Goal: Task Accomplishment & Management: Manage account settings

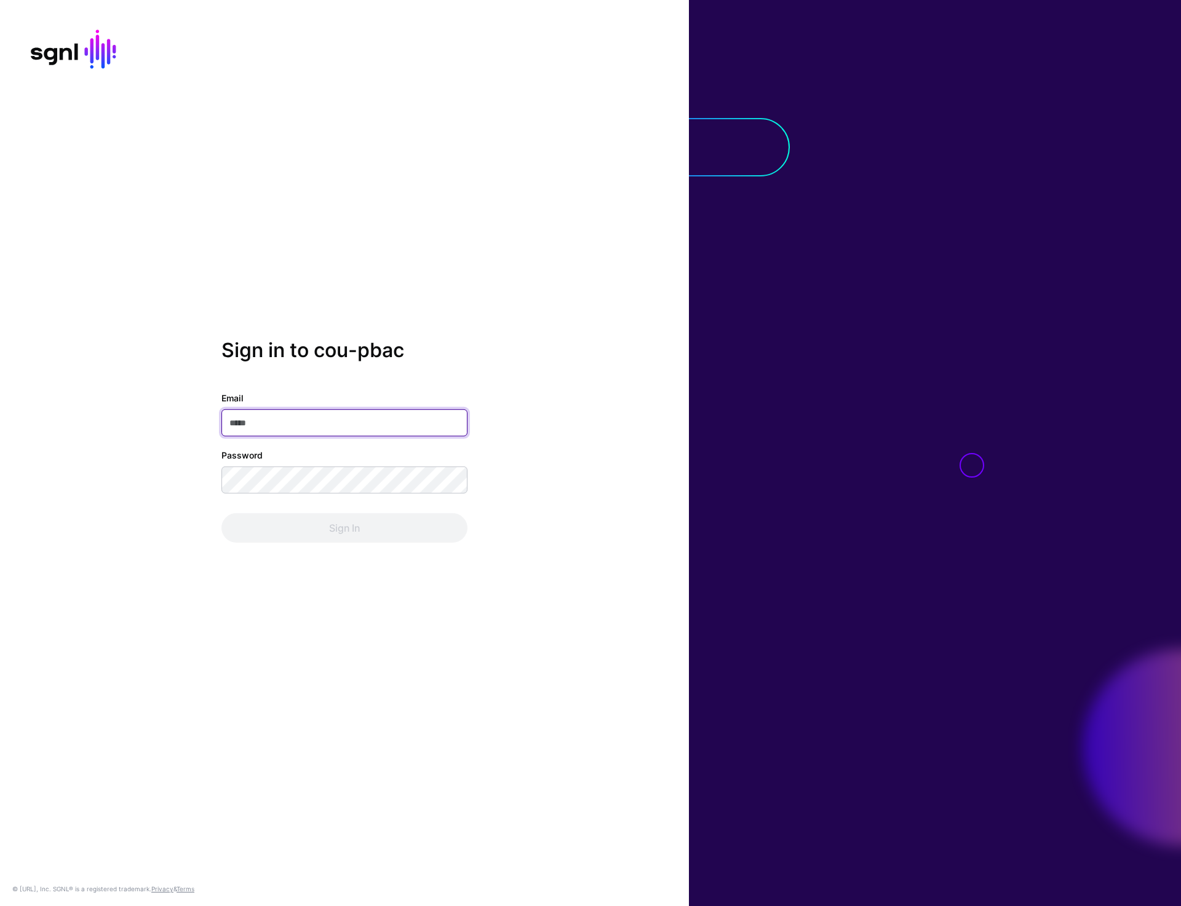
type input "**********"
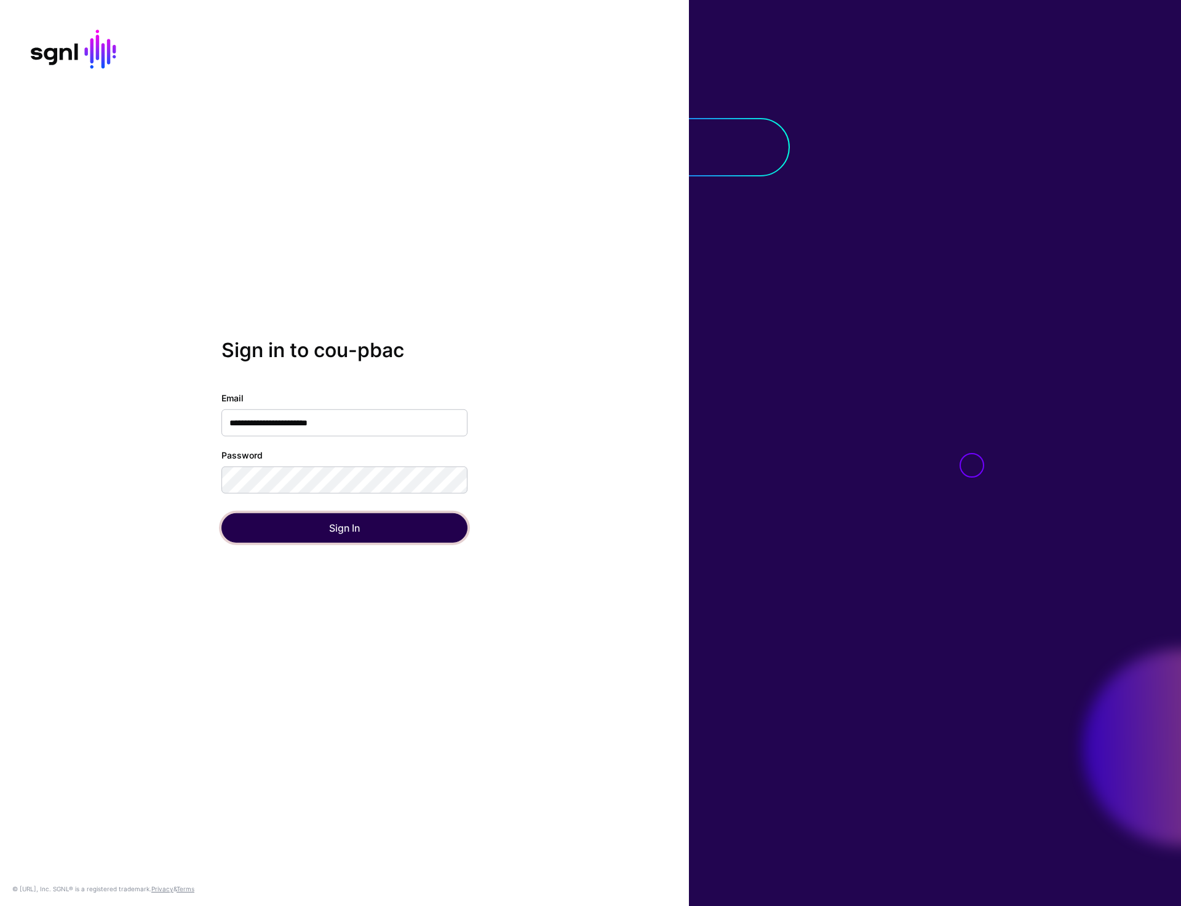
click at [369, 533] on button "Sign In" at bounding box center [344, 528] width 246 height 30
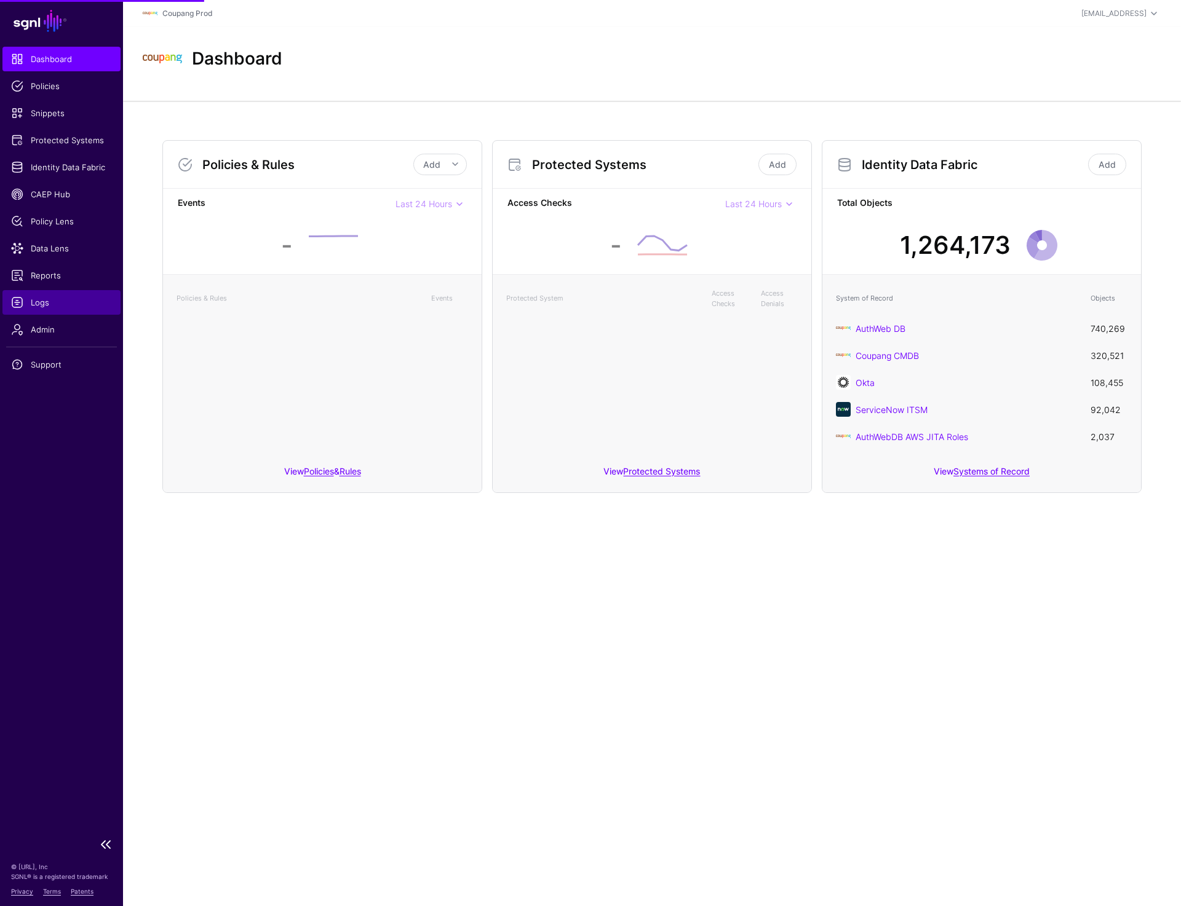
click at [53, 305] on span "Logs" at bounding box center [61, 302] width 101 height 12
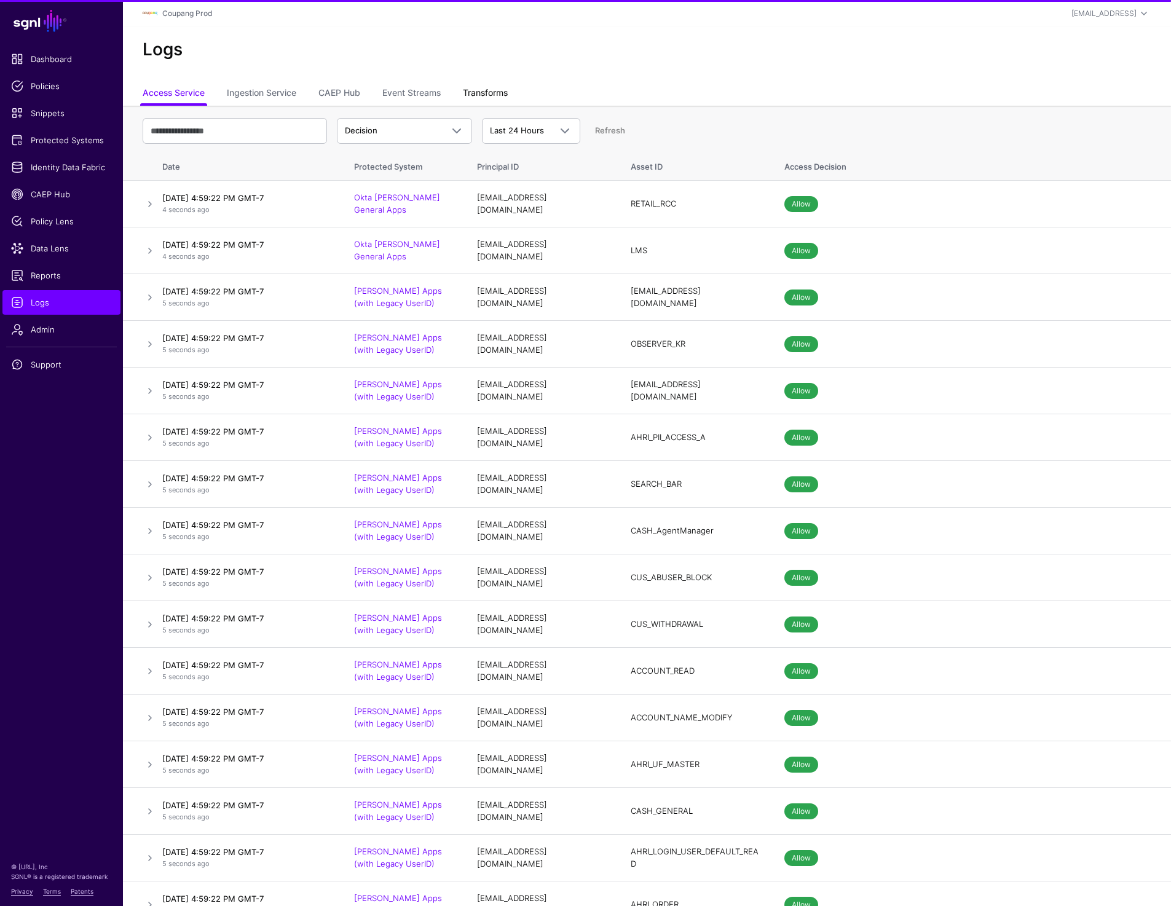
click at [497, 89] on link "Transforms" at bounding box center [485, 93] width 45 height 23
click at [40, 323] on span "Admin" at bounding box center [61, 329] width 101 height 12
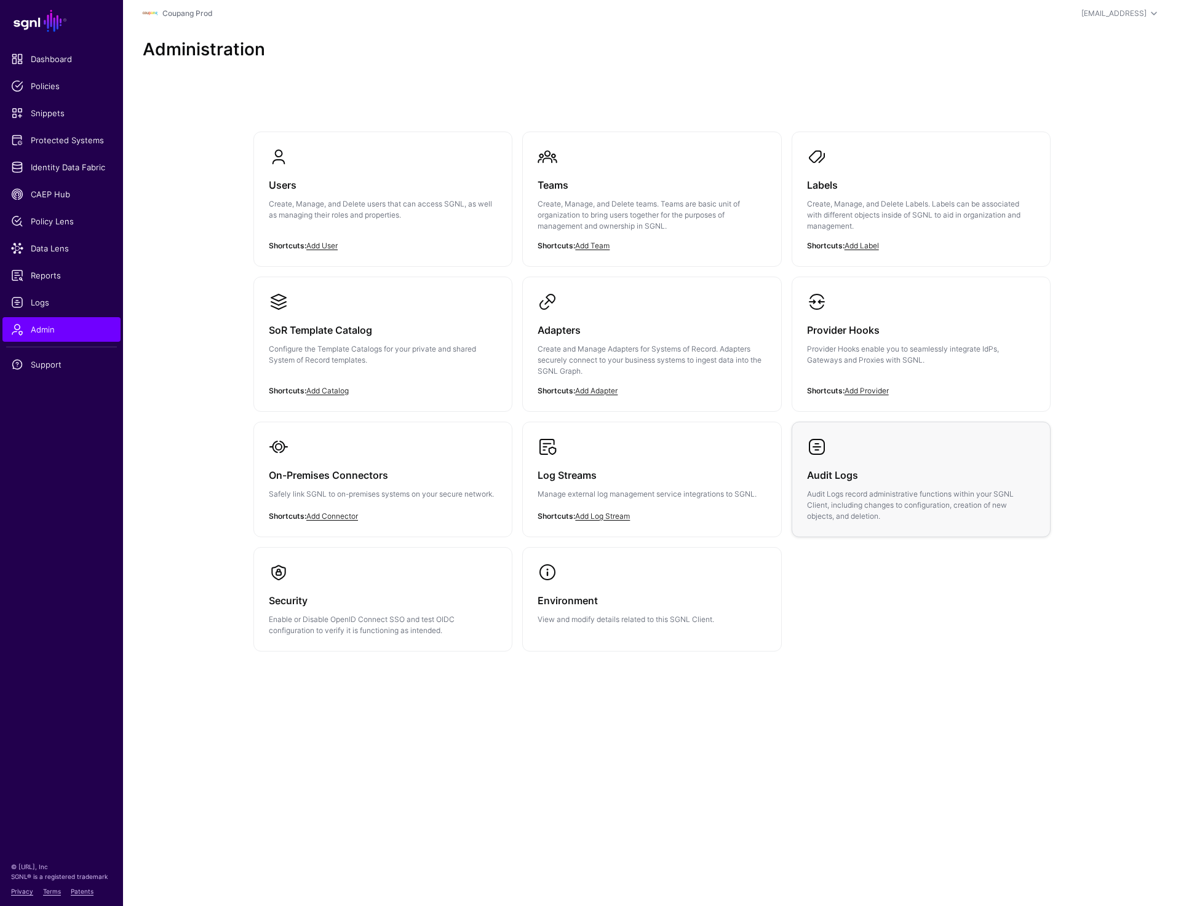
click at [839, 489] on p "Audit Logs record administrative functions within your SGNL Client, including c…" at bounding box center [921, 505] width 228 height 33
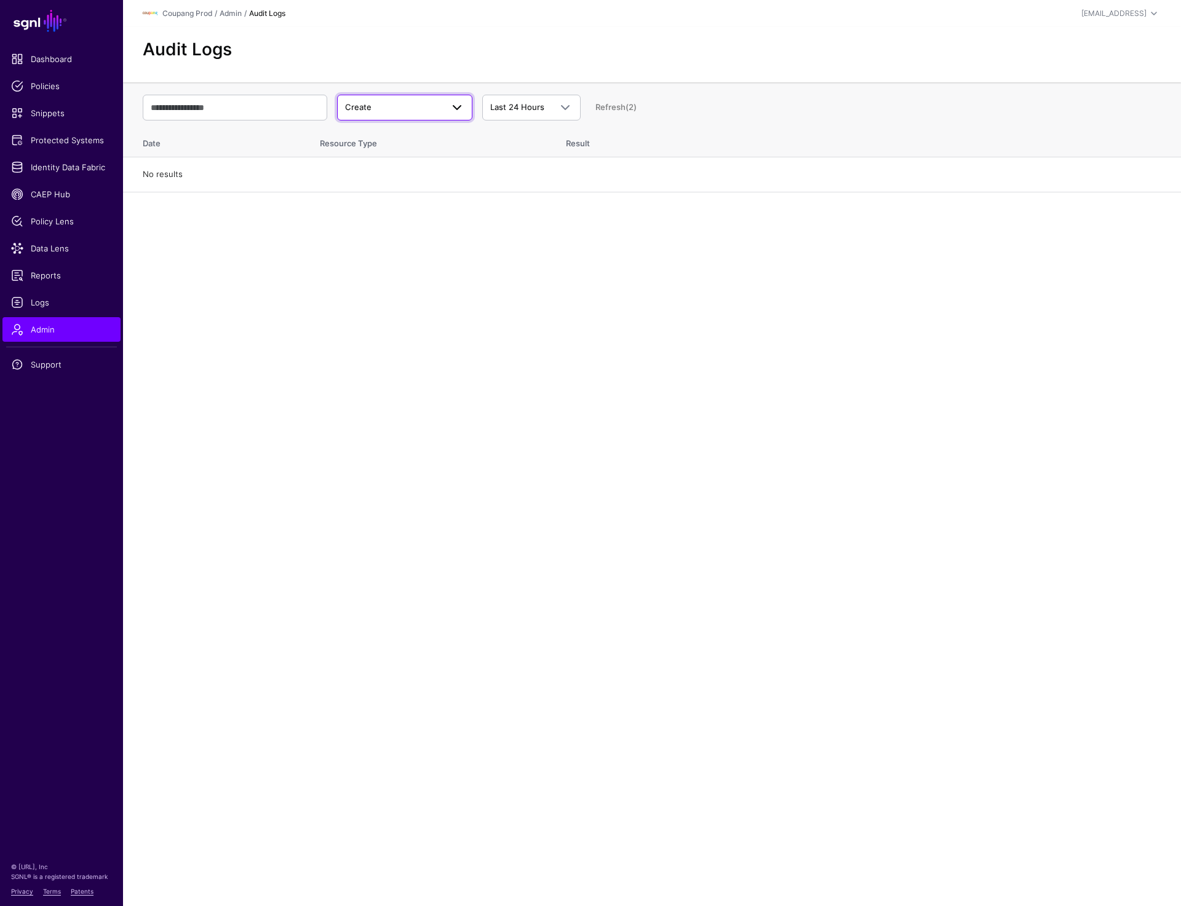
click at [403, 103] on span "Create" at bounding box center [393, 107] width 97 height 12
click at [383, 158] on div "Update" at bounding box center [405, 155] width 116 height 12
click at [148, 183] on link at bounding box center [150, 179] width 15 height 15
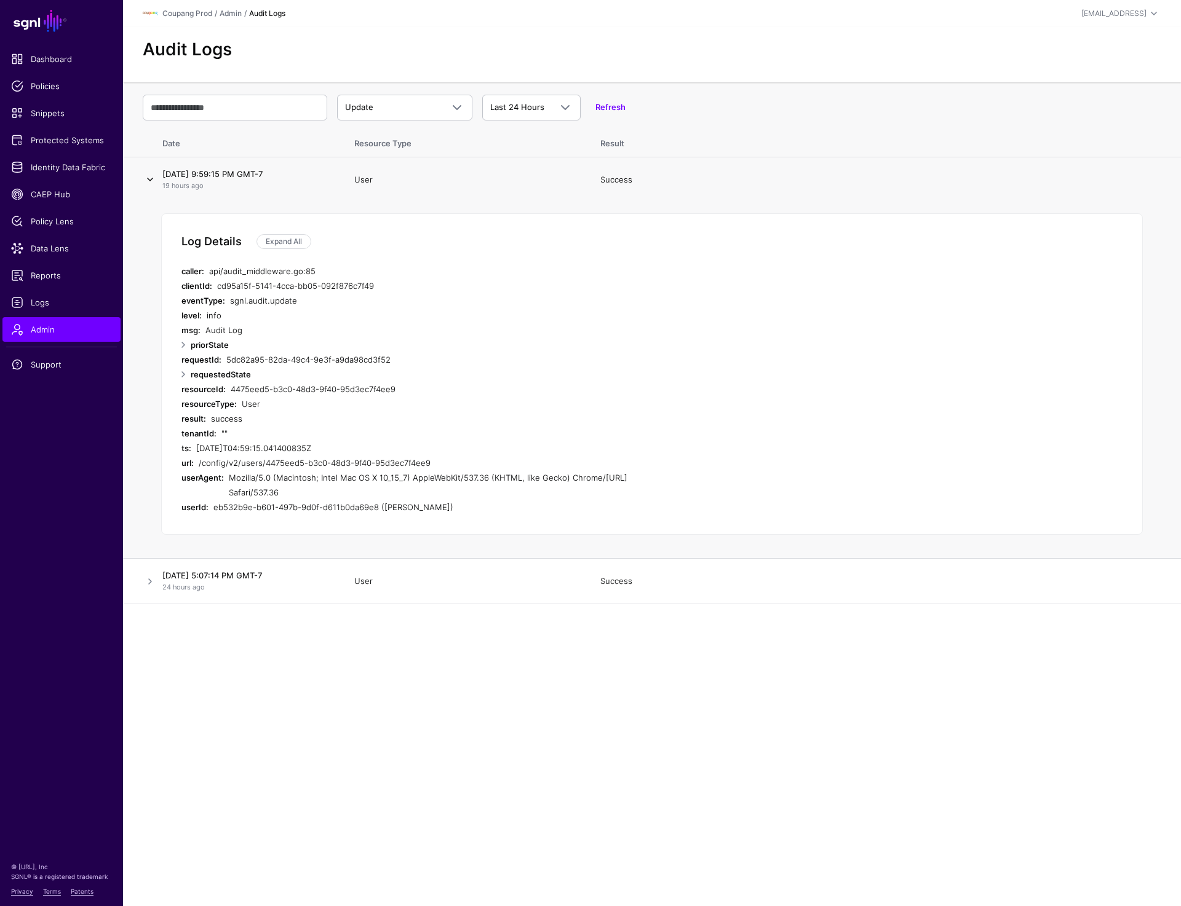
click at [147, 181] on link at bounding box center [150, 179] width 15 height 15
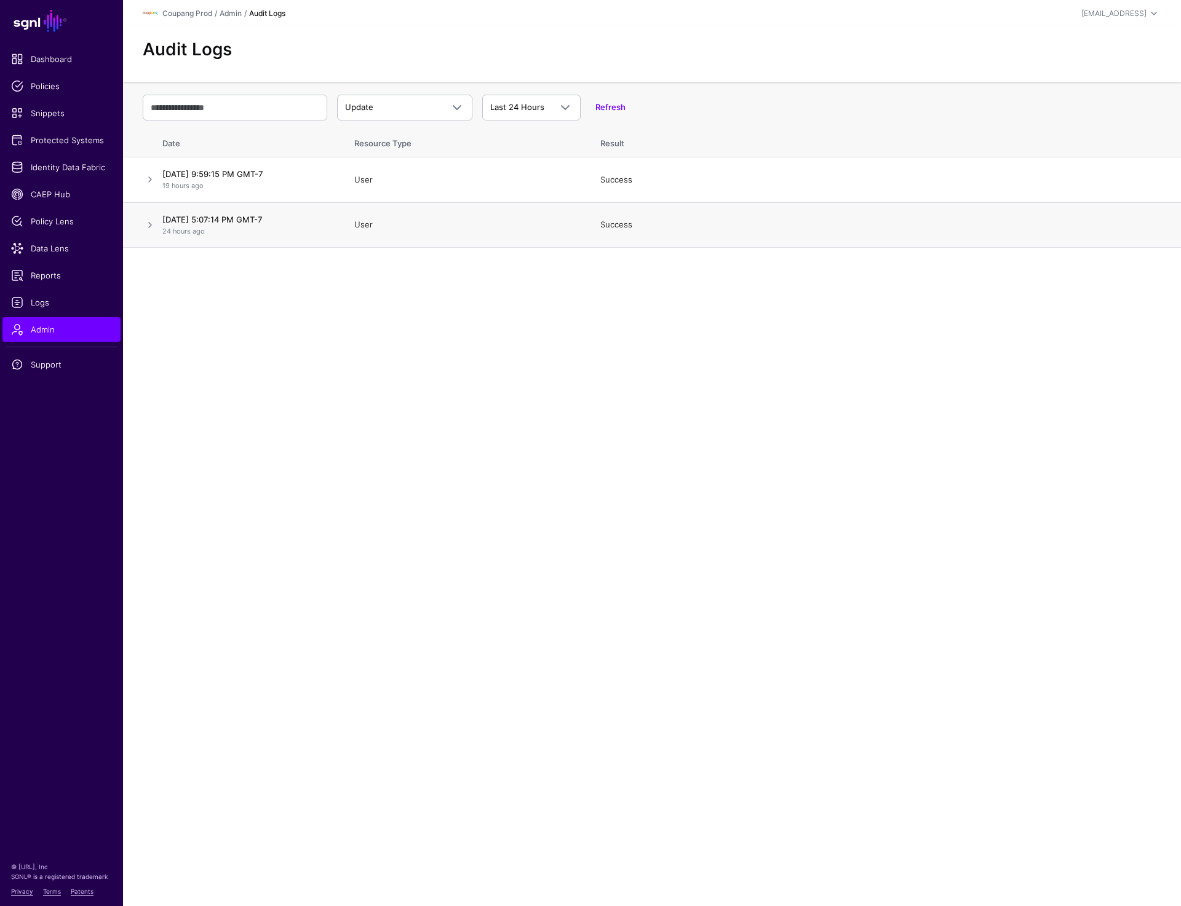
click at [141, 221] on td at bounding box center [140, 225] width 34 height 46
click at [146, 223] on link at bounding box center [150, 225] width 15 height 15
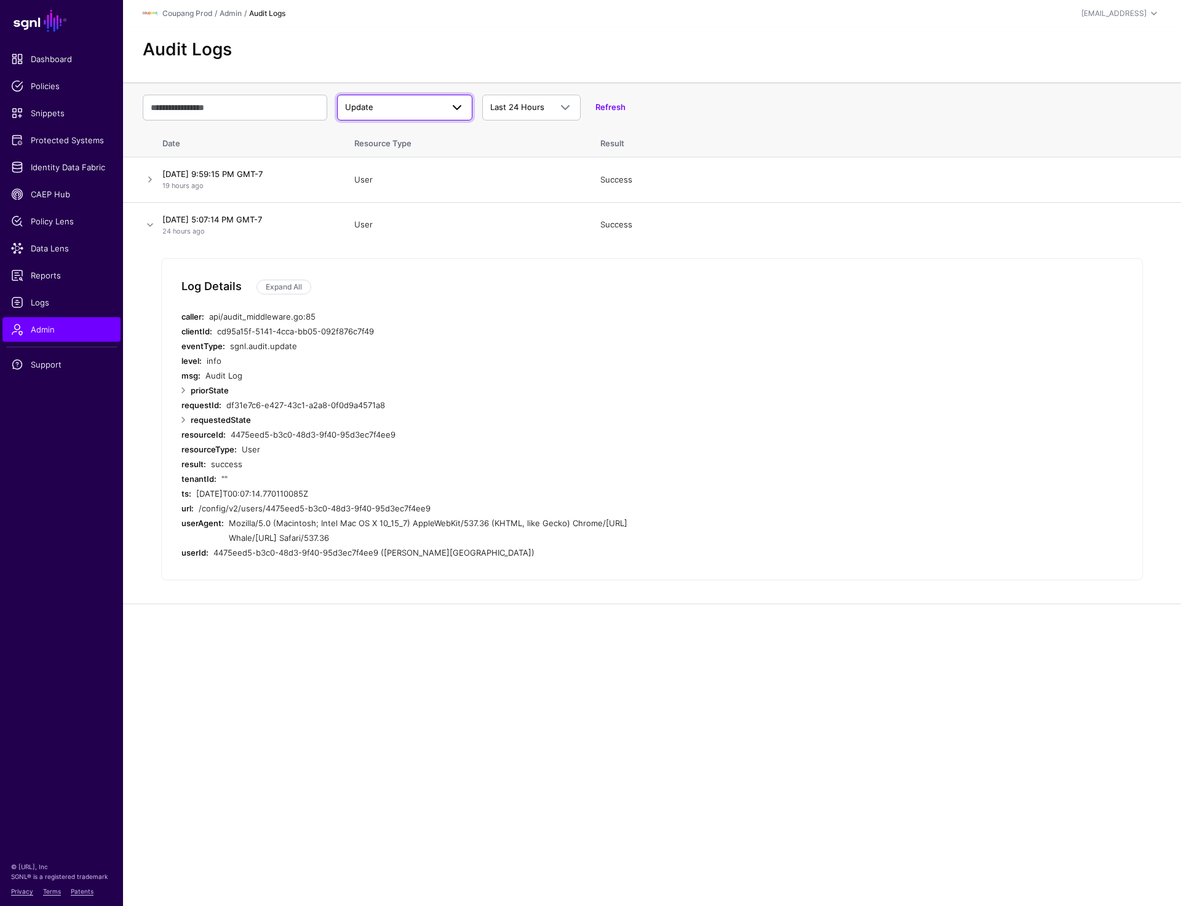
click at [387, 110] on span "Update" at bounding box center [393, 107] width 97 height 12
click at [372, 179] on div "Delete" at bounding box center [405, 175] width 116 height 12
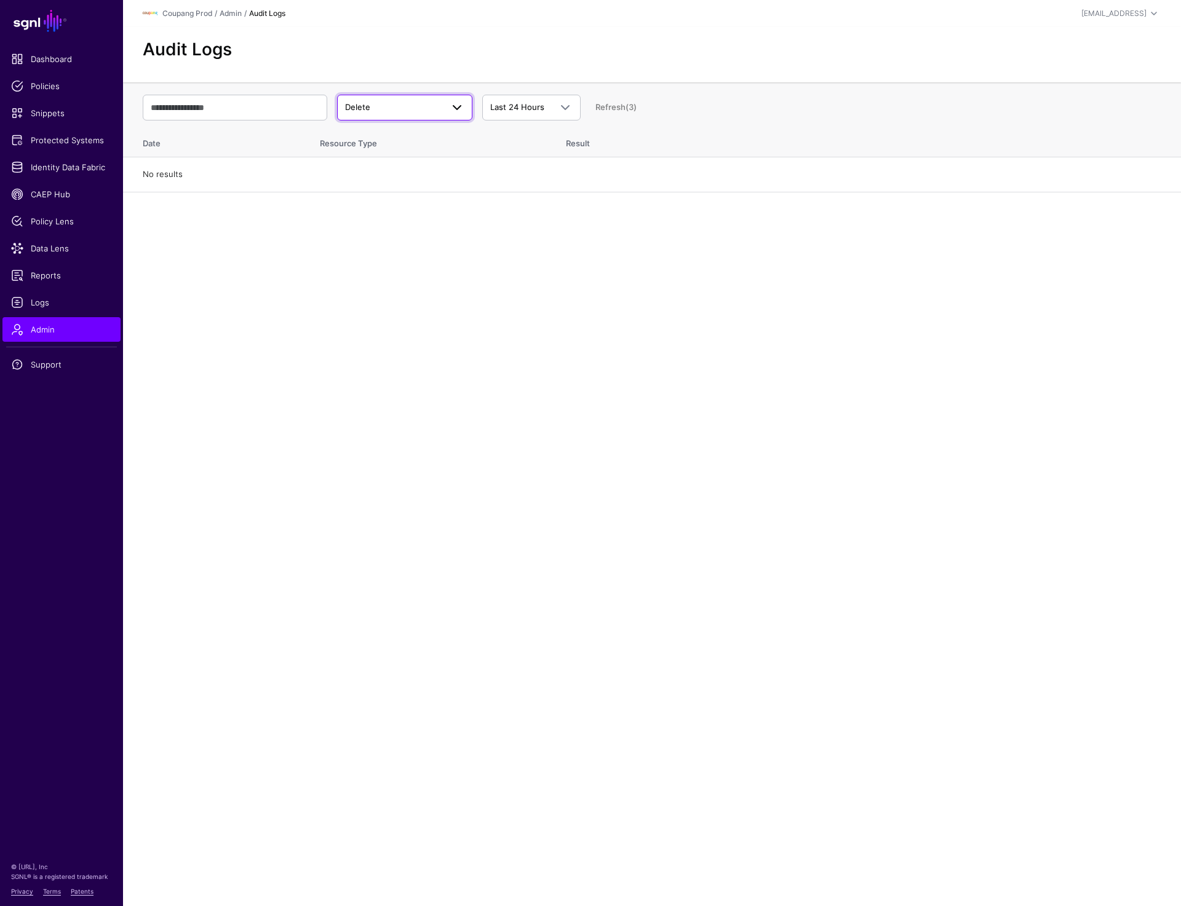
click at [418, 114] on span "Delete" at bounding box center [404, 107] width 119 height 15
click at [391, 192] on div "Login" at bounding box center [405, 194] width 116 height 12
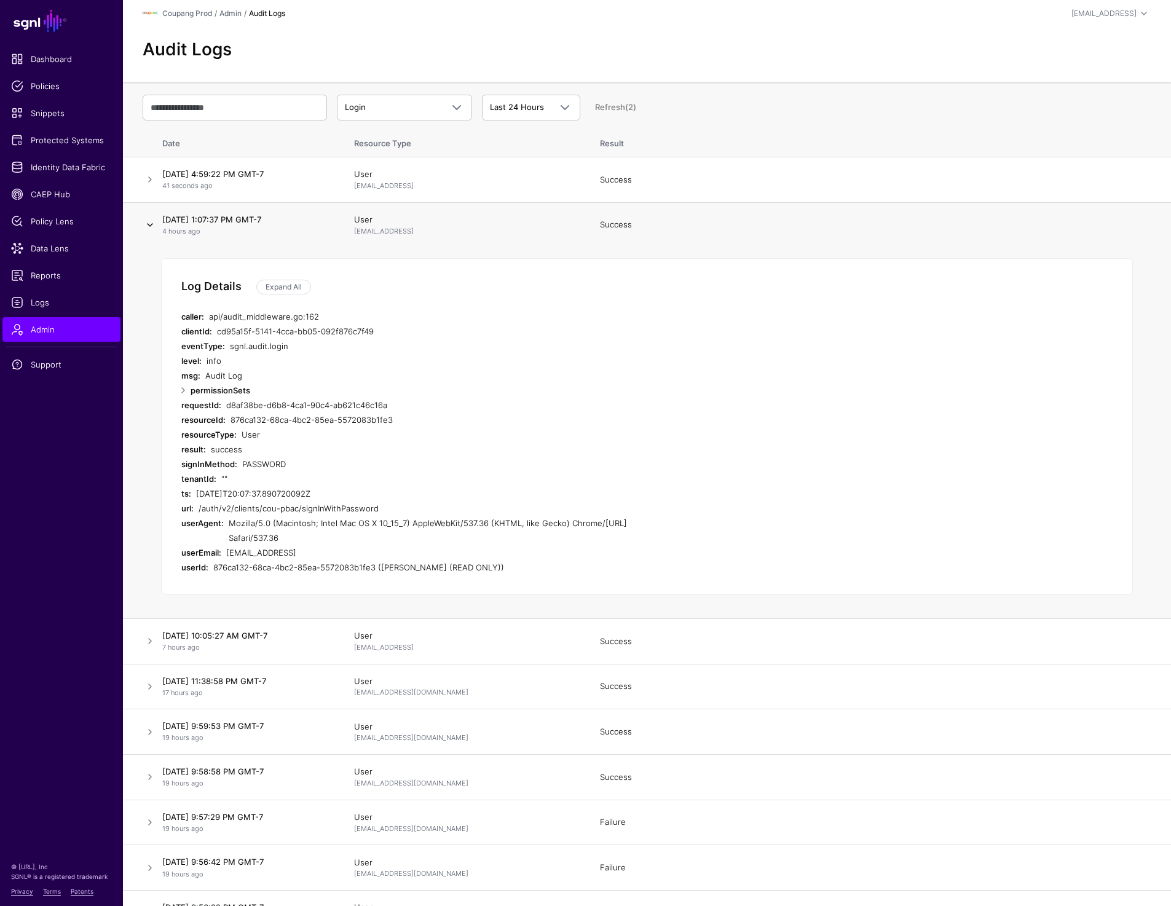
click at [149, 221] on link at bounding box center [150, 225] width 15 height 15
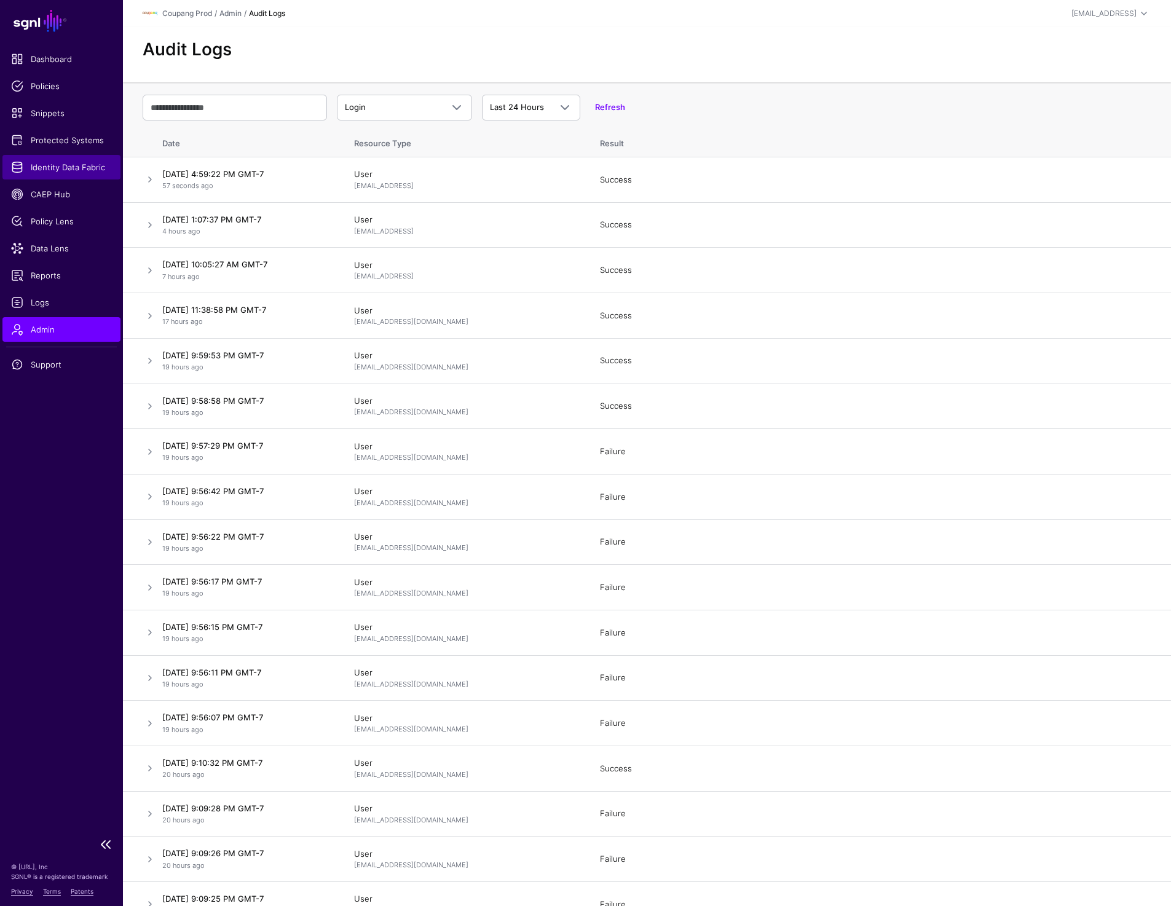
click at [81, 159] on link "Identity Data Fabric" at bounding box center [61, 167] width 118 height 25
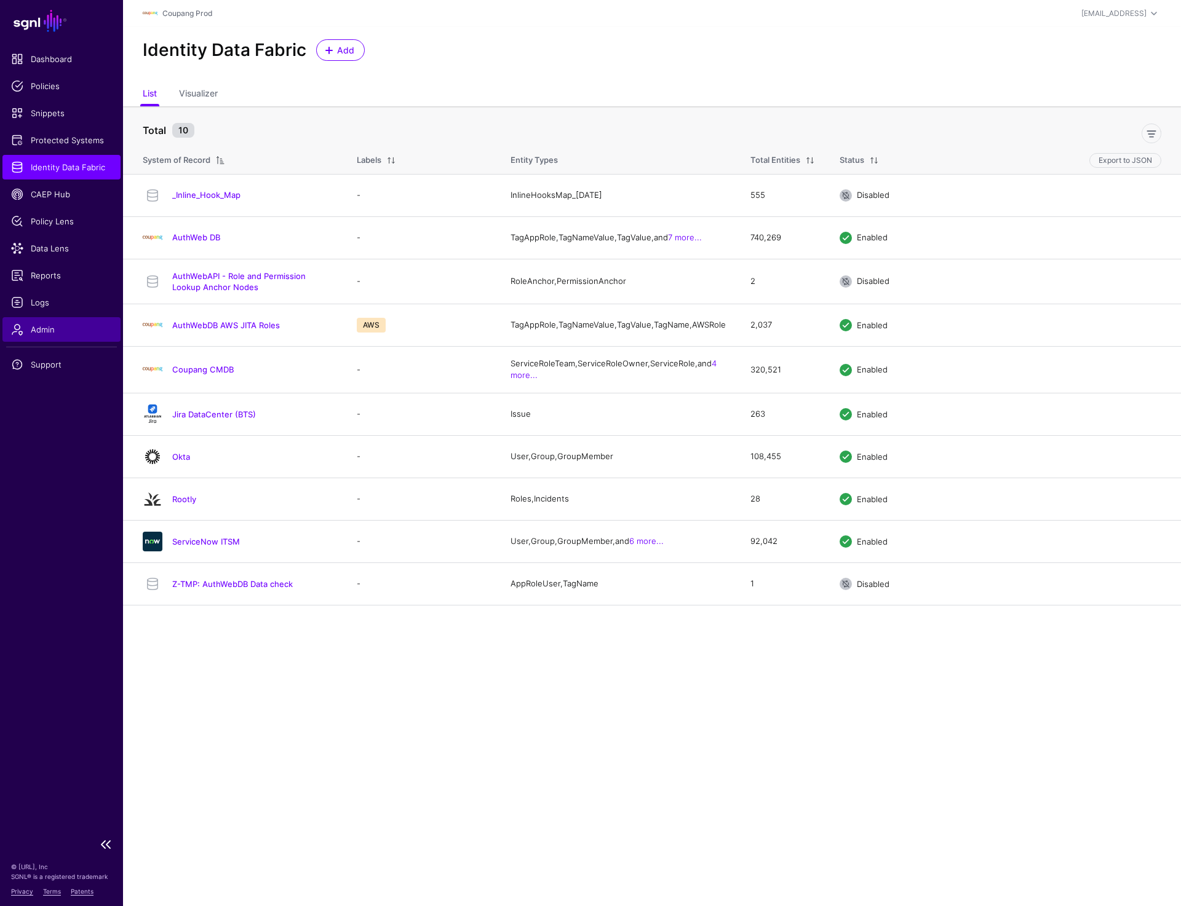
click at [42, 340] on link "Admin" at bounding box center [61, 329] width 118 height 25
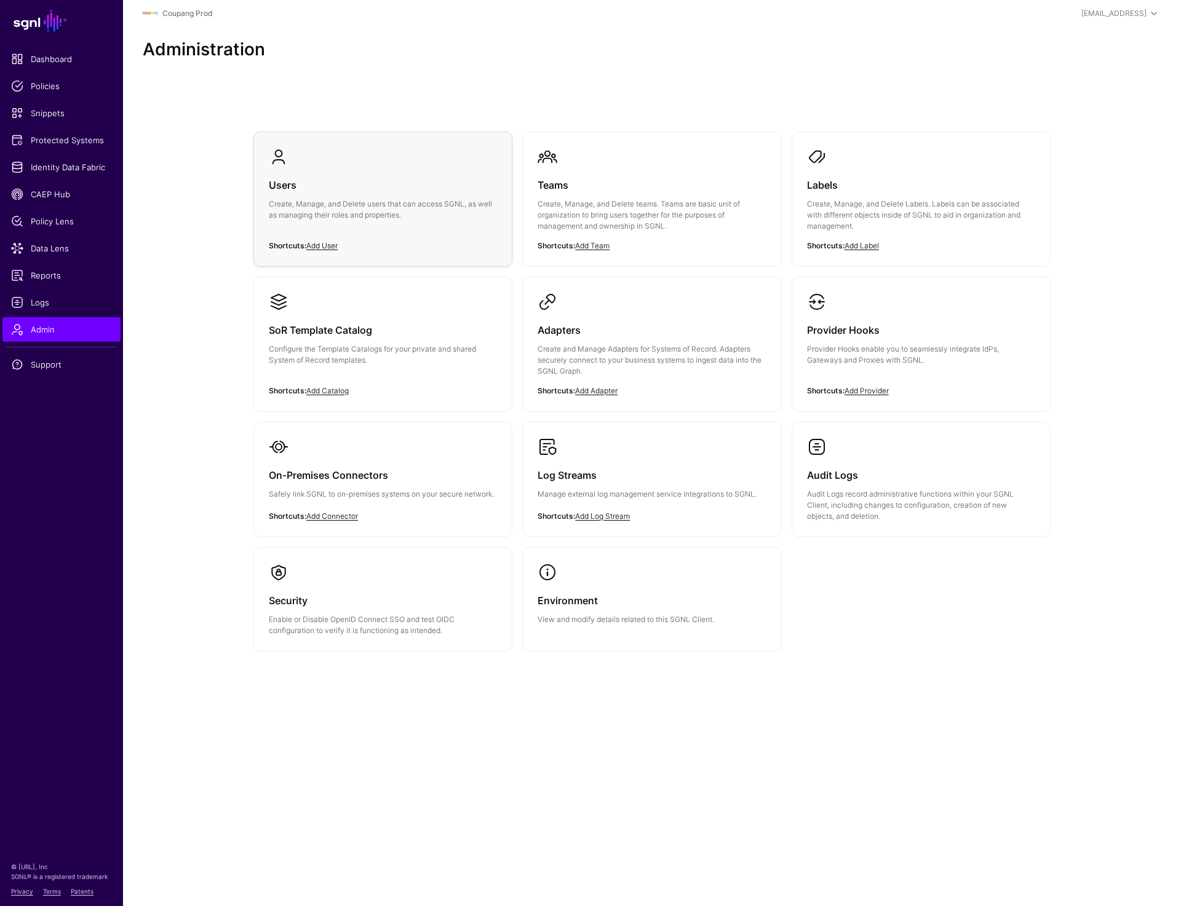
click at [338, 219] on p "Create, Manage, and Delete users that can access SGNL, as well as managing thei…" at bounding box center [383, 210] width 228 height 22
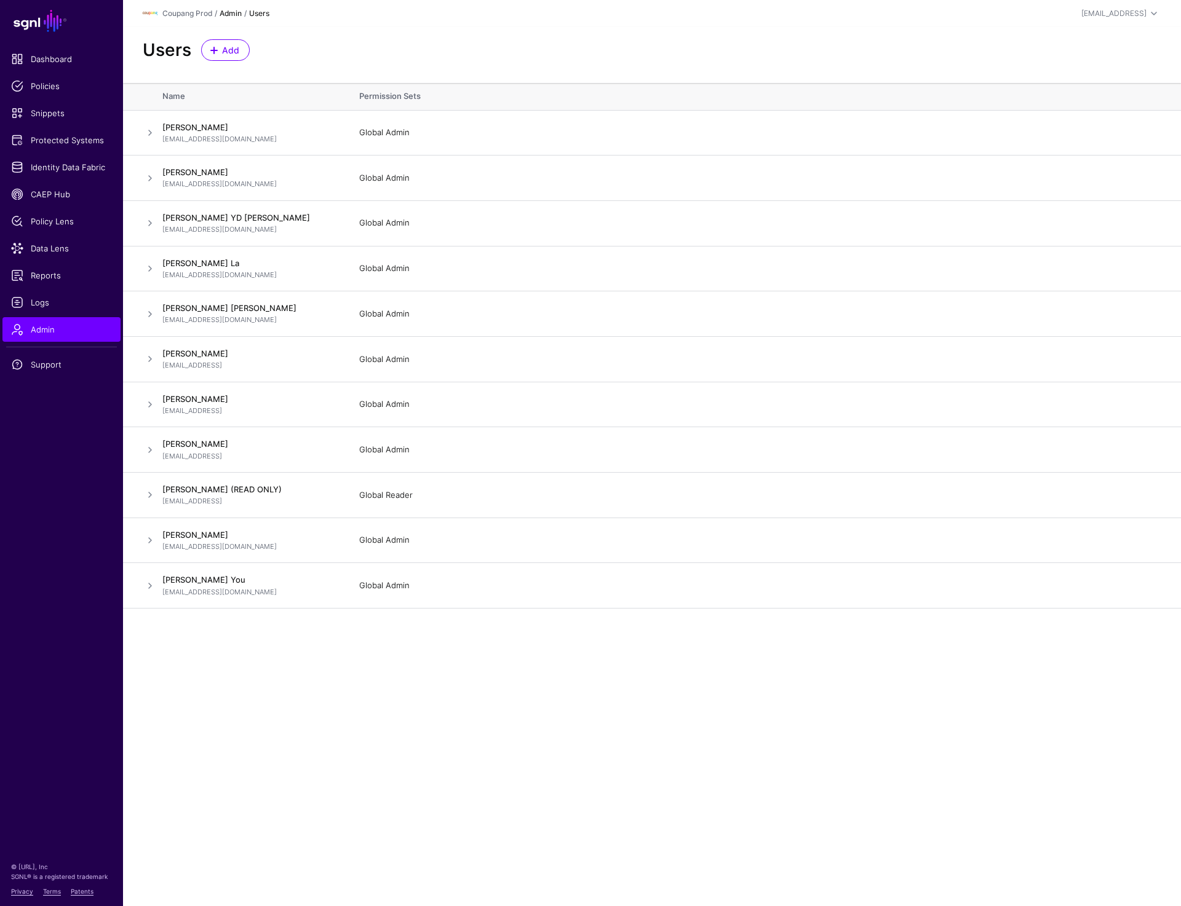
click at [231, 14] on link "Admin" at bounding box center [231, 13] width 22 height 9
click at [231, 14] on div "Coupang Prod / Admin / Users" at bounding box center [482, 13] width 679 height 15
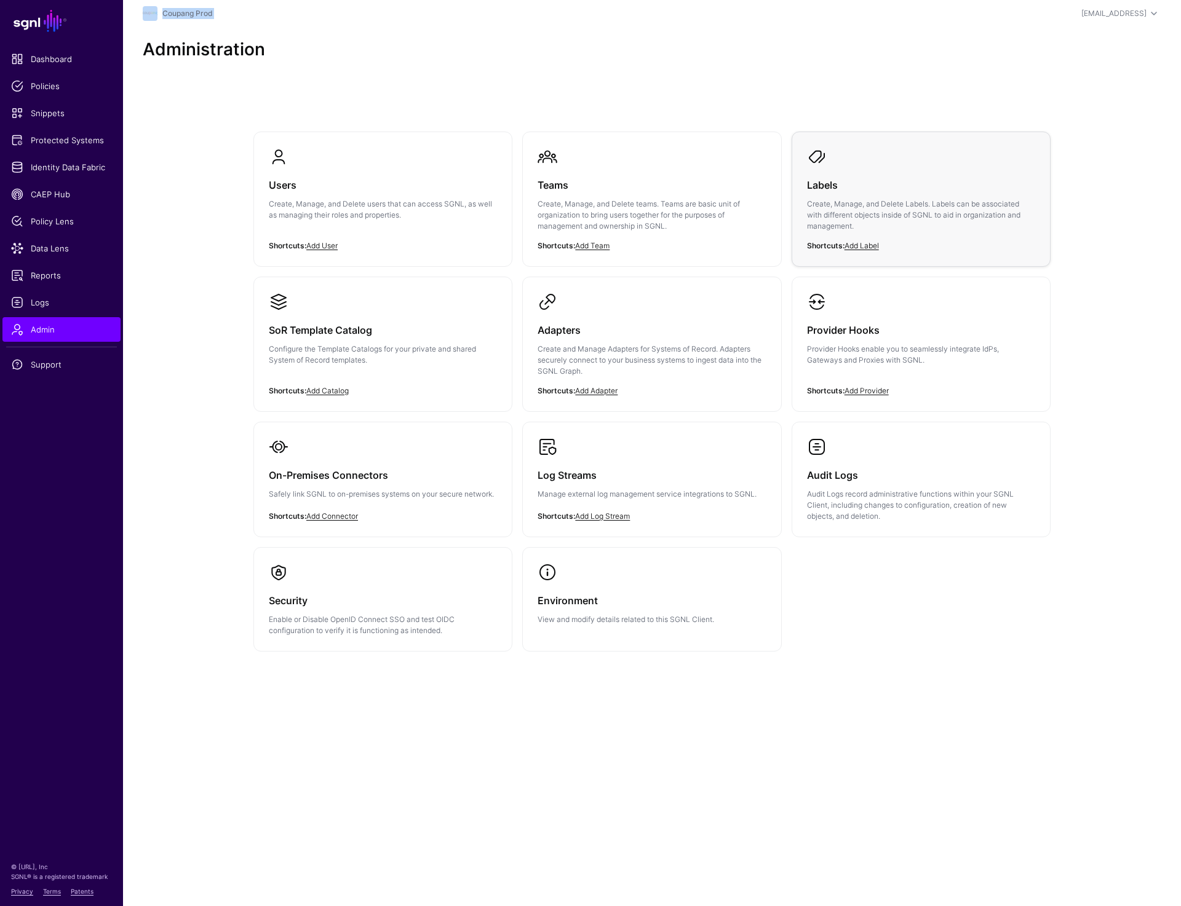
click at [802, 211] on link "Labels Create, Manage, and Delete Labels. Labels can be associated with differe…" at bounding box center [921, 199] width 258 height 134
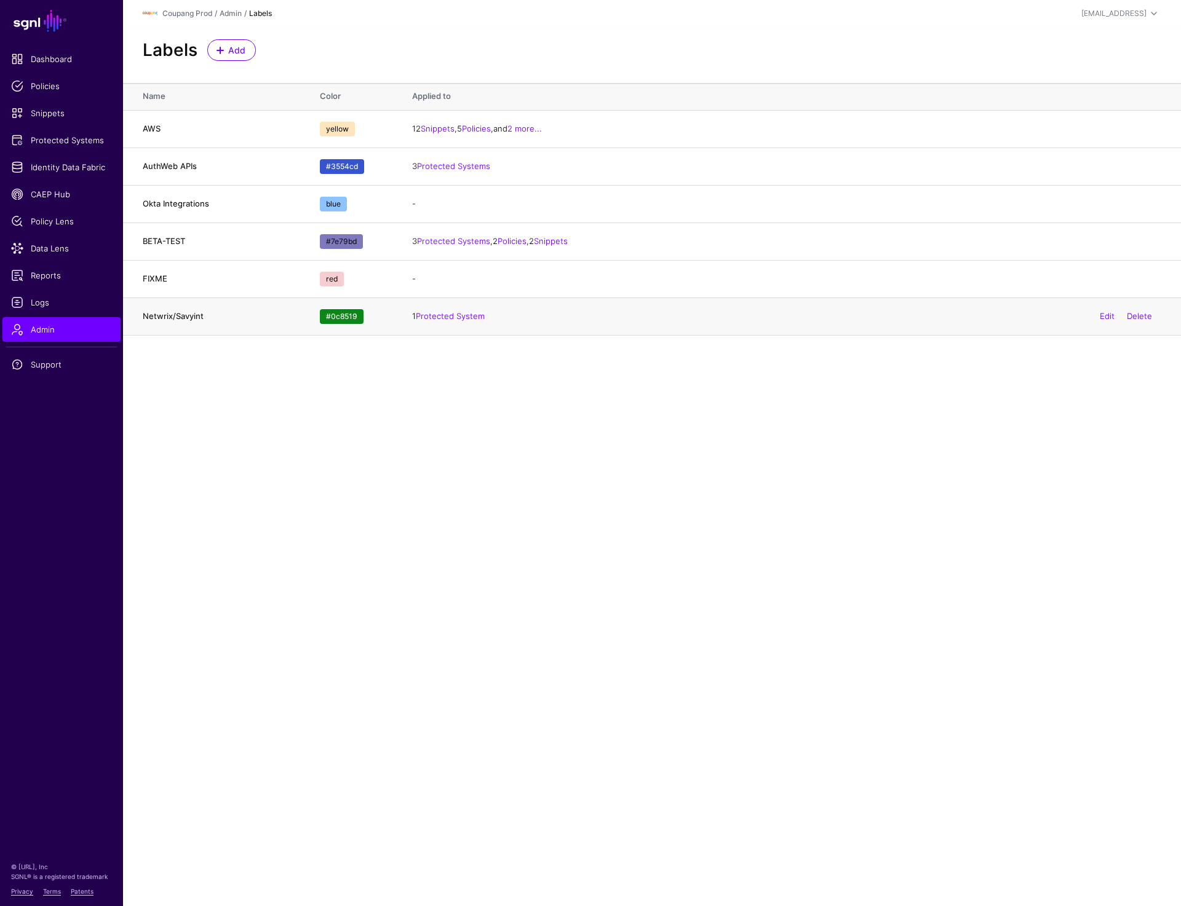
click at [341, 319] on div "#0c8519" at bounding box center [342, 316] width 44 height 15
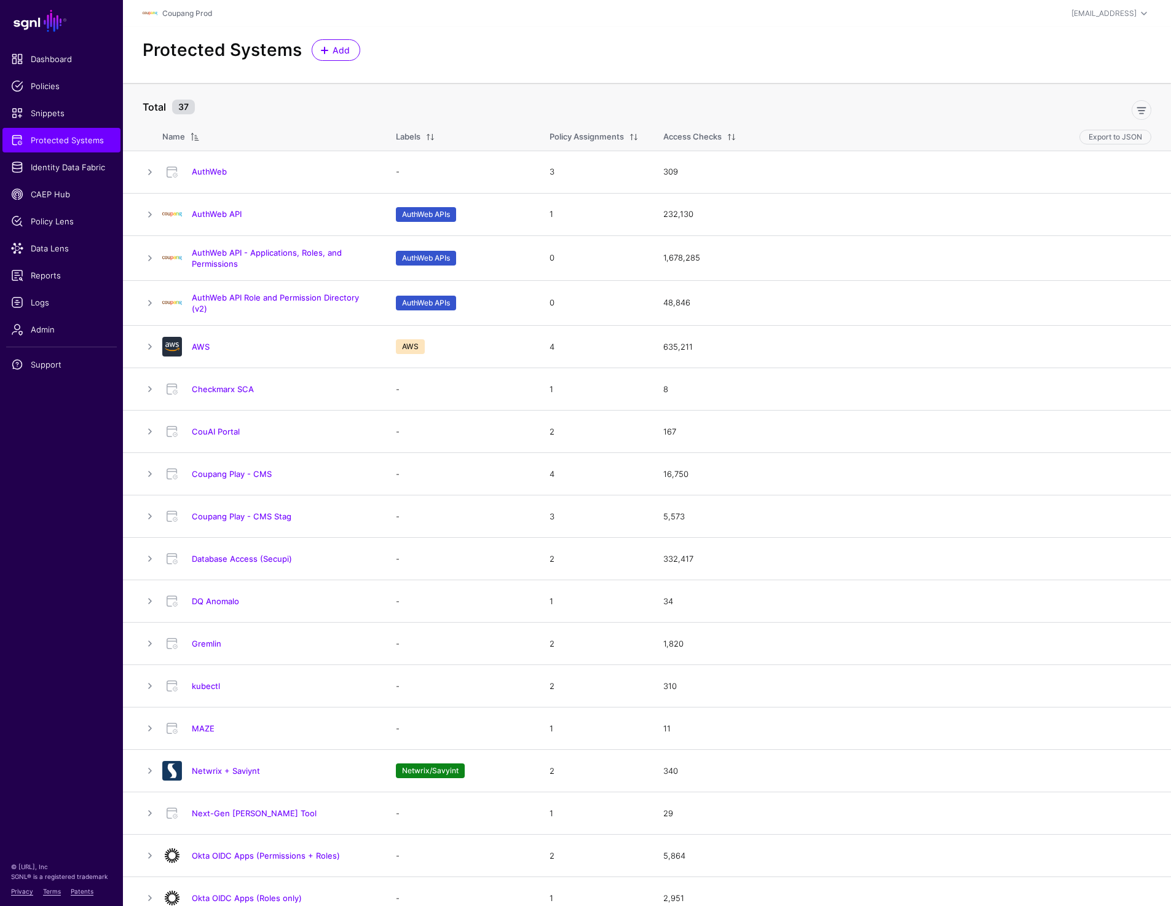
click at [1022, 69] on div "Protected Systems Add" at bounding box center [647, 55] width 1048 height 56
click at [1095, 7] on div "prashant+readonly@sgnl.ai" at bounding box center [1112, 13] width 80 height 15
click at [1048, 103] on div "Log out" at bounding box center [1053, 106] width 31 height 11
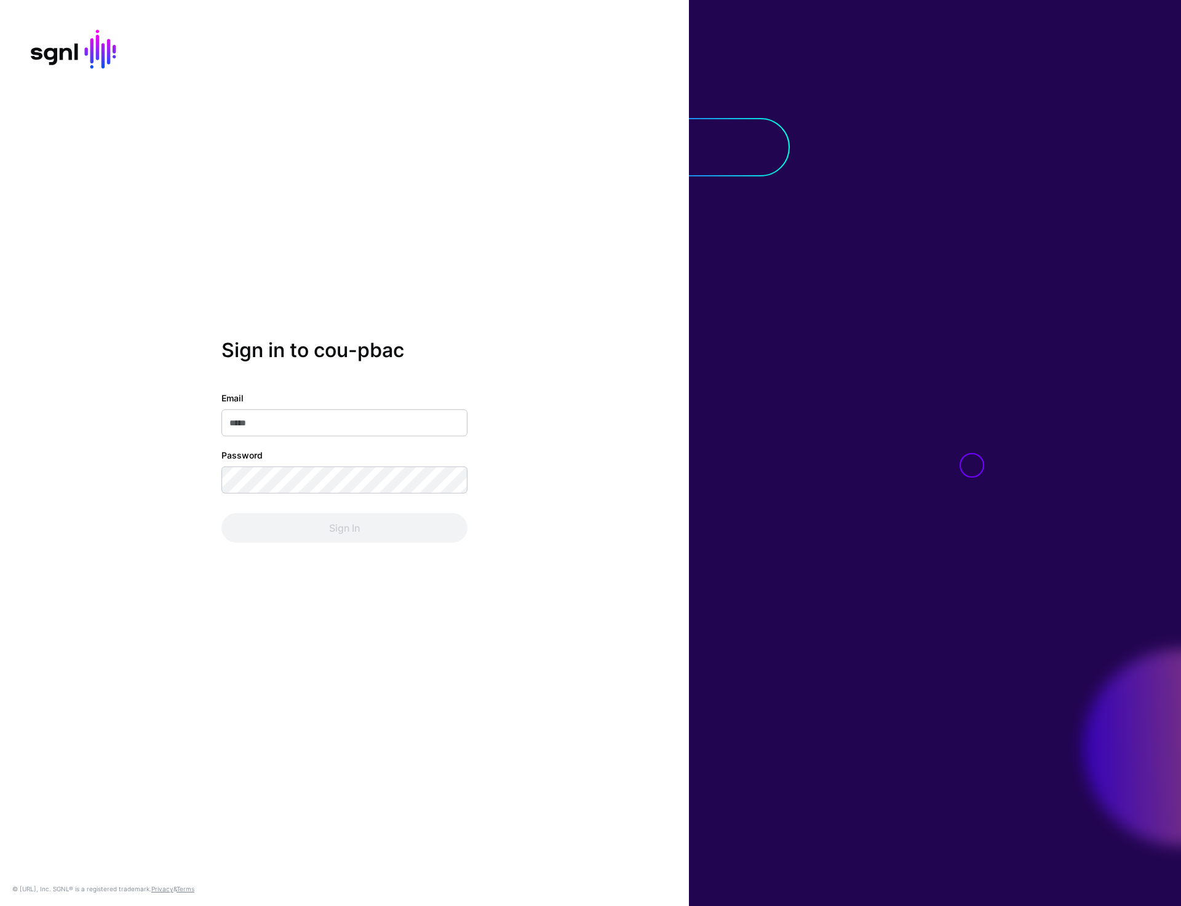
type input "**********"
click at [333, 523] on button "Sign In" at bounding box center [344, 528] width 246 height 30
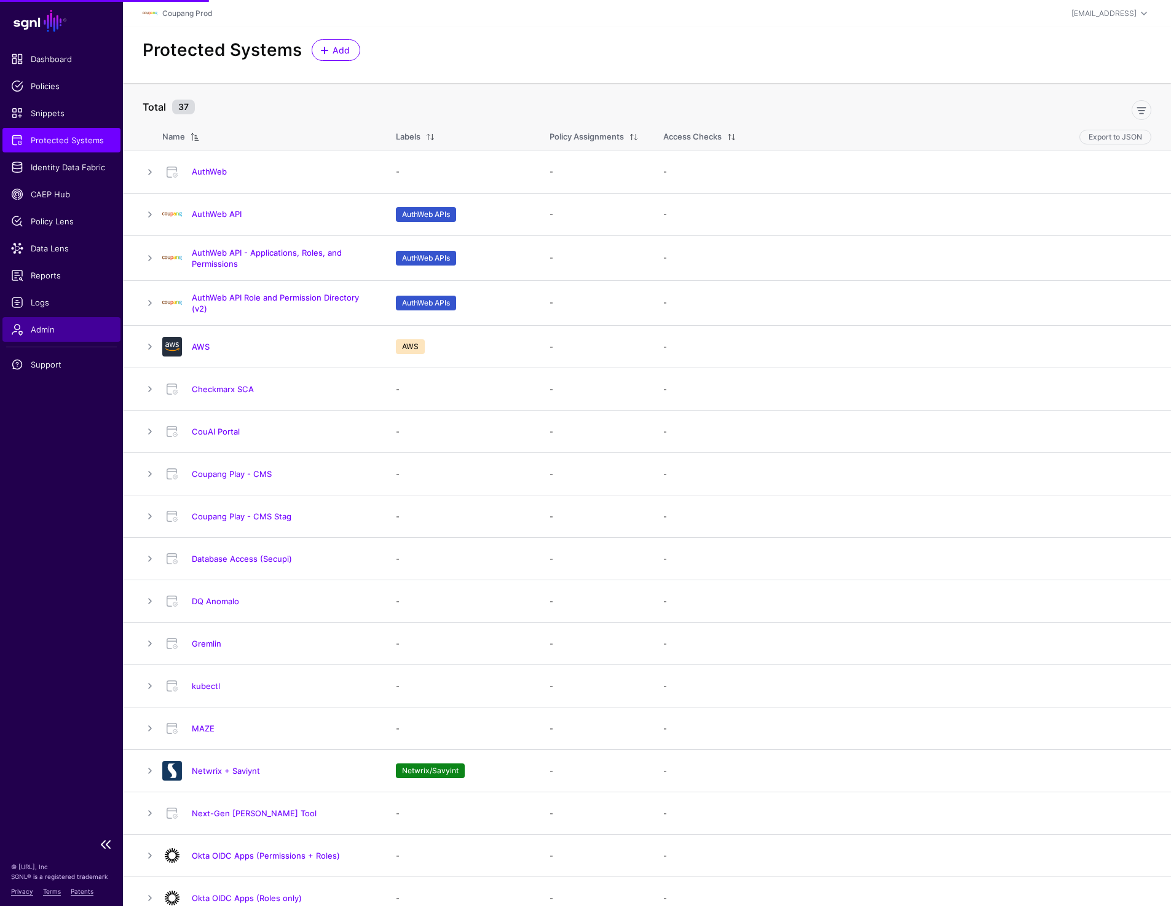
click at [37, 336] on link "Admin" at bounding box center [61, 329] width 118 height 25
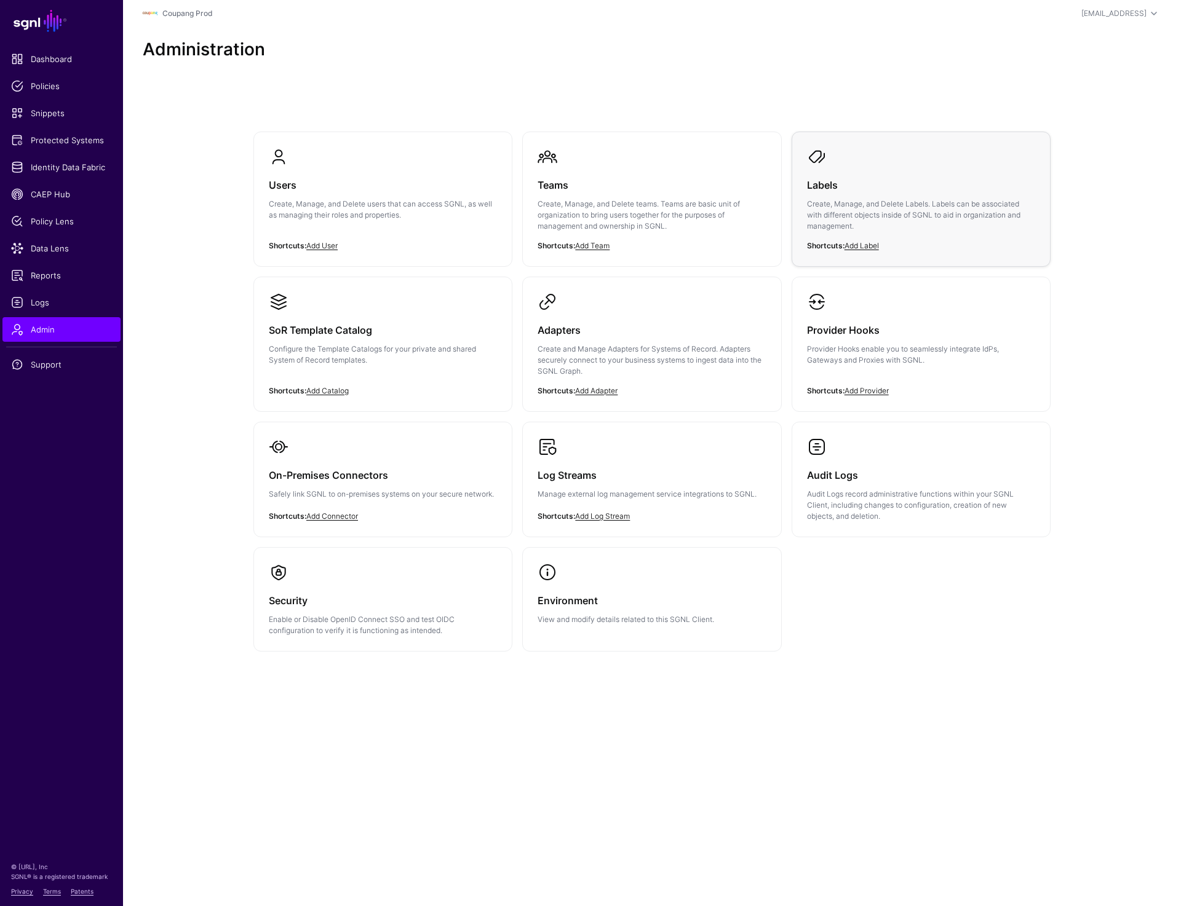
click at [870, 170] on div "Labels Create, Manage, and Delete Labels. Labels can be associated with differe…" at bounding box center [921, 209] width 228 height 85
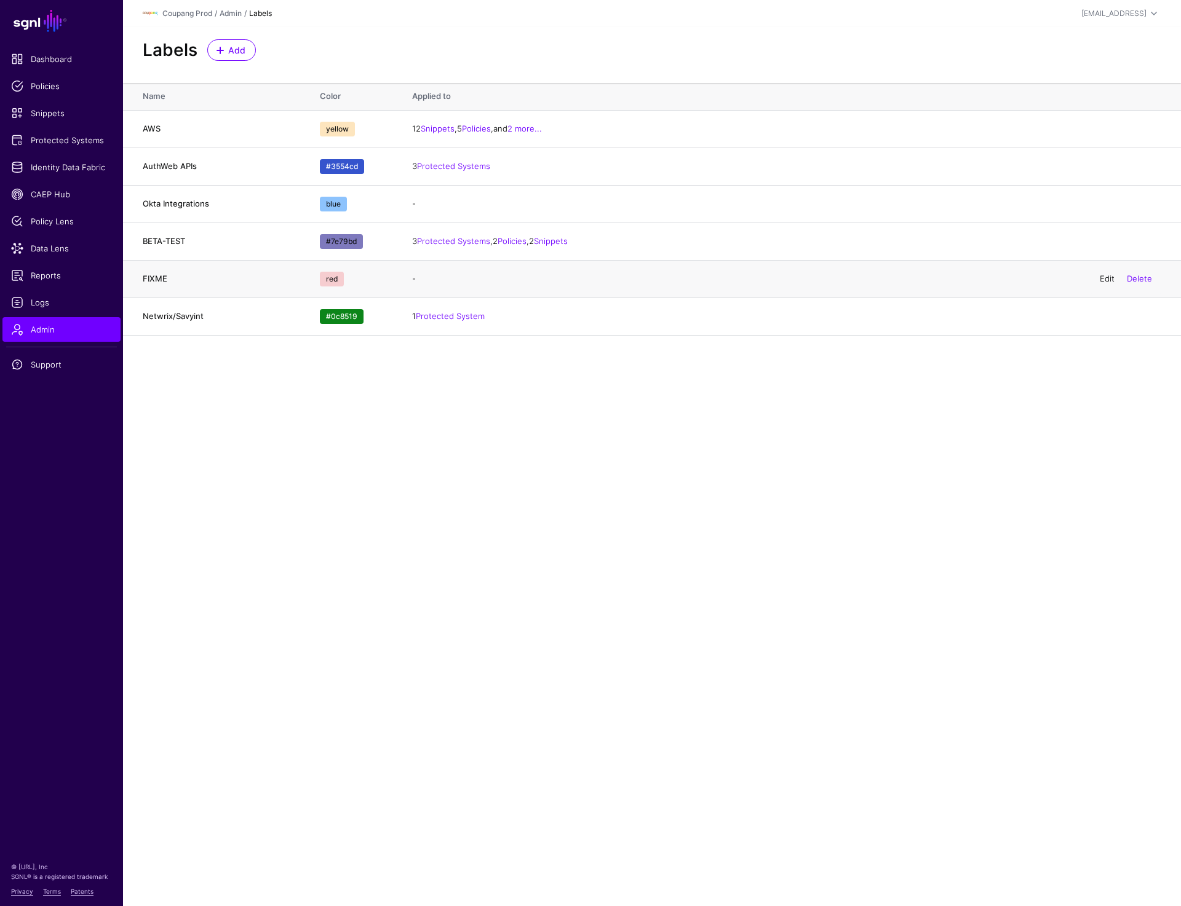
click at [1106, 280] on link "Edit" at bounding box center [1106, 279] width 15 height 10
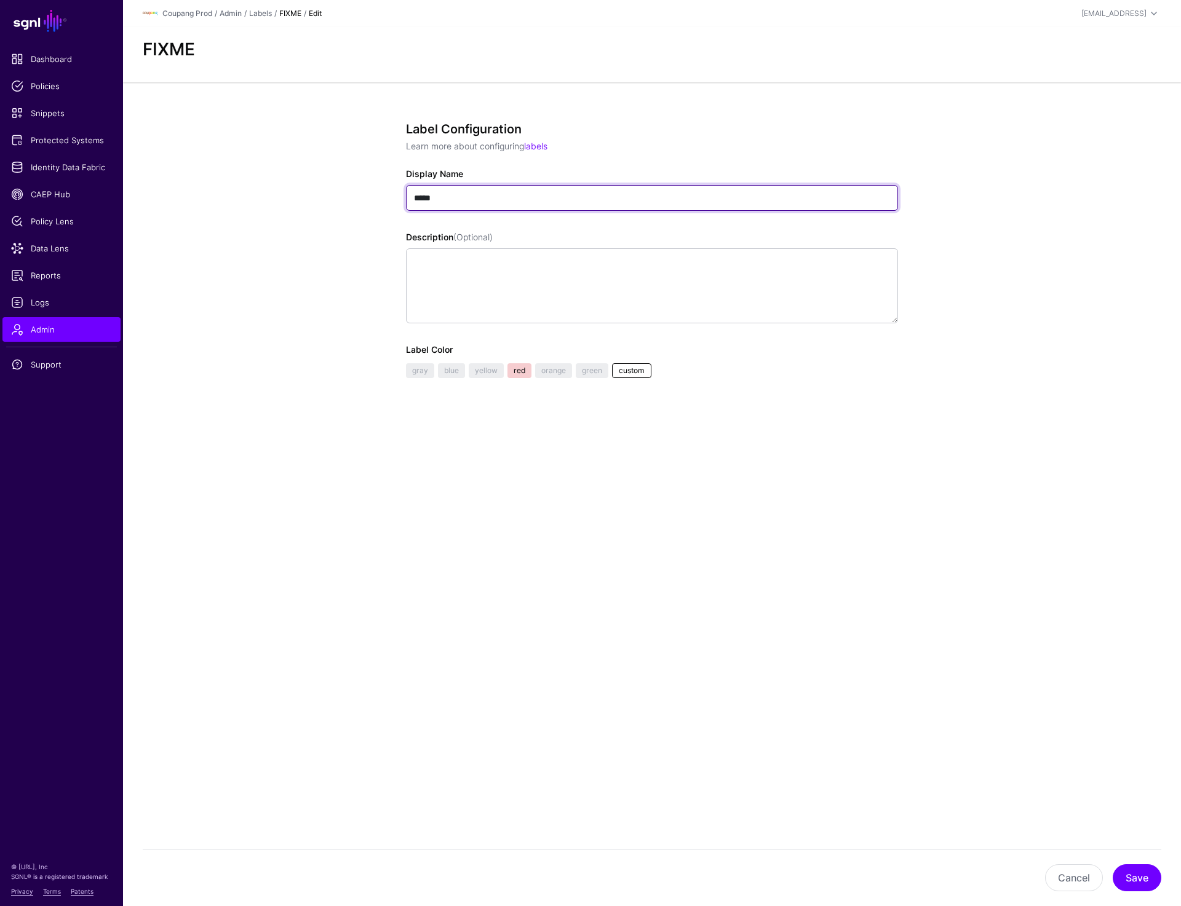
click at [415, 200] on input "*****" at bounding box center [652, 198] width 492 height 26
type input "**********"
click at [1138, 877] on button "Save" at bounding box center [1136, 878] width 49 height 27
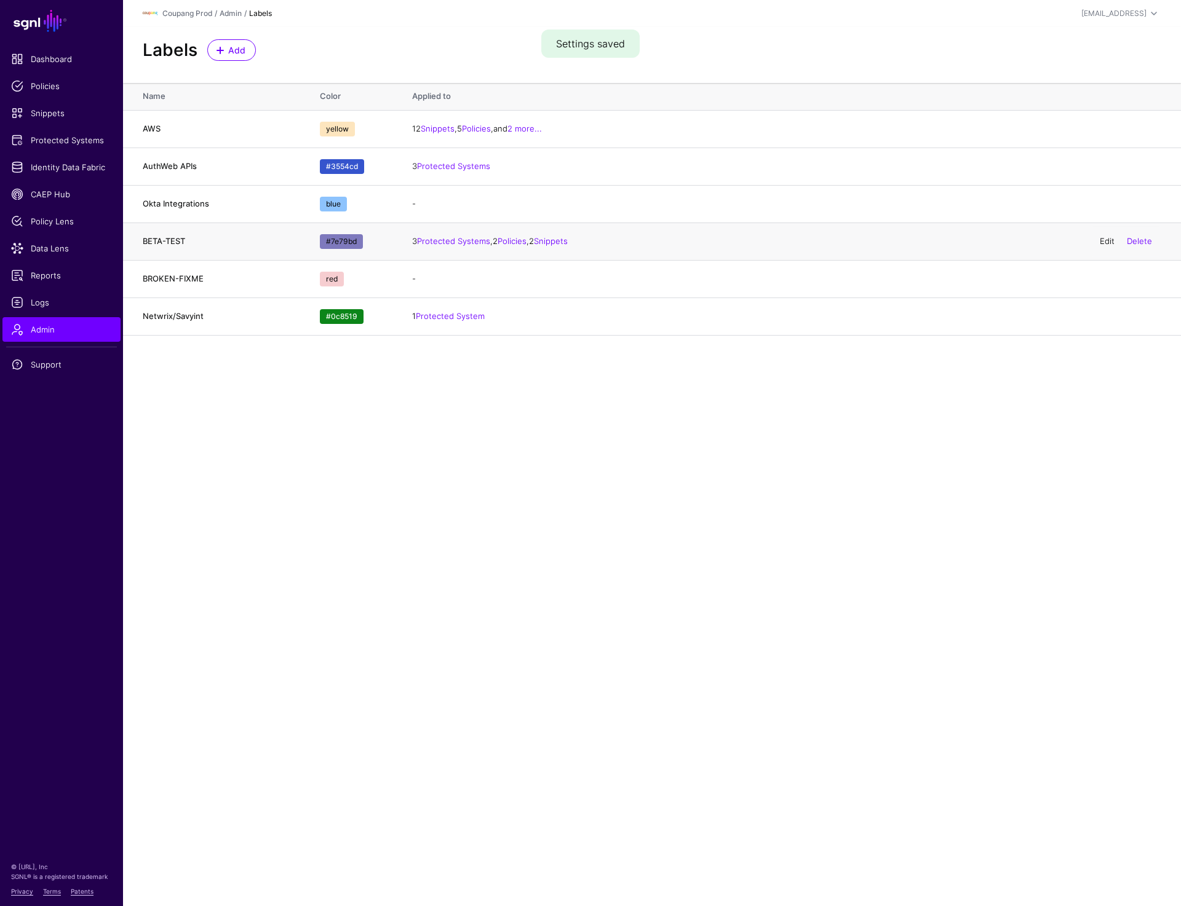
click at [1104, 240] on link "Edit" at bounding box center [1106, 241] width 15 height 10
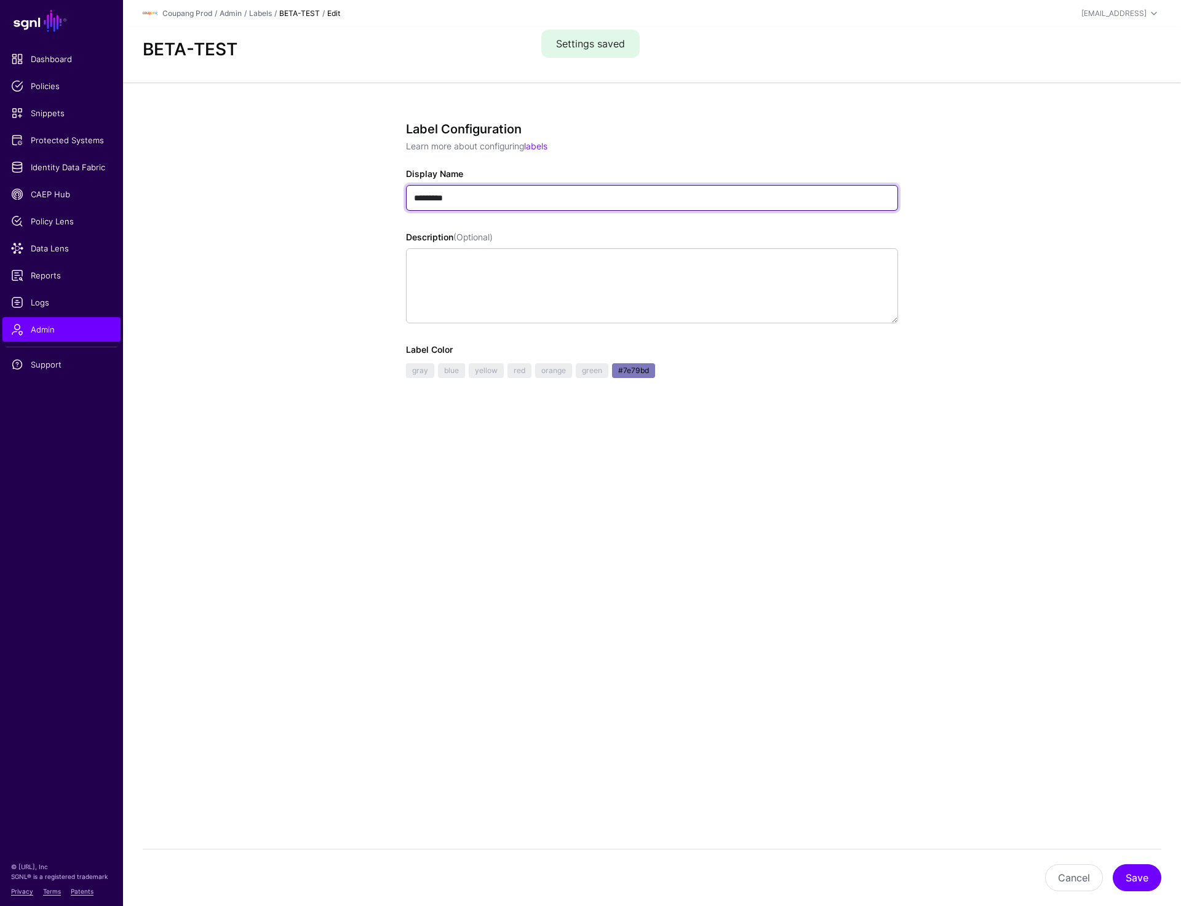
drag, startPoint x: 483, startPoint y: 195, endPoint x: 328, endPoint y: 195, distance: 154.3
click at [328, 195] on app-admin-labels-details-form "Label Configuration Learn more about configuring labels Display Name ********* …" at bounding box center [652, 294] width 1058 height 424
type input "***"
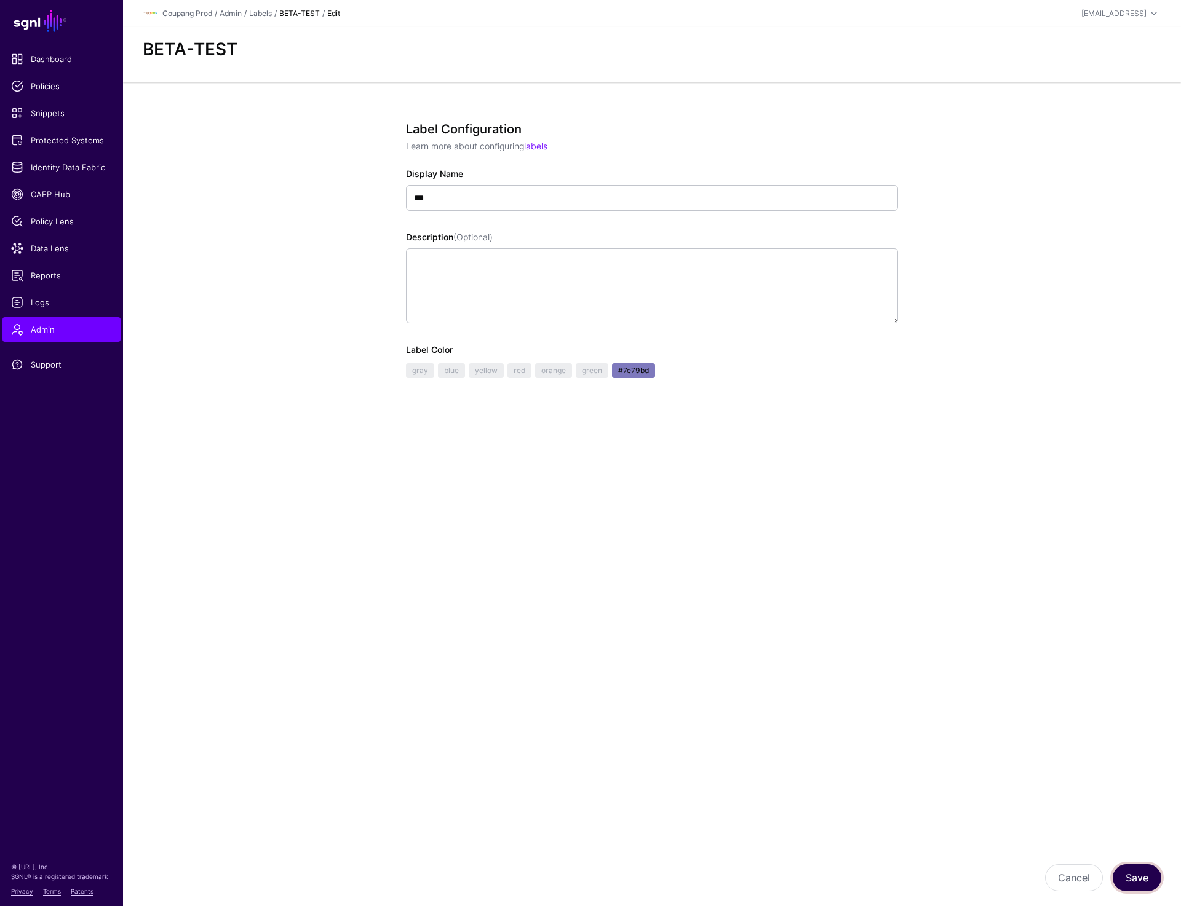
click at [1133, 882] on button "Save" at bounding box center [1136, 878] width 49 height 27
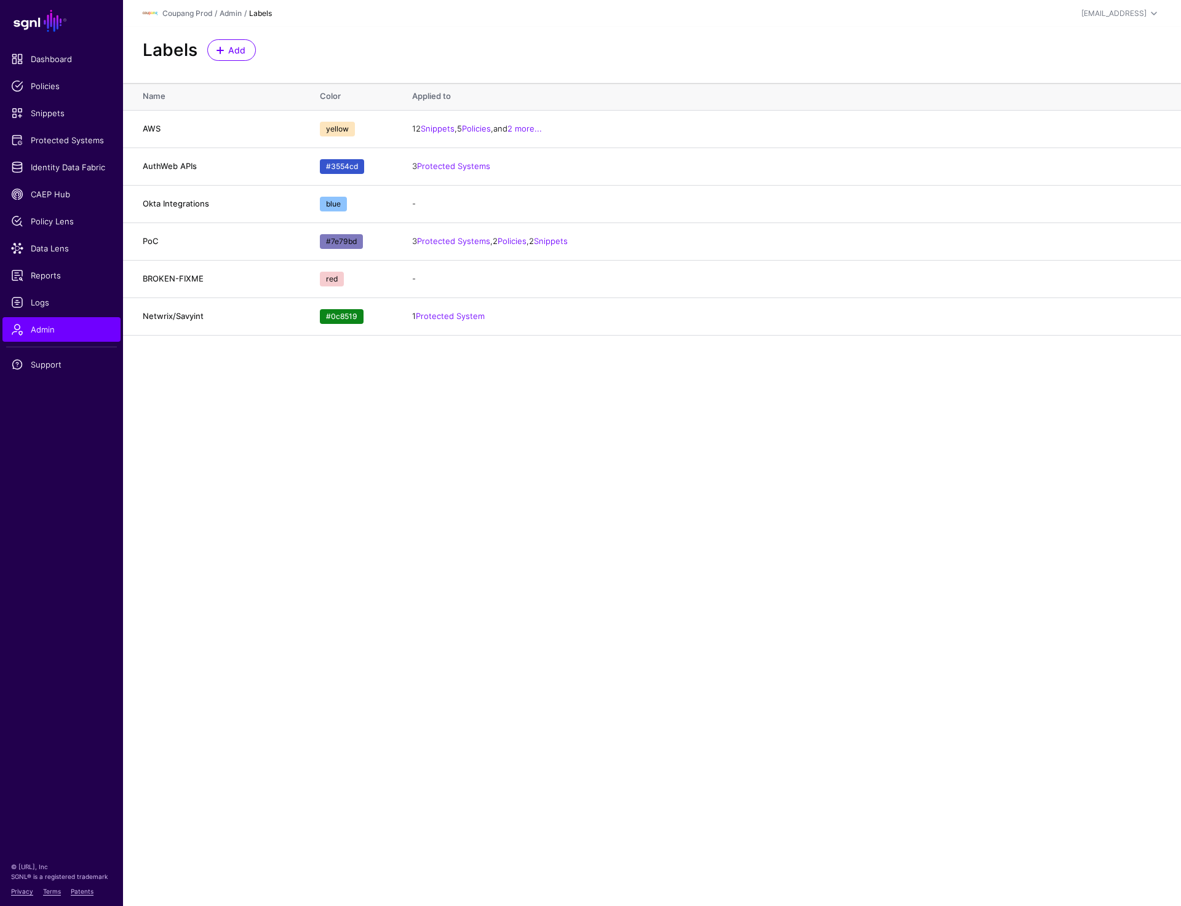
click at [507, 432] on main "SGNL Dashboard Policies Snippets Protected Systems Identity Data Fabric CAEP Hu…" at bounding box center [590, 453] width 1181 height 906
click at [1112, 9] on div "[EMAIL_ADDRESS]" at bounding box center [1113, 13] width 65 height 11
click at [76, 139] on span "Protected Systems" at bounding box center [61, 140] width 101 height 12
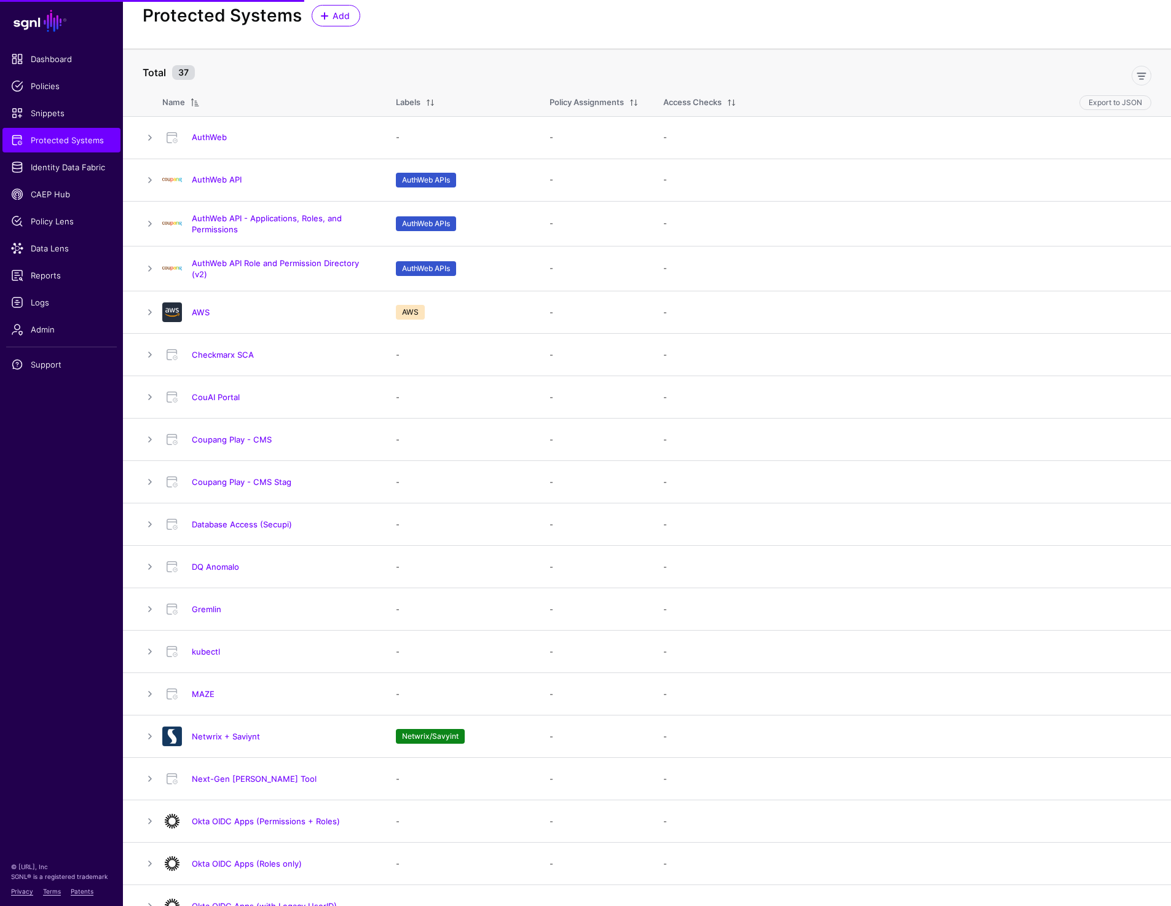
scroll to position [33, 0]
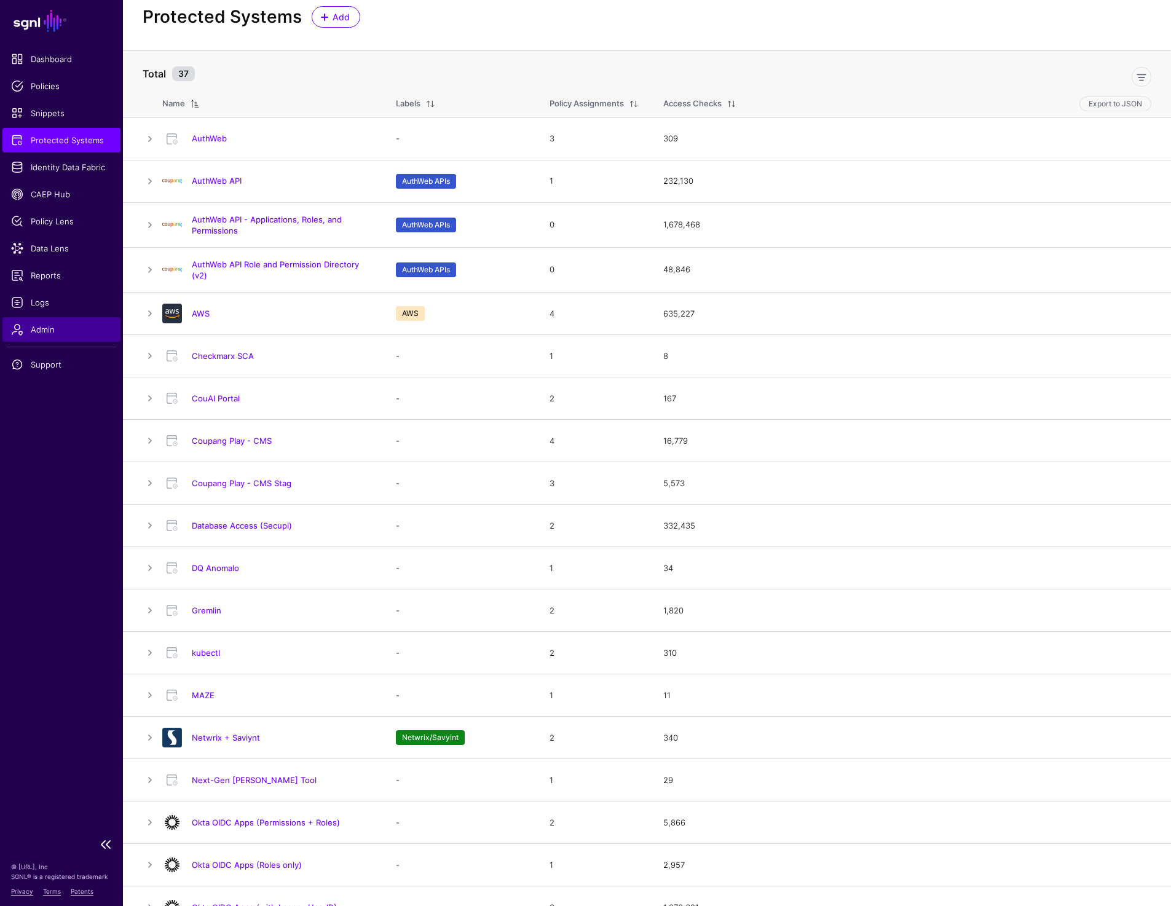
click at [44, 333] on span "Admin" at bounding box center [61, 329] width 101 height 12
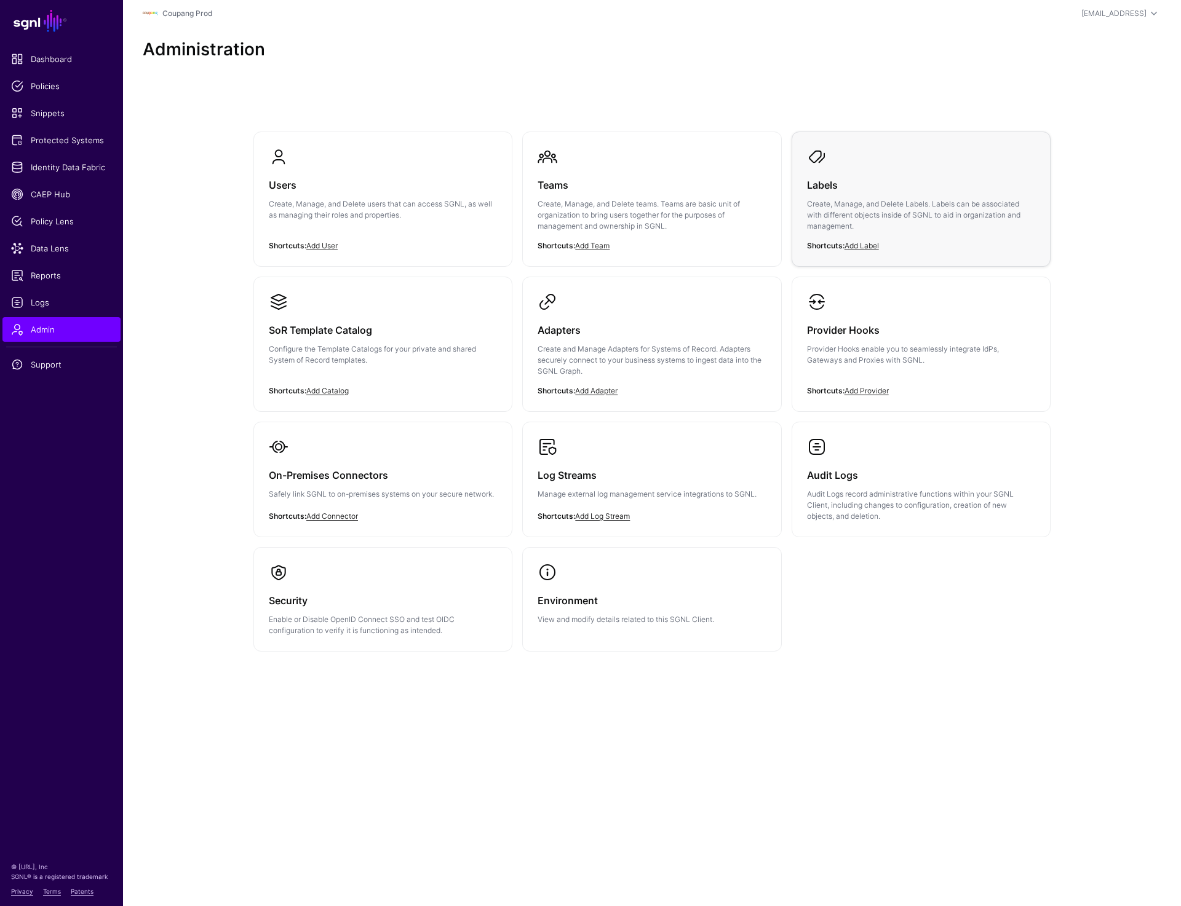
click at [873, 207] on p "Create, Manage, and Delete Labels. Labels can be associated with different obje…" at bounding box center [921, 215] width 228 height 33
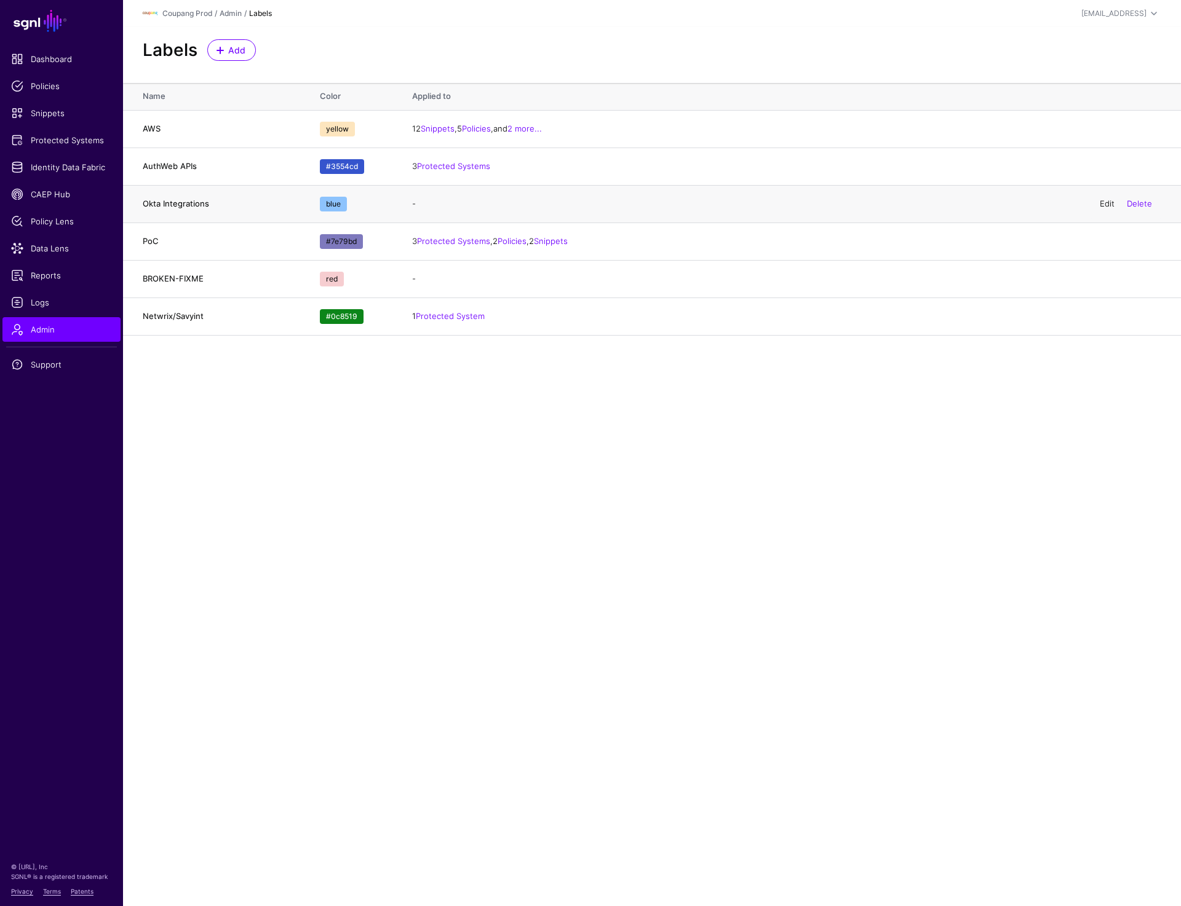
click at [1099, 202] on link "Edit" at bounding box center [1106, 204] width 15 height 10
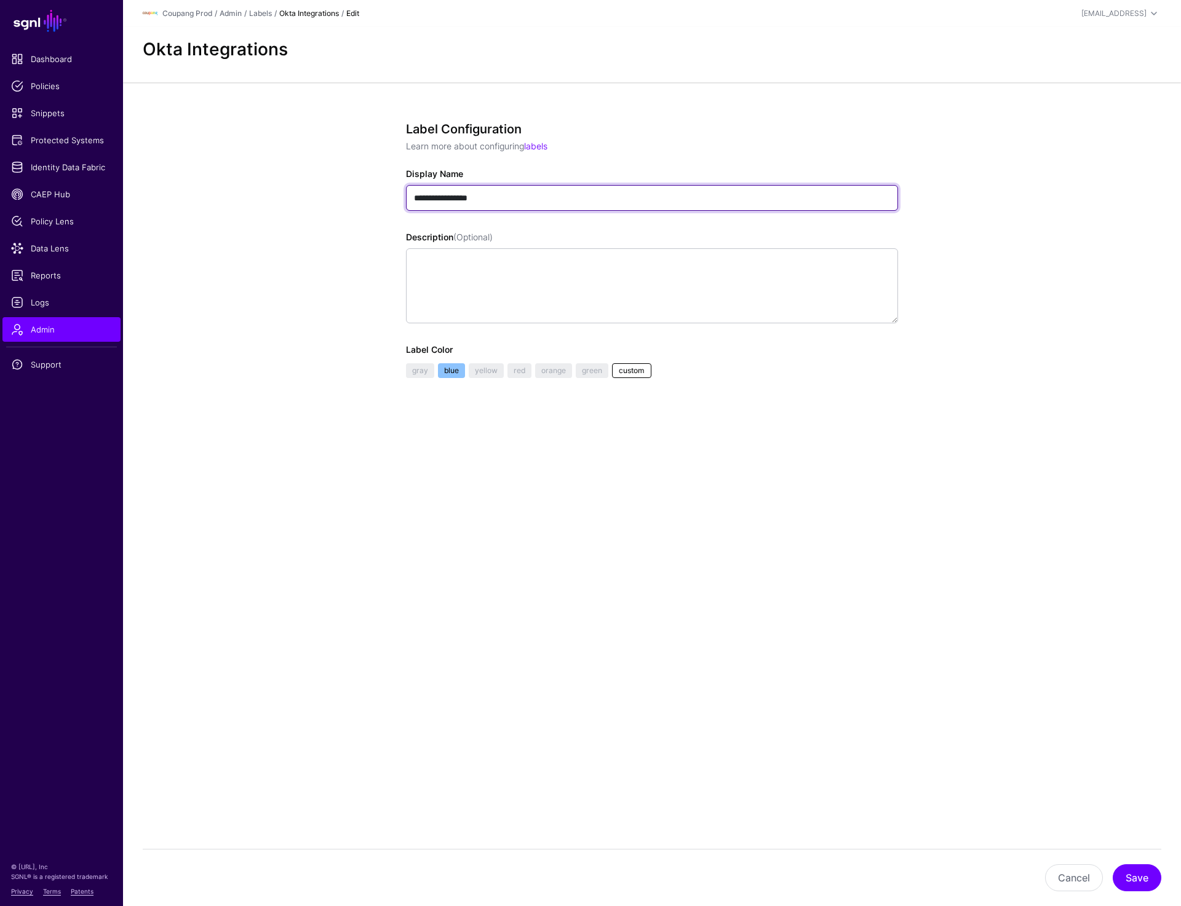
click at [455, 201] on input "**********" at bounding box center [652, 198] width 492 height 26
type input "*********"
click at [1145, 884] on button "Save" at bounding box center [1136, 878] width 49 height 27
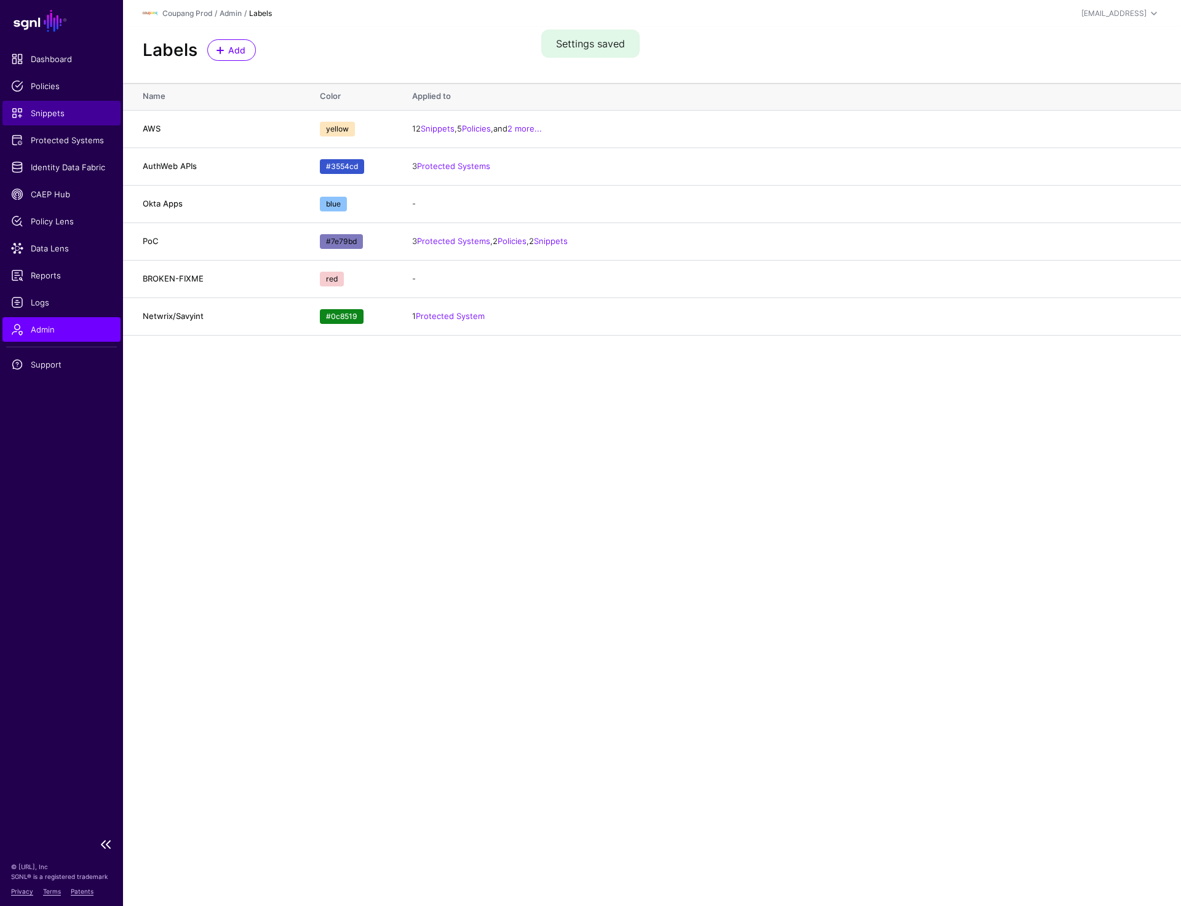
click at [43, 113] on span "Snippets" at bounding box center [61, 113] width 101 height 12
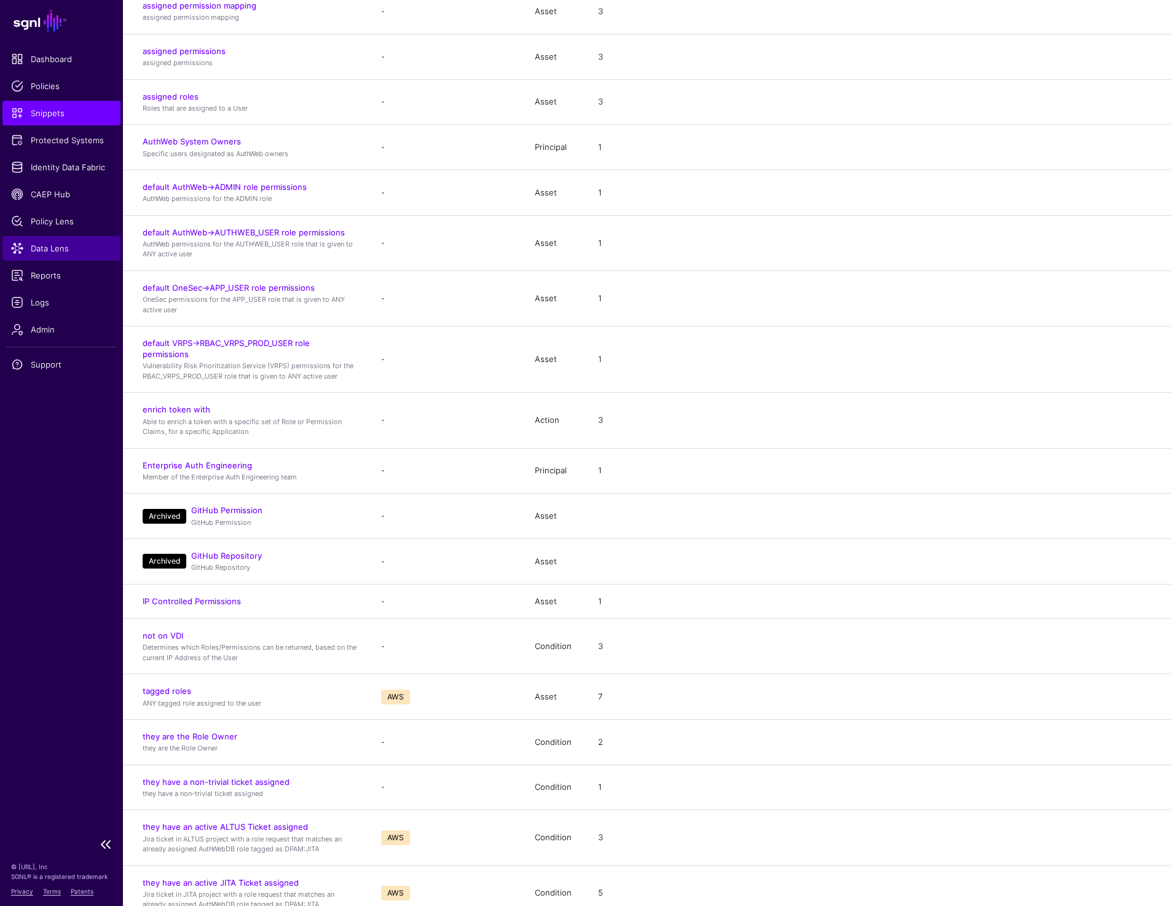
scroll to position [476, 0]
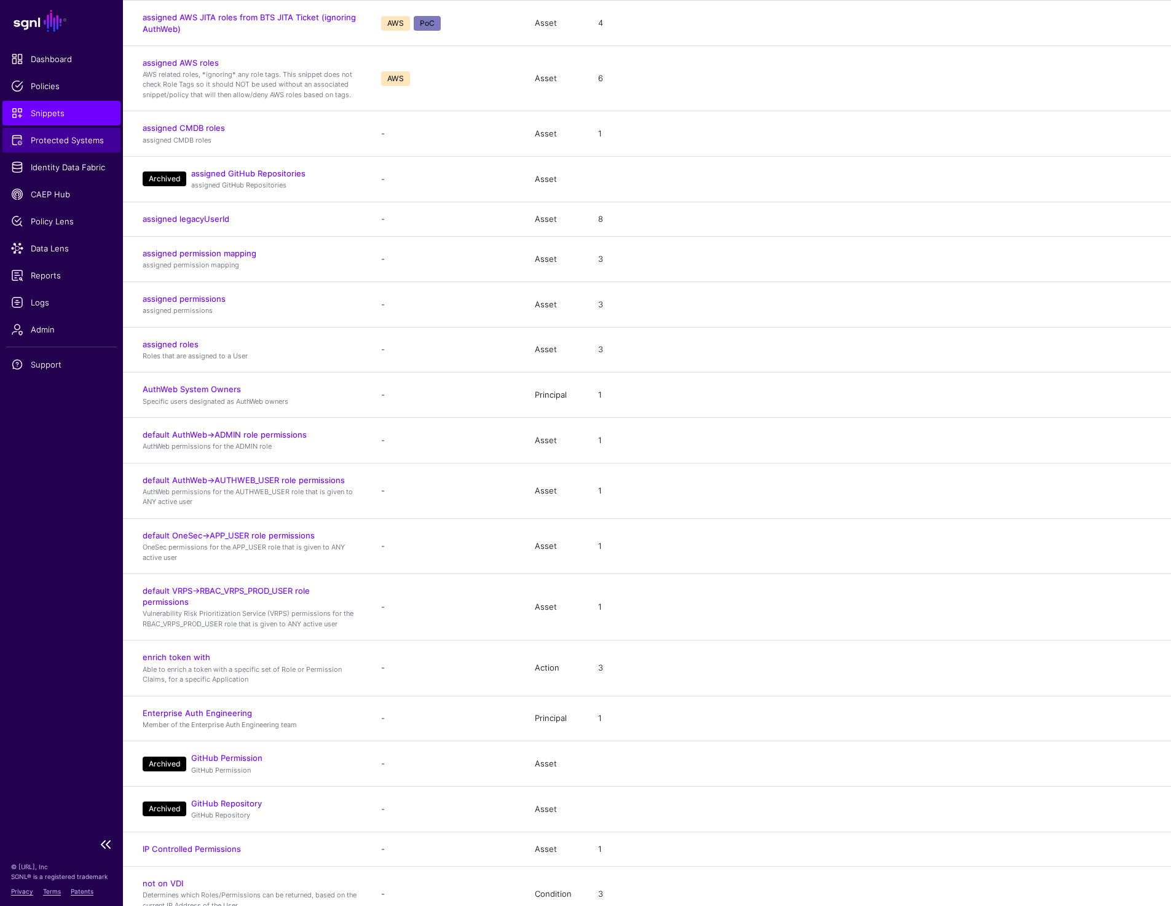
click at [65, 141] on span "Protected Systems" at bounding box center [61, 140] width 101 height 12
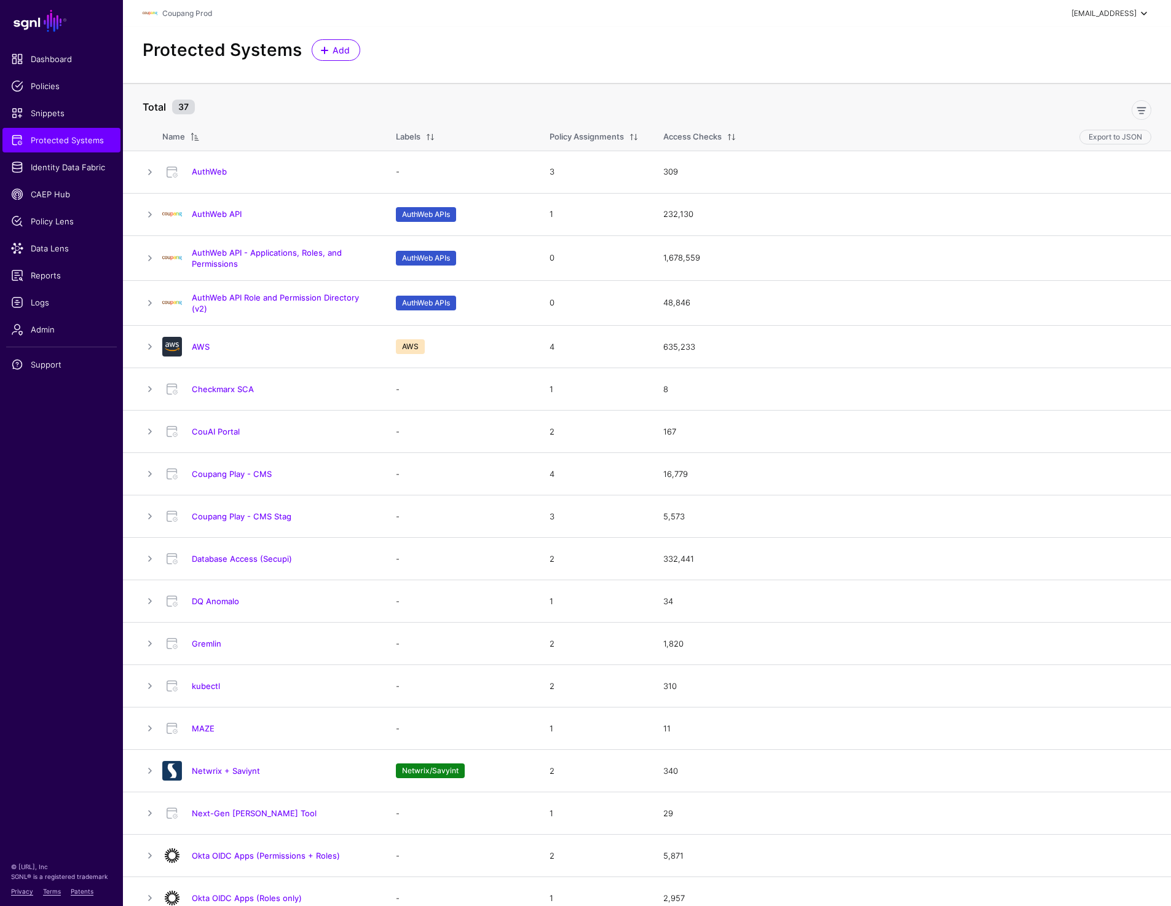
click at [1120, 18] on div "prashant@sgnl.ai" at bounding box center [1104, 13] width 65 height 11
click at [1058, 101] on div "Log out" at bounding box center [1053, 106] width 31 height 11
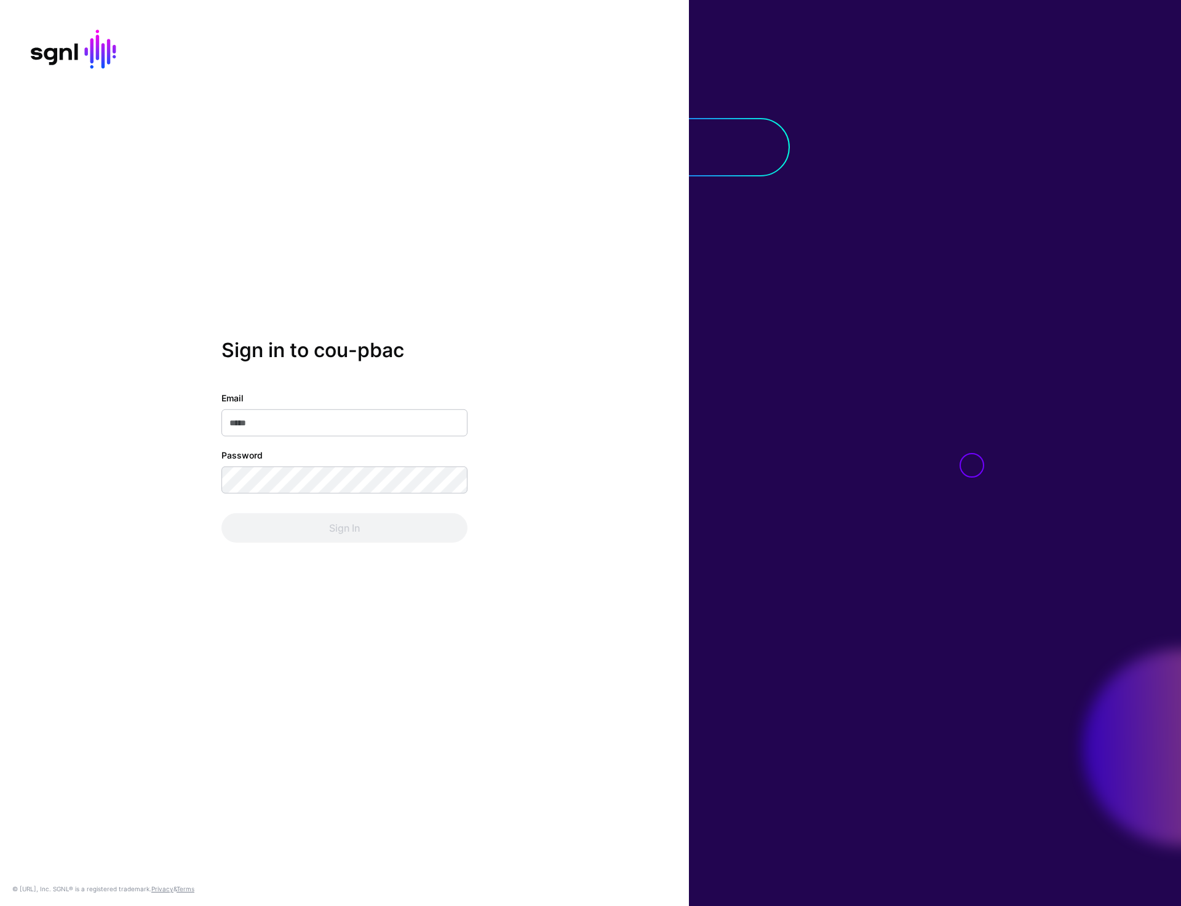
type input "**********"
click at [349, 531] on button "Sign In" at bounding box center [344, 528] width 246 height 30
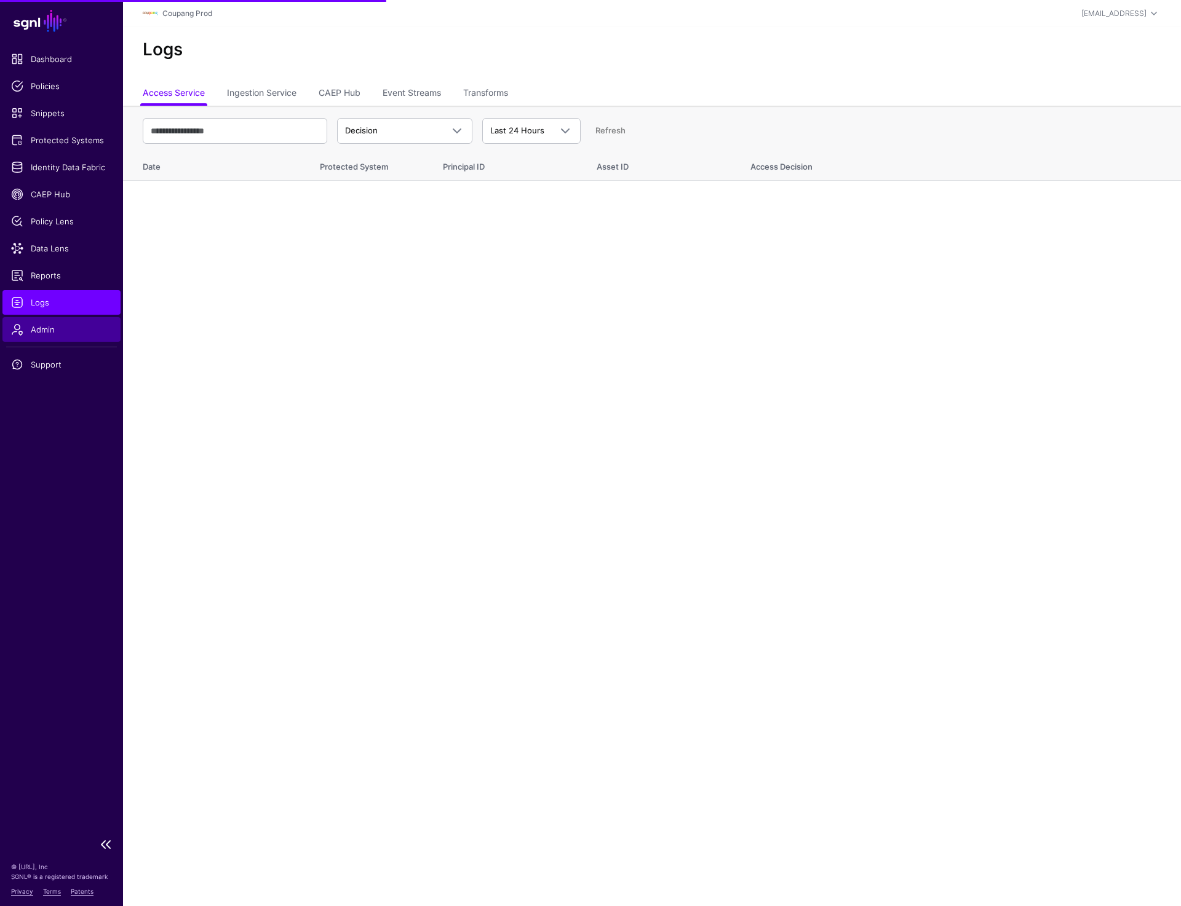
click at [34, 328] on span "Admin" at bounding box center [61, 329] width 101 height 12
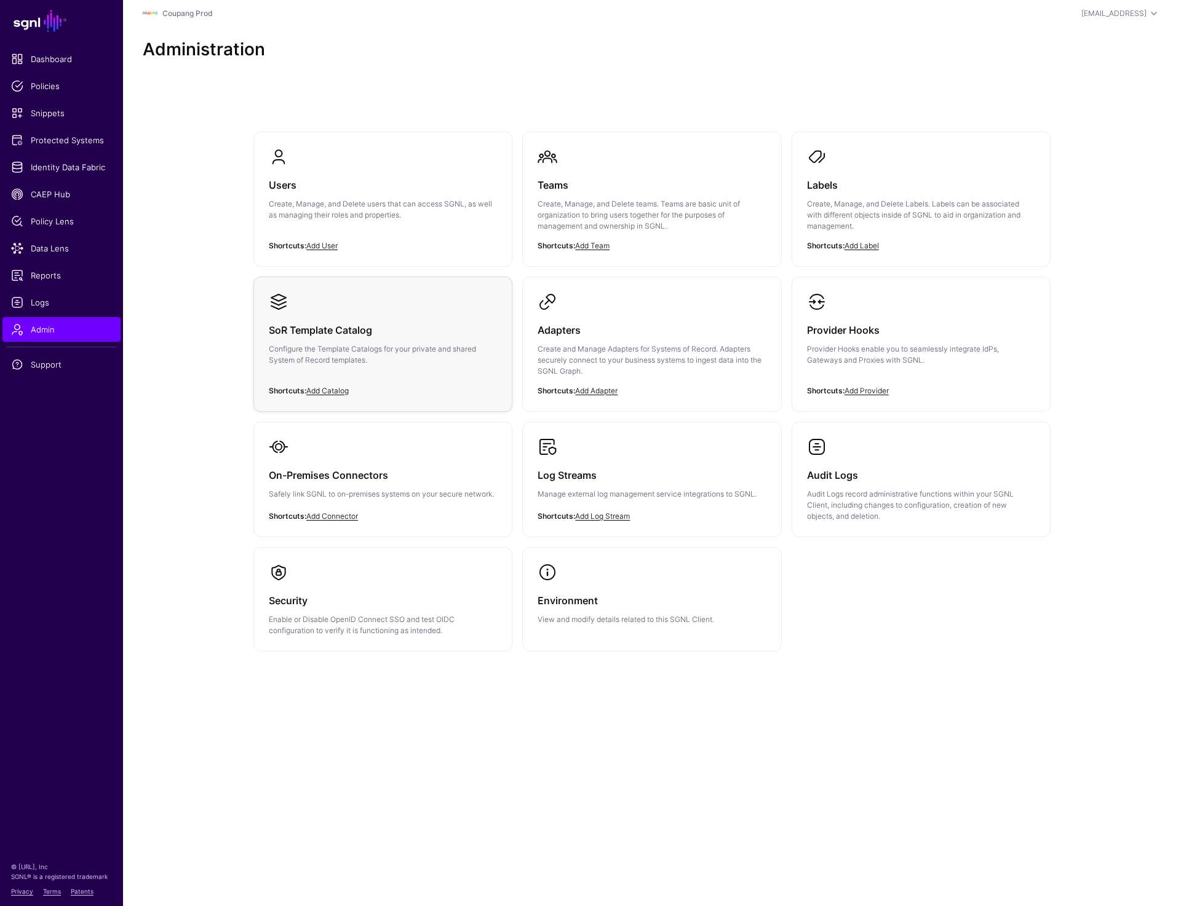
click at [384, 357] on p "Configure the Template Catalogs for your private and shared System of Record te…" at bounding box center [383, 355] width 228 height 22
click at [605, 347] on p "Create and Manage Adapters for Systems of Record. Adapters securely connect to …" at bounding box center [651, 360] width 228 height 33
click at [551, 338] on h3 "Adapters" at bounding box center [651, 330] width 228 height 17
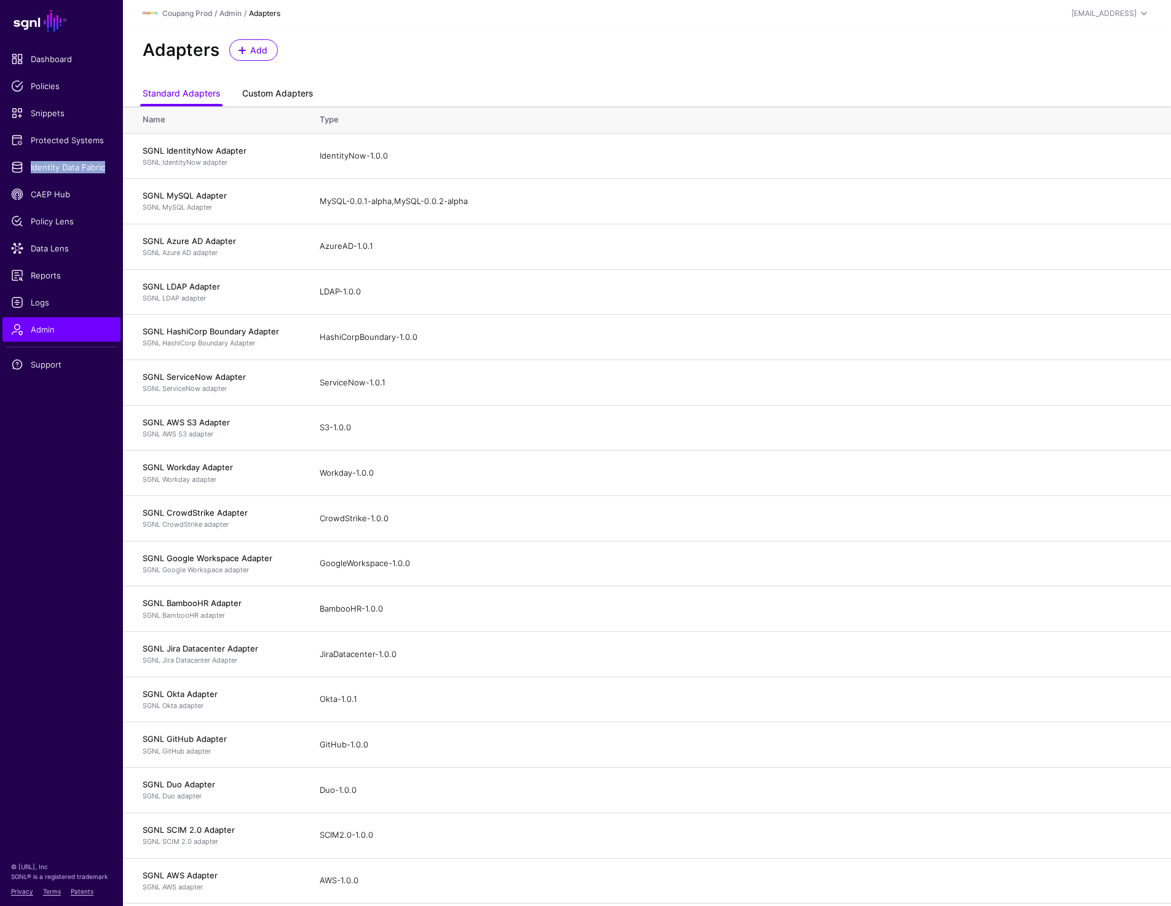
click at [302, 93] on link "Custom Adapters" at bounding box center [277, 94] width 71 height 23
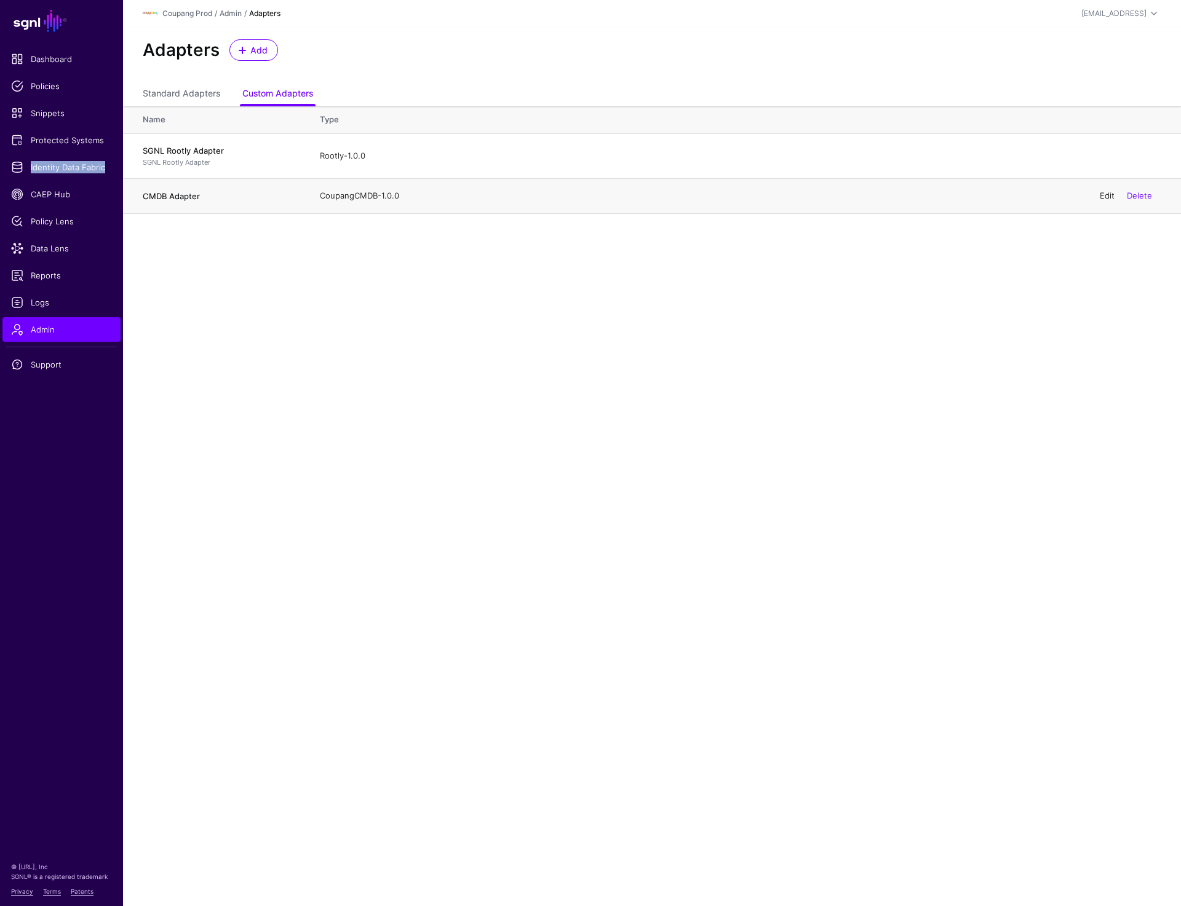
click at [1099, 194] on link "Edit" at bounding box center [1106, 196] width 15 height 10
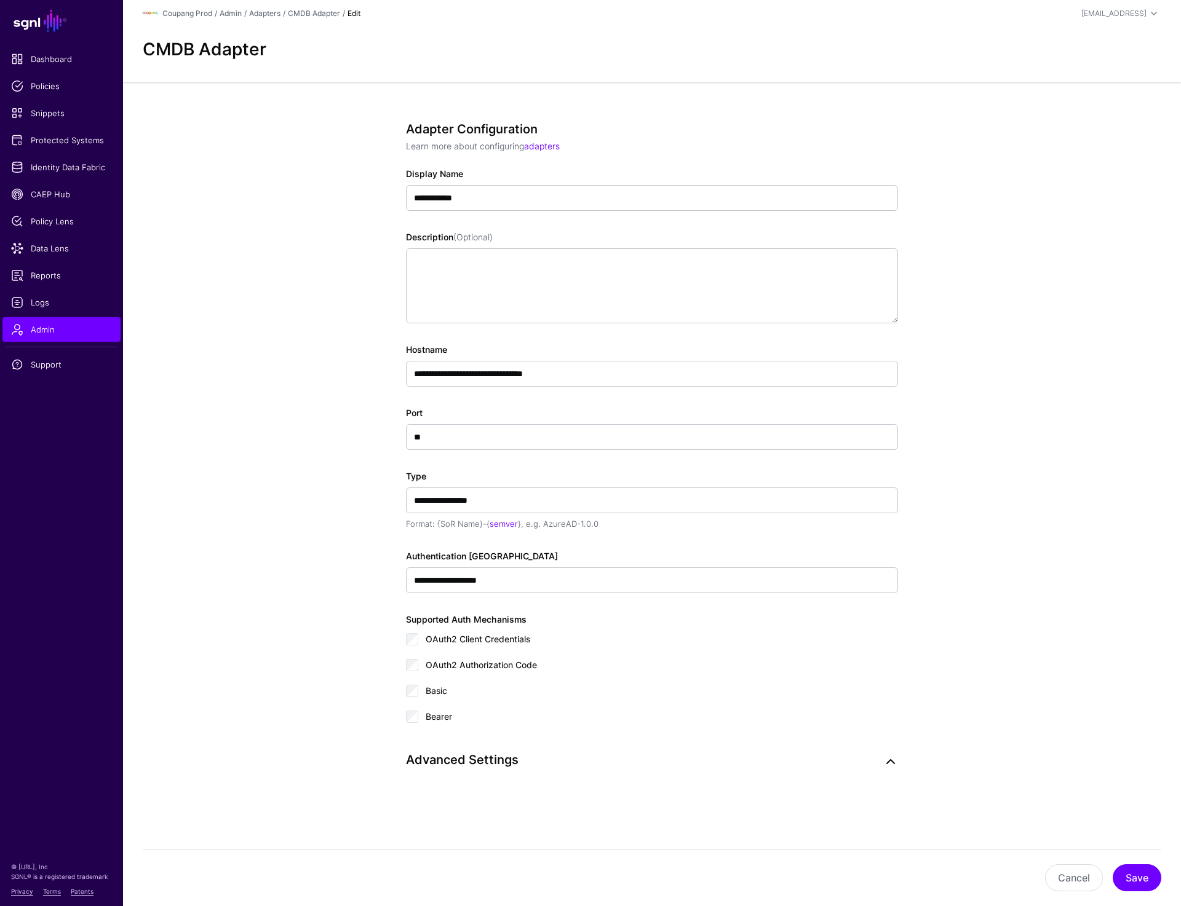
click at [889, 763] on link at bounding box center [890, 762] width 15 height 15
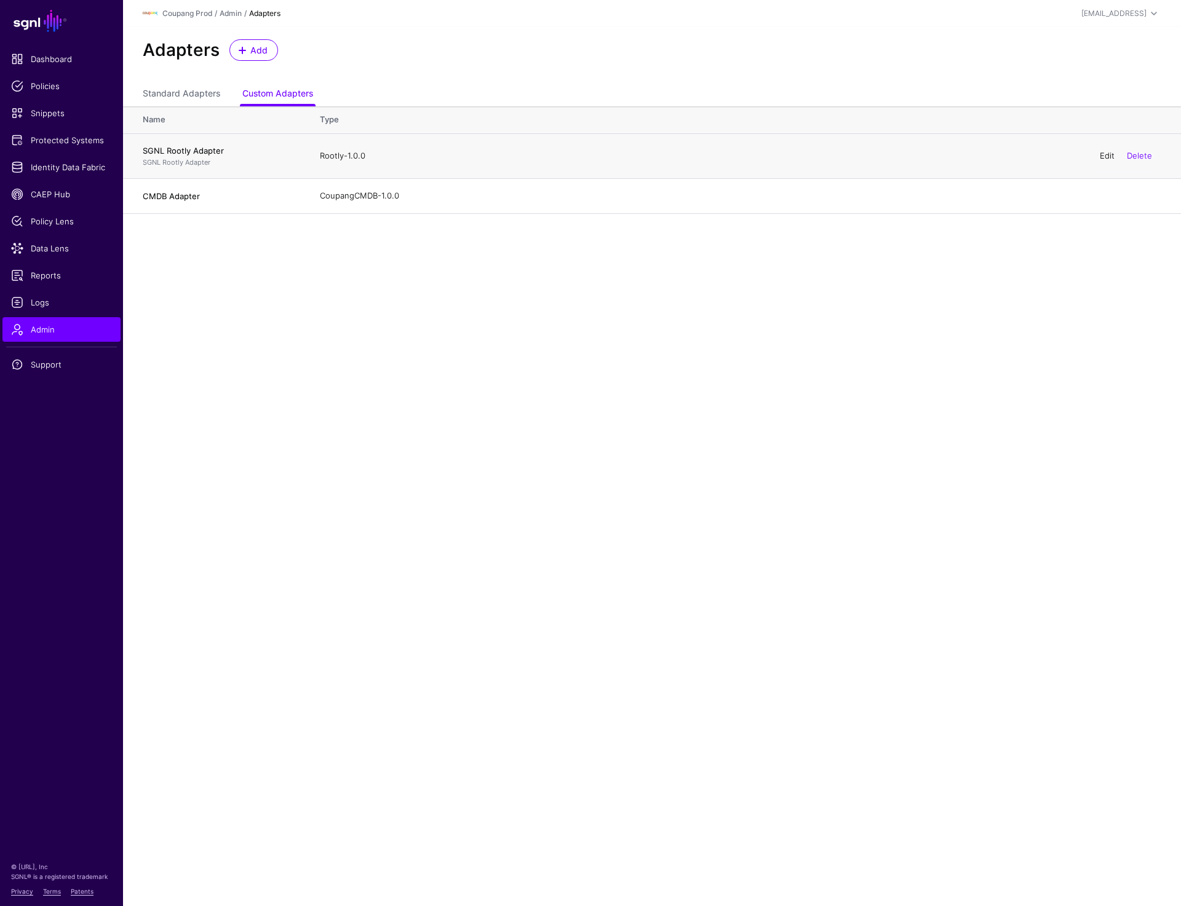
click at [1106, 154] on link "Edit" at bounding box center [1106, 156] width 15 height 10
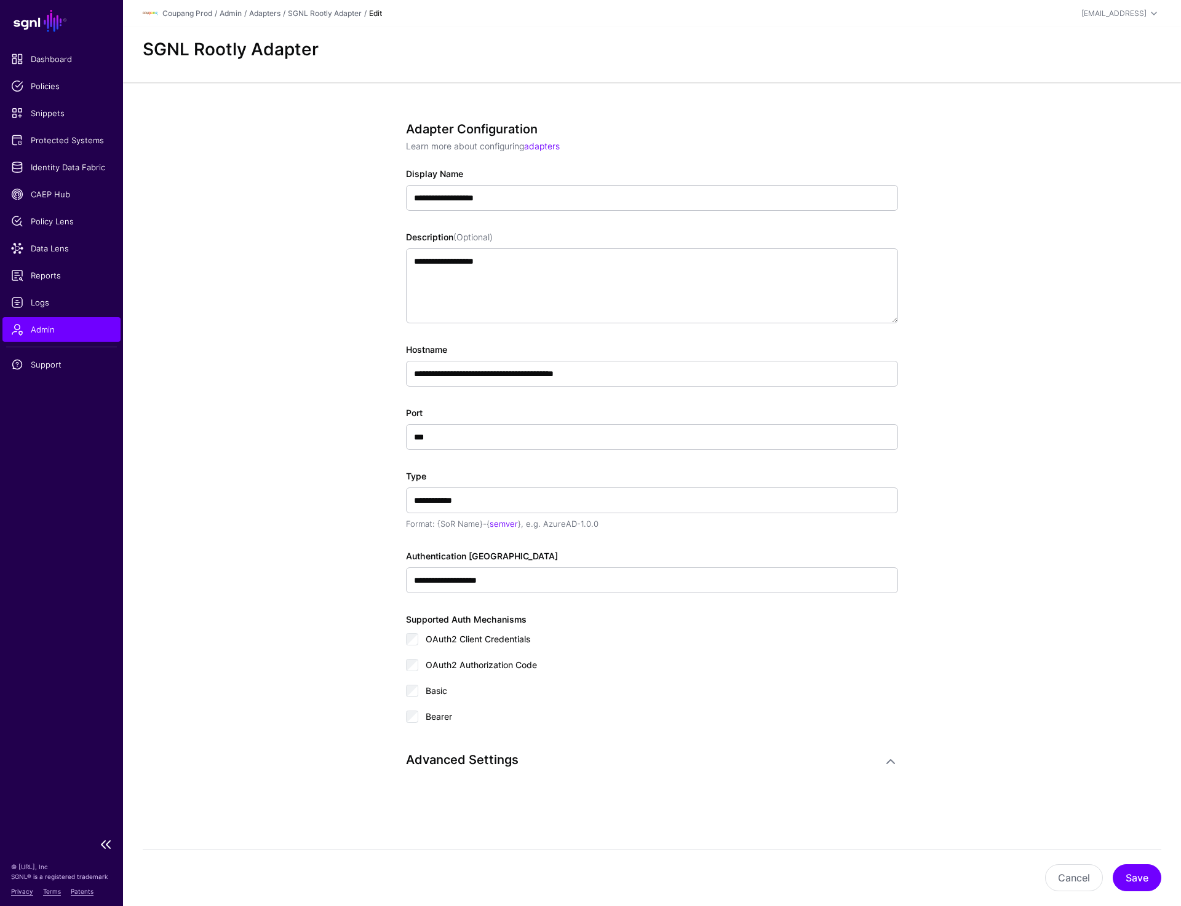
click at [41, 333] on span "Admin" at bounding box center [61, 329] width 101 height 12
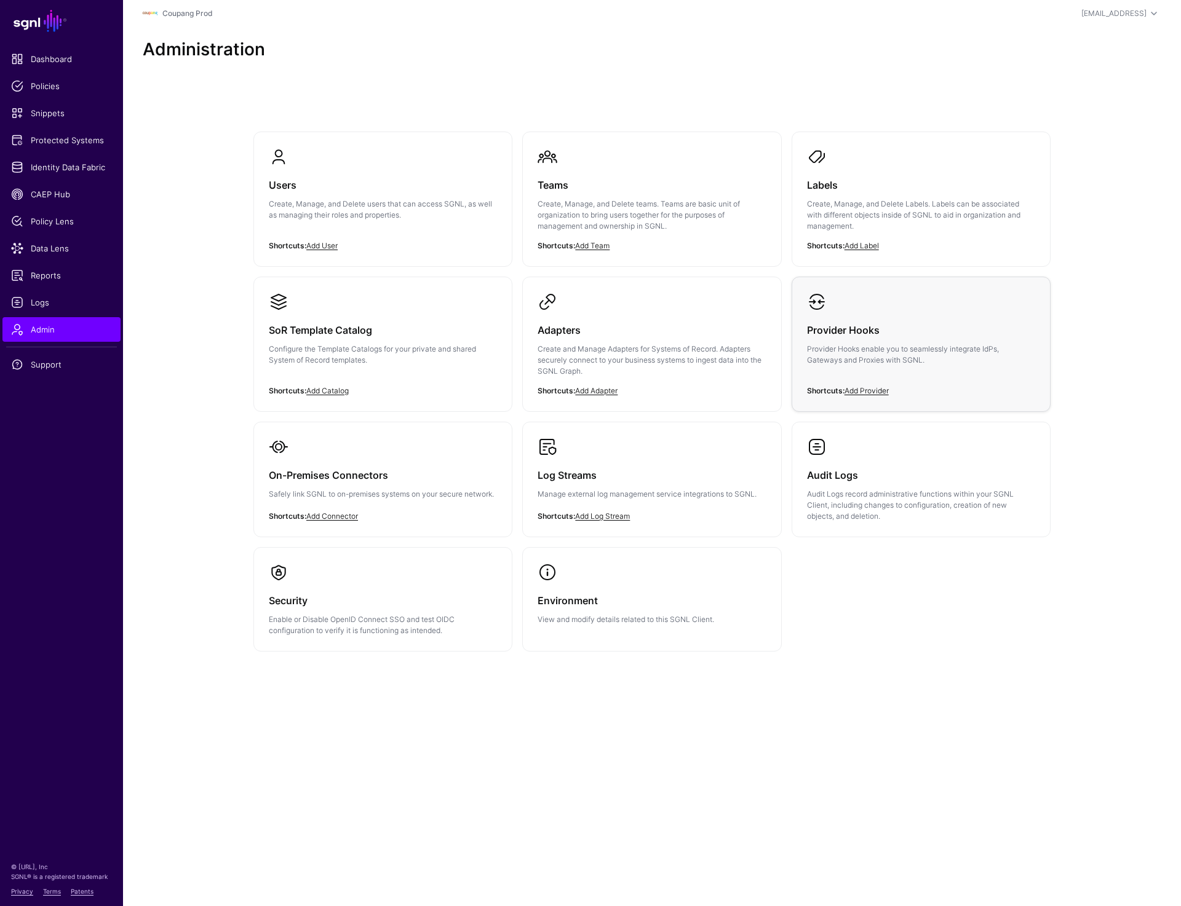
click at [893, 344] on p "Provider Hooks enable you to seamlessly integrate IdPs, Gateways and Proxies wi…" at bounding box center [921, 355] width 228 height 22
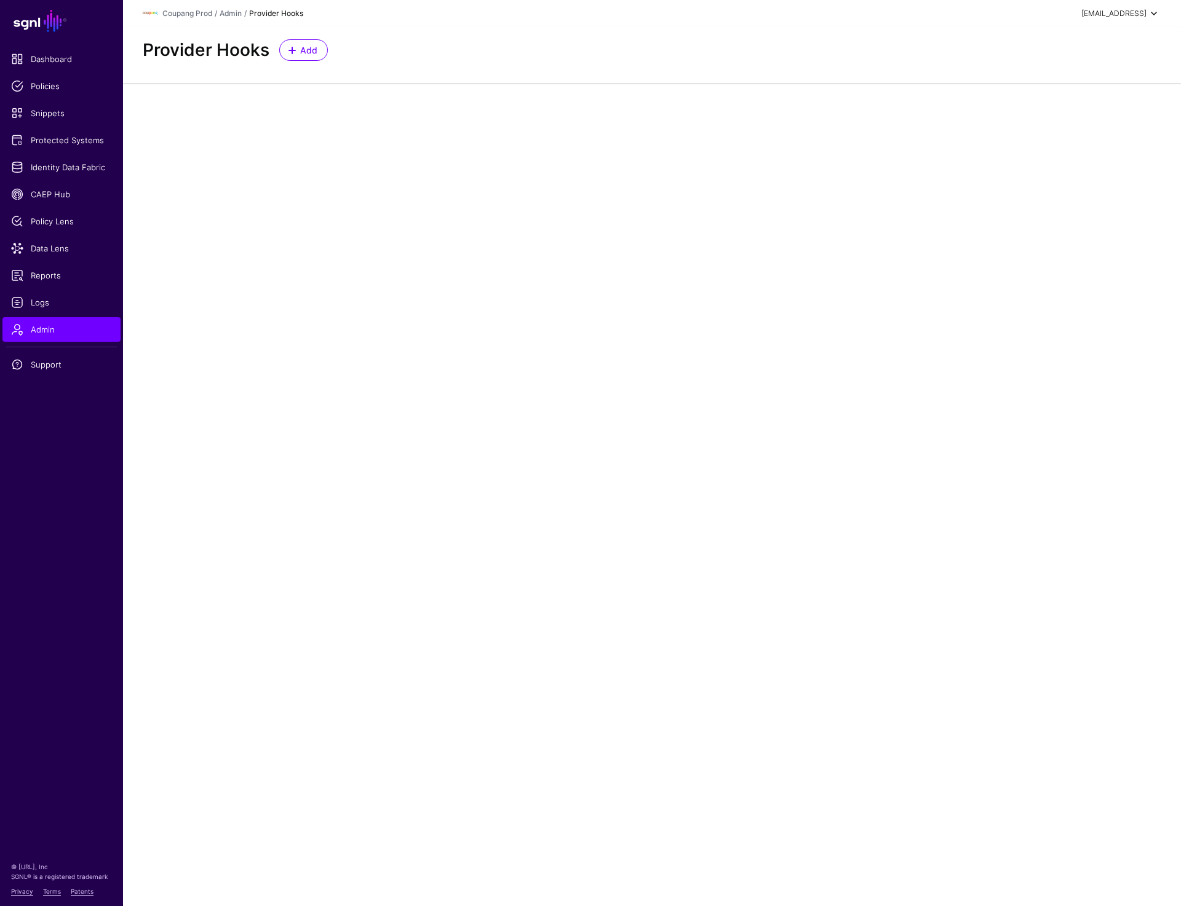
click at [1101, 8] on div "prashant+readonly@sgnl.ai" at bounding box center [1113, 13] width 65 height 11
click at [1062, 108] on div "Log out" at bounding box center [1062, 106] width 31 height 11
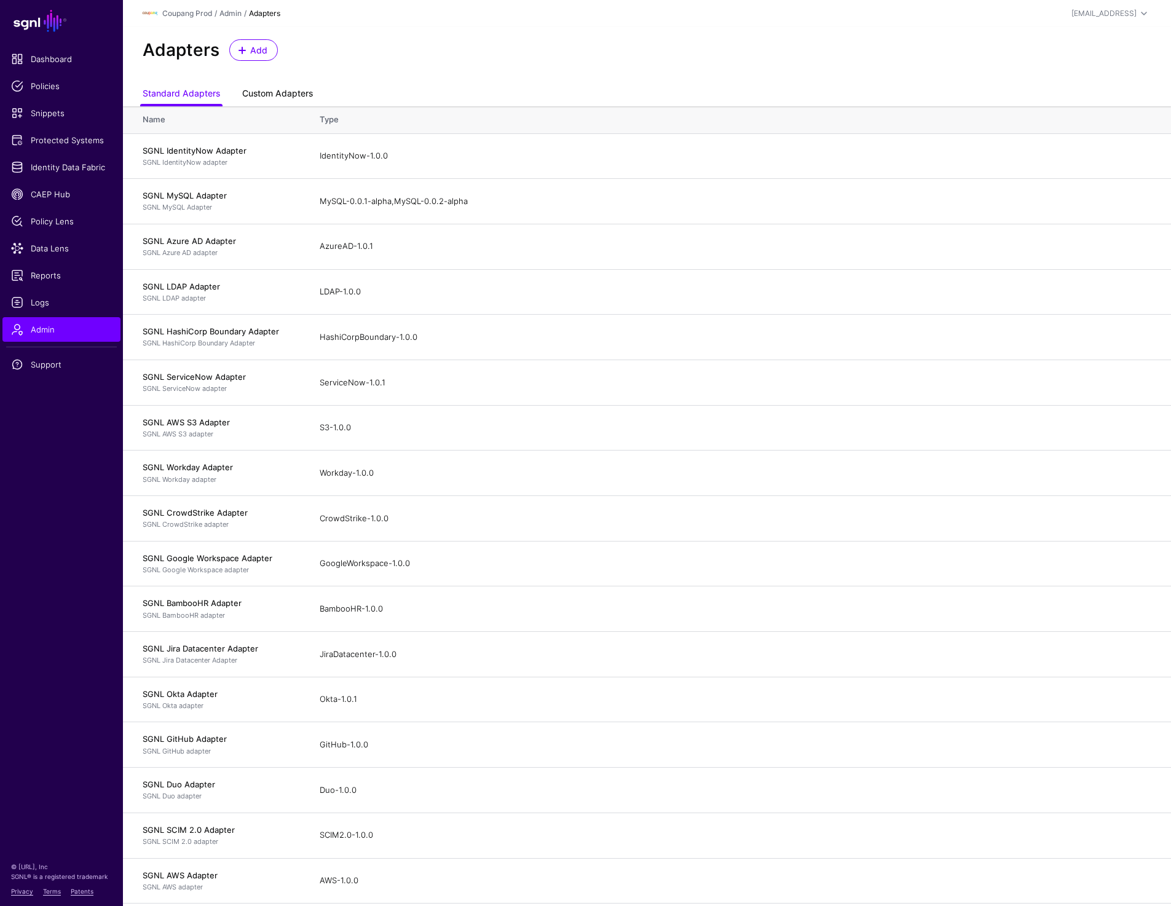
click at [283, 89] on link "Custom Adapters" at bounding box center [277, 94] width 71 height 23
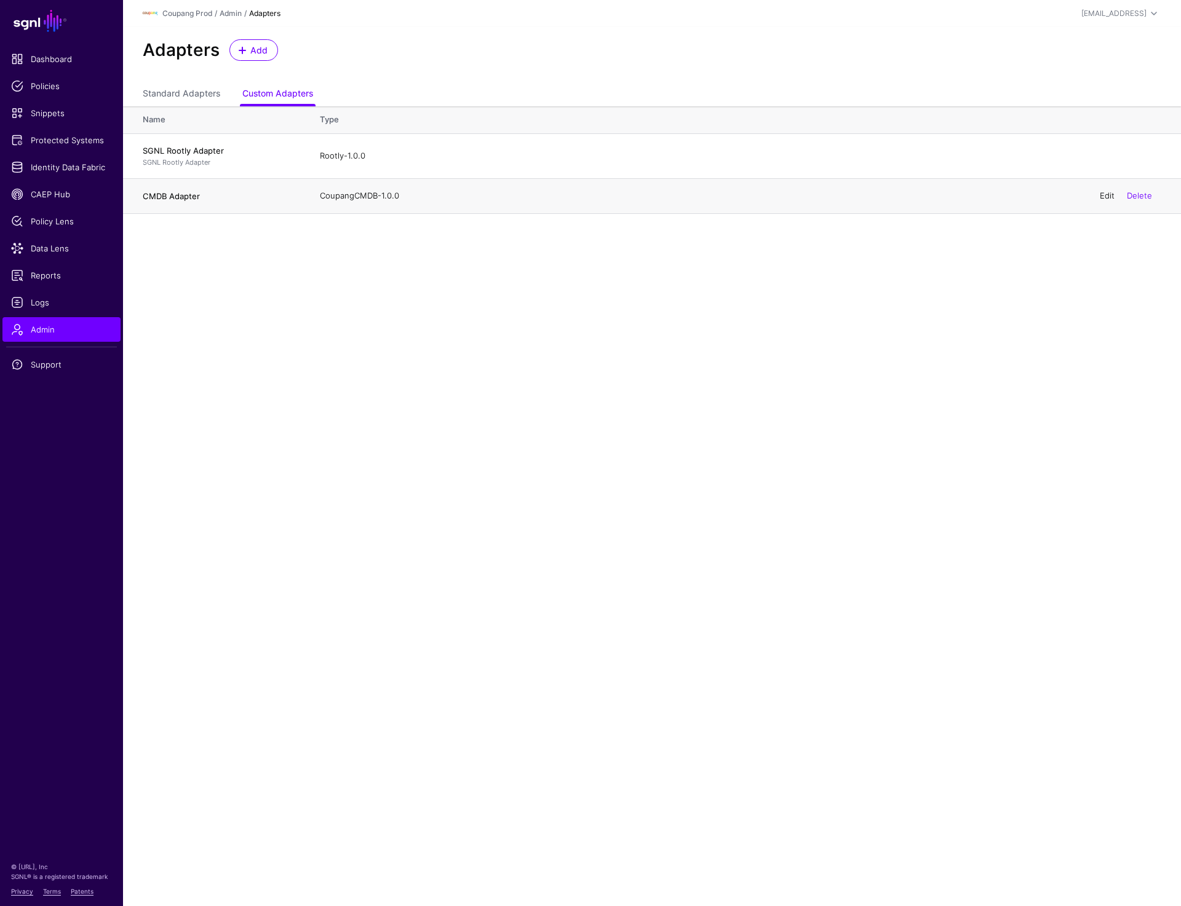
click at [1102, 193] on link "Edit" at bounding box center [1106, 196] width 15 height 10
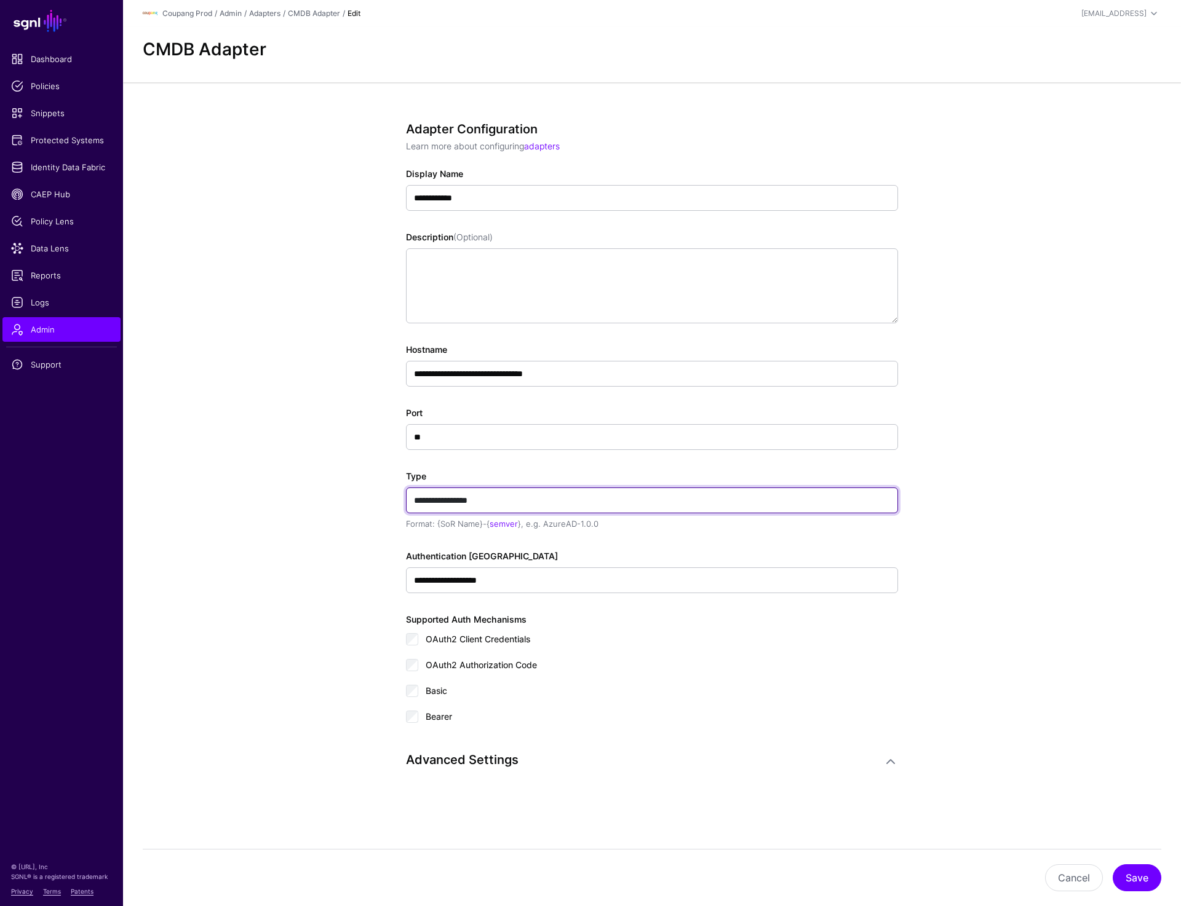
click at [753, 503] on input "**********" at bounding box center [652, 501] width 492 height 26
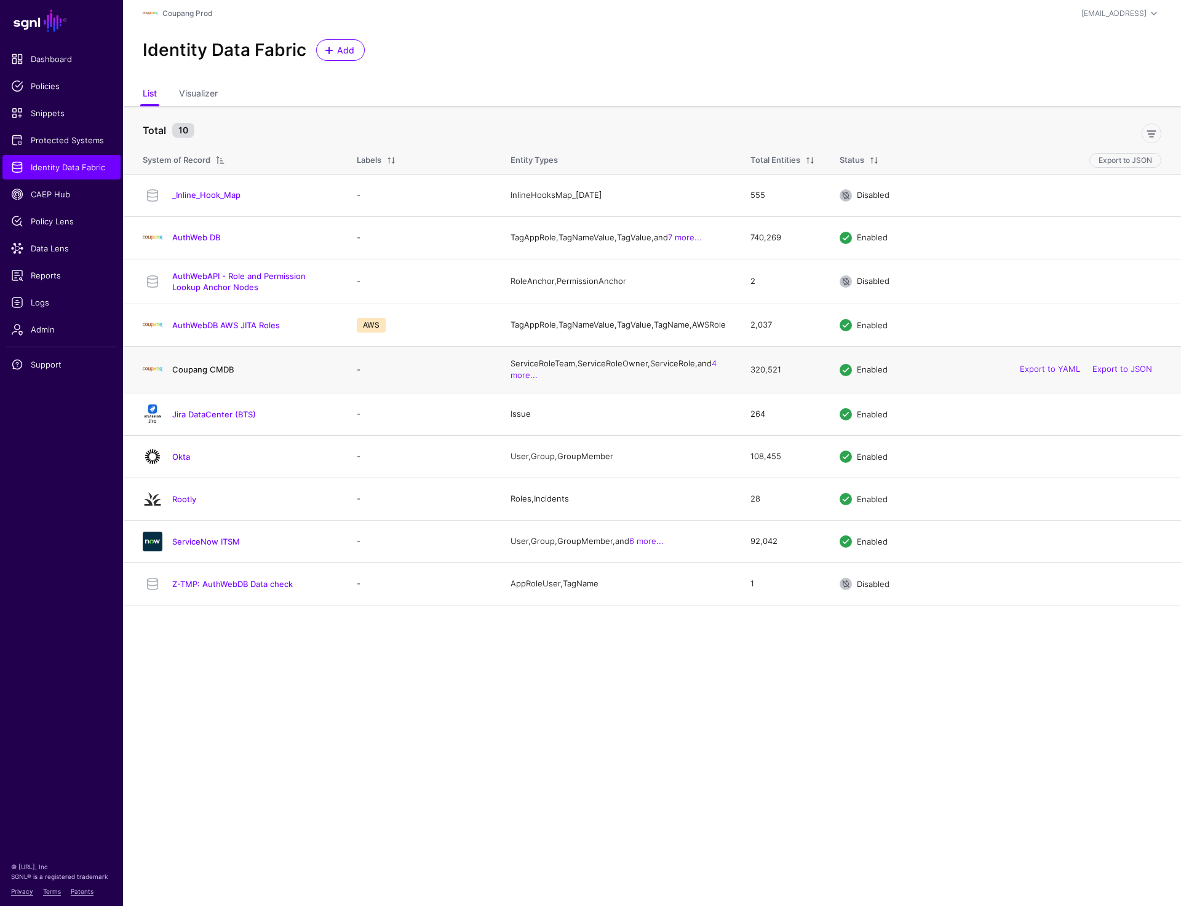
click at [199, 373] on link "Coupang CMDB" at bounding box center [202, 370] width 61 height 10
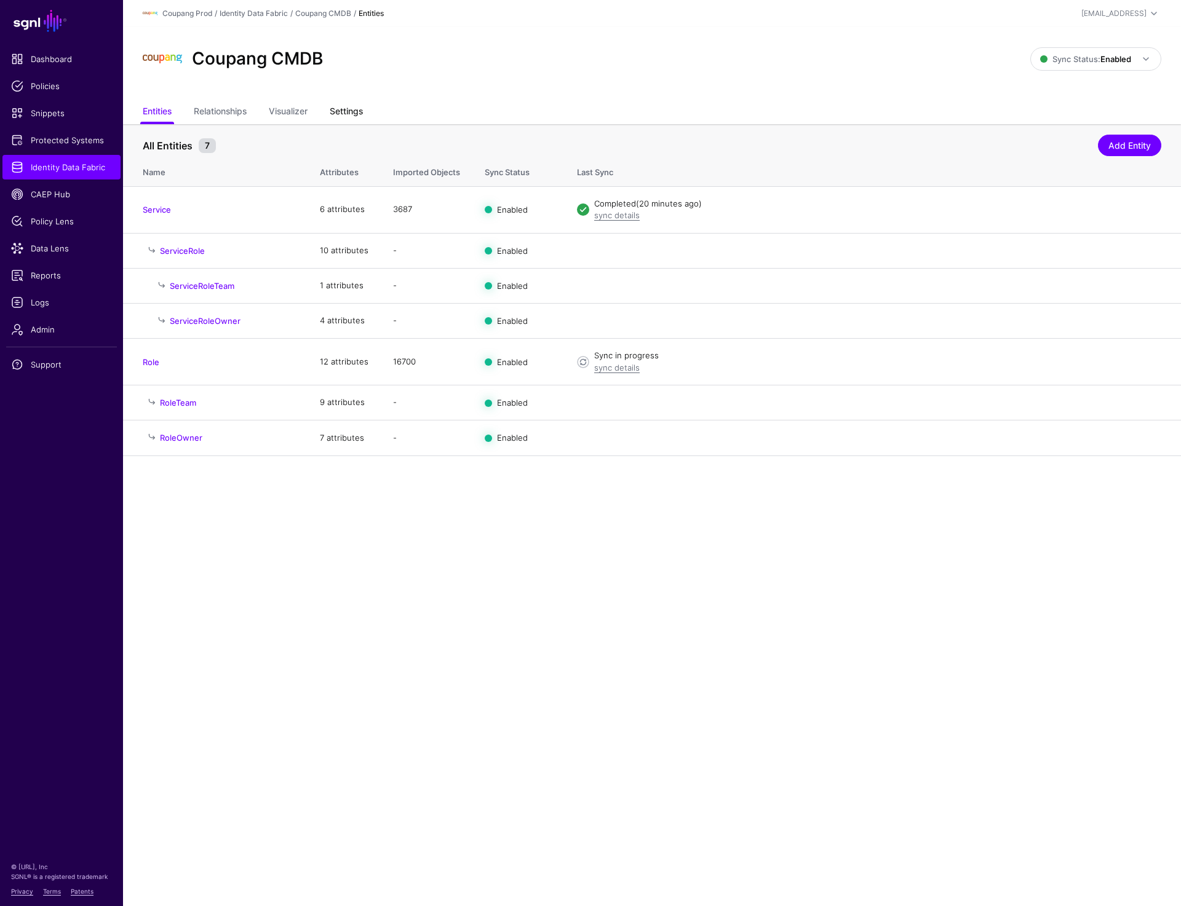
click at [360, 119] on link "Settings" at bounding box center [346, 112] width 33 height 23
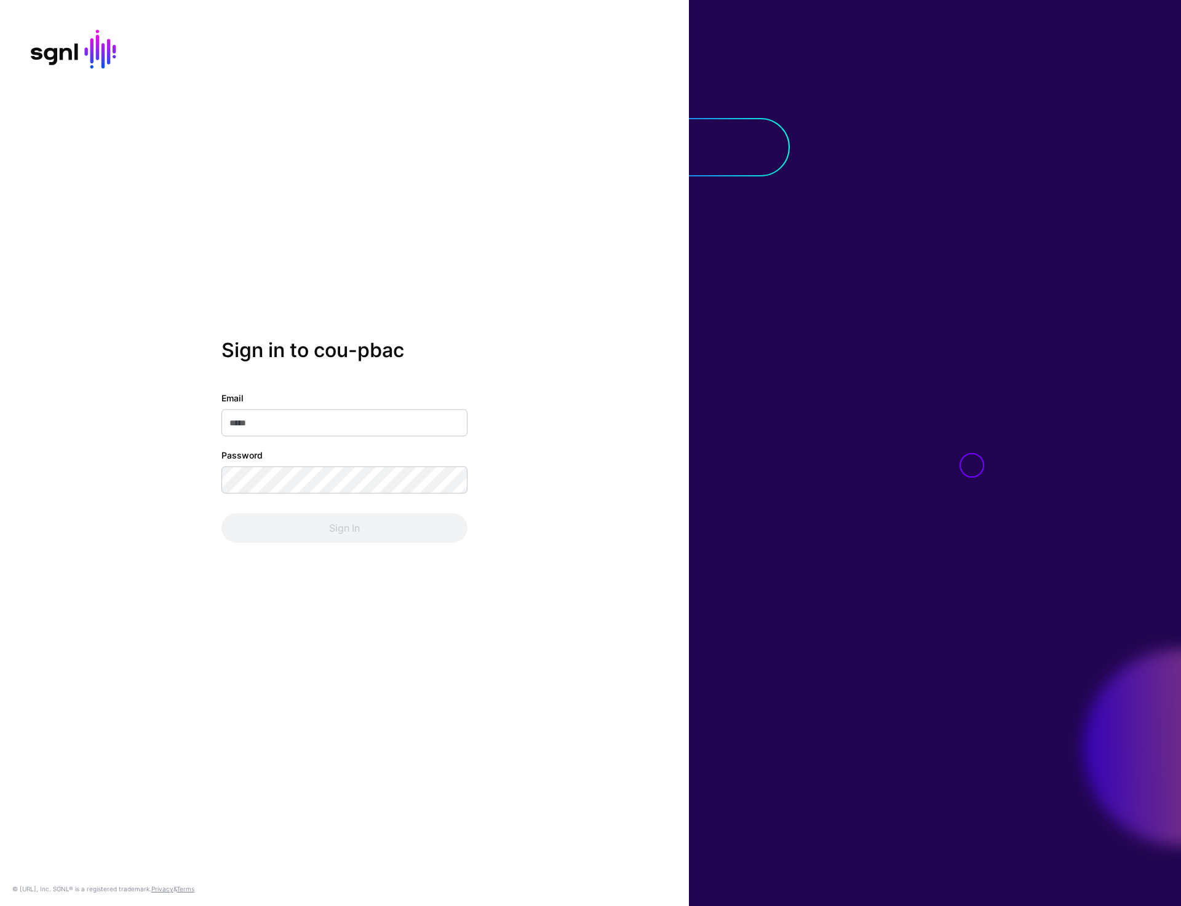
type input "**********"
click at [333, 534] on button "Sign In" at bounding box center [344, 528] width 246 height 30
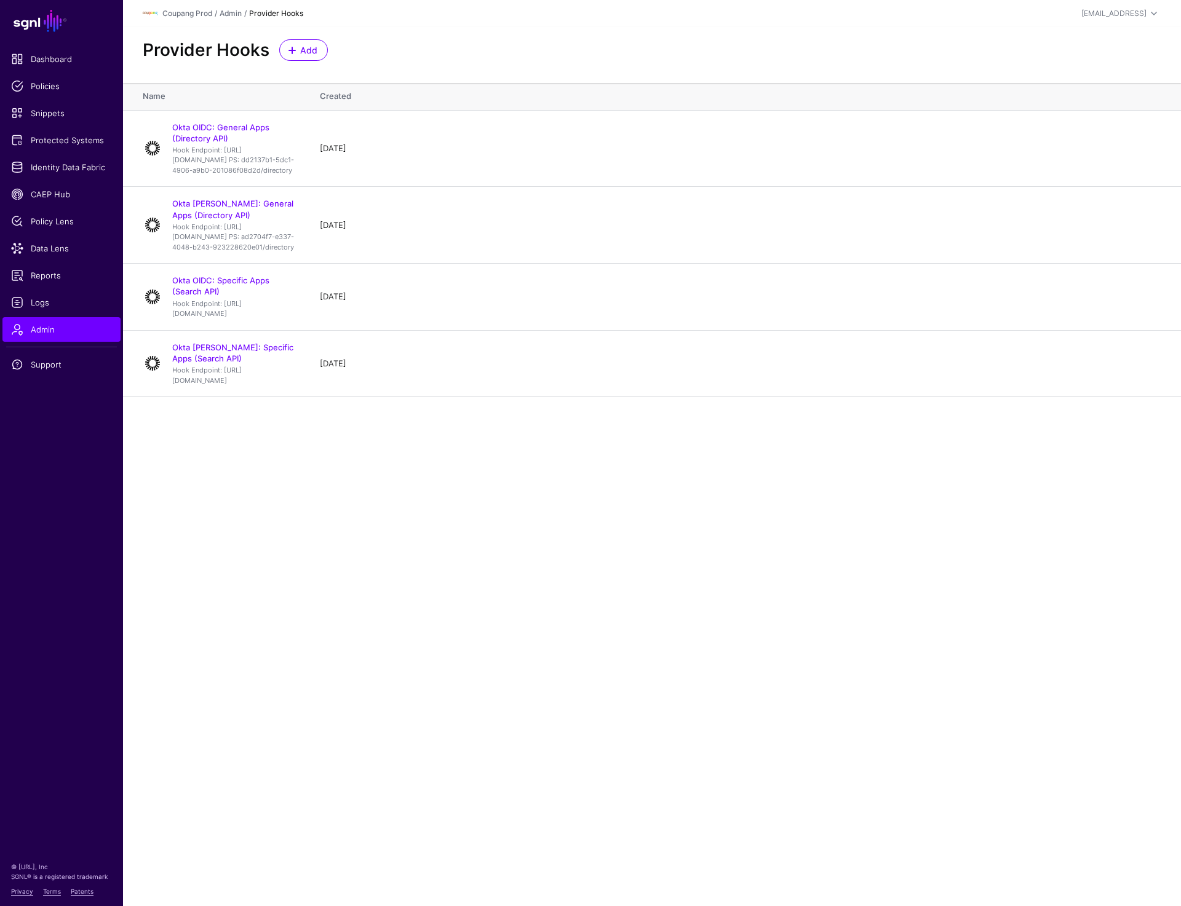
click at [476, 591] on main "SGNL Dashboard Policies Snippets Protected Systems Identity Data Fabric CAEP Hu…" at bounding box center [590, 453] width 1181 height 906
click at [759, 187] on td "1 month ago Edit Delete" at bounding box center [743, 148] width 873 height 77
click at [269, 129] on link "Okta OIDC: General Apps (Directory API)" at bounding box center [220, 132] width 97 height 21
click at [236, 296] on link "Okta OIDC: Specific Apps (Search API)" at bounding box center [220, 285] width 97 height 21
click at [247, 363] on link "Okta SAML: Specific Apps (Search API)" at bounding box center [232, 353] width 121 height 21
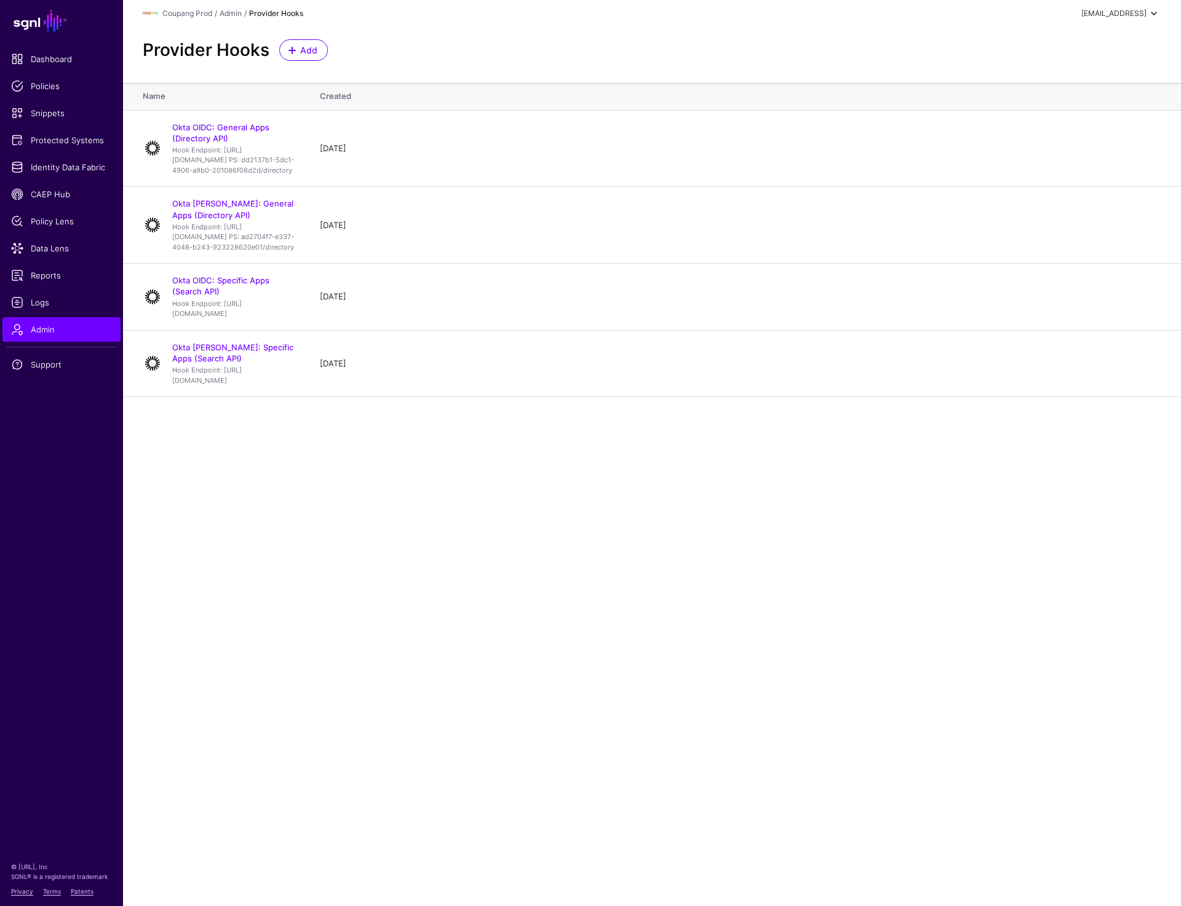
click at [1136, 14] on div "[EMAIL_ADDRESS]" at bounding box center [1113, 13] width 65 height 11
click at [1071, 108] on div "Log out" at bounding box center [1062, 106] width 31 height 11
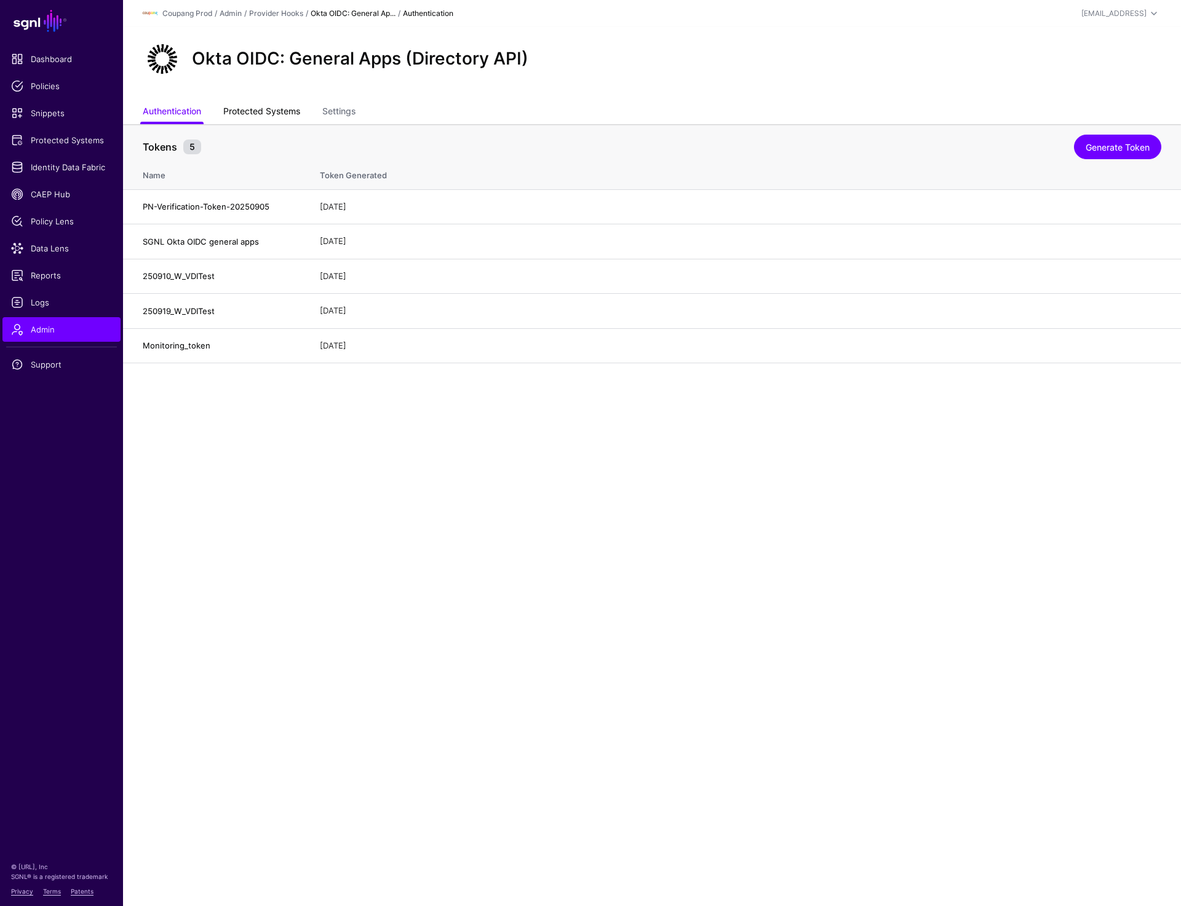
click at [268, 109] on link "Protected Systems" at bounding box center [261, 112] width 77 height 23
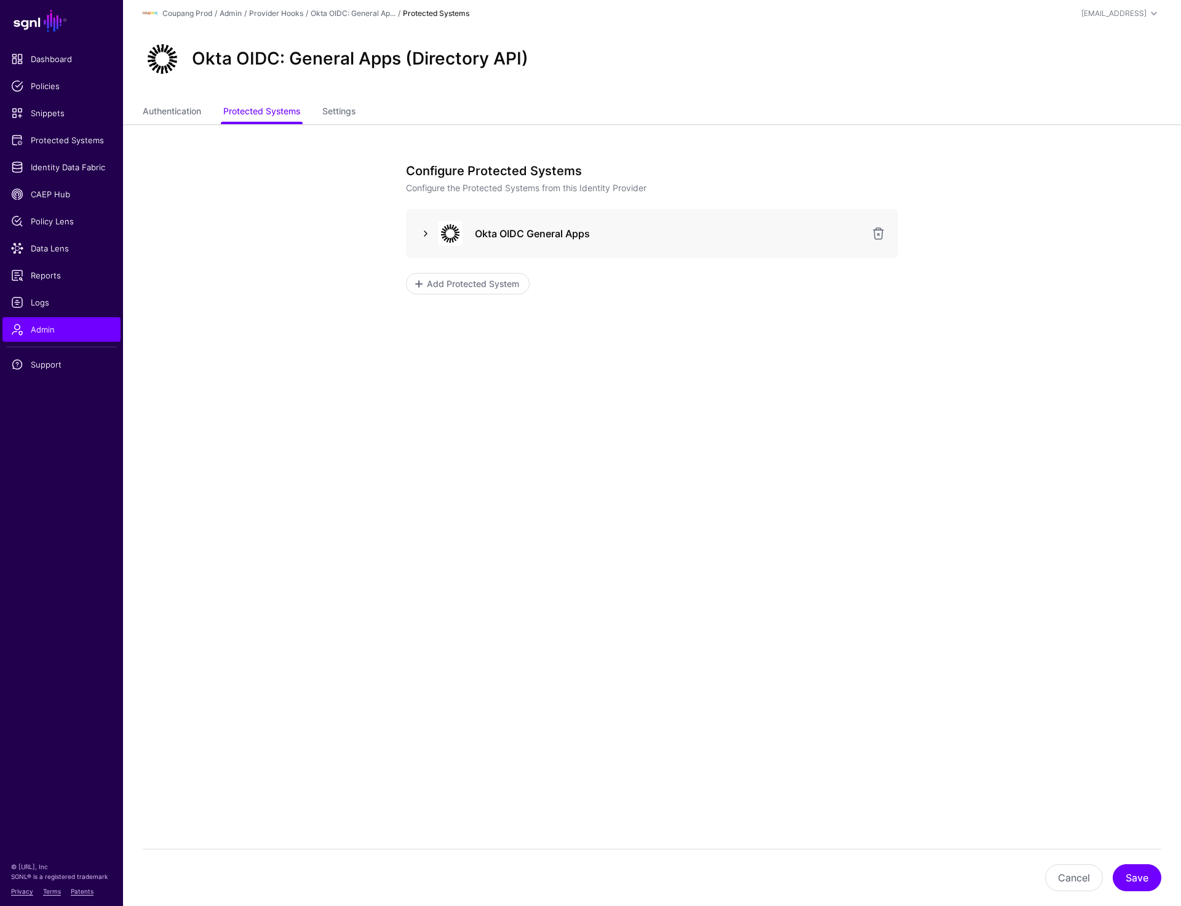
click at [428, 232] on link at bounding box center [425, 233] width 15 height 15
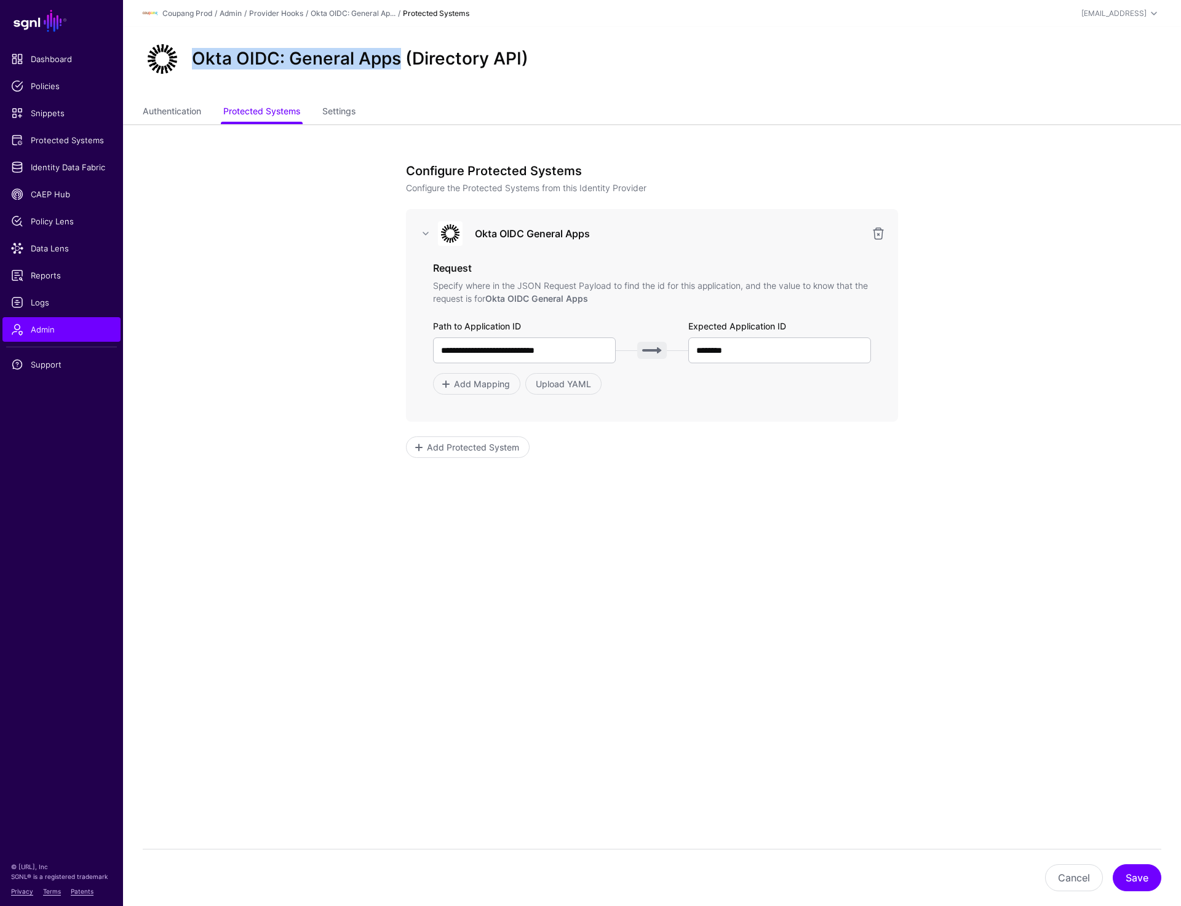
drag, startPoint x: 192, startPoint y: 53, endPoint x: 397, endPoint y: 62, distance: 205.6
click at [397, 62] on h2 "Okta OIDC: General Apps (Directory API)" at bounding box center [360, 59] width 336 height 21
copy h2 "Okta OIDC: General Apps"
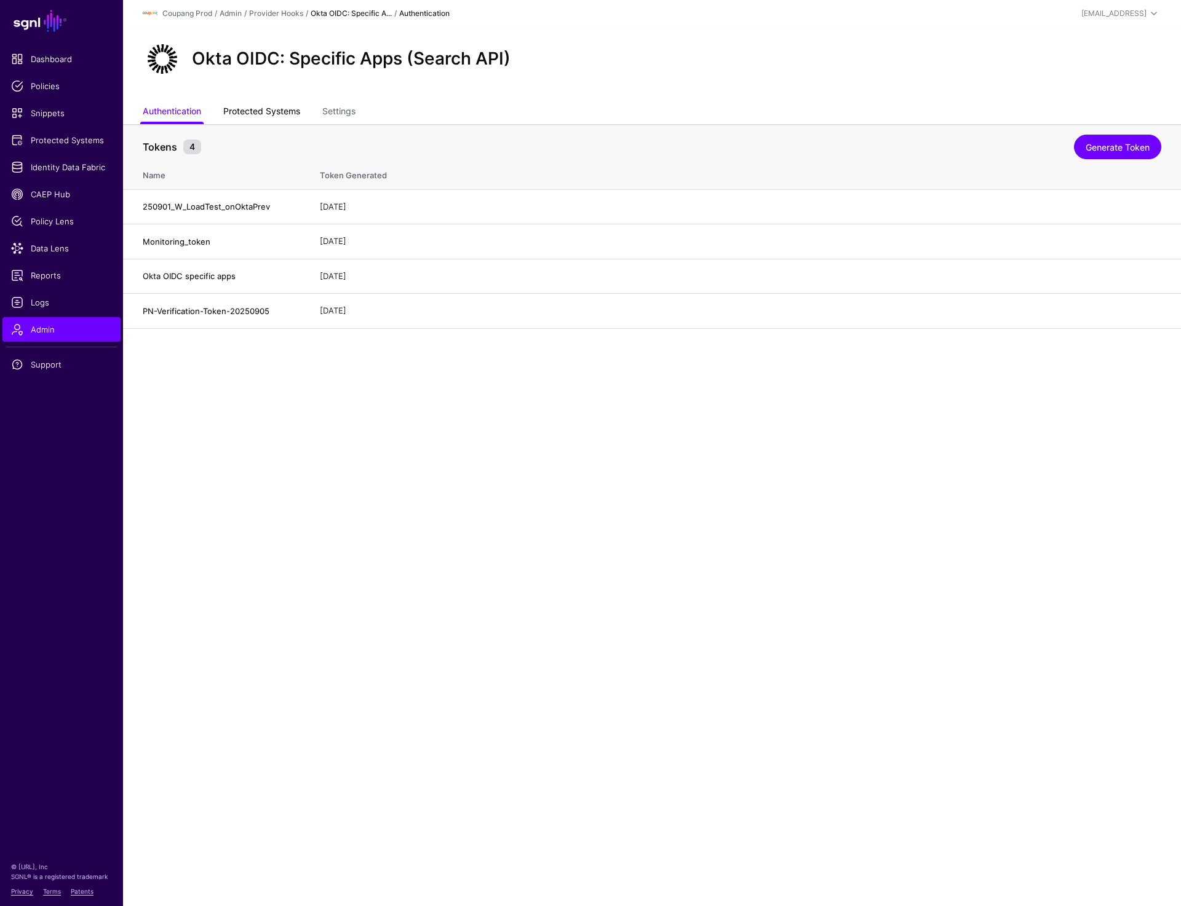
click at [267, 109] on link "Protected Systems" at bounding box center [261, 112] width 77 height 23
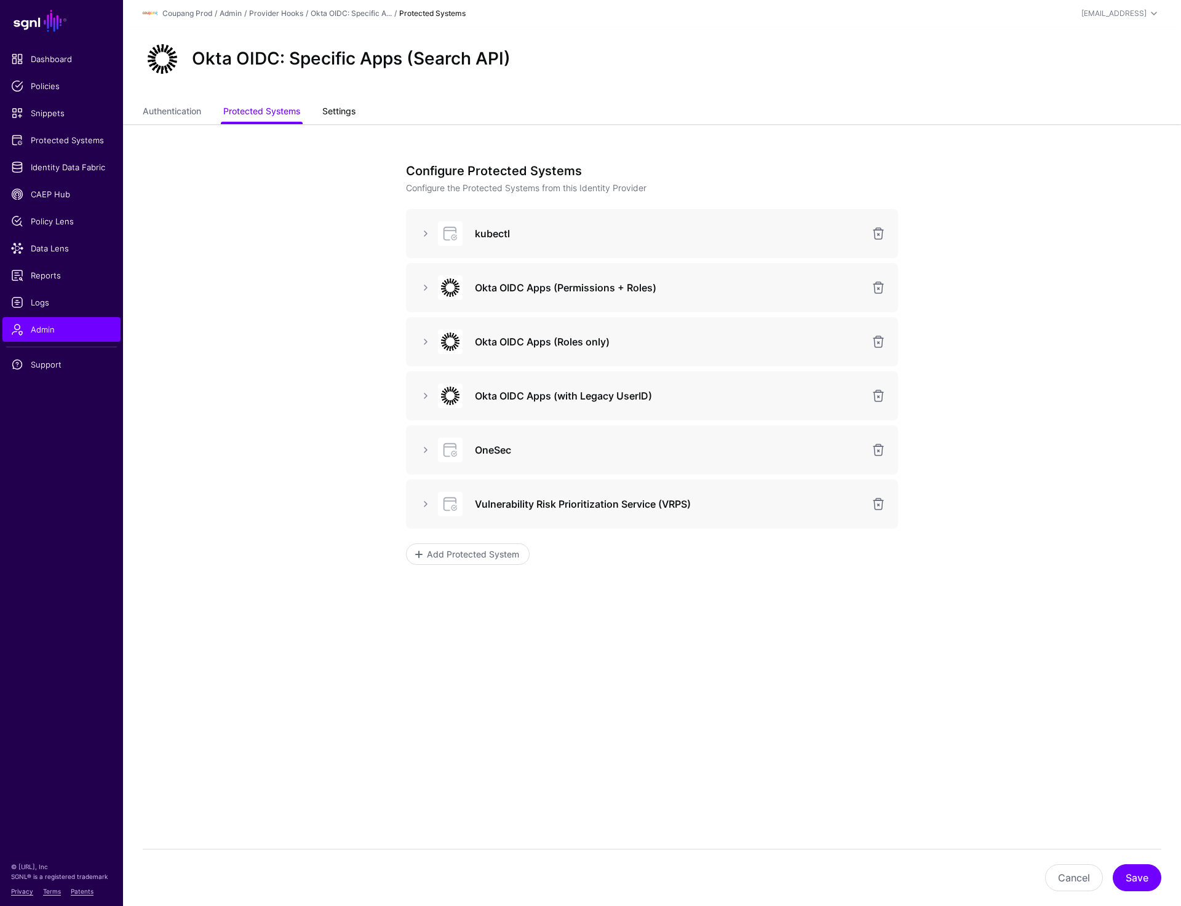
click at [355, 113] on link "Settings" at bounding box center [338, 112] width 33 height 23
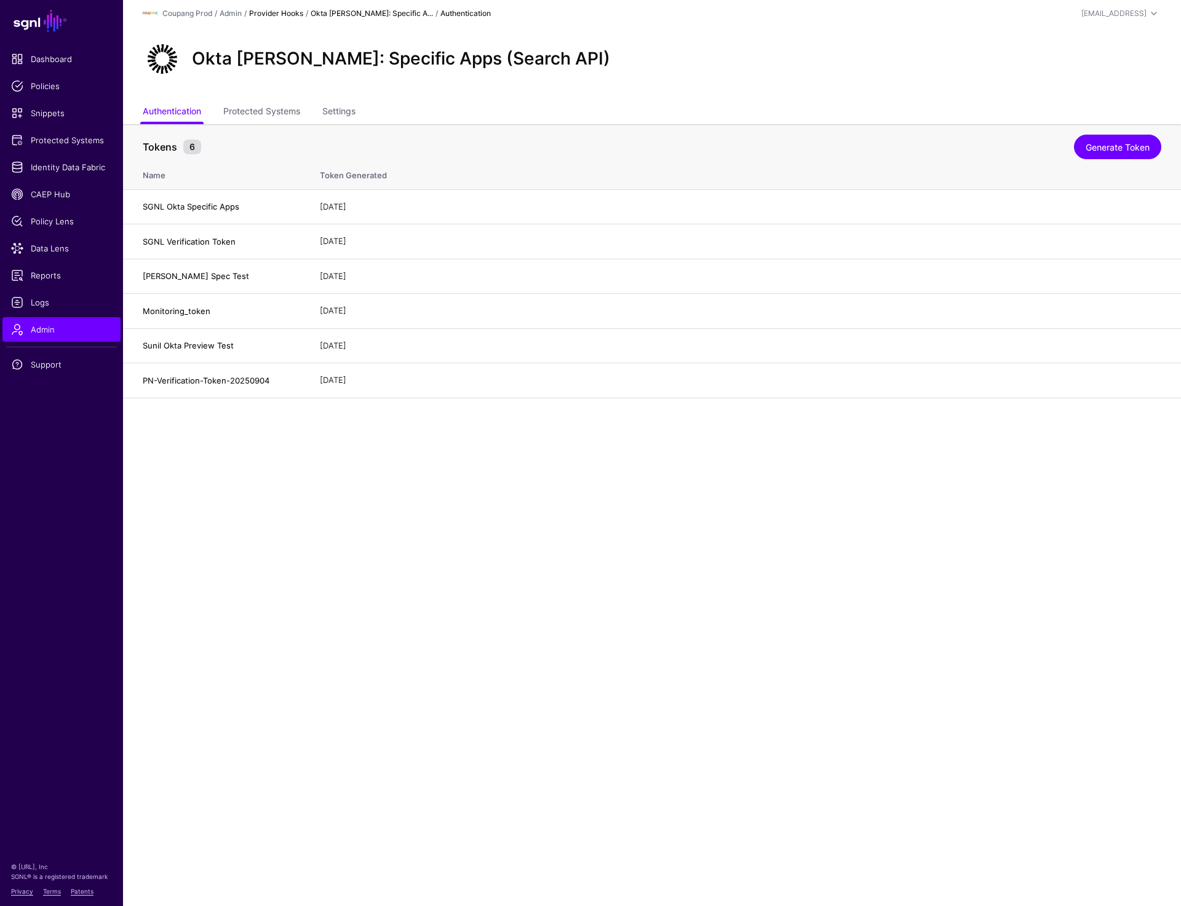
click at [289, 12] on link "Provider Hooks" at bounding box center [276, 13] width 54 height 9
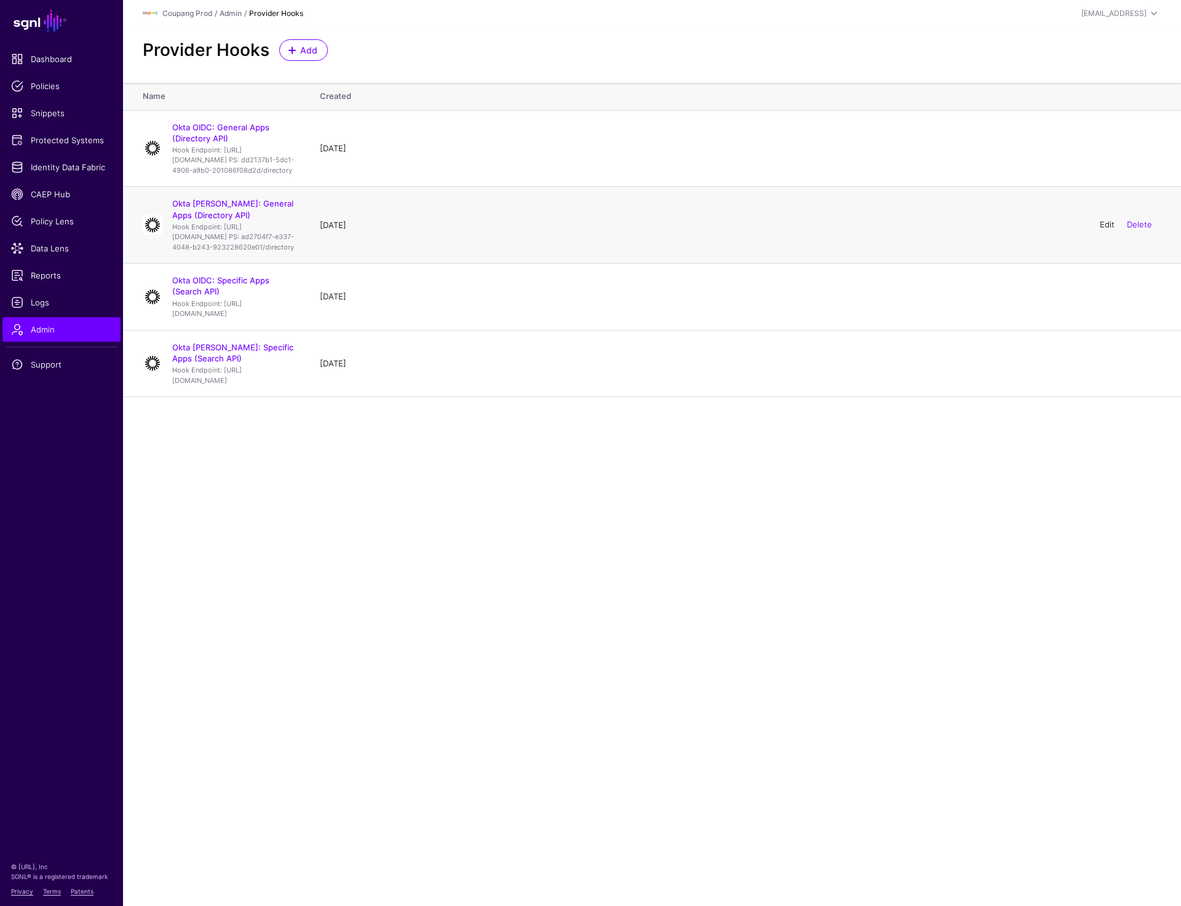
click at [1101, 230] on link "Edit" at bounding box center [1106, 225] width 15 height 10
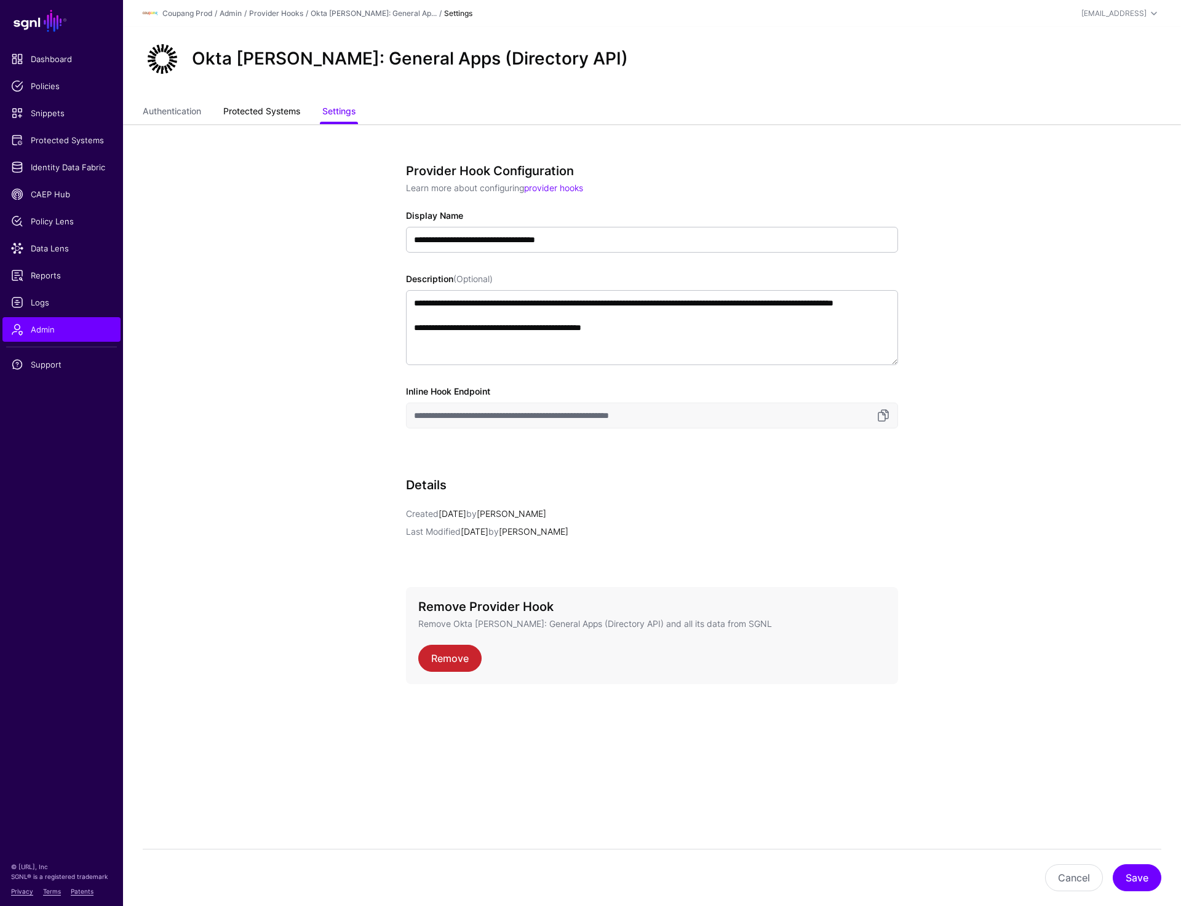
click at [230, 105] on link "Protected Systems" at bounding box center [261, 112] width 77 height 23
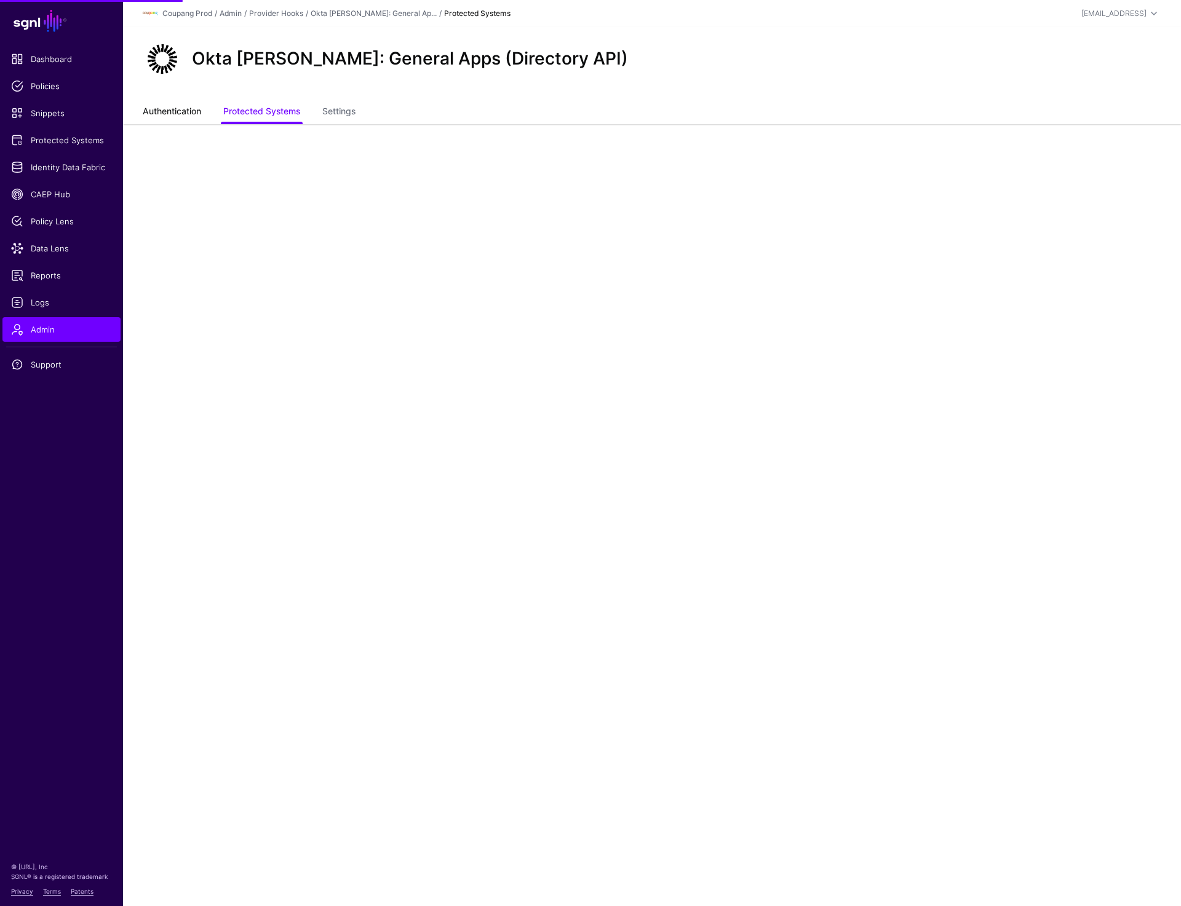
click at [163, 108] on link "Authentication" at bounding box center [172, 112] width 58 height 23
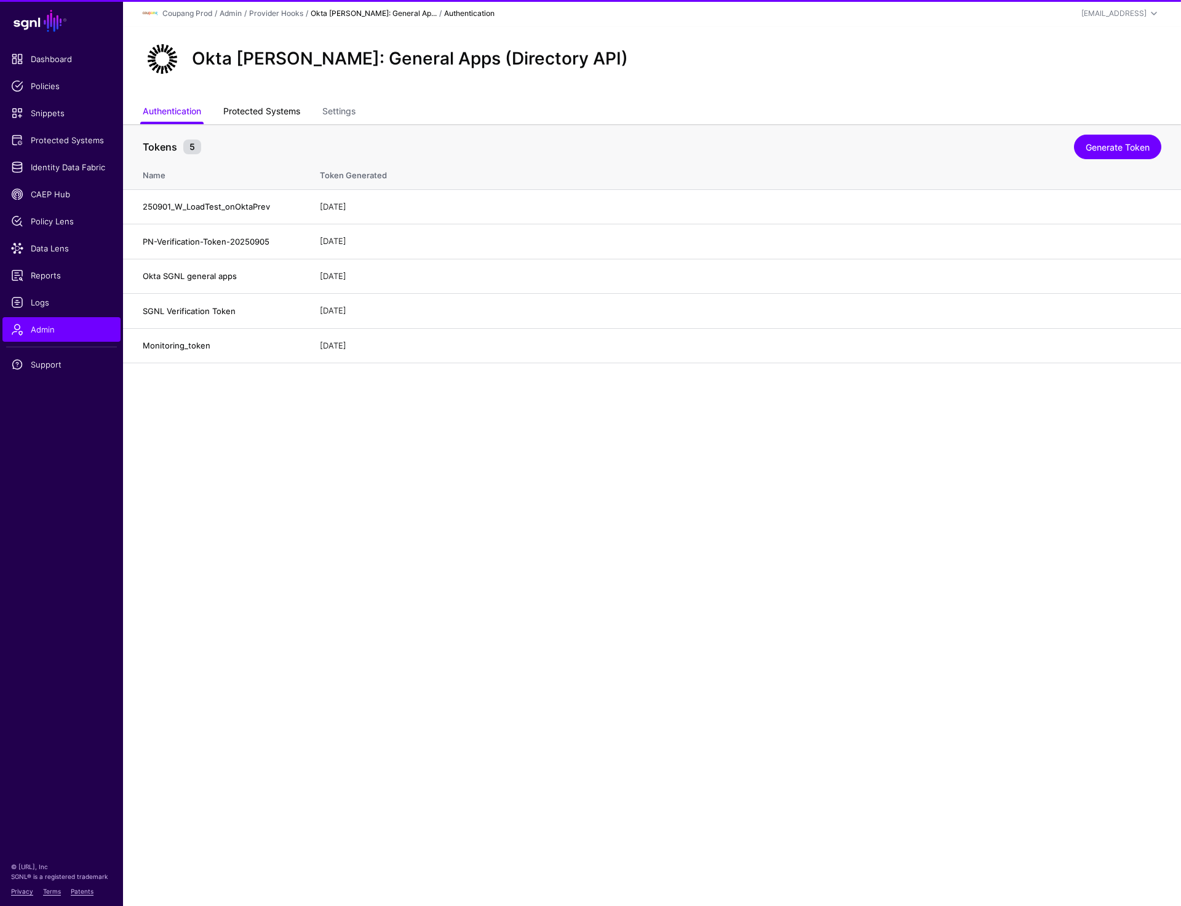
click at [277, 108] on link "Protected Systems" at bounding box center [261, 112] width 77 height 23
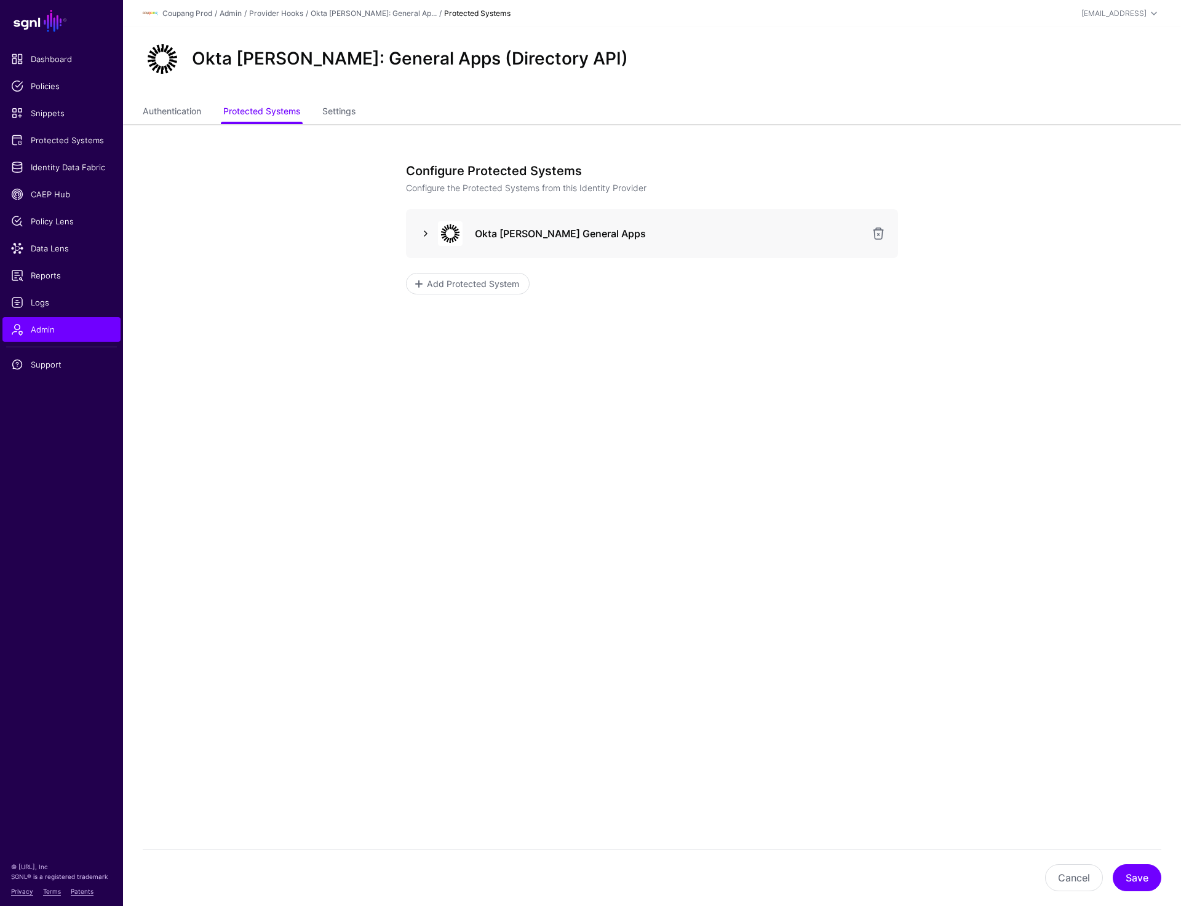
click at [424, 234] on link at bounding box center [425, 233] width 15 height 15
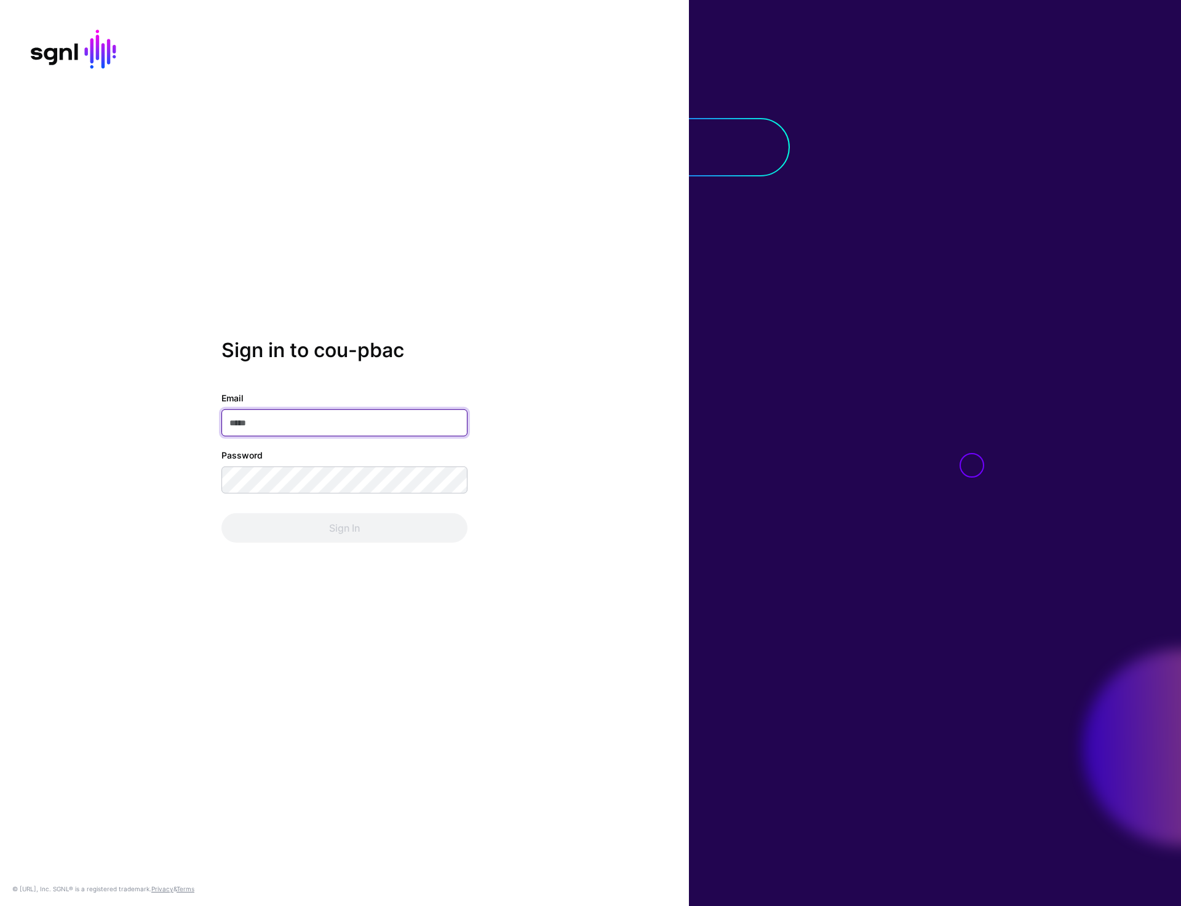
type input "**********"
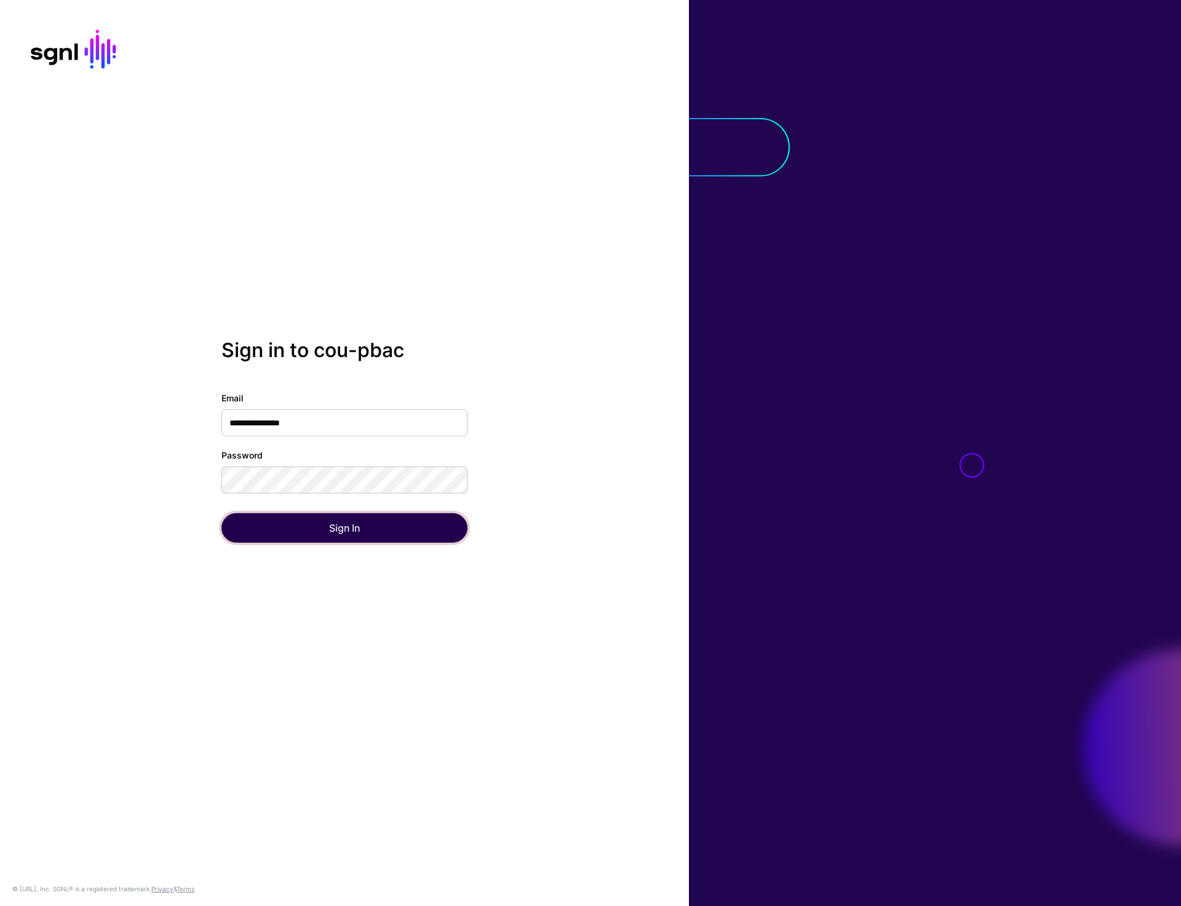
click at [330, 531] on button "Sign In" at bounding box center [344, 528] width 246 height 30
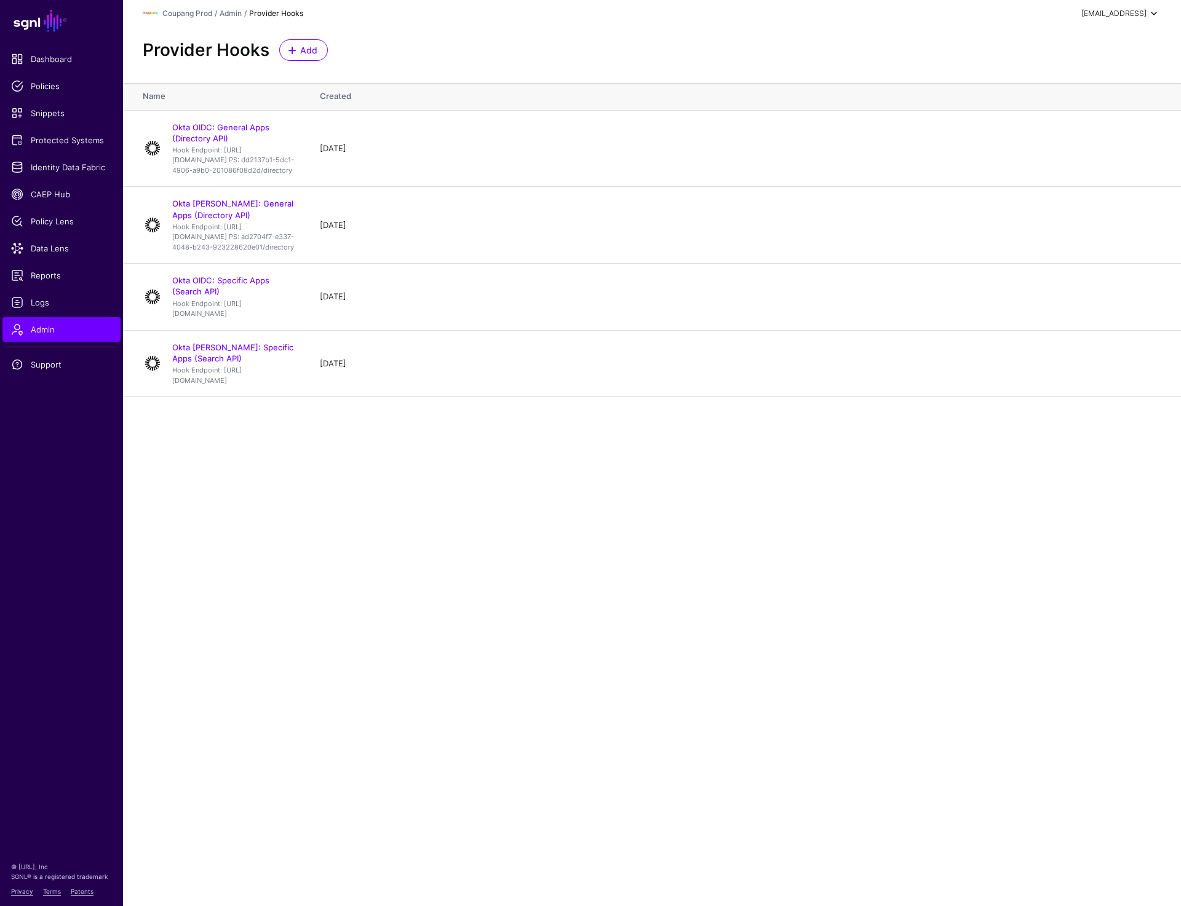
click at [1128, 9] on div "prashant@sgnl.ai" at bounding box center [1113, 13] width 65 height 11
click at [1093, 108] on div "Log out" at bounding box center [1093, 107] width 117 height 12
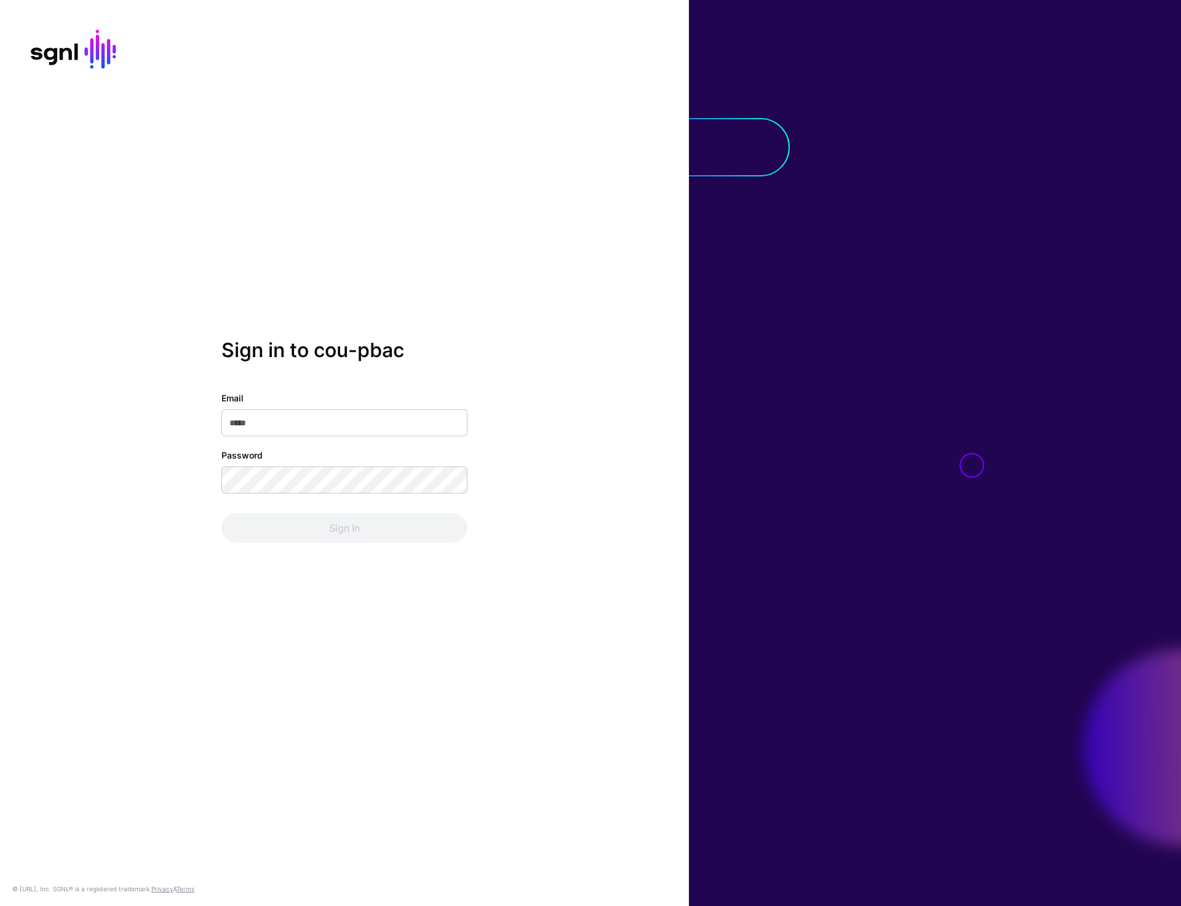
type input "**********"
click at [321, 529] on button "Sign In" at bounding box center [344, 528] width 246 height 30
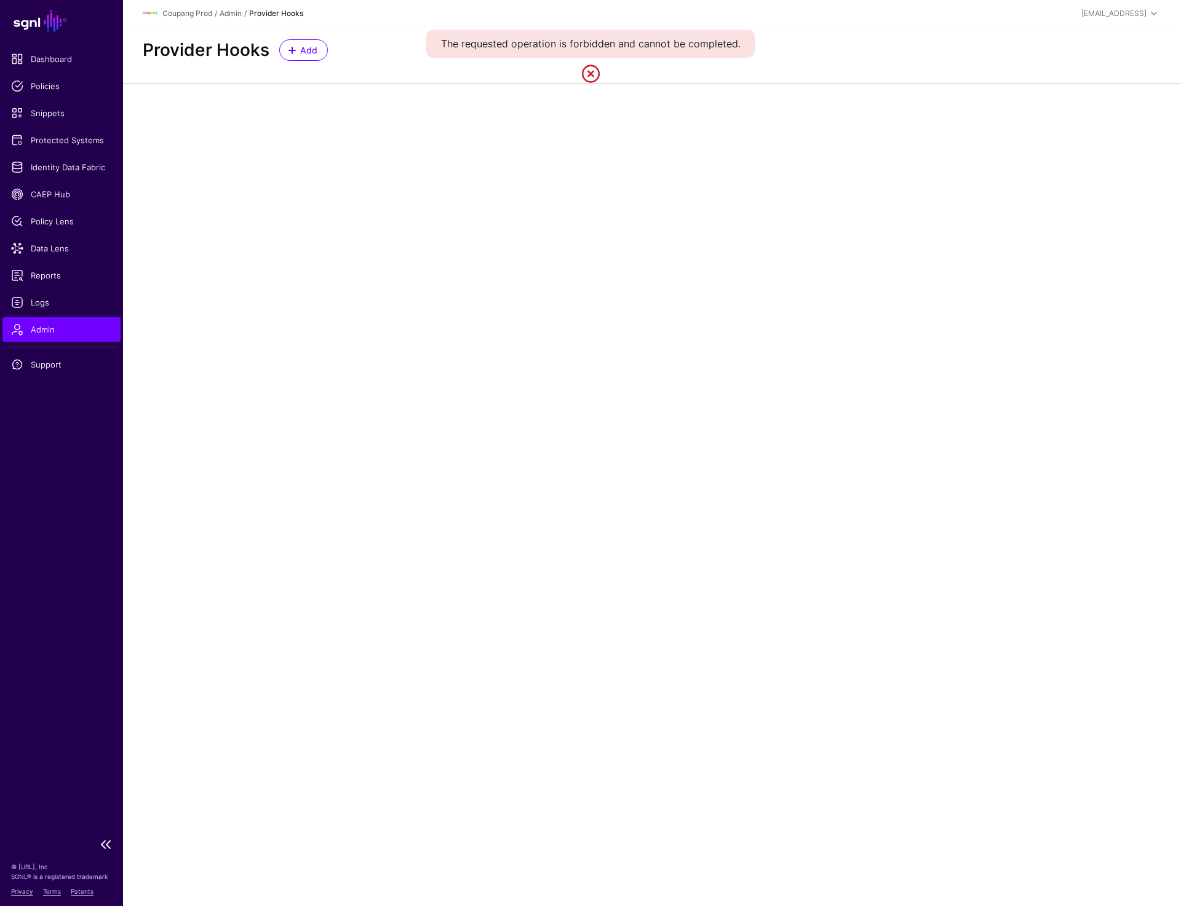
click at [35, 338] on link "Admin" at bounding box center [61, 329] width 118 height 25
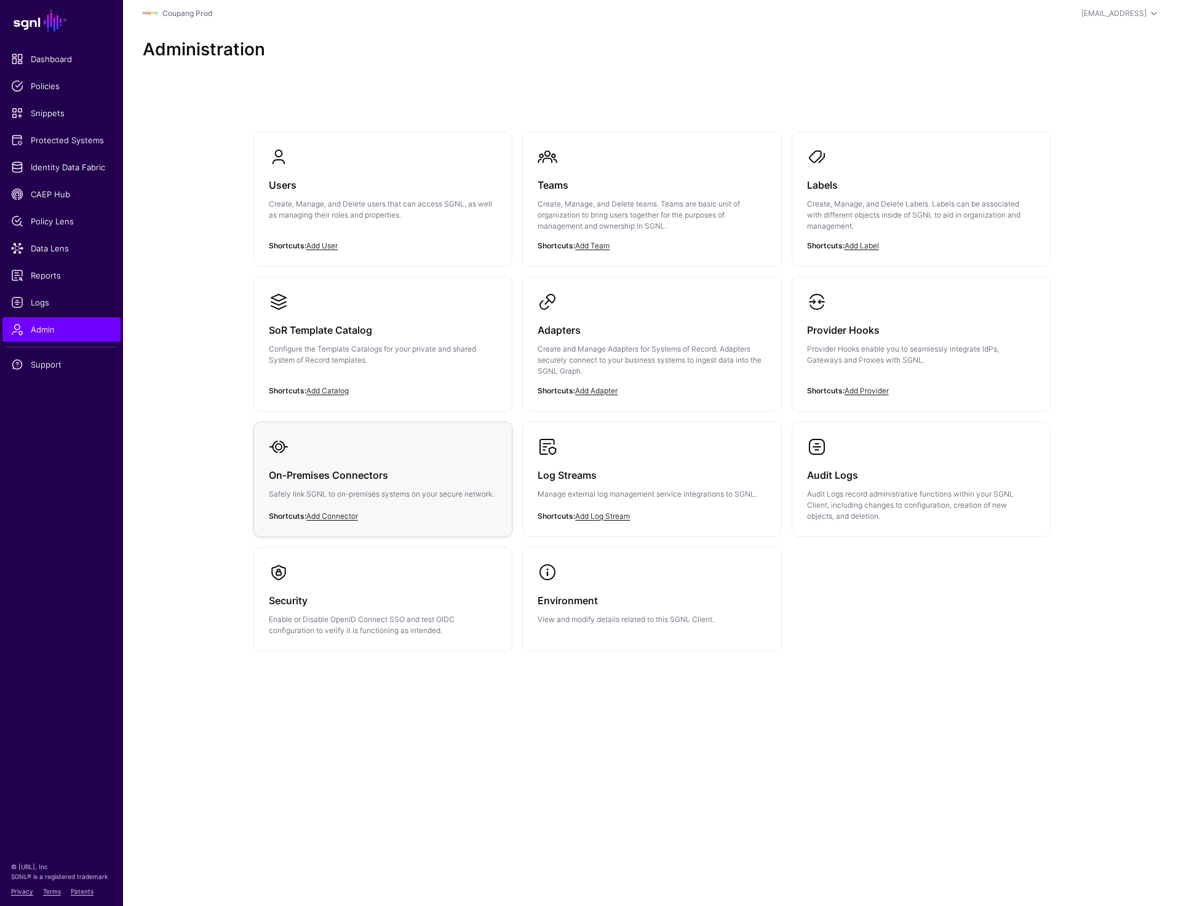
click at [301, 485] on div "On-Premises Connectors Safely link SGNL to on-premises systems on your secure n…" at bounding box center [383, 488] width 228 height 63
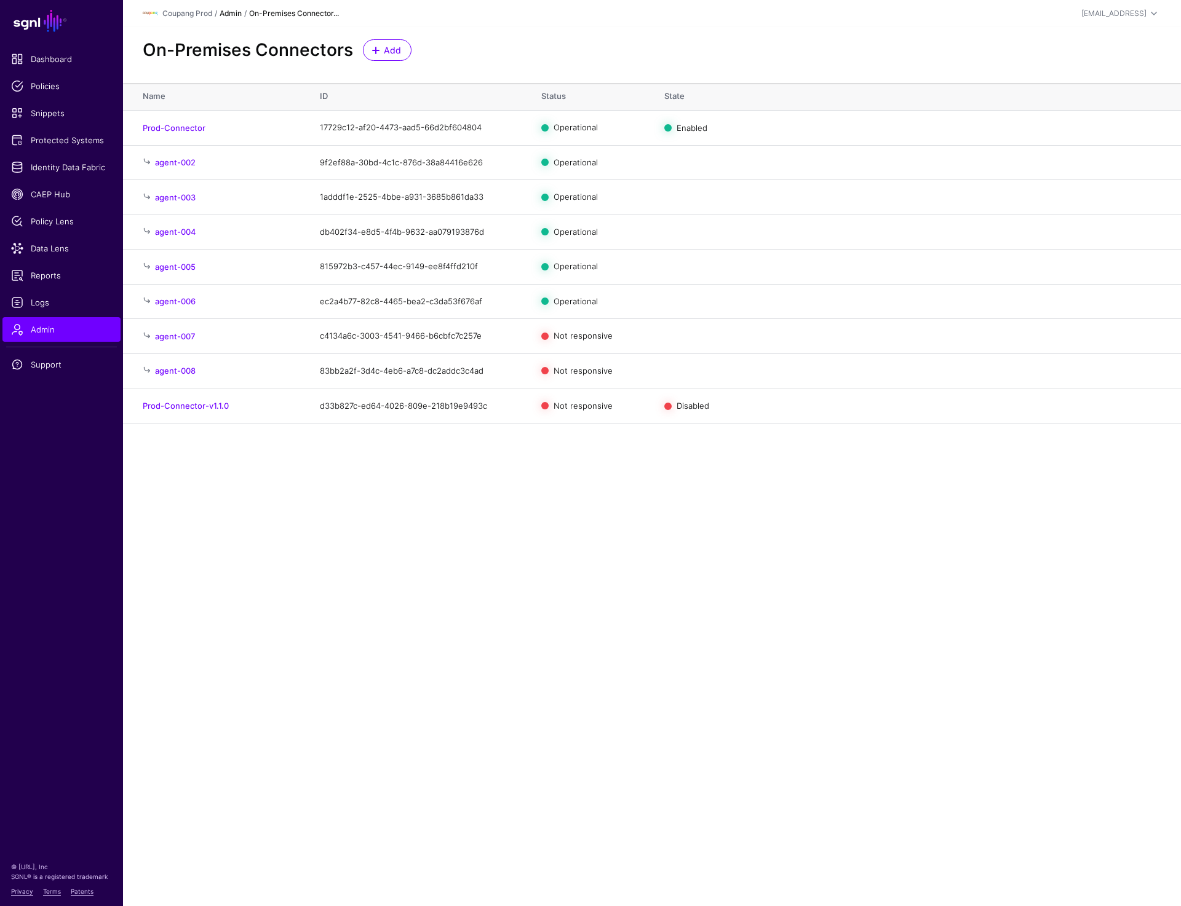
click at [229, 10] on link "Admin" at bounding box center [231, 13] width 22 height 9
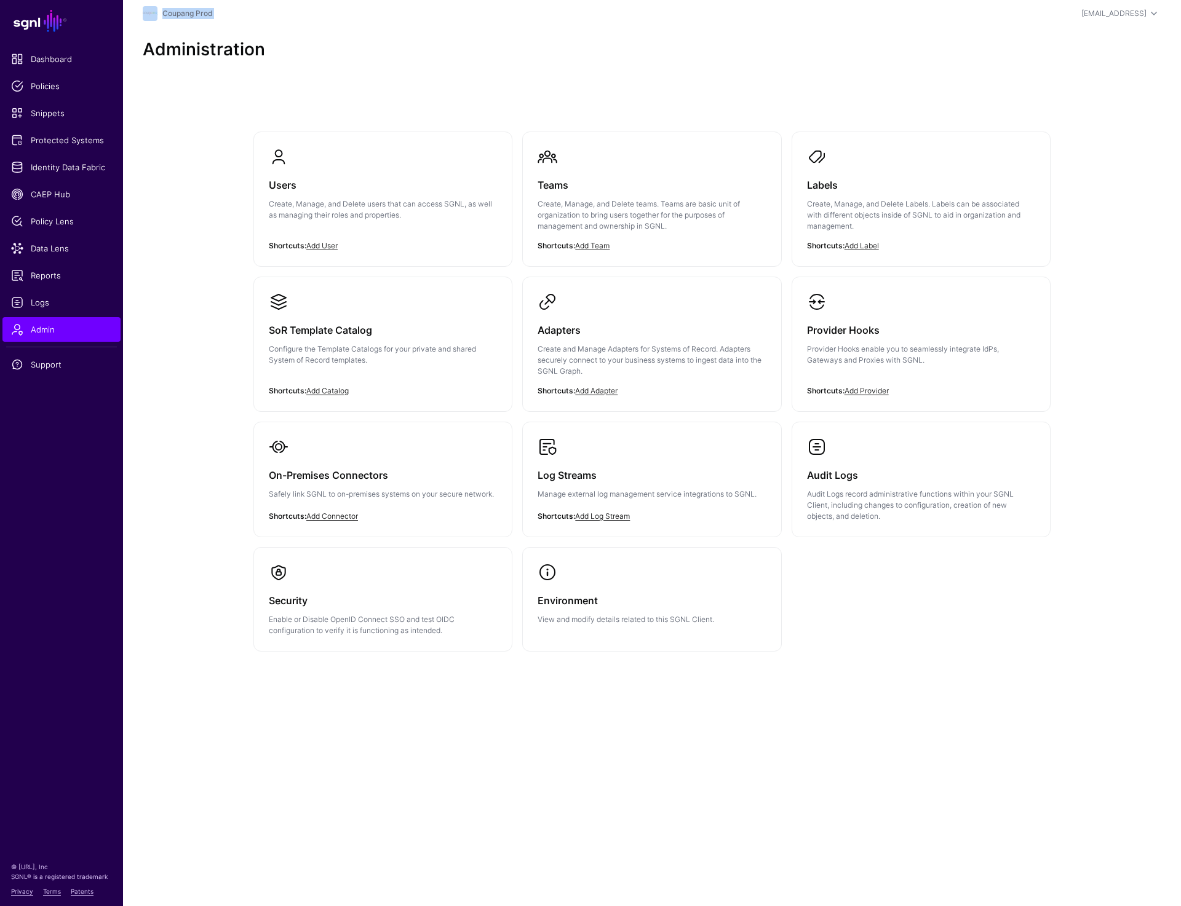
click at [229, 10] on div "Coupang Prod" at bounding box center [482, 13] width 679 height 15
click at [580, 493] on p "Manage external log management service integrations to SGNL." at bounding box center [651, 494] width 228 height 11
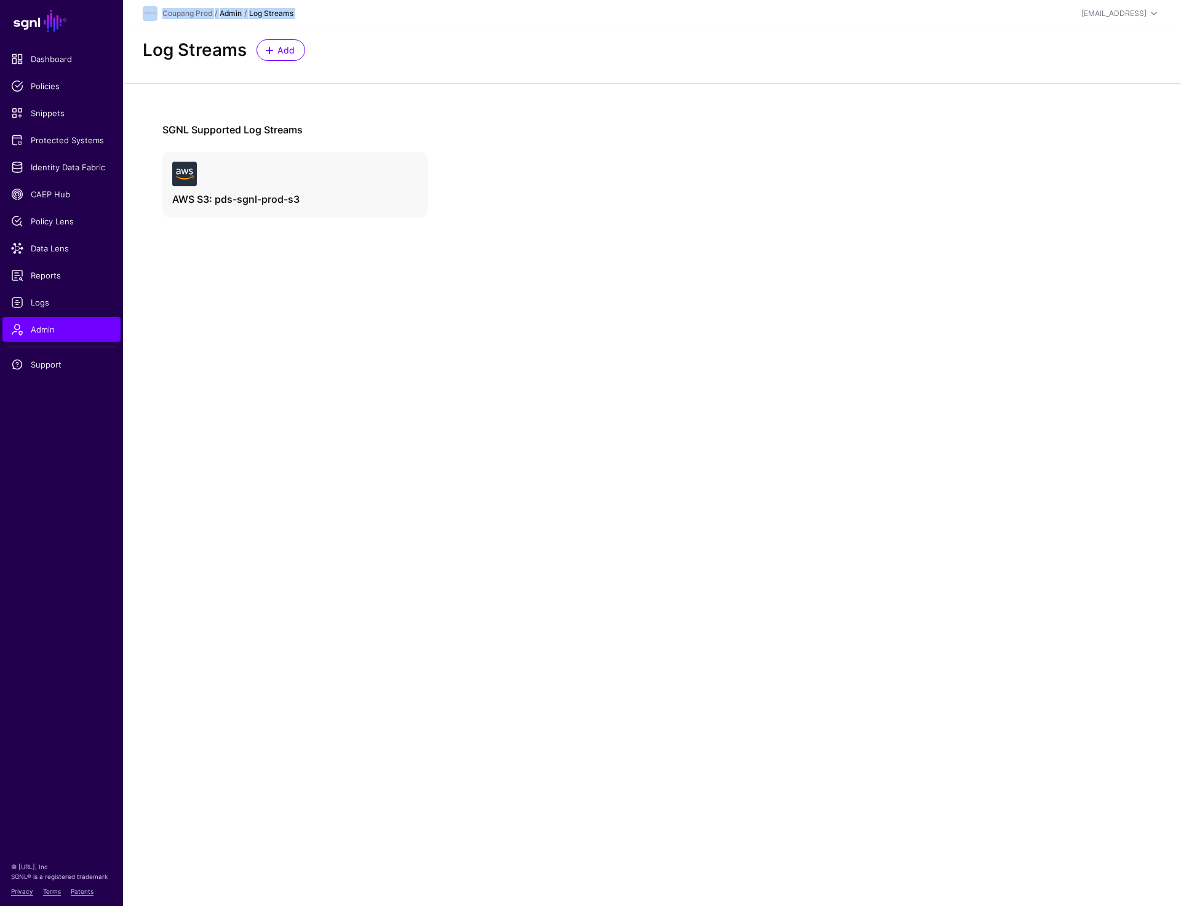
click at [240, 14] on link "Admin" at bounding box center [231, 13] width 22 height 9
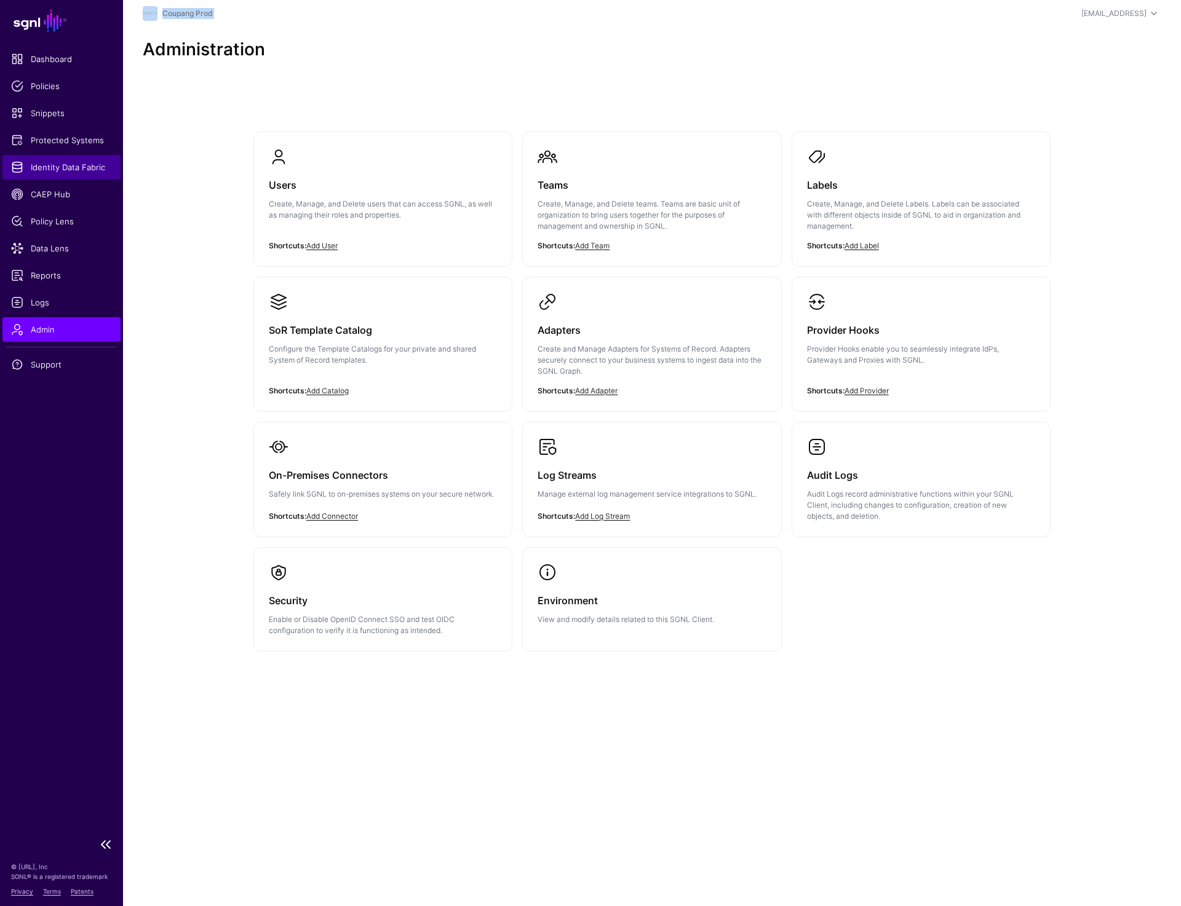
click at [54, 158] on link "Identity Data Fabric" at bounding box center [61, 167] width 118 height 25
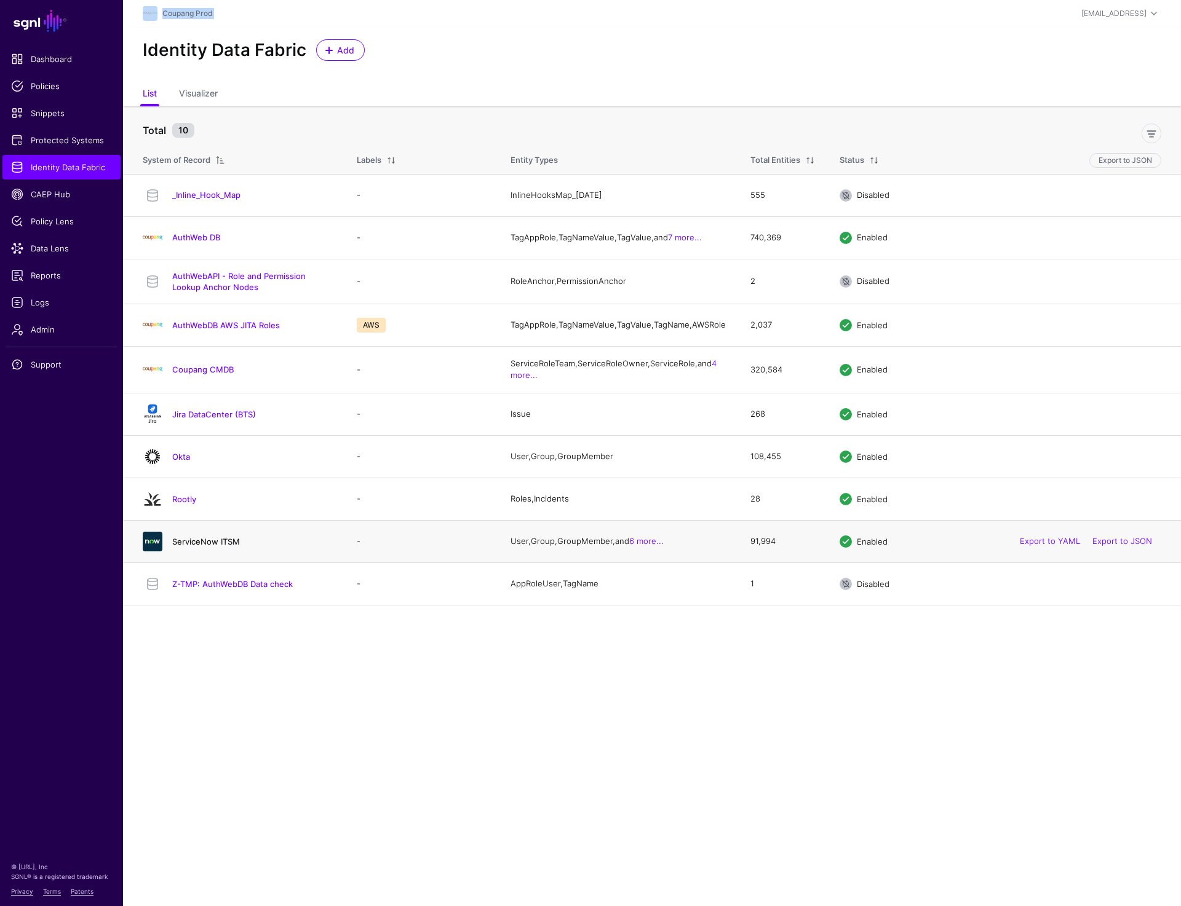
click at [218, 547] on link "ServiceNow ITSM" at bounding box center [206, 542] width 68 height 10
click at [234, 589] on link "Z-TMP: AuthWebDB Data check" at bounding box center [232, 584] width 121 height 10
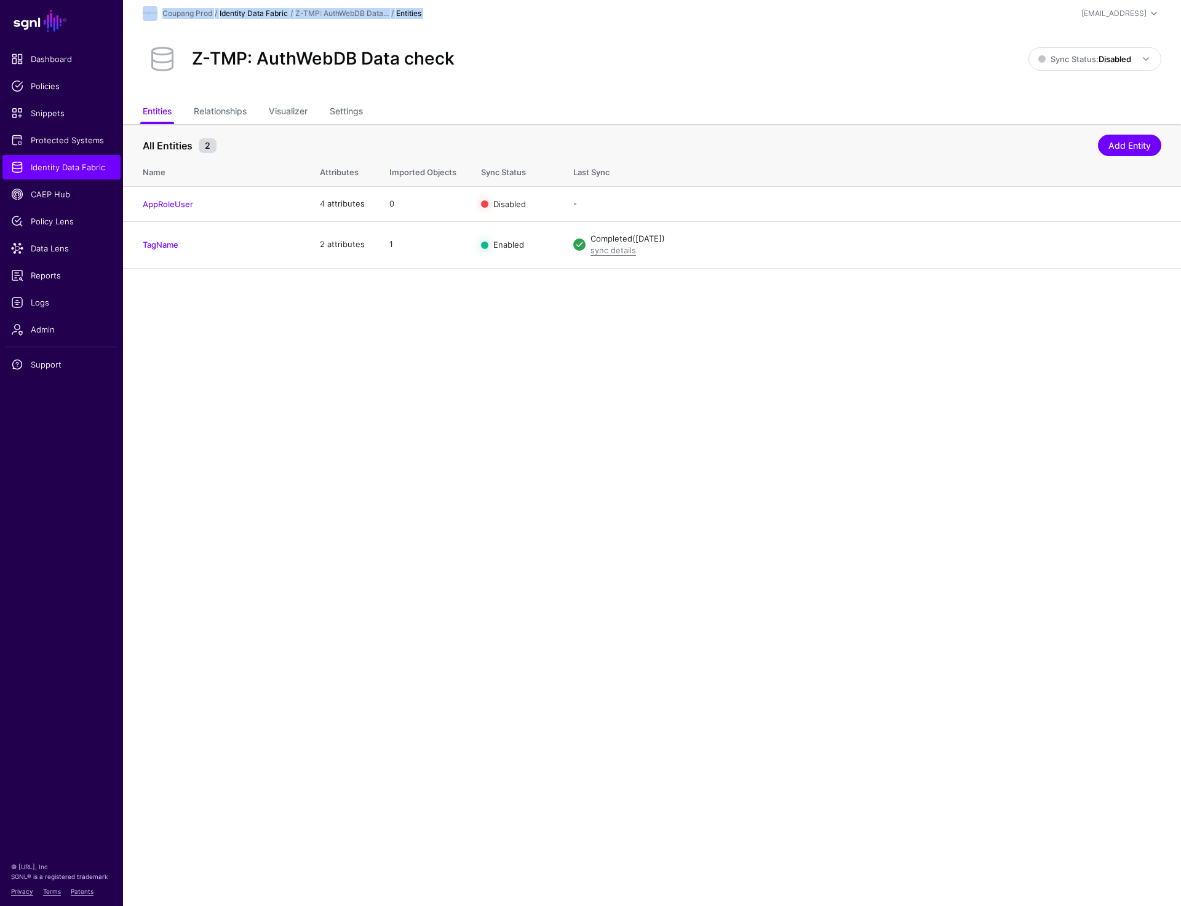
click at [237, 15] on link "Identity Data Fabric" at bounding box center [254, 13] width 68 height 9
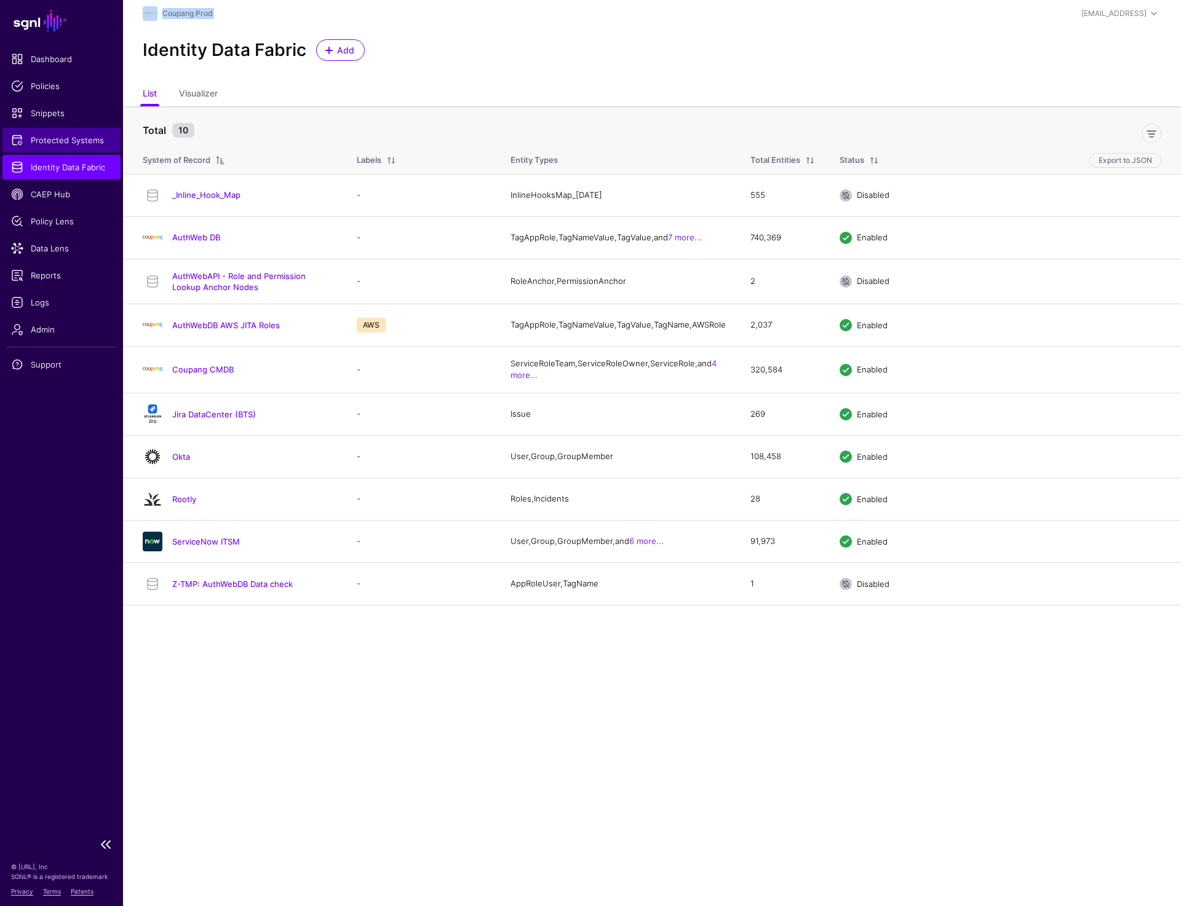
click at [31, 143] on span "Protected Systems" at bounding box center [61, 140] width 101 height 12
click at [252, 279] on link "AuthWebAPI - Role and Permission Lookup Anchor Nodes" at bounding box center [238, 281] width 133 height 21
click at [189, 547] on link "ServiceNow ITSM" at bounding box center [206, 542] width 68 height 10
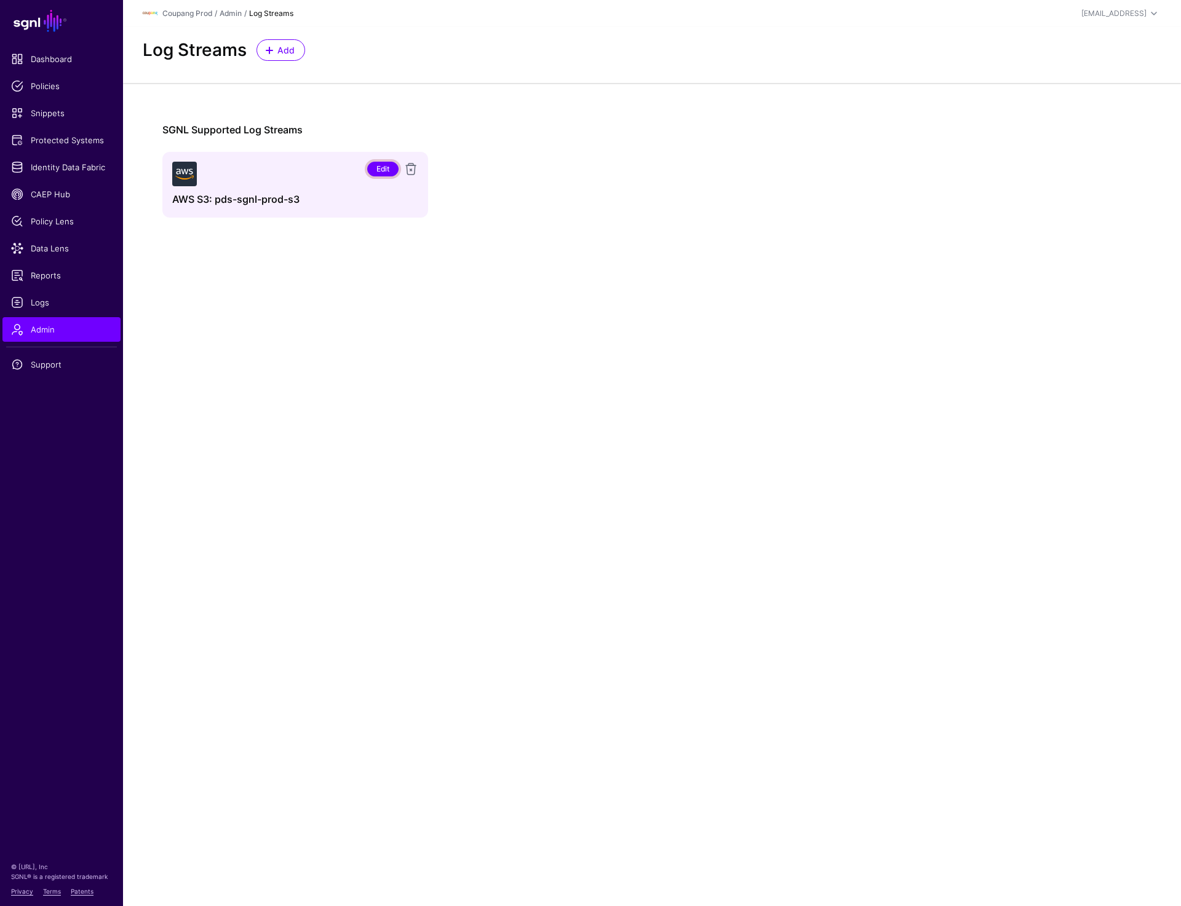
click at [377, 170] on link "Edit" at bounding box center [382, 169] width 31 height 15
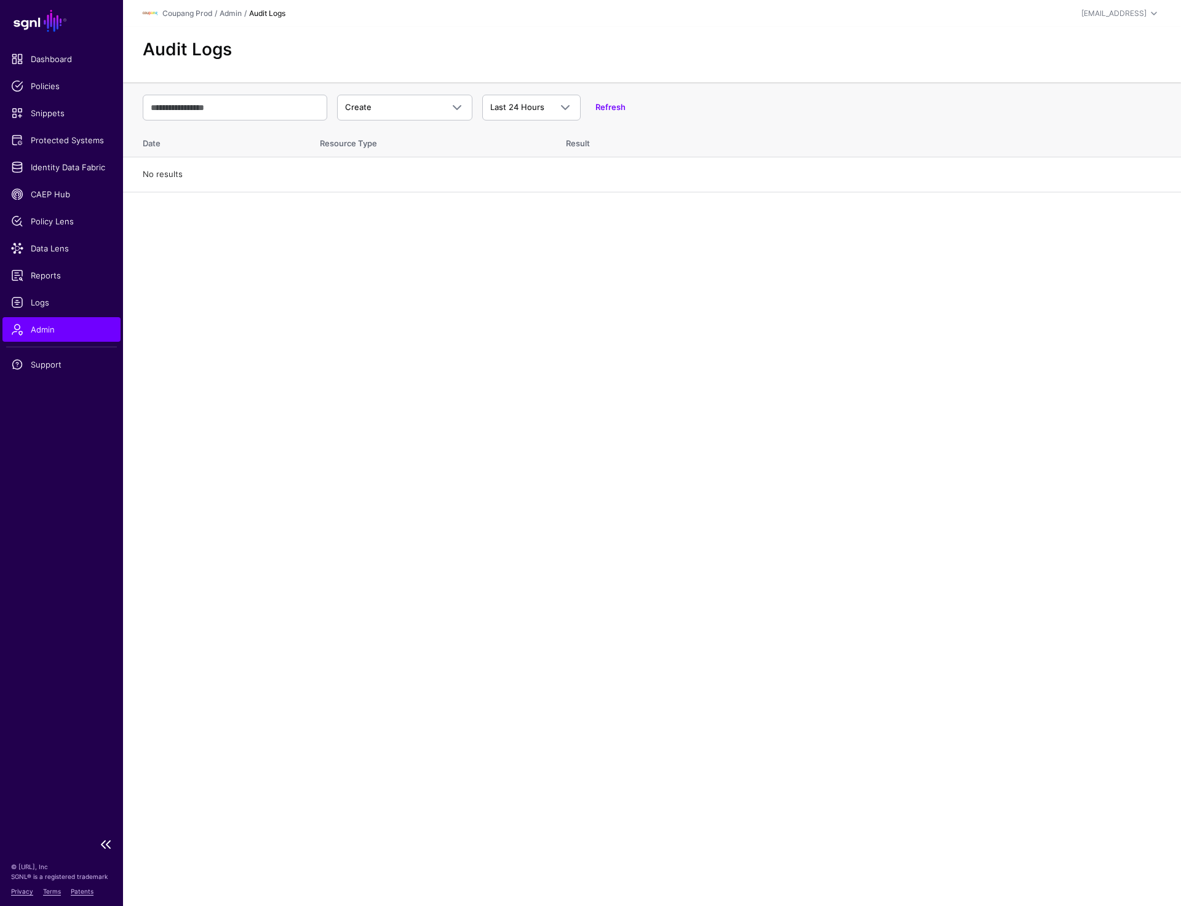
click at [63, 324] on span "Admin" at bounding box center [61, 329] width 101 height 12
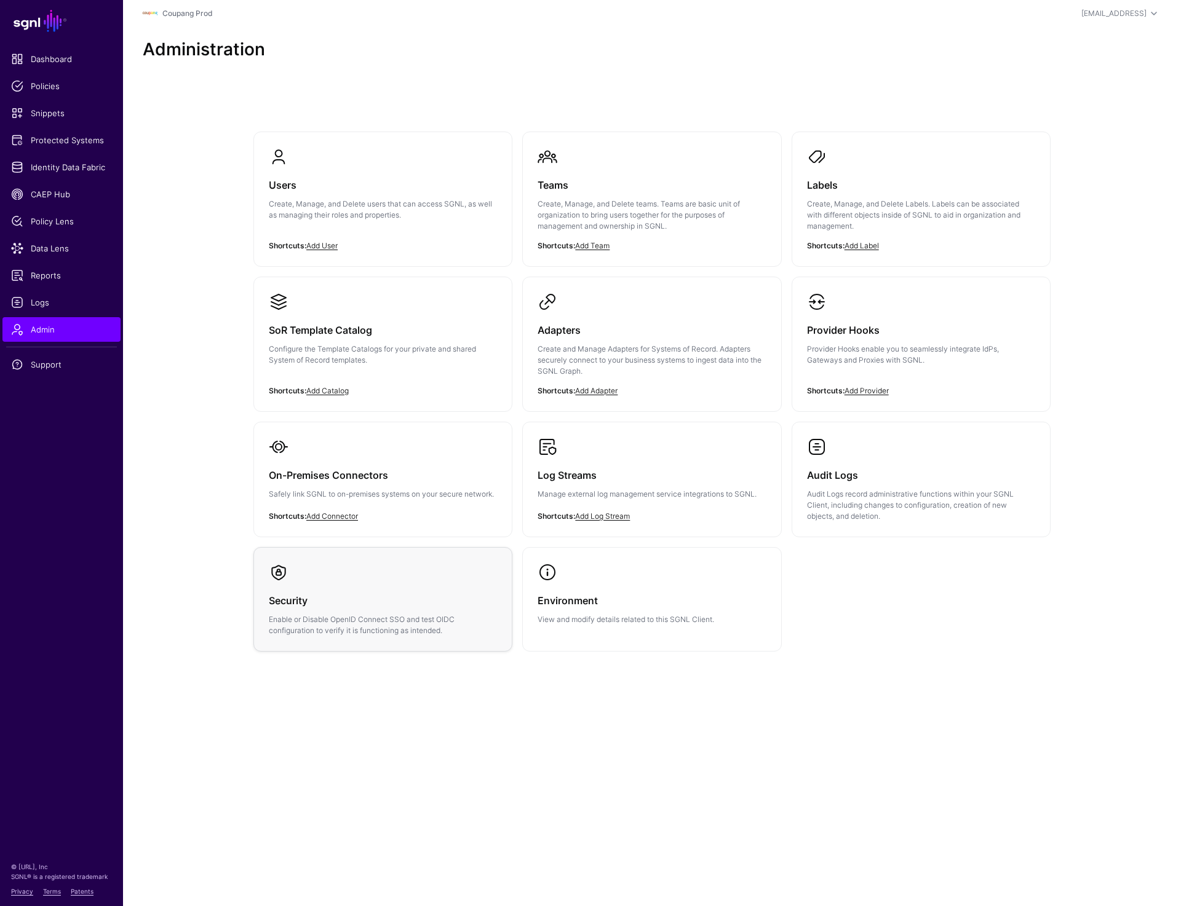
click at [381, 555] on link "Security Enable or Disable OpenID Connect SSO and test OIDC configuration to ve…" at bounding box center [383, 599] width 258 height 103
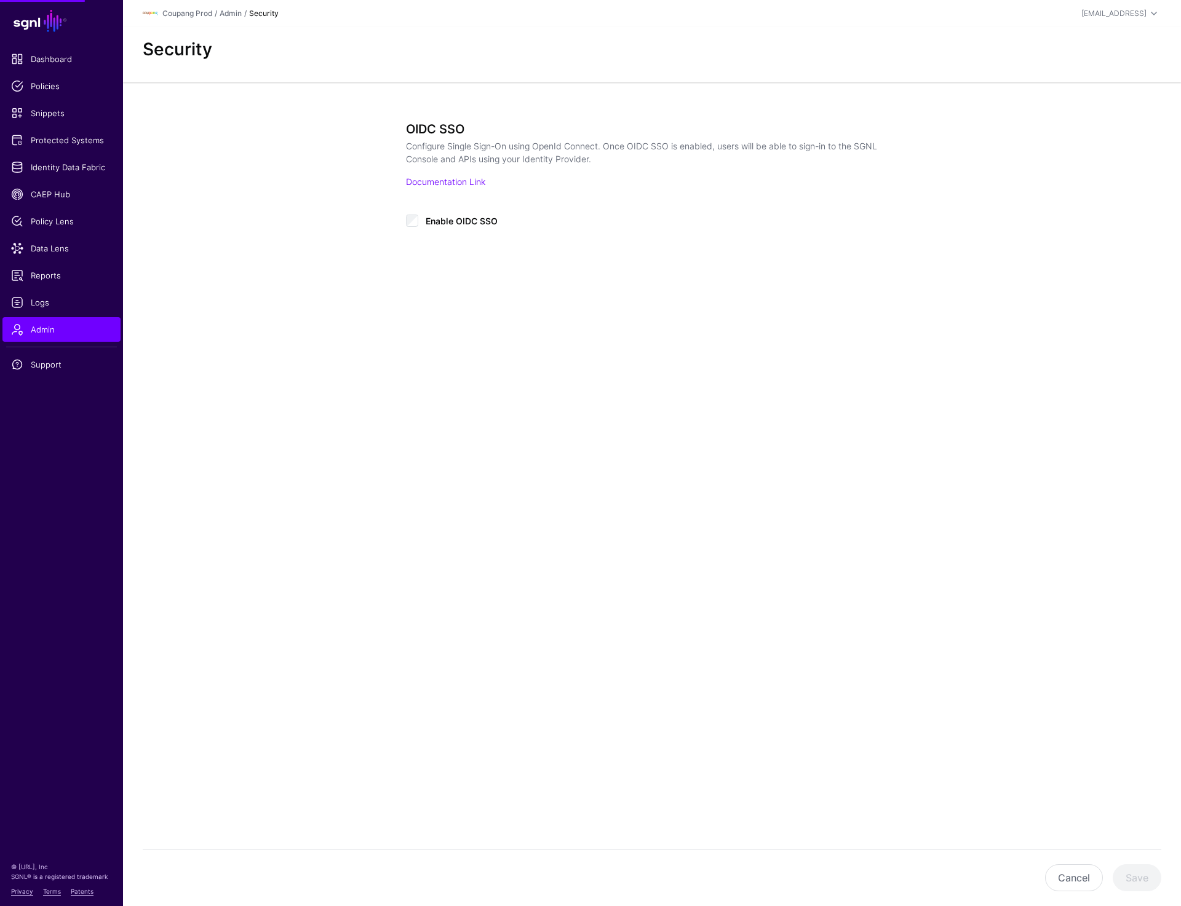
type input "**********"
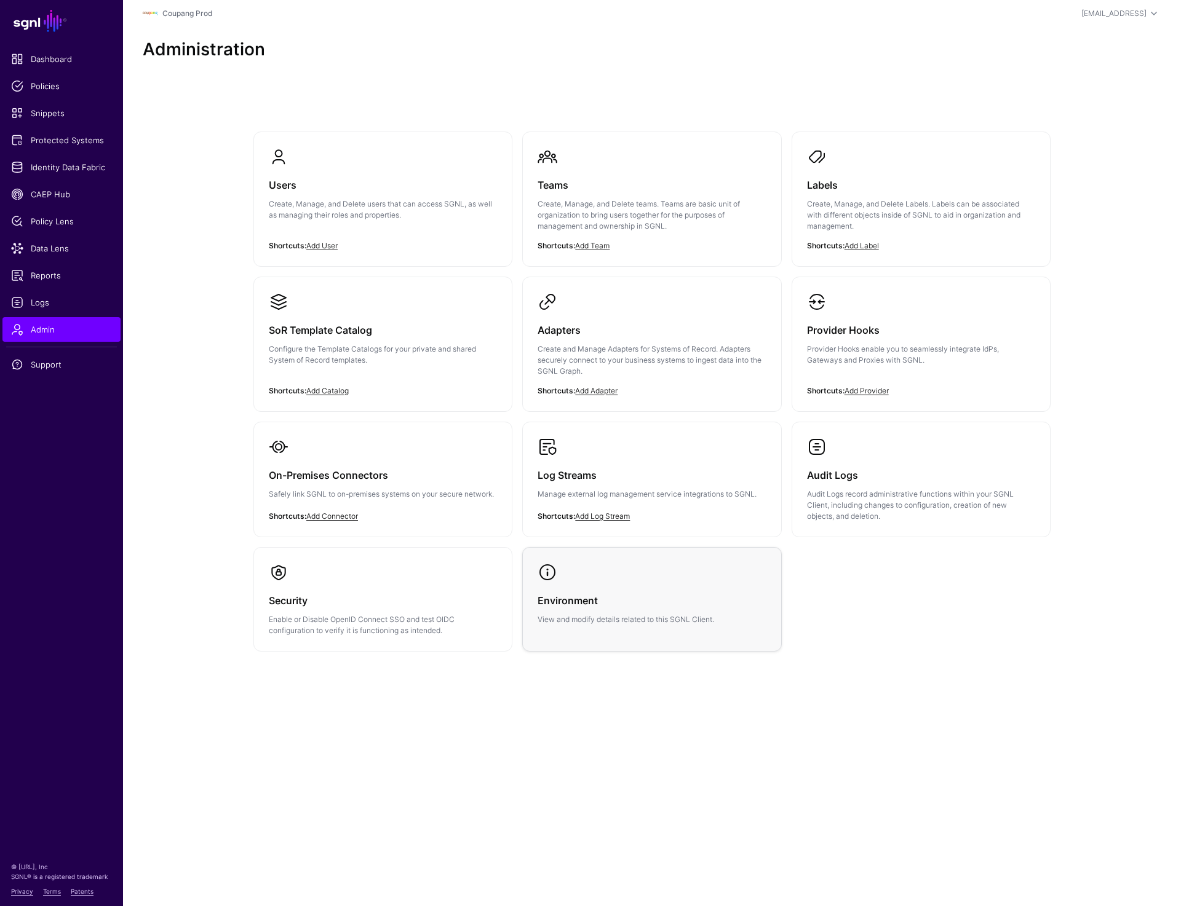
click at [591, 572] on link "Environment View and modify details related to this SGNL Client." at bounding box center [652, 594] width 258 height 92
click at [70, 196] on span "CAEP Hub" at bounding box center [61, 194] width 101 height 12
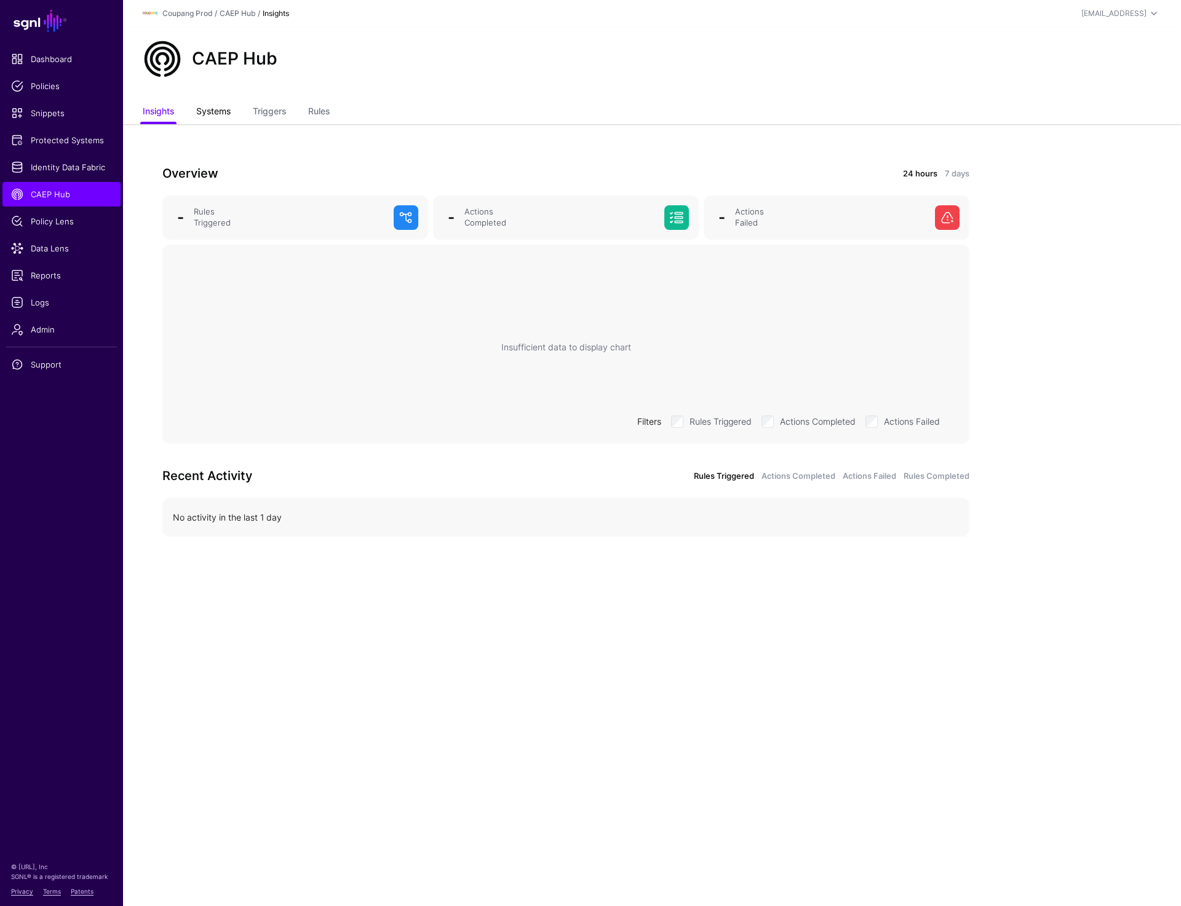
click at [213, 108] on link "Systems" at bounding box center [213, 112] width 34 height 23
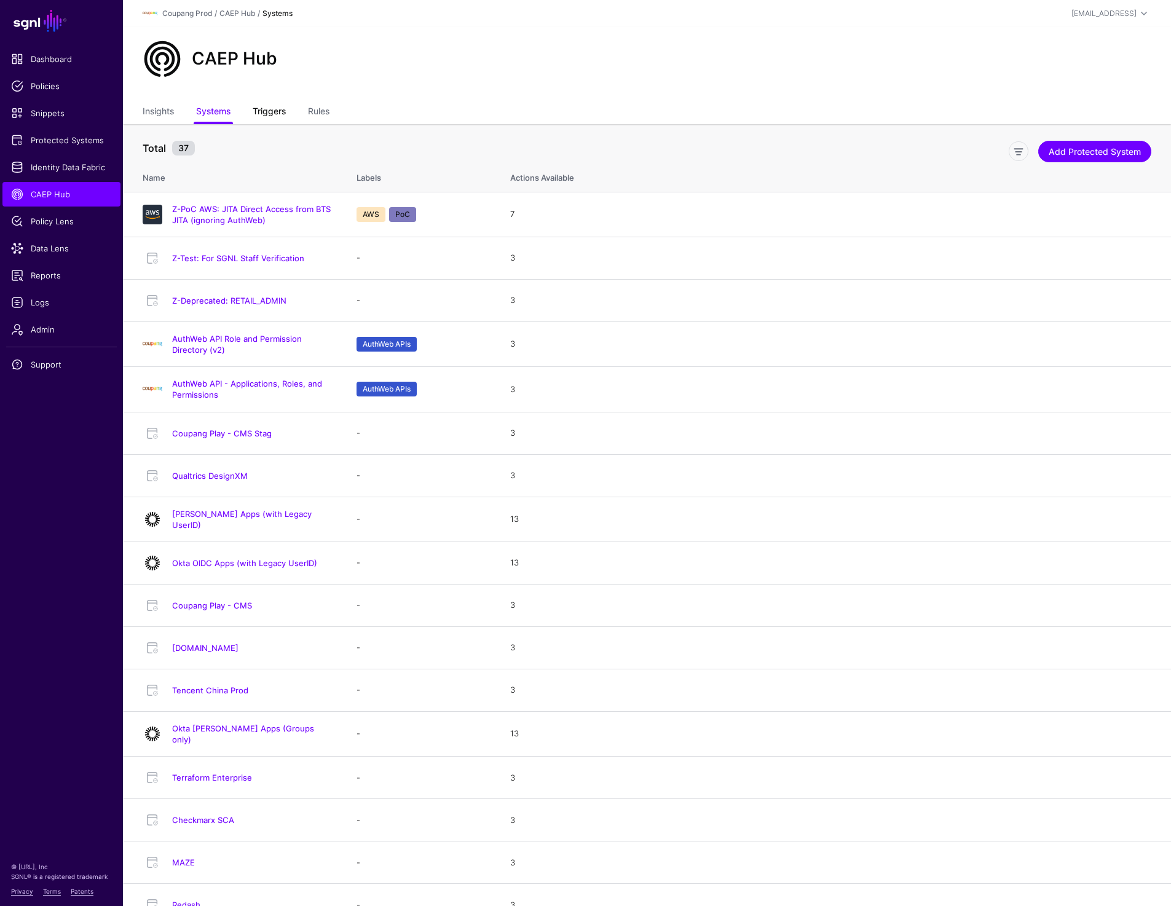
click at [283, 113] on link "Triggers" at bounding box center [269, 112] width 33 height 23
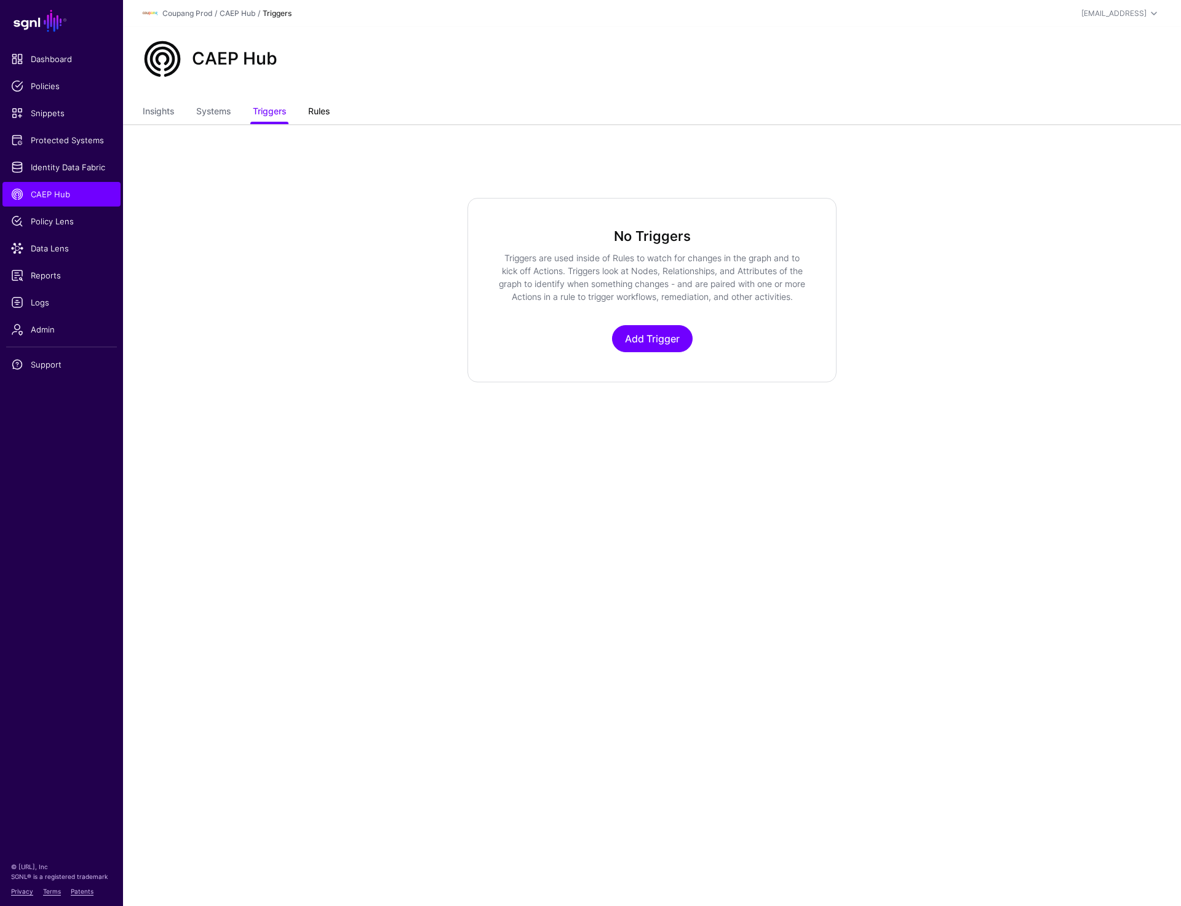
click at [322, 110] on link "Rules" at bounding box center [319, 112] width 22 height 23
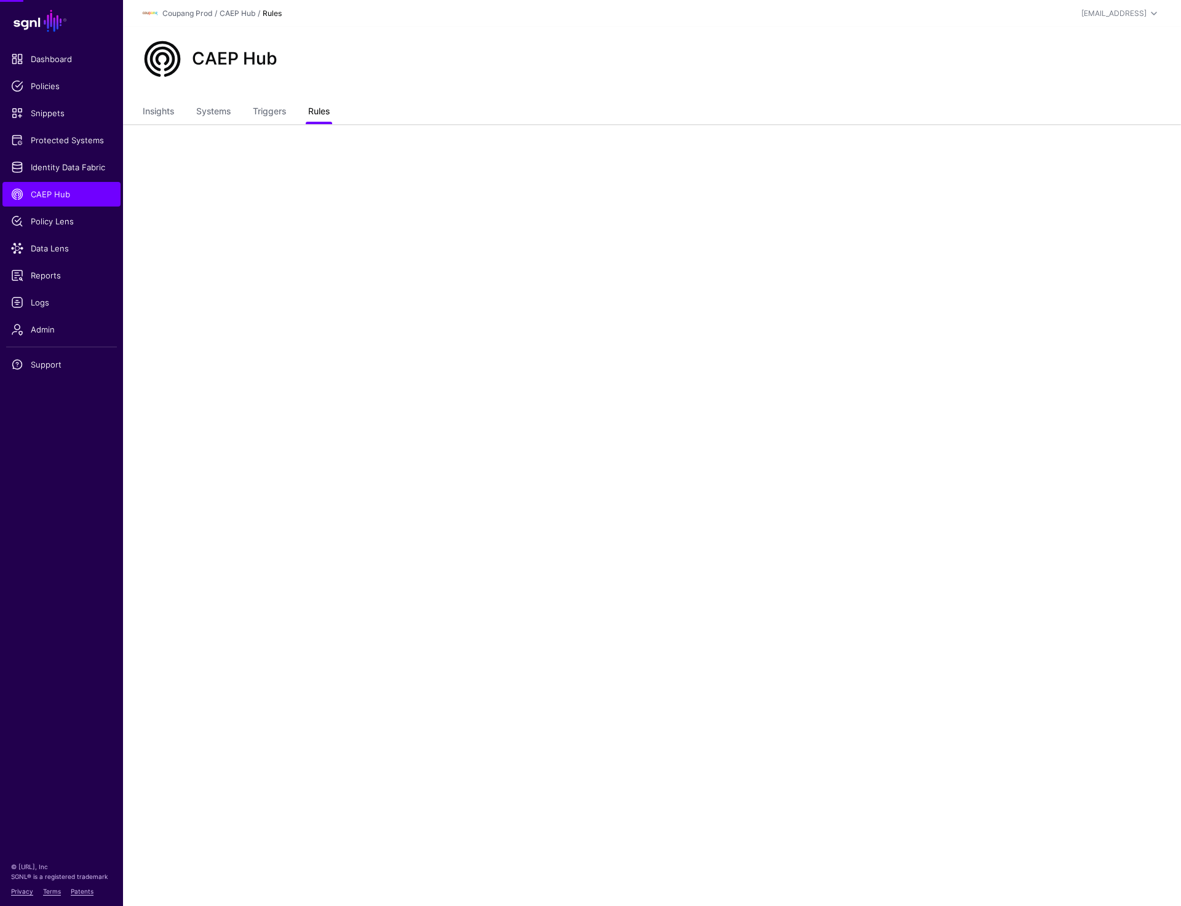
click at [322, 110] on link "Rules" at bounding box center [319, 112] width 22 height 23
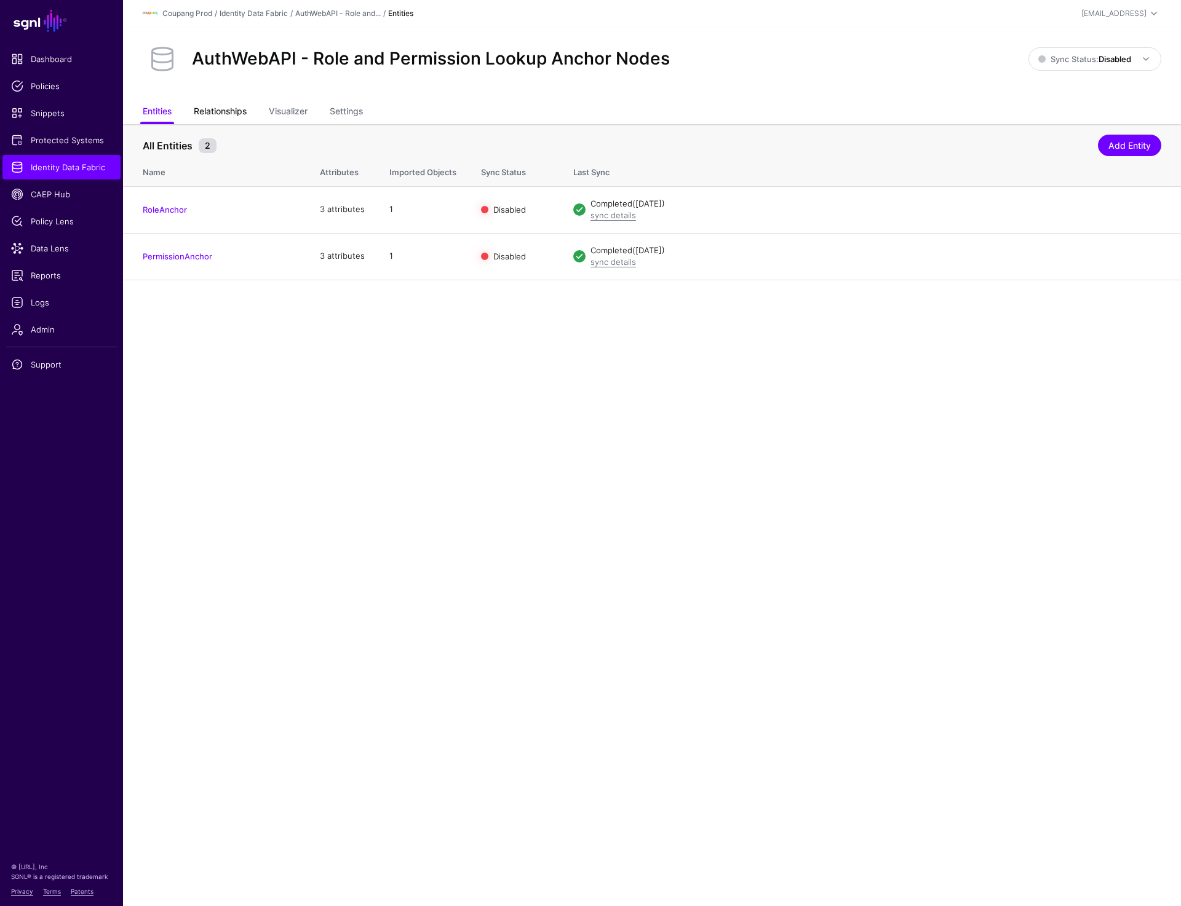
click at [226, 106] on link "Relationships" at bounding box center [220, 112] width 53 height 23
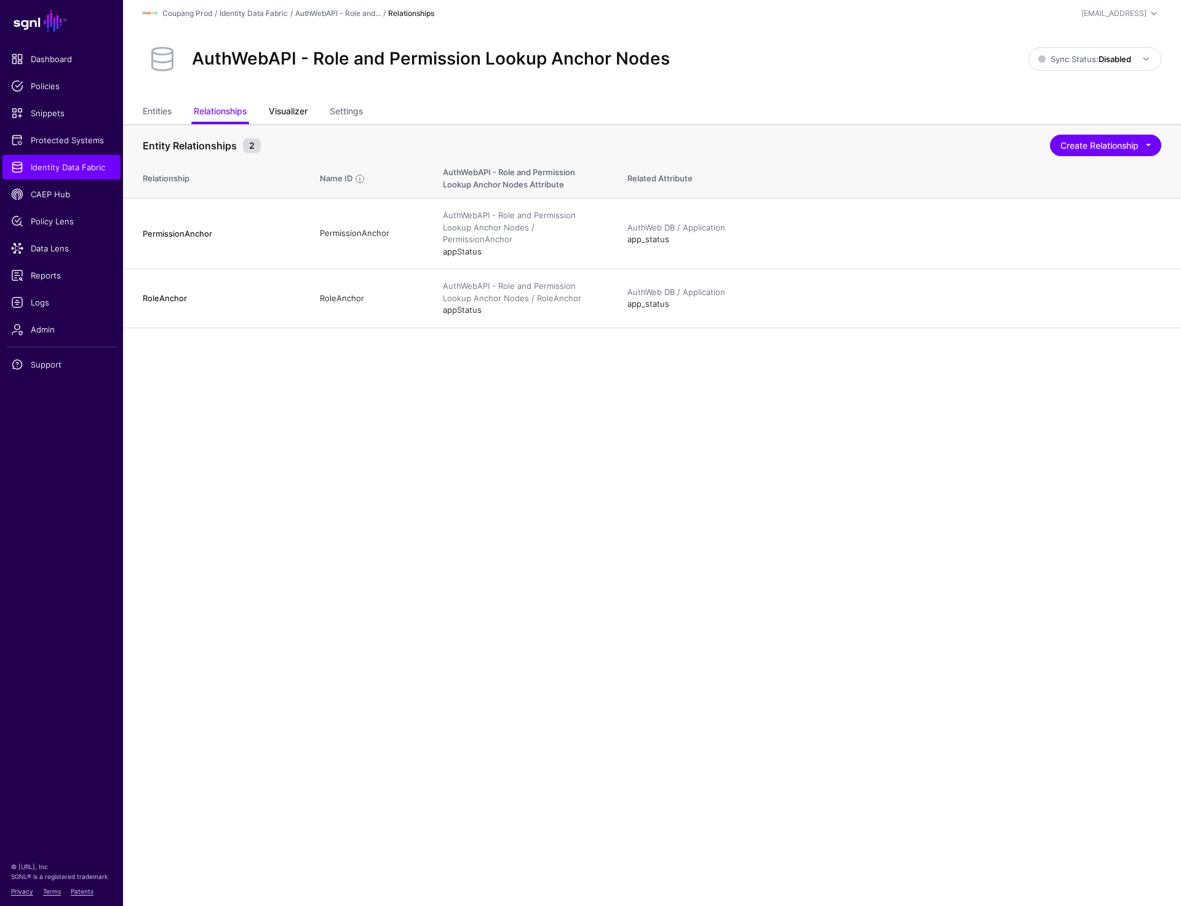
click at [301, 110] on link "Visualizer" at bounding box center [288, 112] width 39 height 23
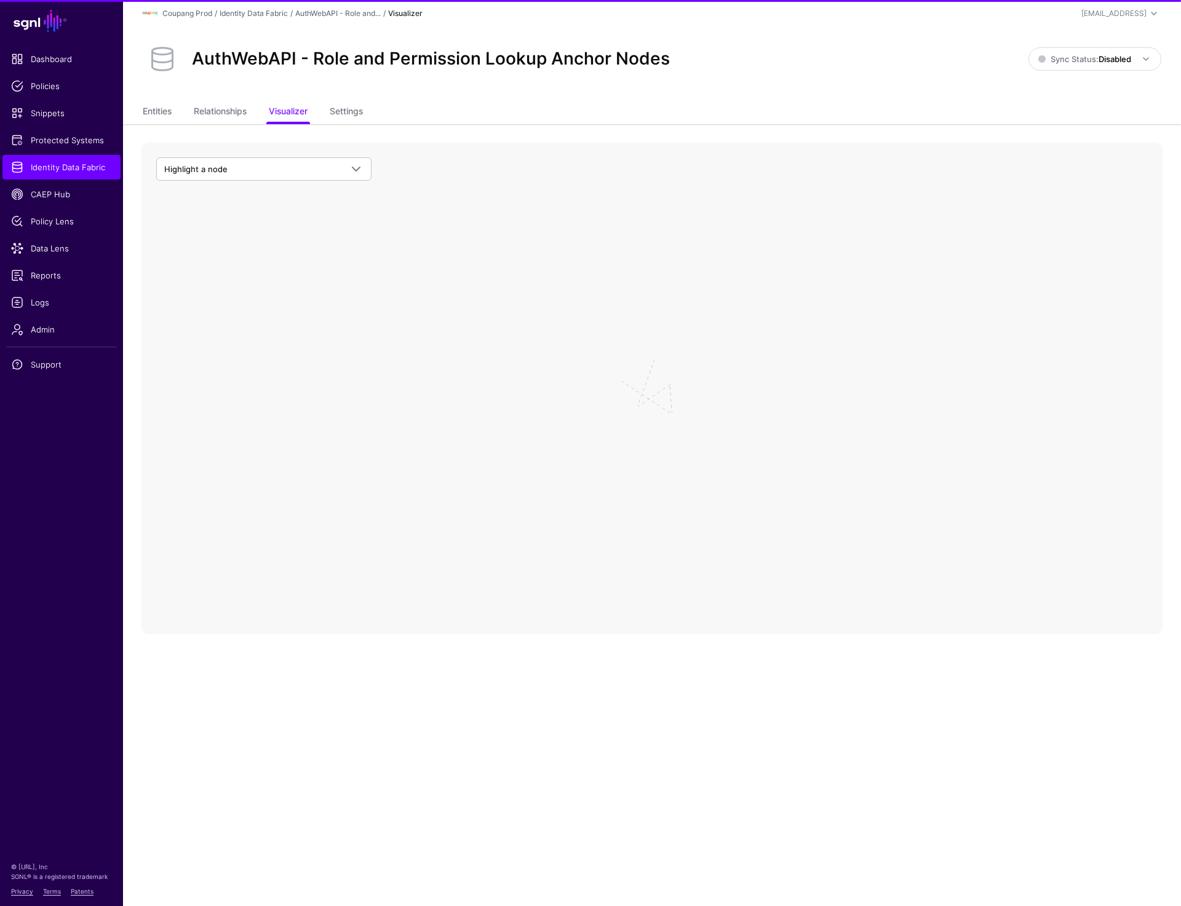
click at [329, 110] on ul "Entities Relationships Visualizer Settings" at bounding box center [652, 112] width 1018 height 23
click at [348, 110] on link "Settings" at bounding box center [346, 112] width 33 height 23
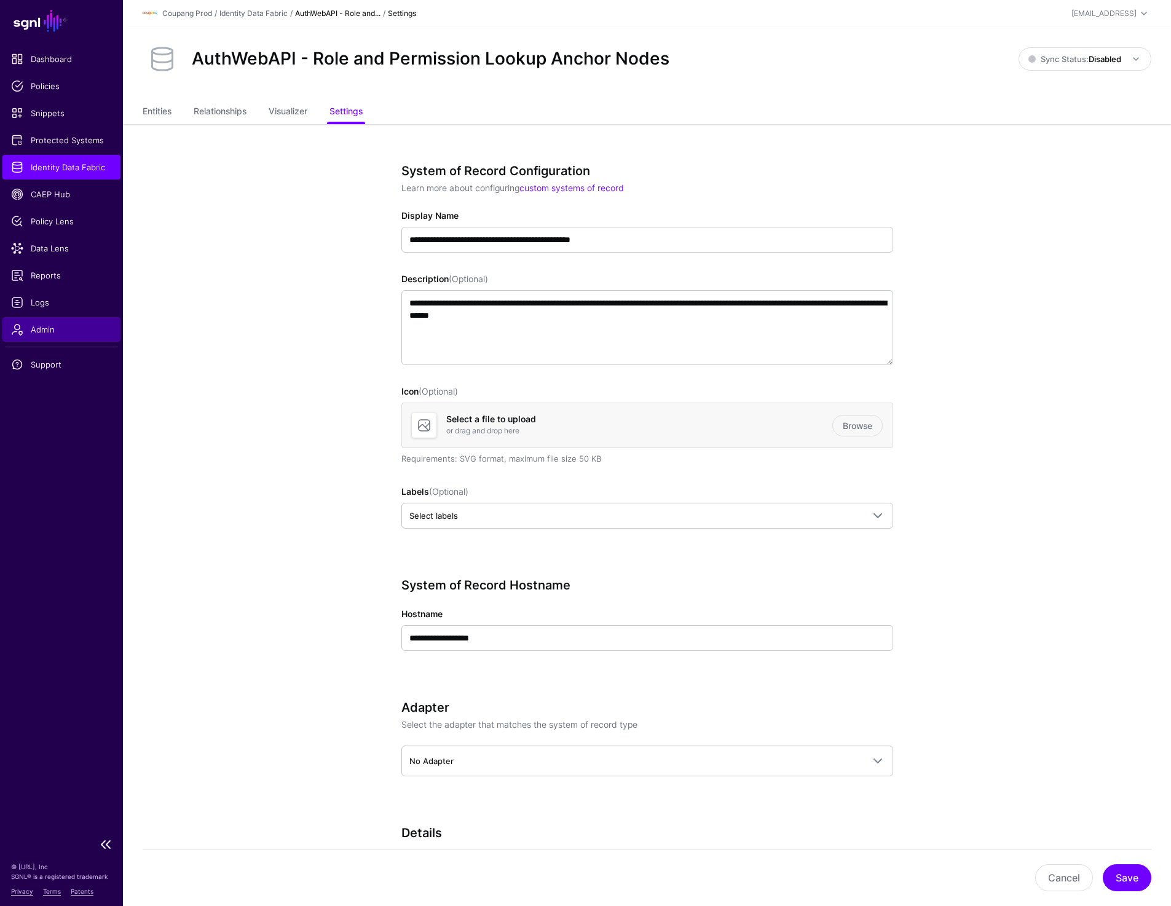
click at [50, 331] on span "Admin" at bounding box center [61, 329] width 101 height 12
click at [99, 173] on link "Identity Data Fabric" at bounding box center [61, 167] width 118 height 25
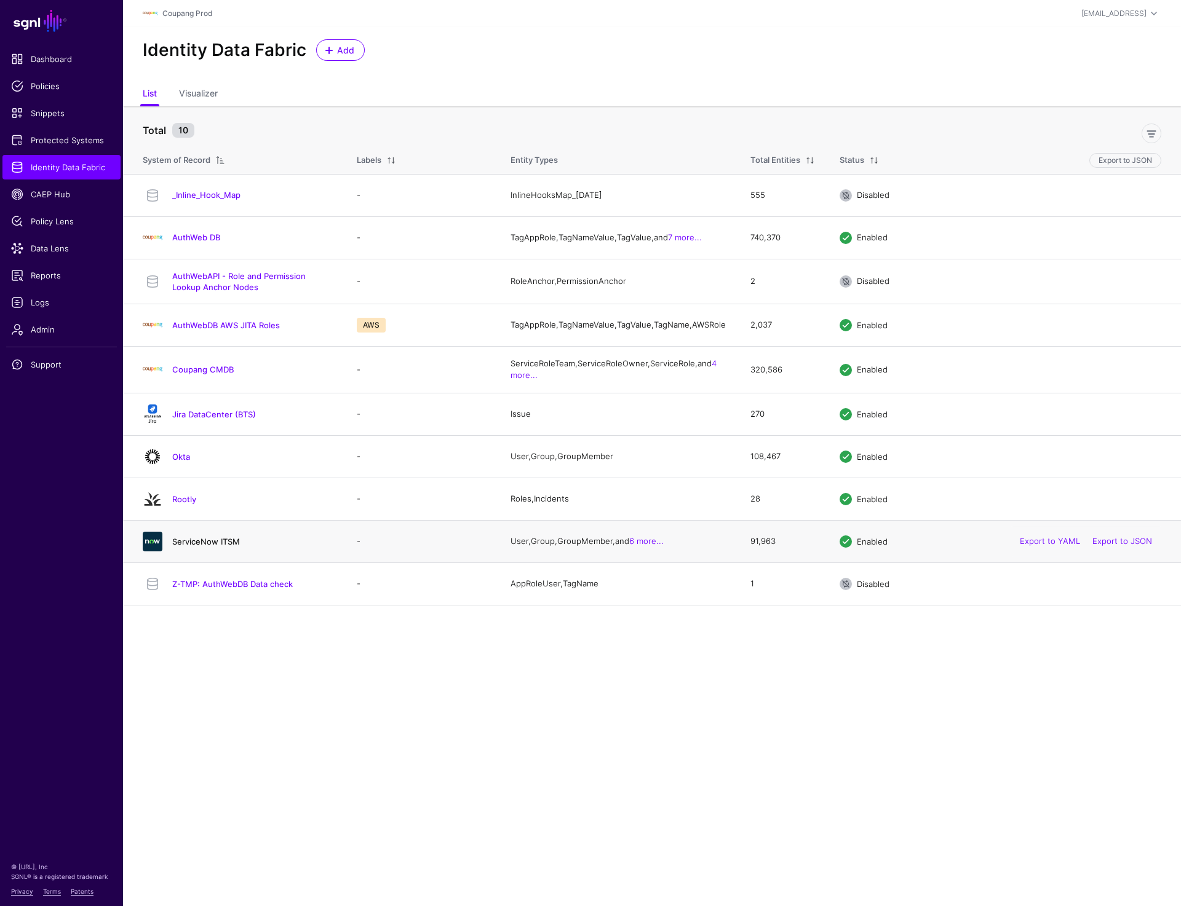
click at [191, 547] on link "ServiceNow ITSM" at bounding box center [206, 542] width 68 height 10
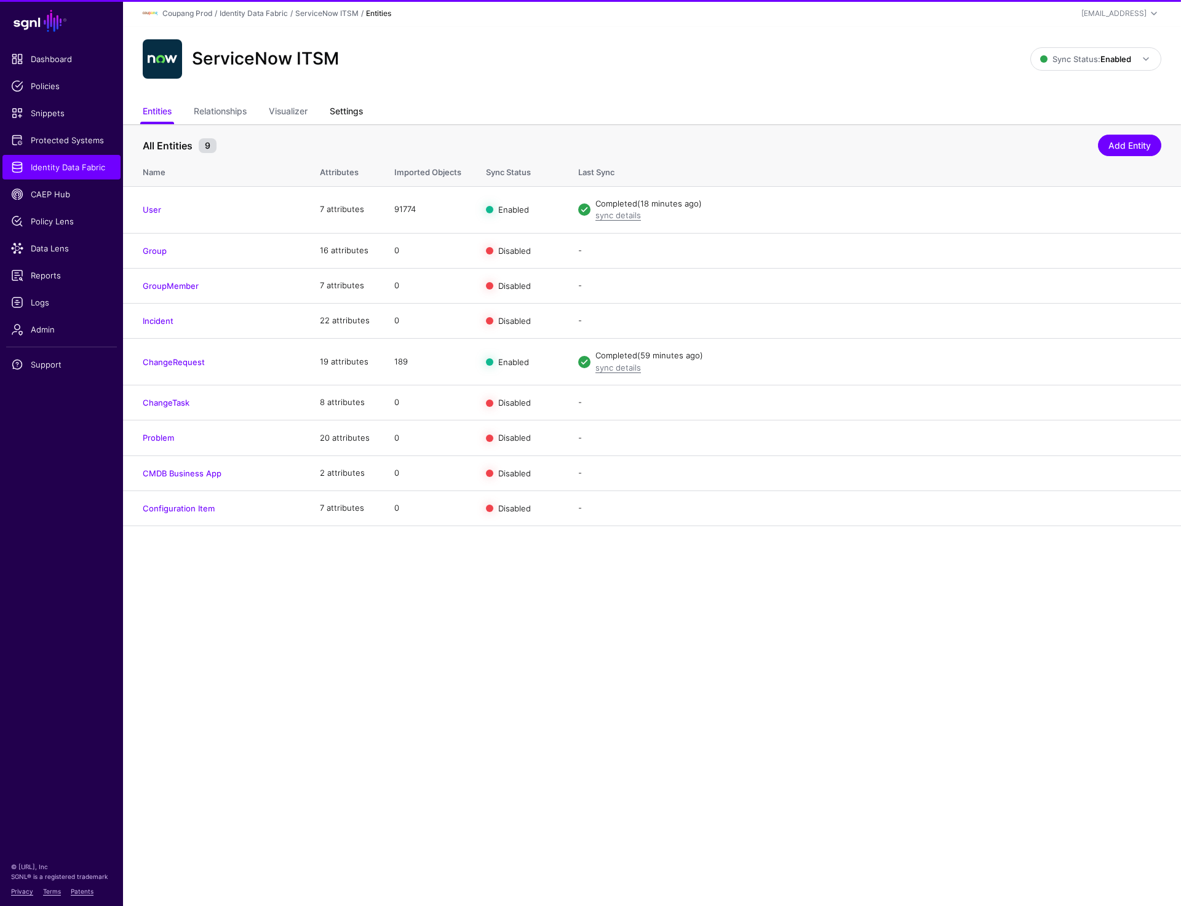
click at [352, 116] on link "Settings" at bounding box center [346, 112] width 33 height 23
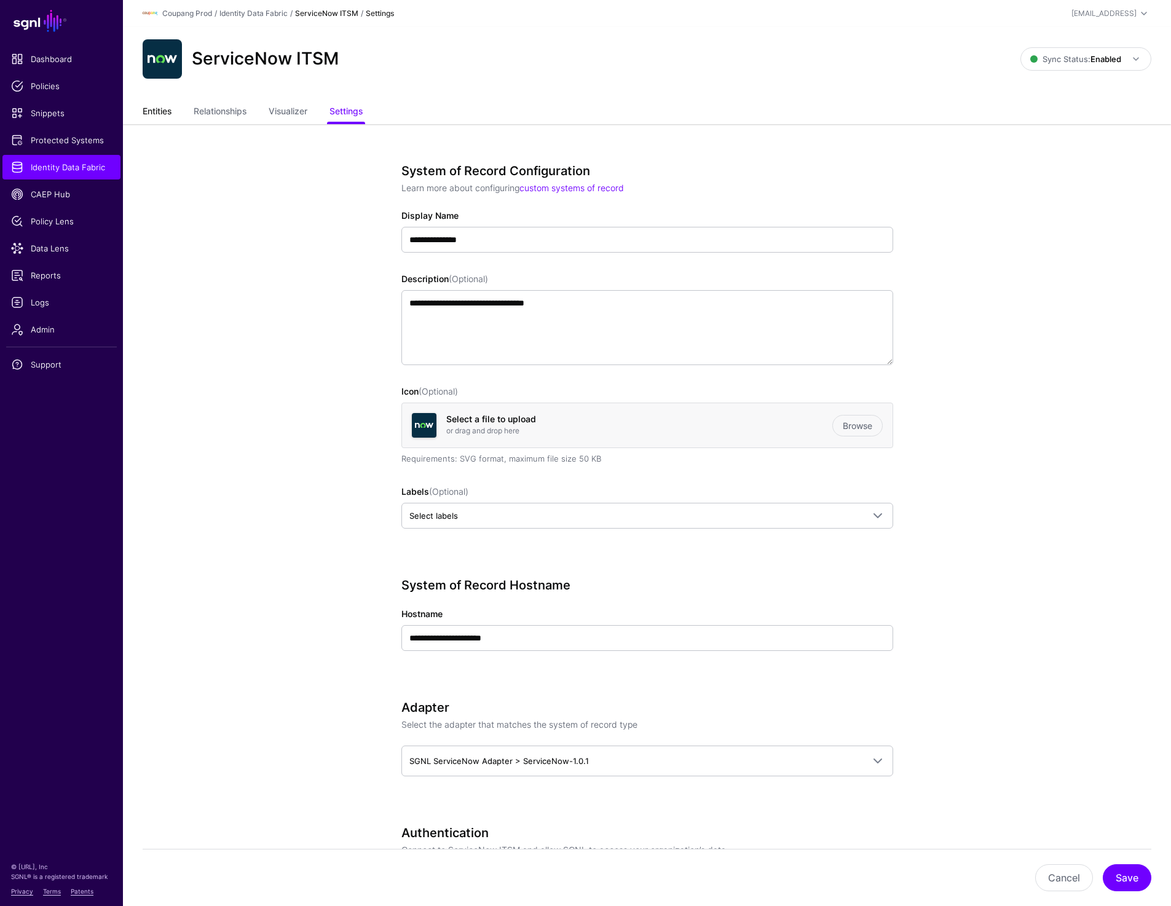
click at [148, 108] on link "Entities" at bounding box center [157, 112] width 29 height 23
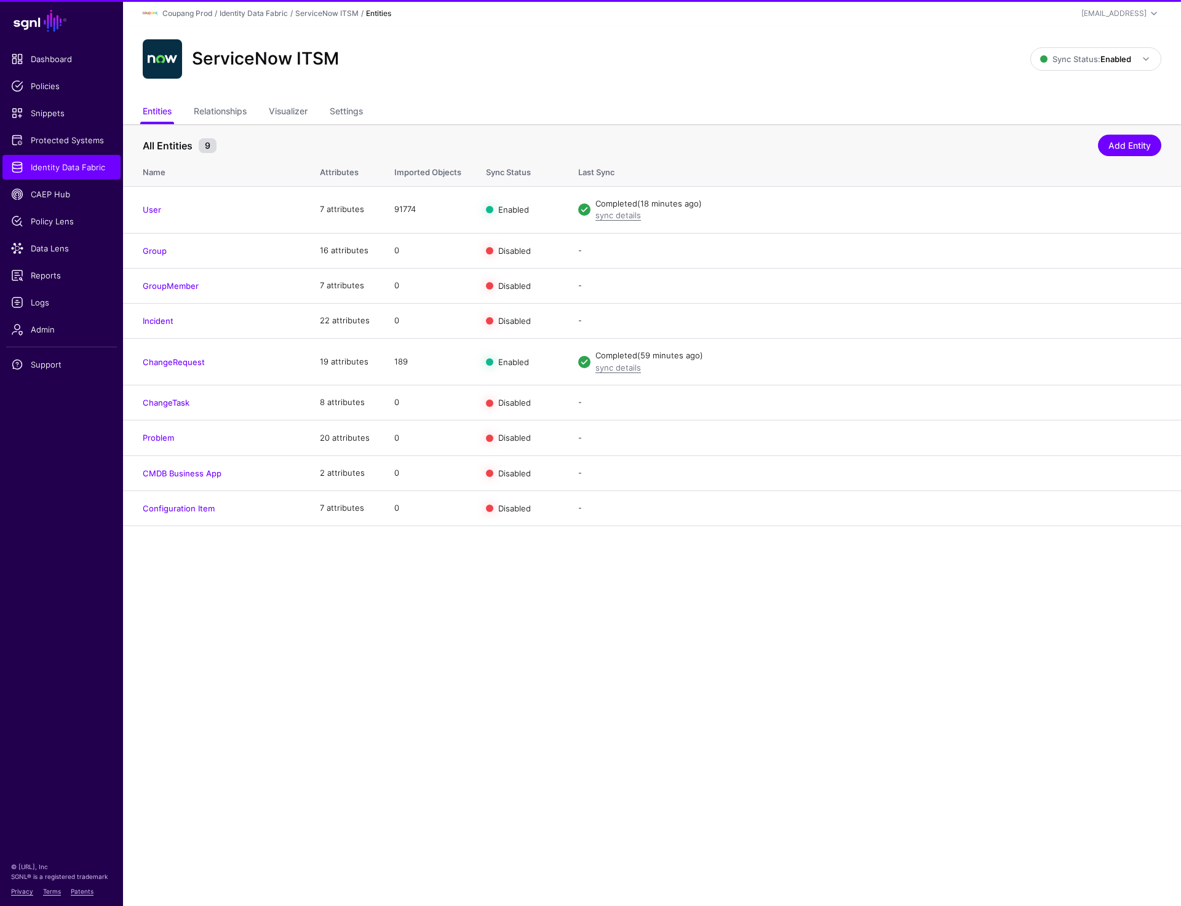
click at [656, 41] on div "ServiceNow ITSM" at bounding box center [586, 58] width 897 height 39
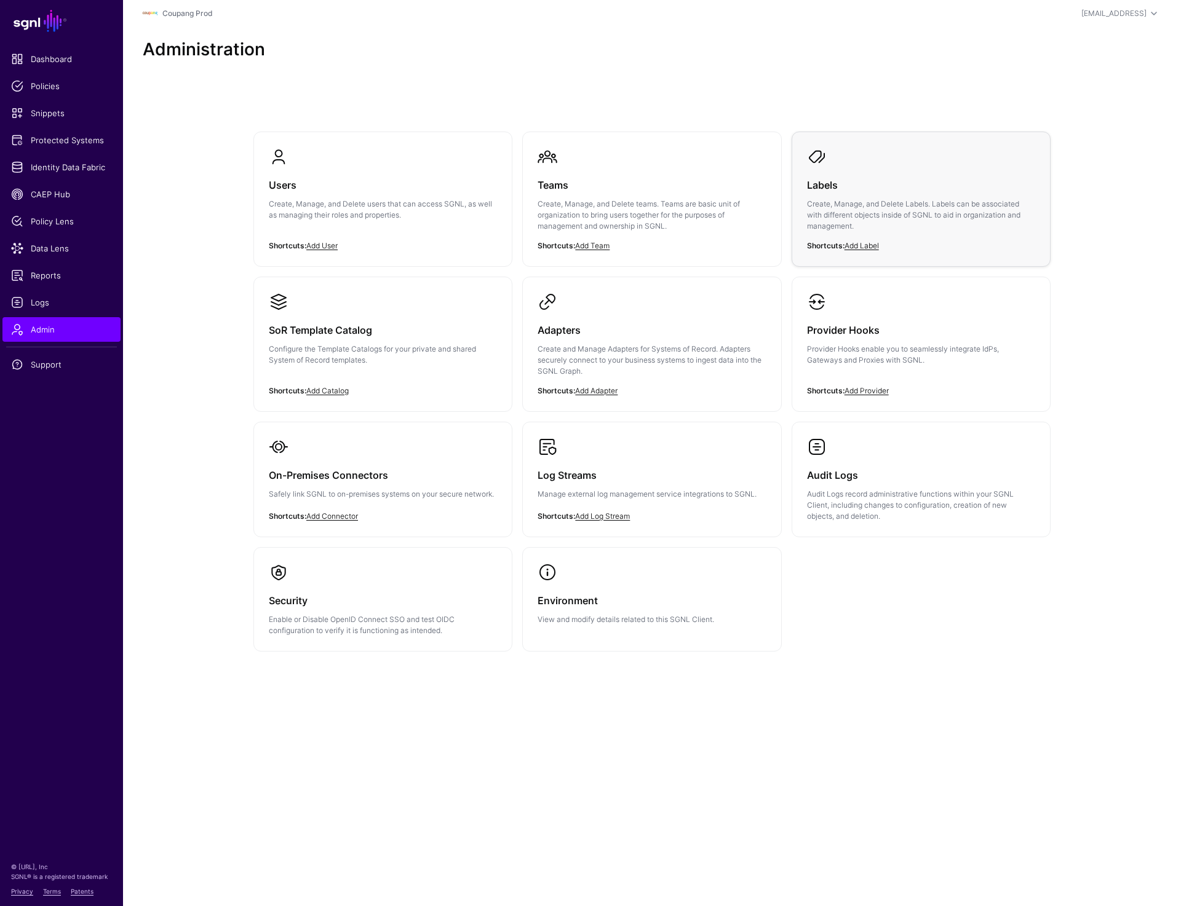
click at [819, 157] on span at bounding box center [817, 157] width 20 height 20
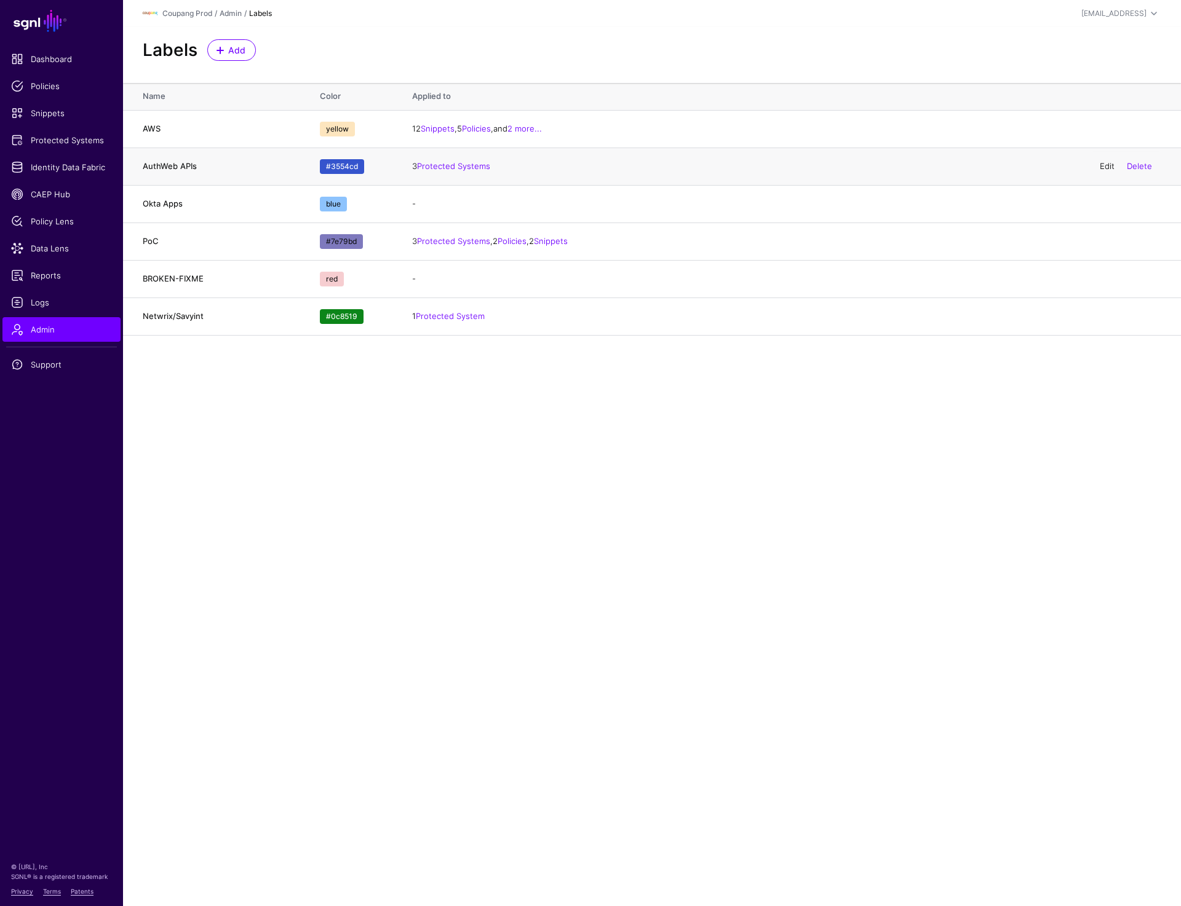
click at [1106, 165] on link "Edit" at bounding box center [1106, 166] width 15 height 10
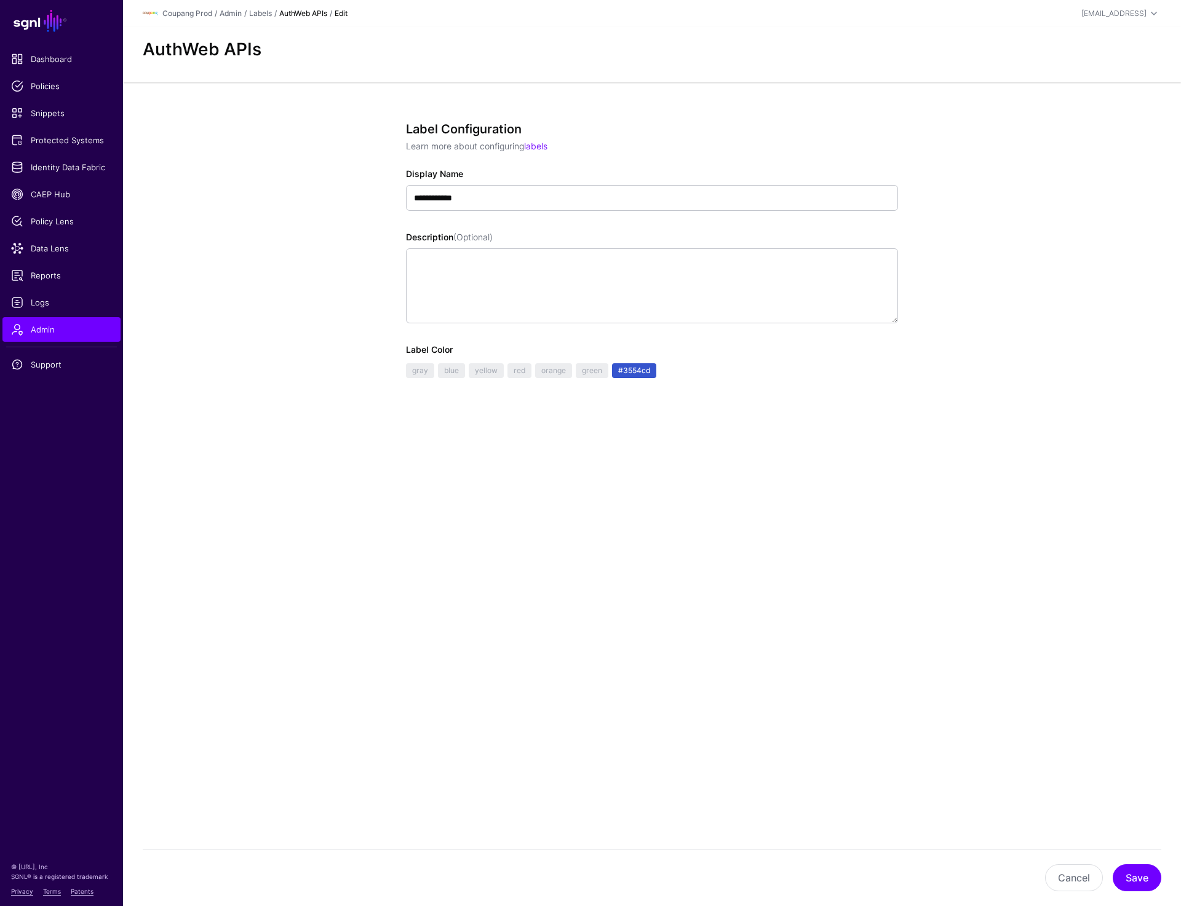
click at [633, 371] on link "#3554cd" at bounding box center [634, 370] width 44 height 15
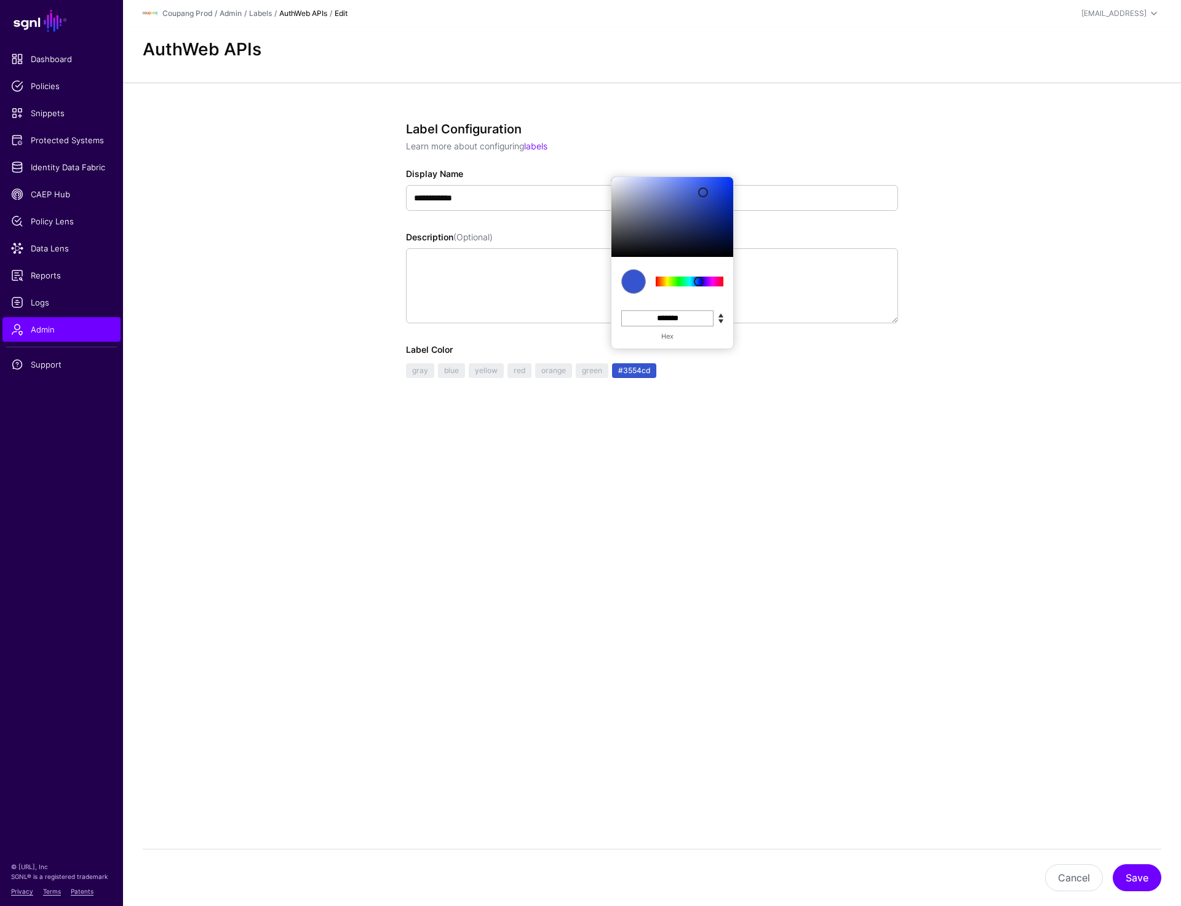
click at [673, 316] on input "*******" at bounding box center [667, 319] width 92 height 16
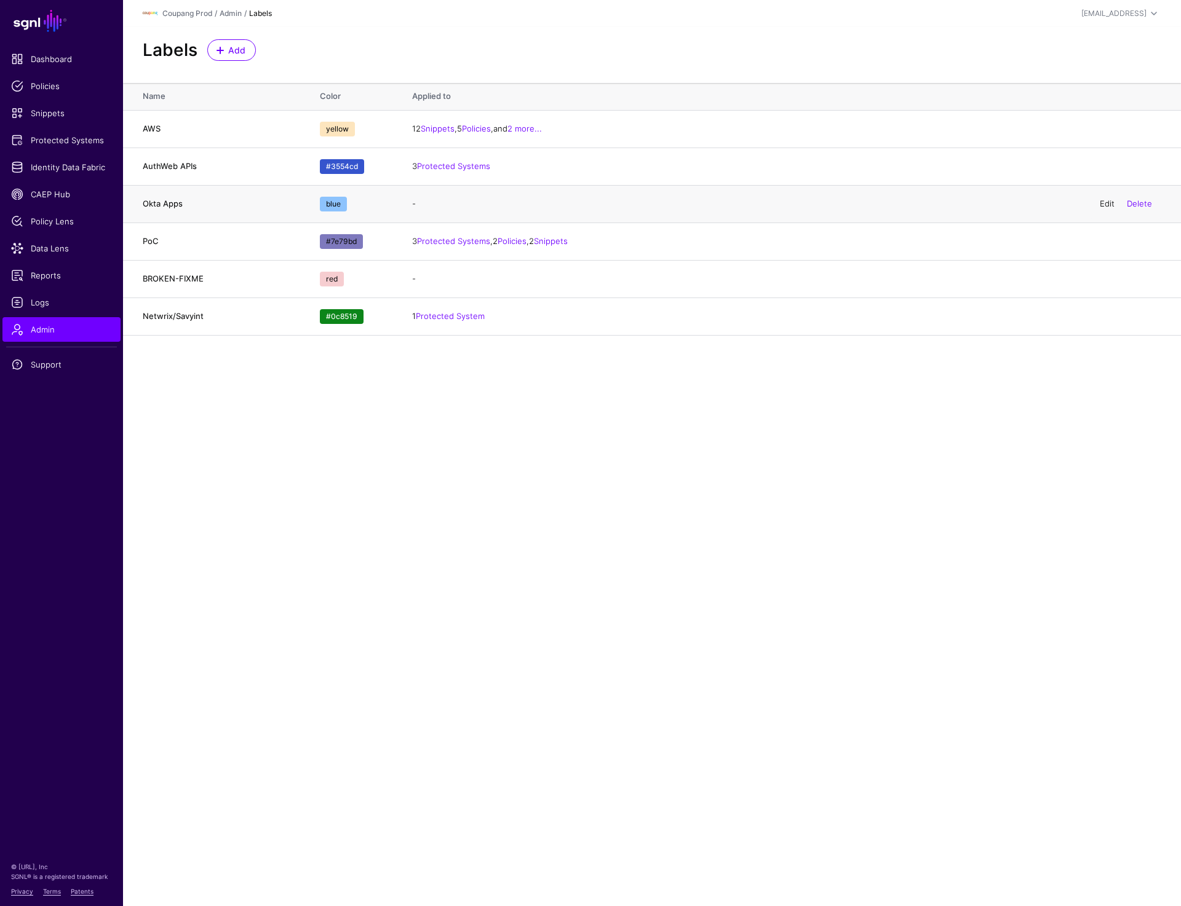
click at [1107, 204] on link "Edit" at bounding box center [1106, 204] width 15 height 10
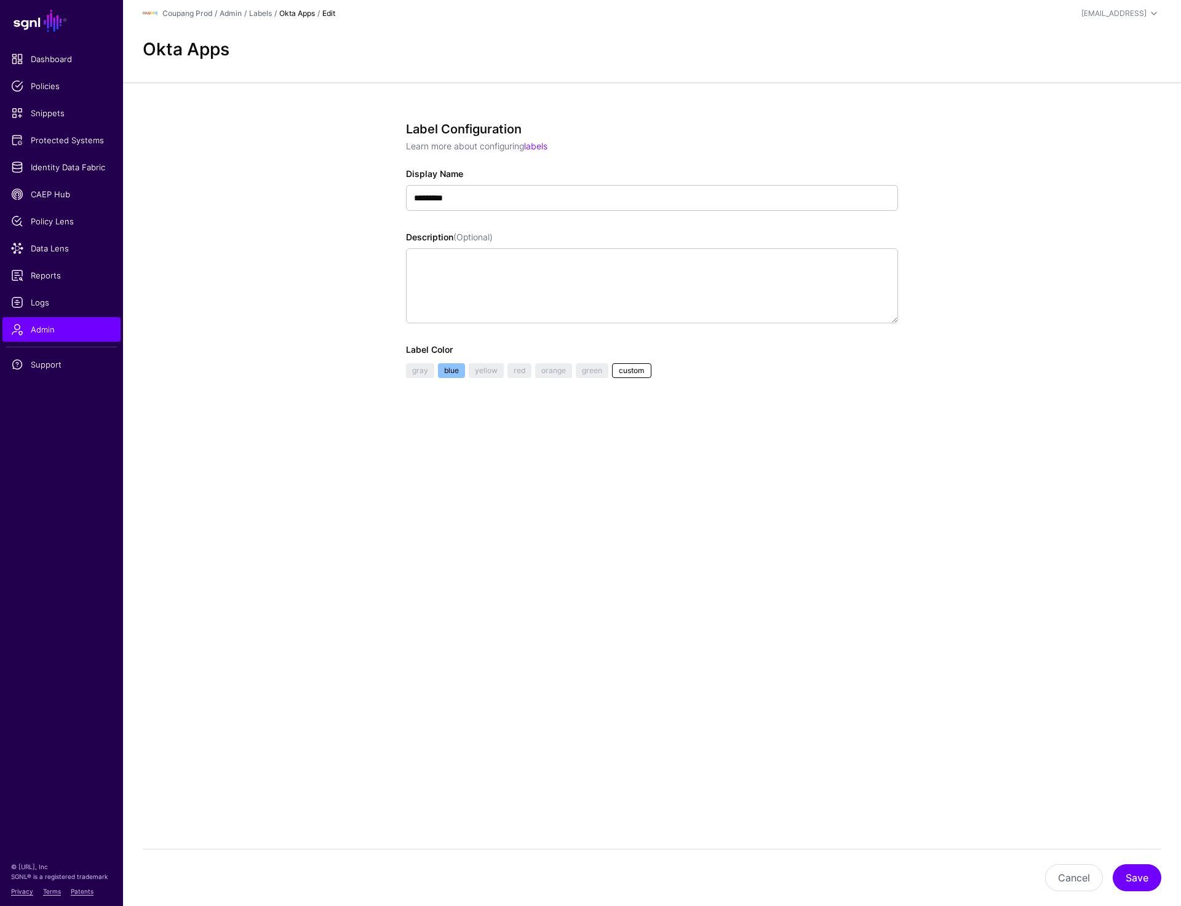
click at [535, 56] on h2 "Okta Apps" at bounding box center [652, 49] width 1018 height 21
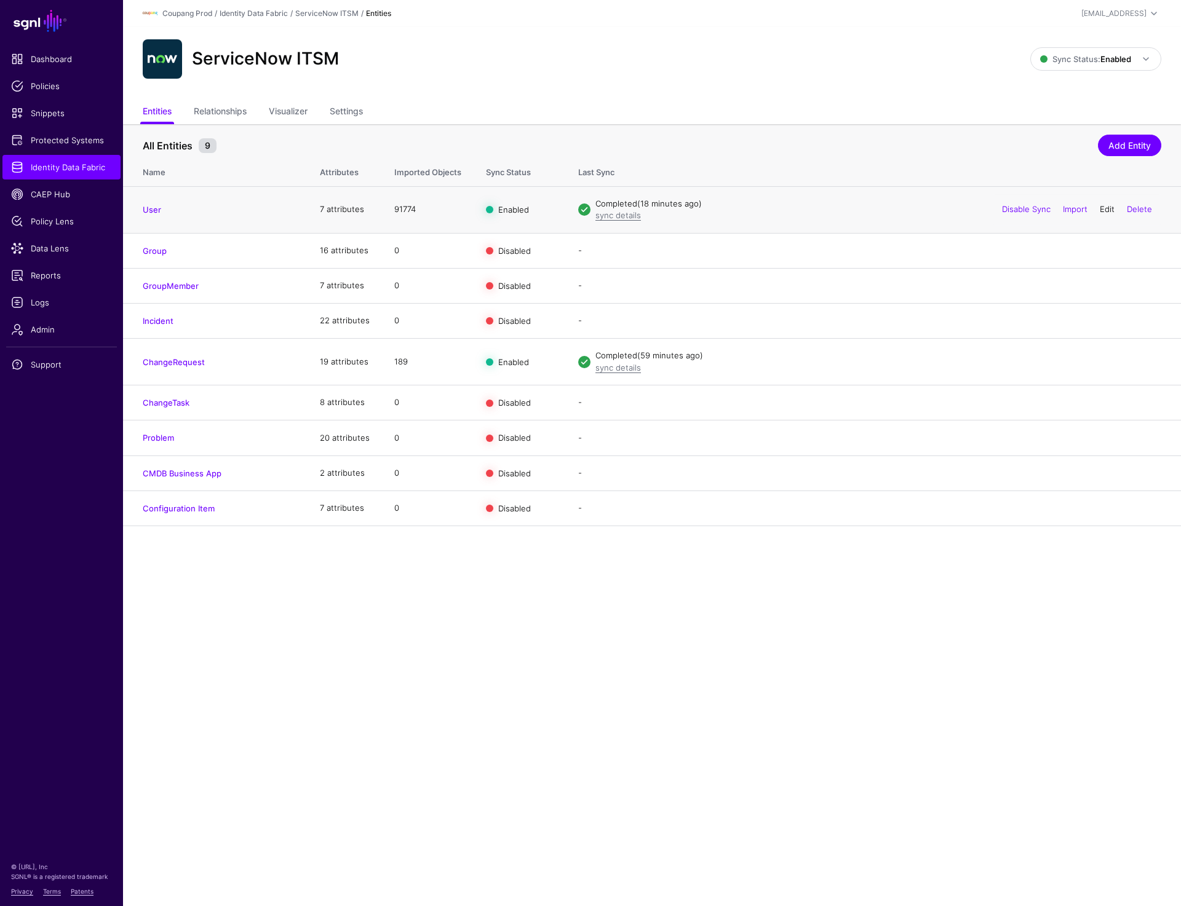
click at [1100, 211] on link "Edit" at bounding box center [1106, 209] width 15 height 10
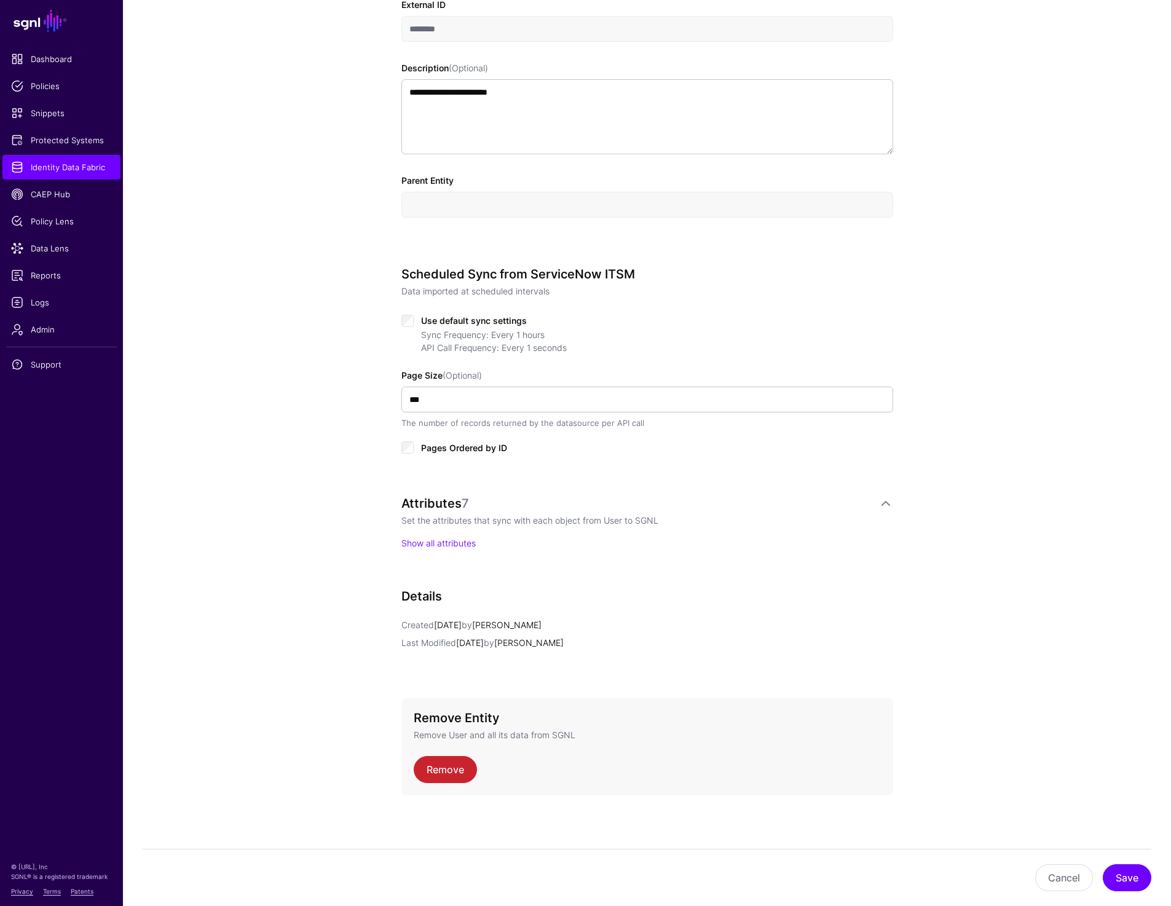
scroll to position [368, 0]
click at [446, 539] on link "Show all attributes" at bounding box center [439, 541] width 74 height 10
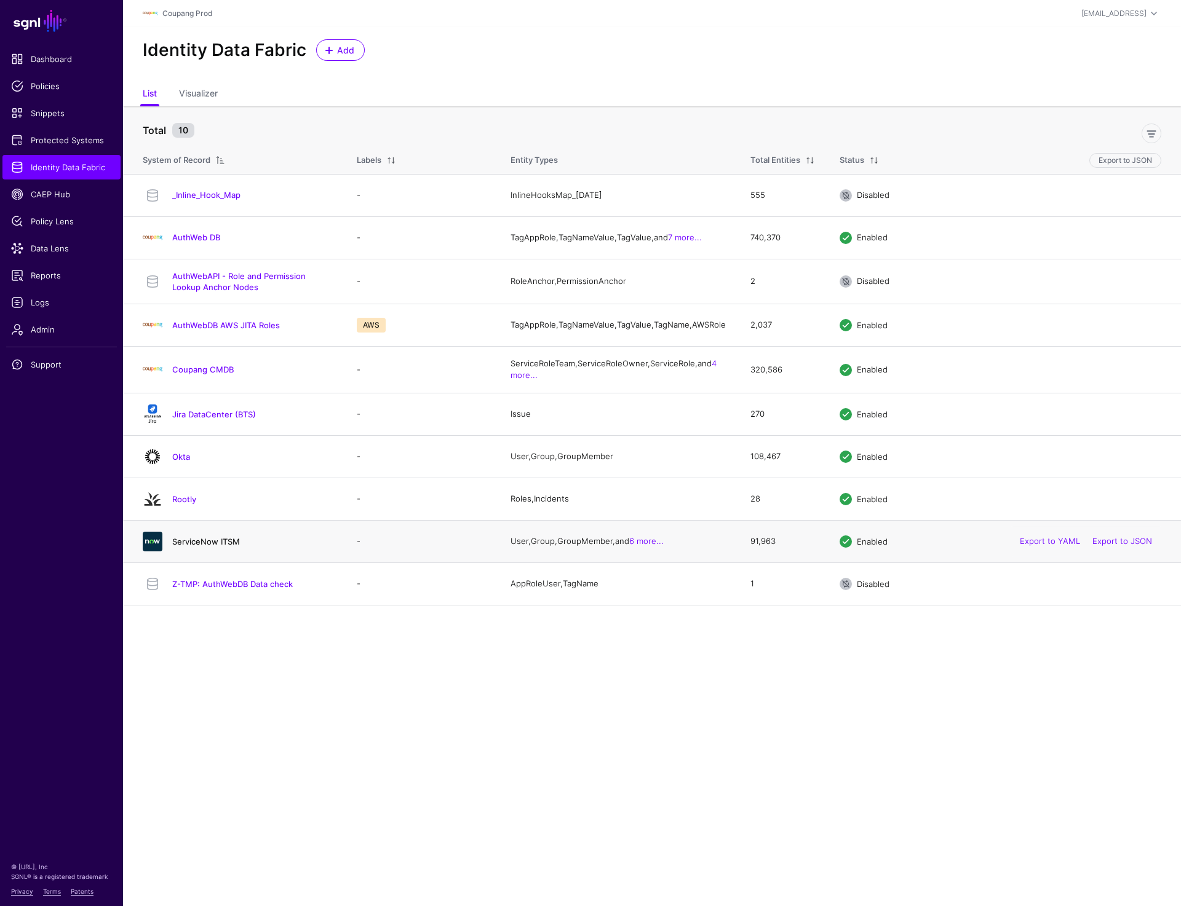
click at [223, 547] on link "ServiceNow ITSM" at bounding box center [206, 542] width 68 height 10
click at [179, 462] on link "Okta" at bounding box center [181, 457] width 18 height 10
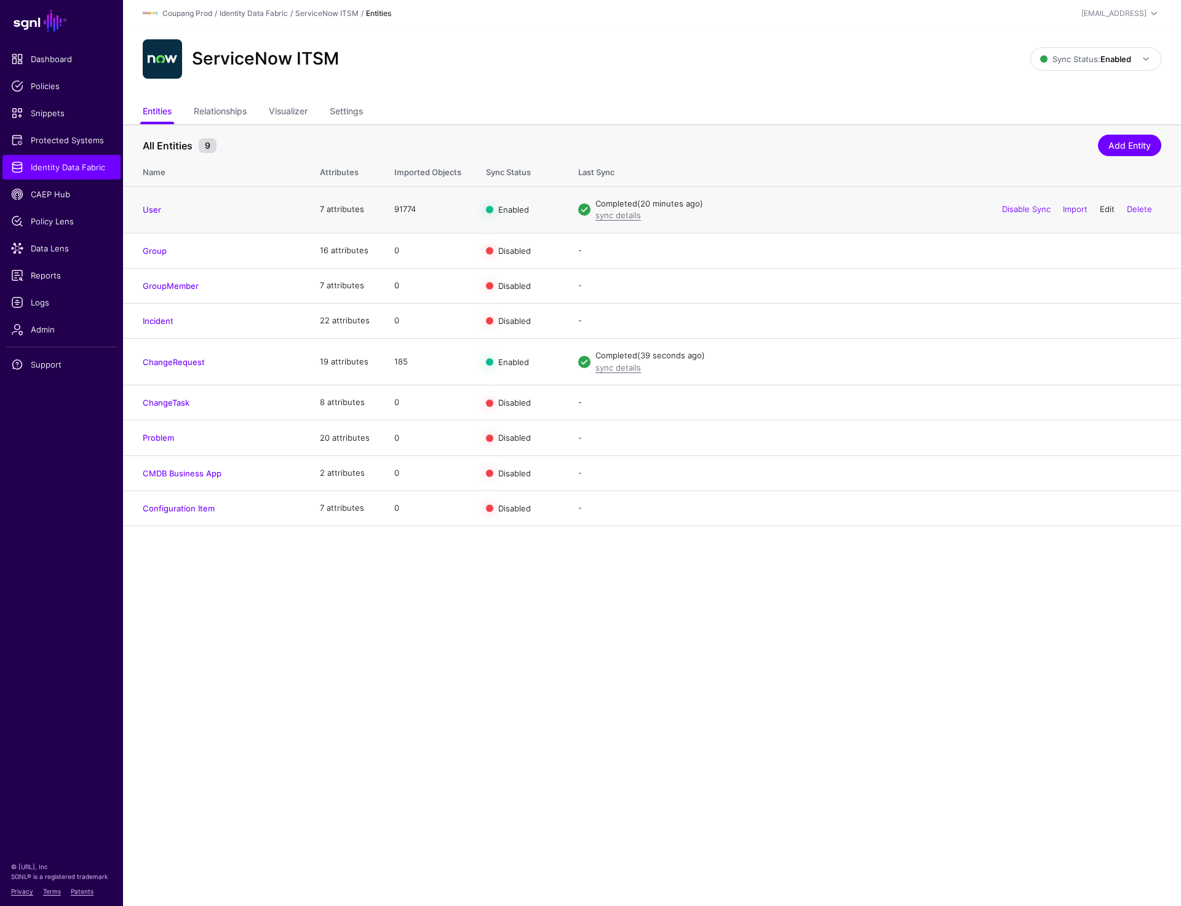
click at [1099, 210] on link "Edit" at bounding box center [1106, 209] width 15 height 10
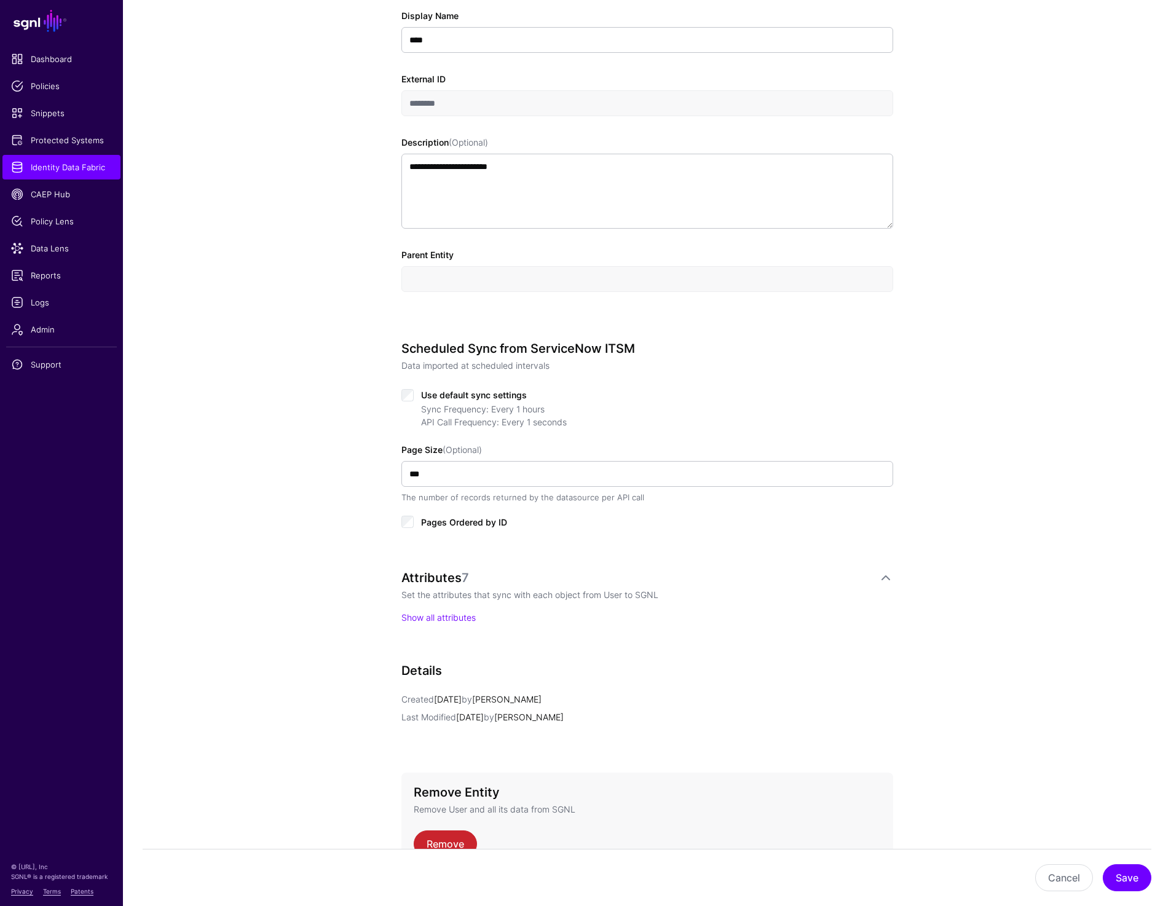
scroll to position [368, 0]
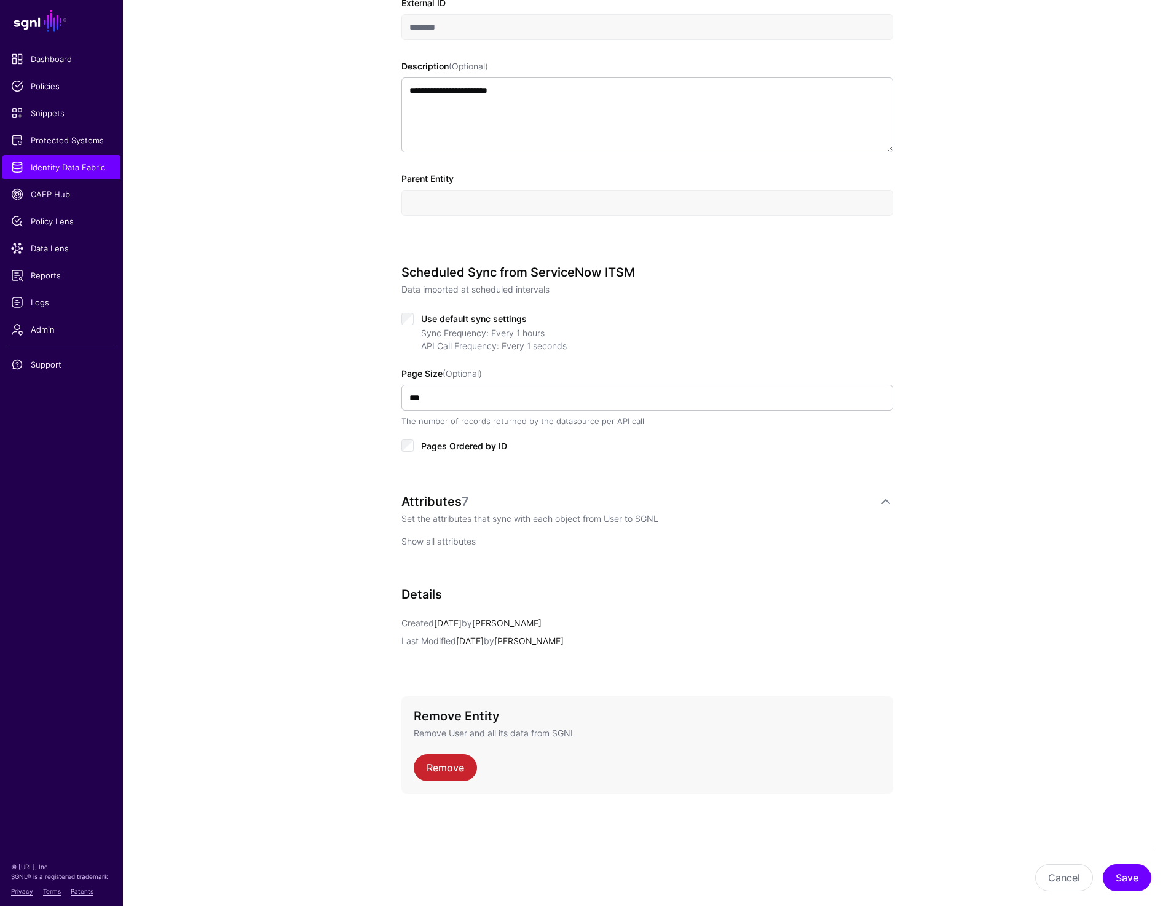
click at [446, 541] on link "Show all attributes" at bounding box center [439, 541] width 74 height 10
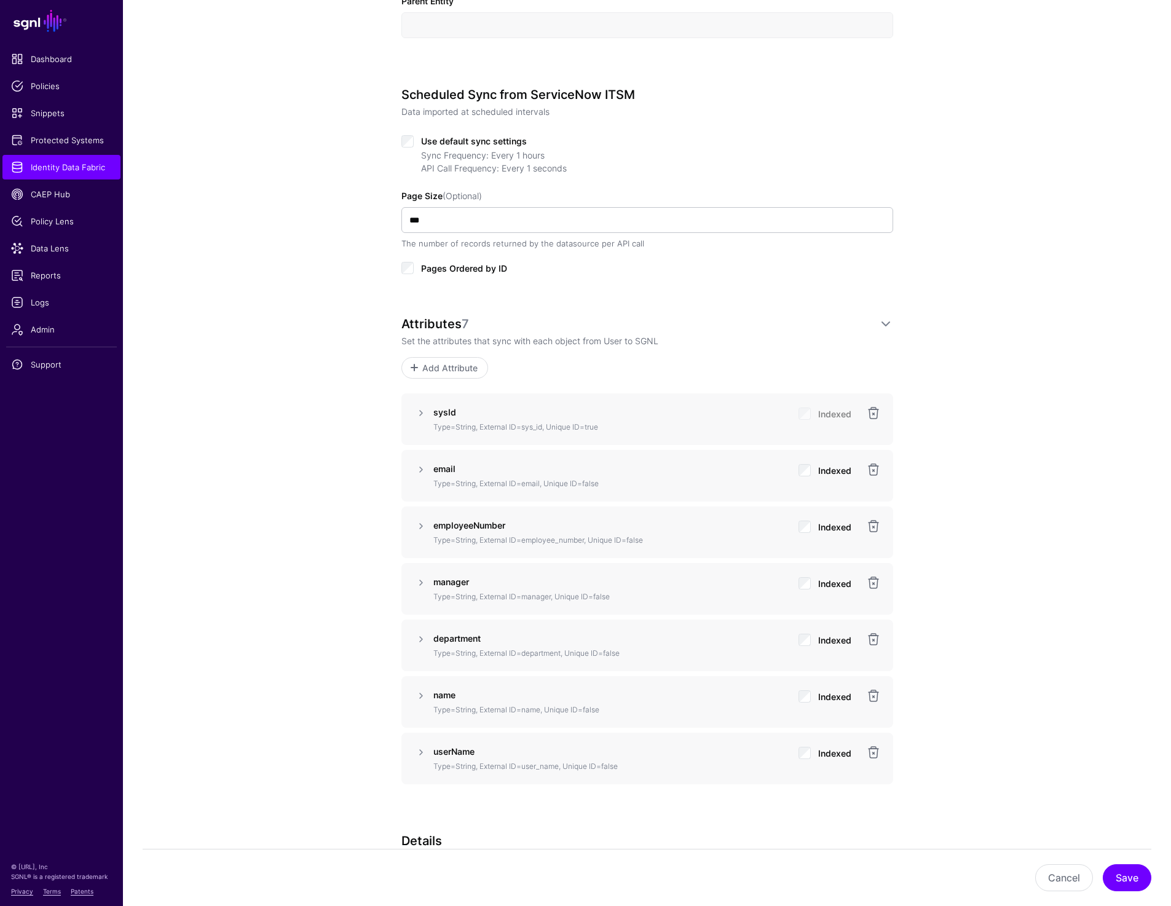
scroll to position [558, 0]
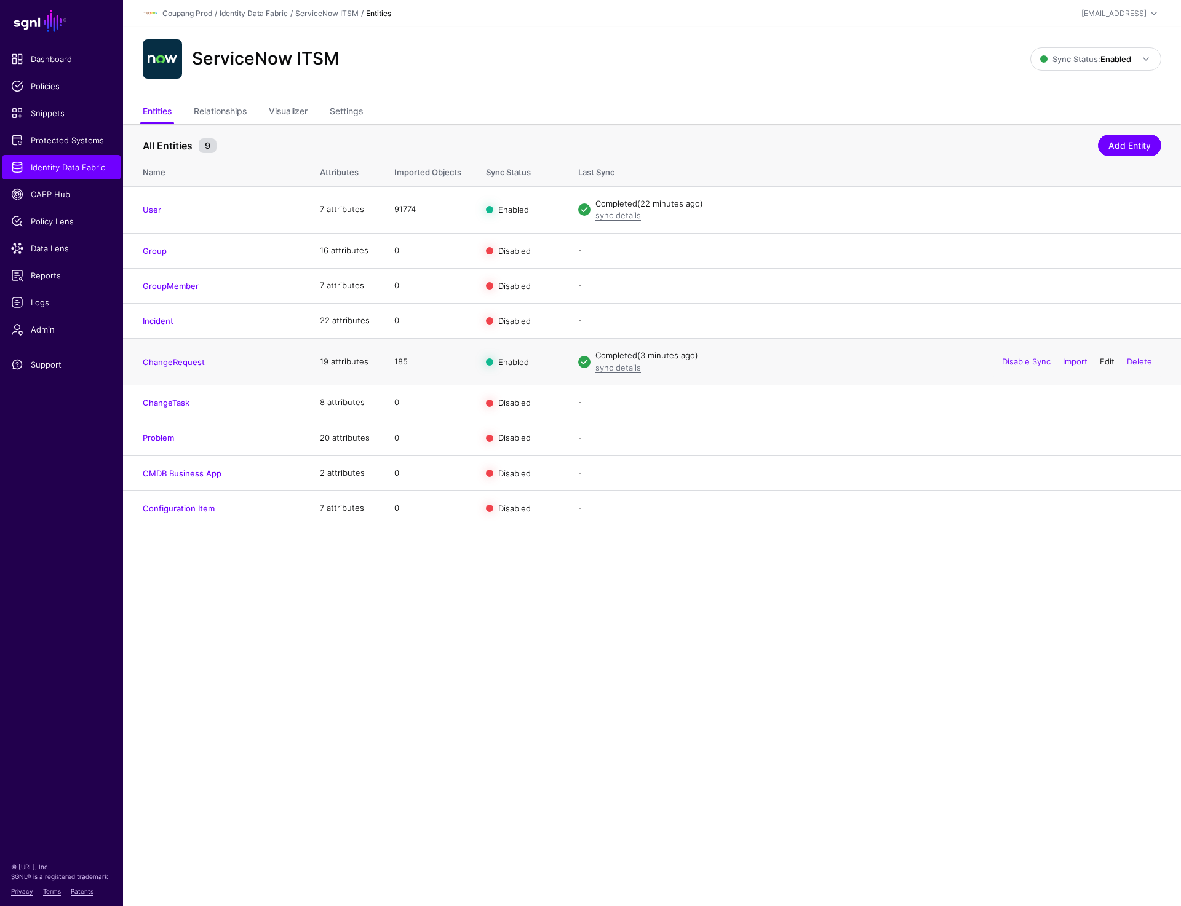
click at [1111, 362] on link "Edit" at bounding box center [1106, 362] width 15 height 10
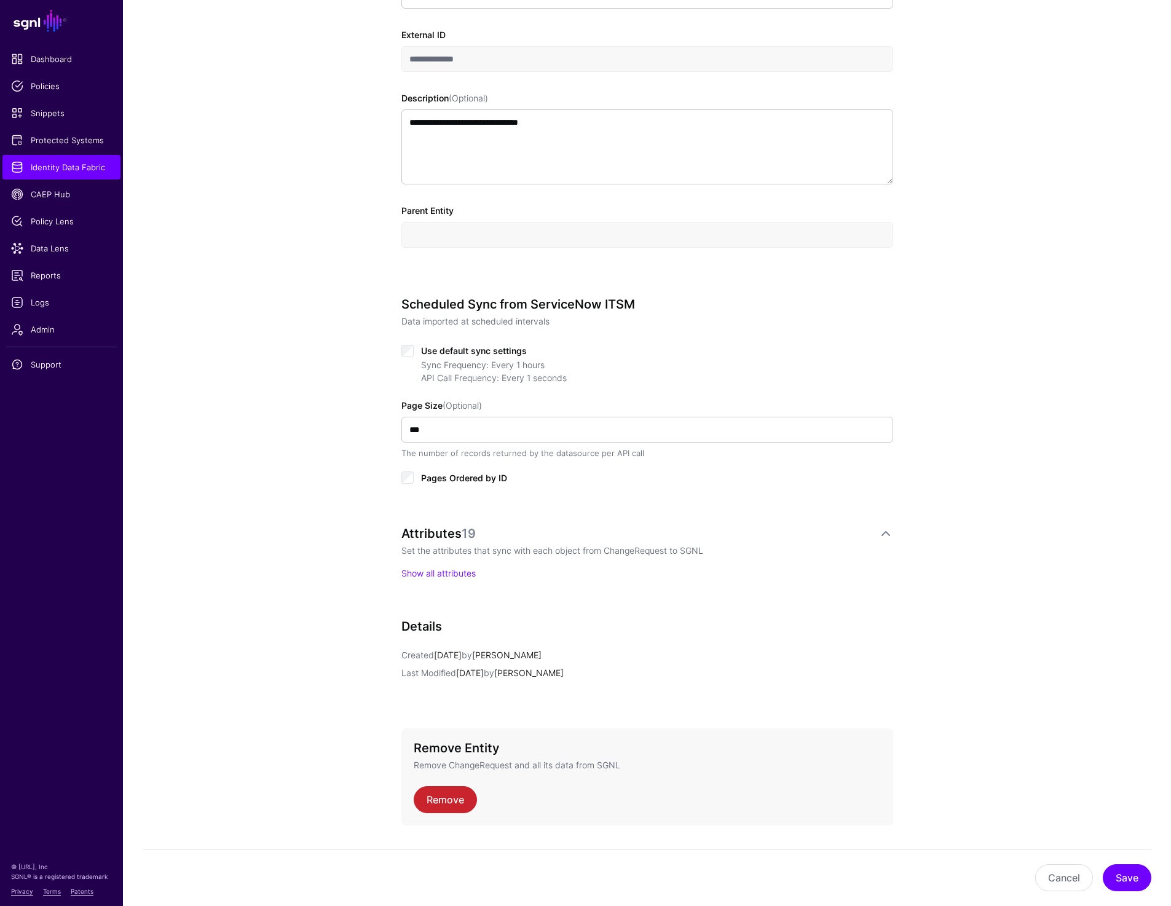
scroll to position [368, 0]
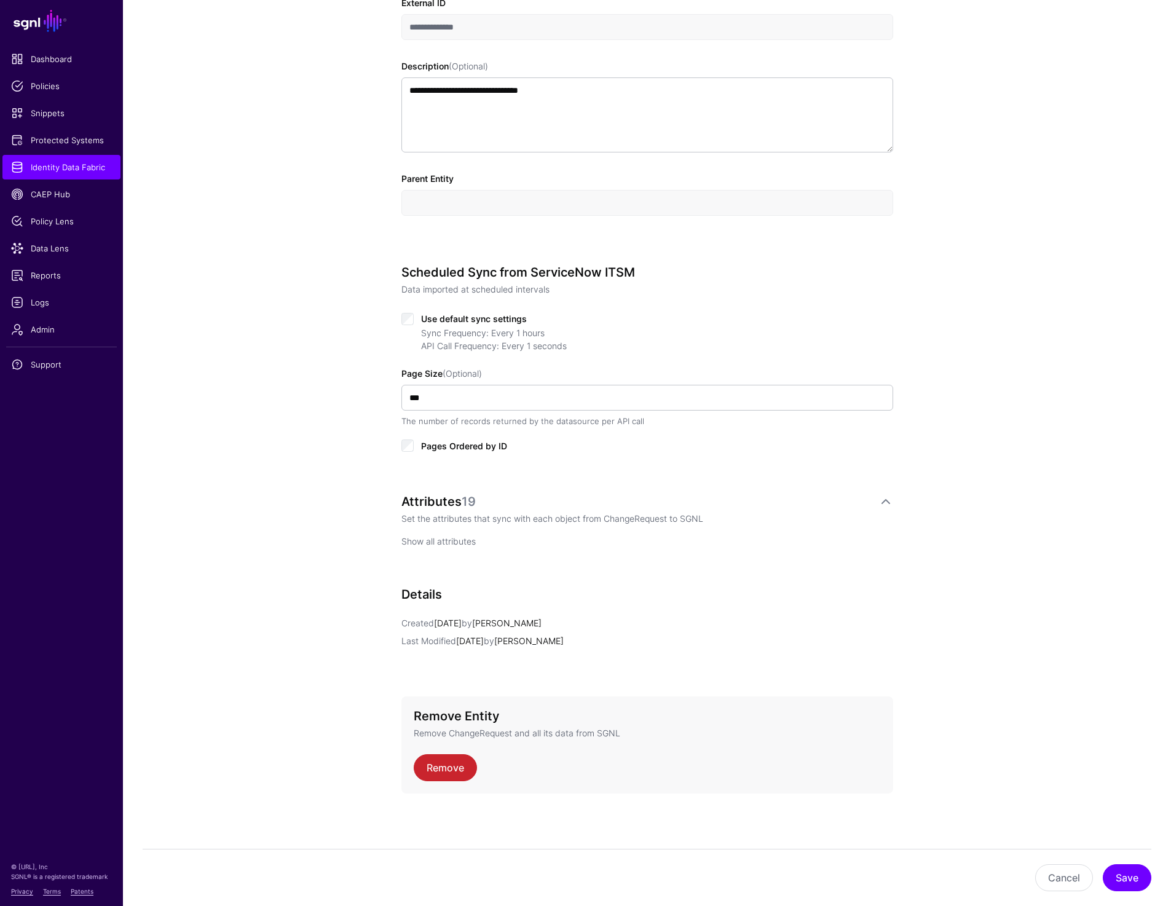
click at [438, 542] on link "Show all attributes" at bounding box center [439, 541] width 74 height 10
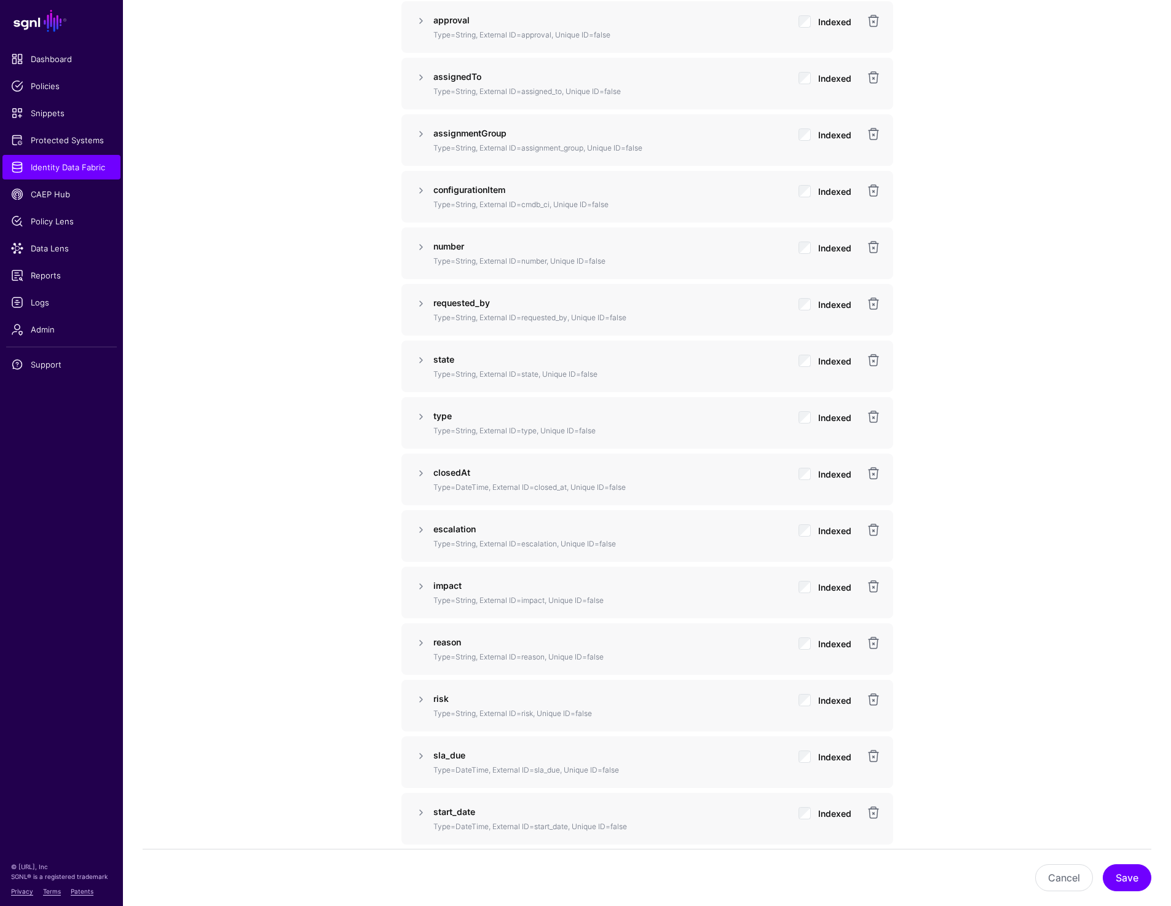
scroll to position [1053, 0]
click at [417, 468] on link at bounding box center [421, 471] width 15 height 15
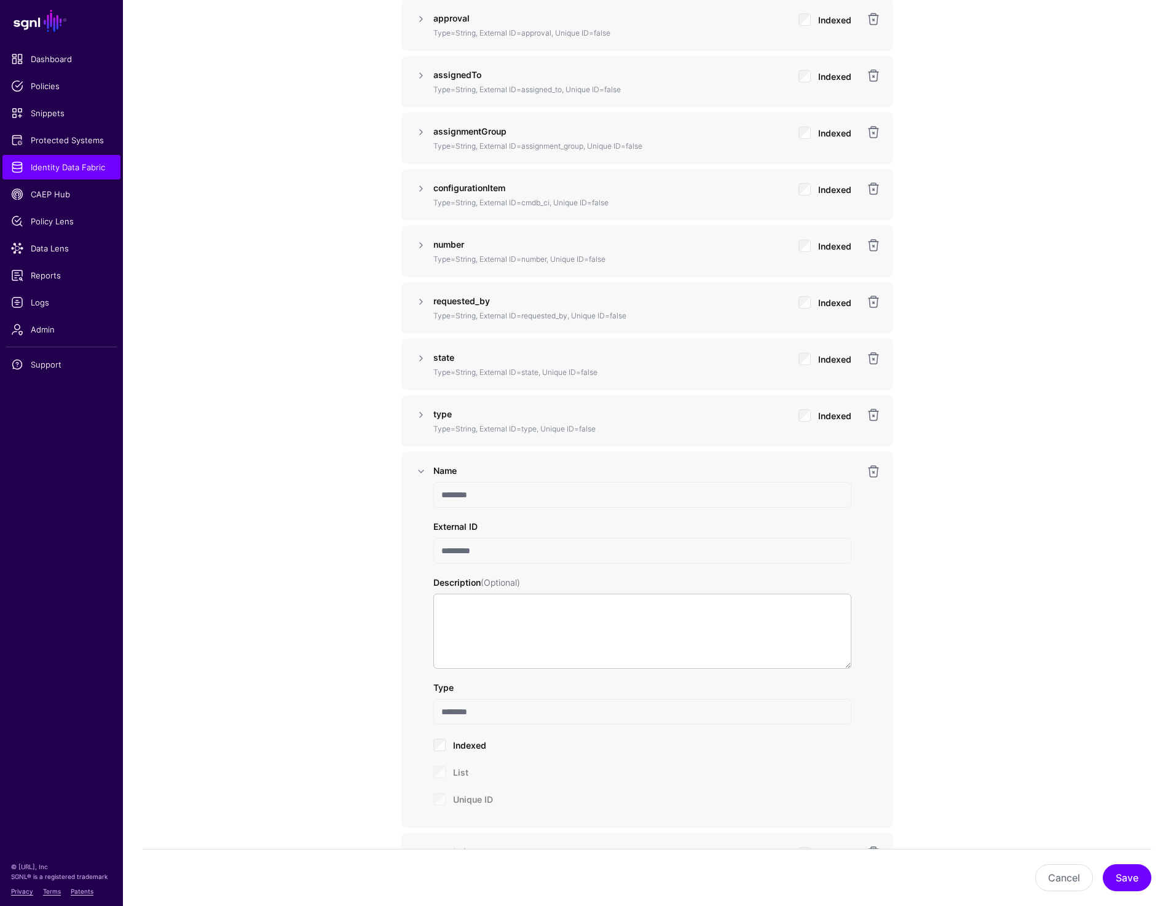
click at [458, 496] on input "********" at bounding box center [643, 495] width 418 height 26
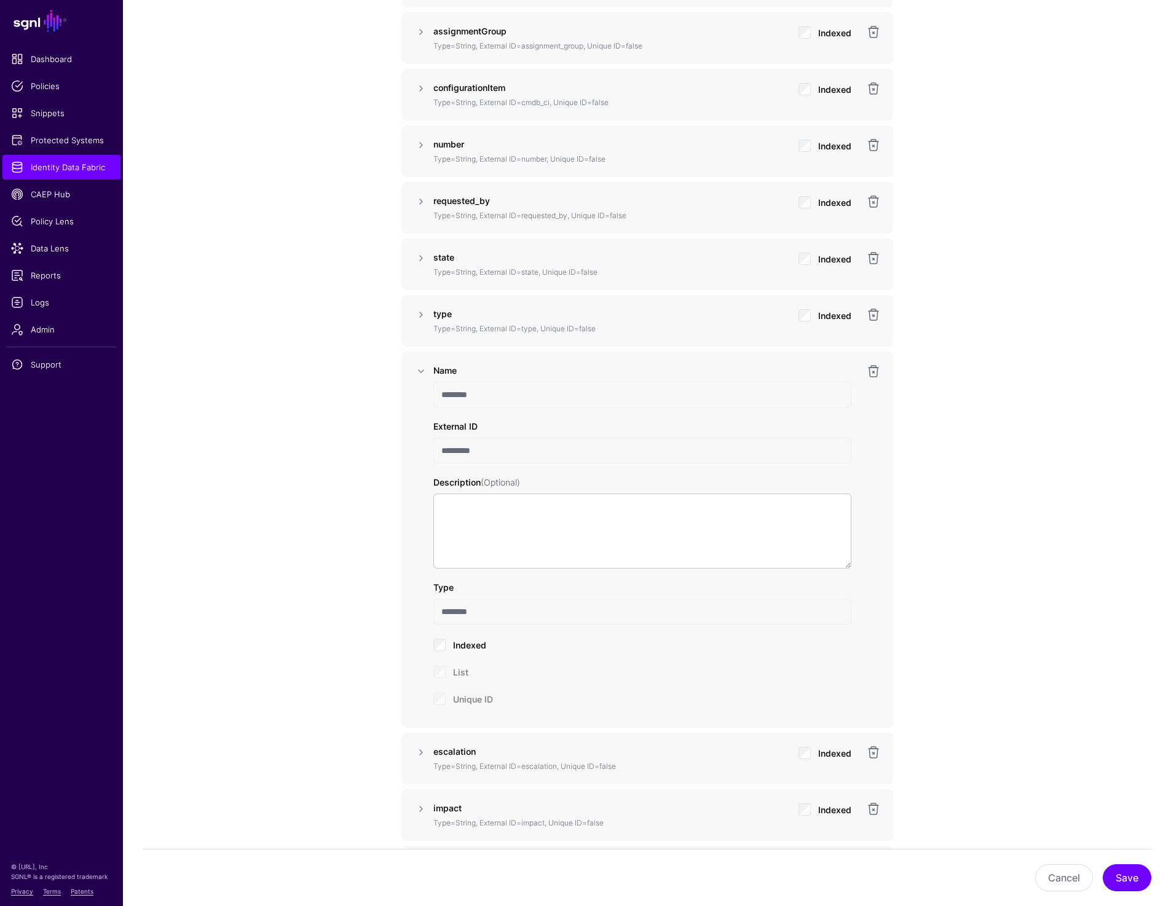
scroll to position [1152, 0]
click at [451, 449] on input "*********" at bounding box center [643, 452] width 418 height 26
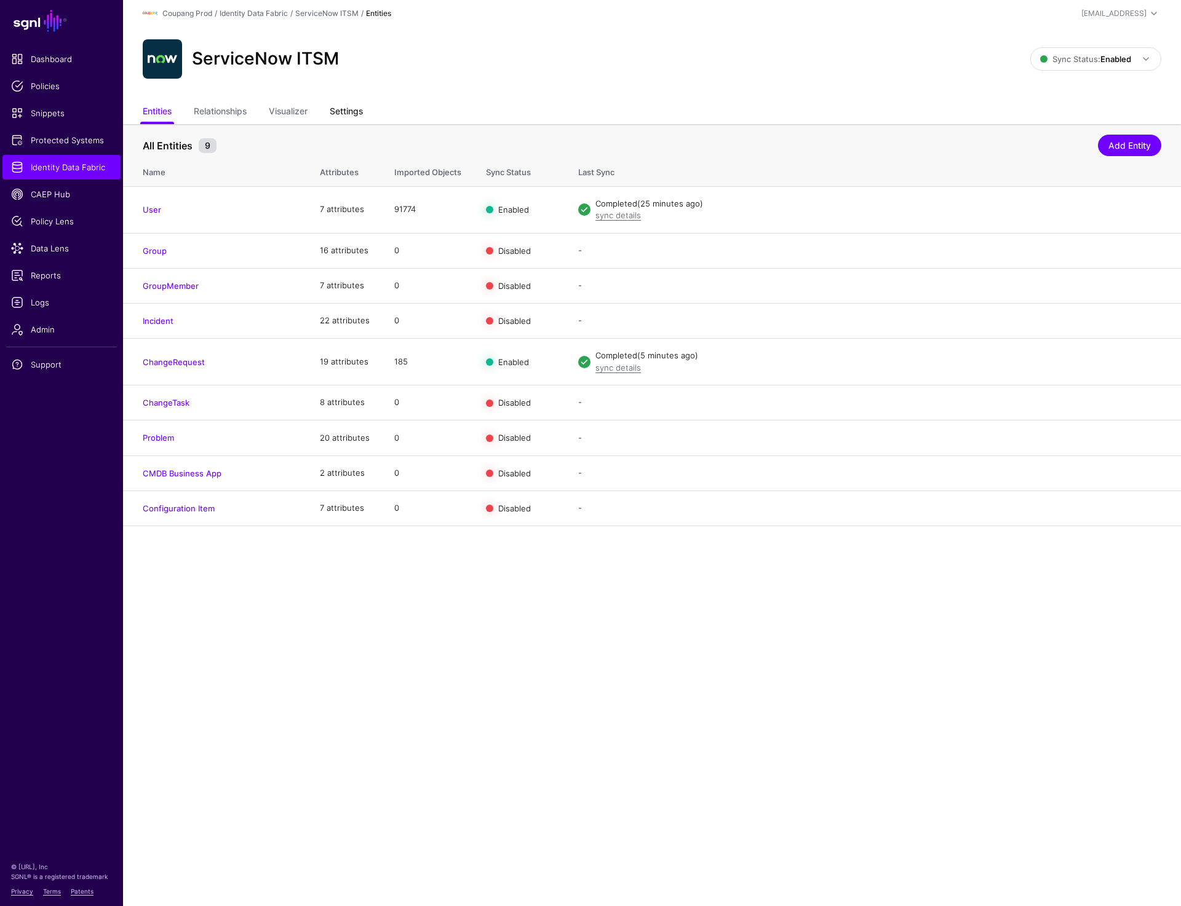
click at [349, 107] on link "Settings" at bounding box center [346, 112] width 33 height 23
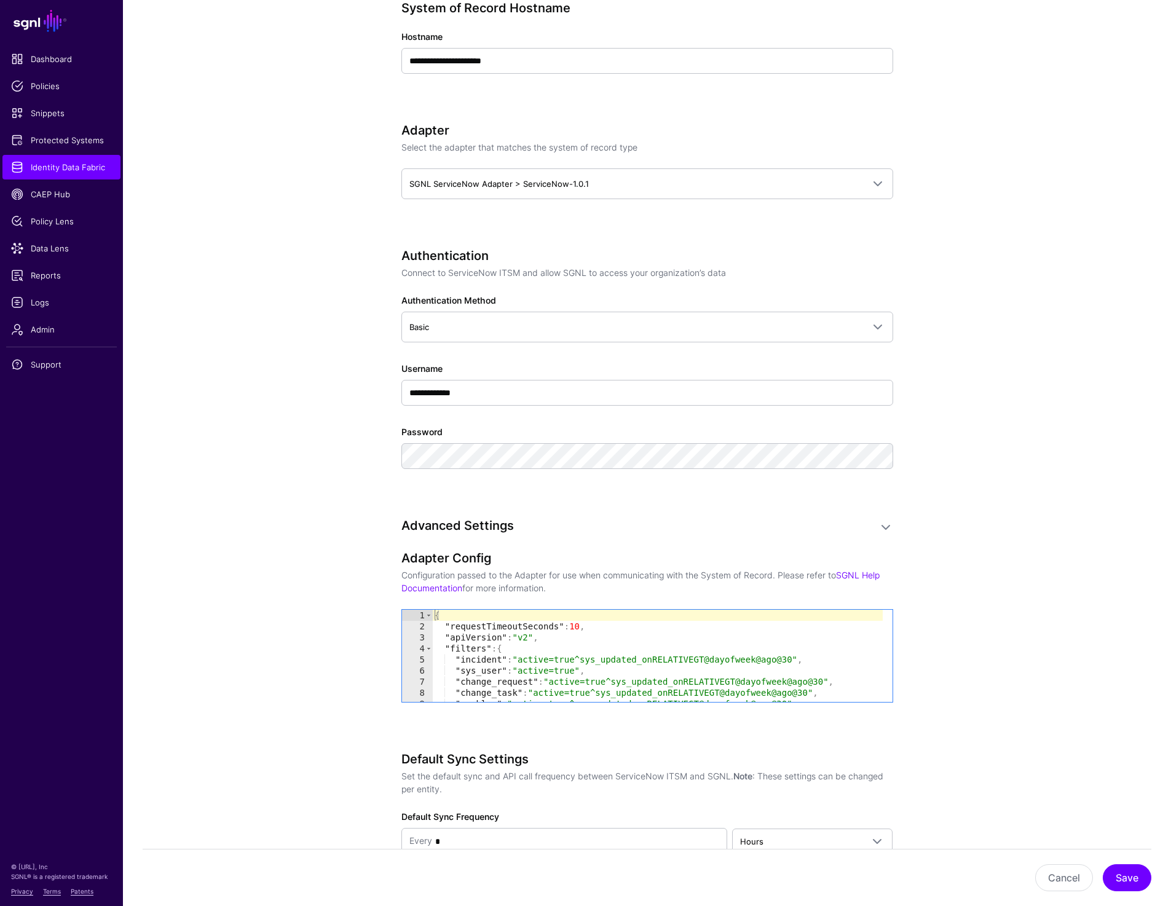
scroll to position [579, 0]
click at [670, 636] on div "{ "requestTimeoutSeconds" : 10 , "apiVersion" : "v2" , "filters" : { "incident"…" at bounding box center [657, 666] width 451 height 114
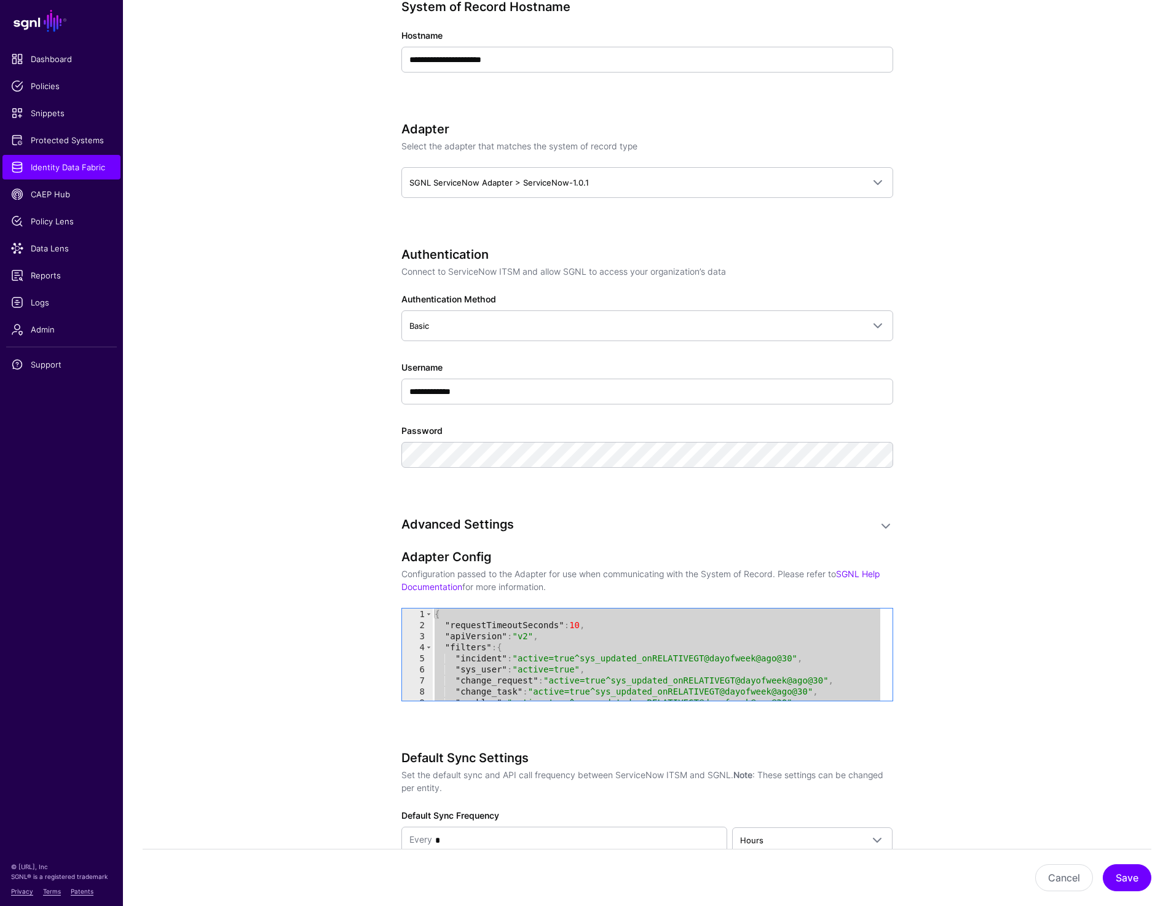
click at [585, 657] on div "{ "requestTimeoutSeconds" : 10 , "apiVersion" : "v2" , "filters" : { "incident"…" at bounding box center [657, 666] width 451 height 114
click at [597, 652] on div "{ "requestTimeoutSeconds" : 10 , "apiVersion" : "v2" , "filters" : { "incident"…" at bounding box center [657, 666] width 451 height 114
click at [766, 651] on div "{ "requestTimeoutSeconds" : 10 , "apiVersion" : "v2" , "filters" : { "incident"…" at bounding box center [657, 666] width 451 height 114
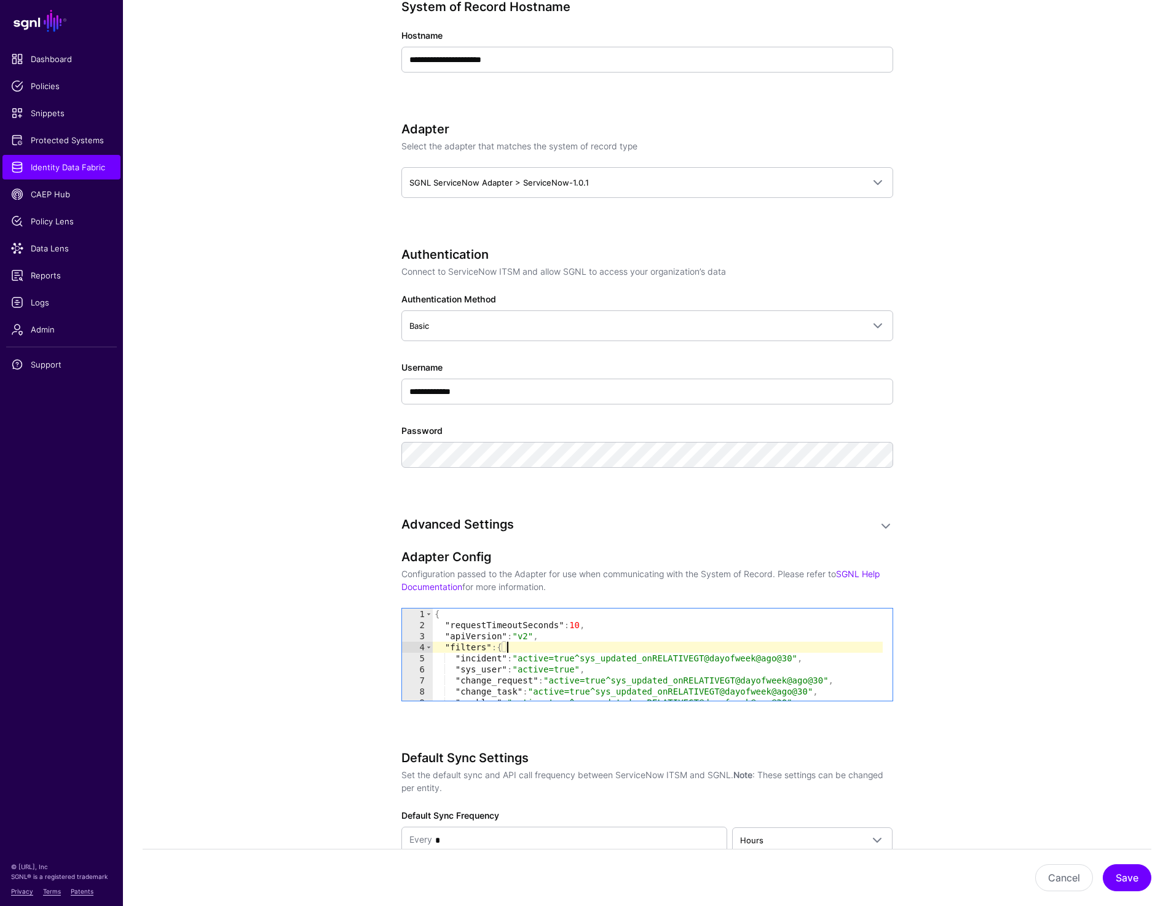
type textarea "* *"
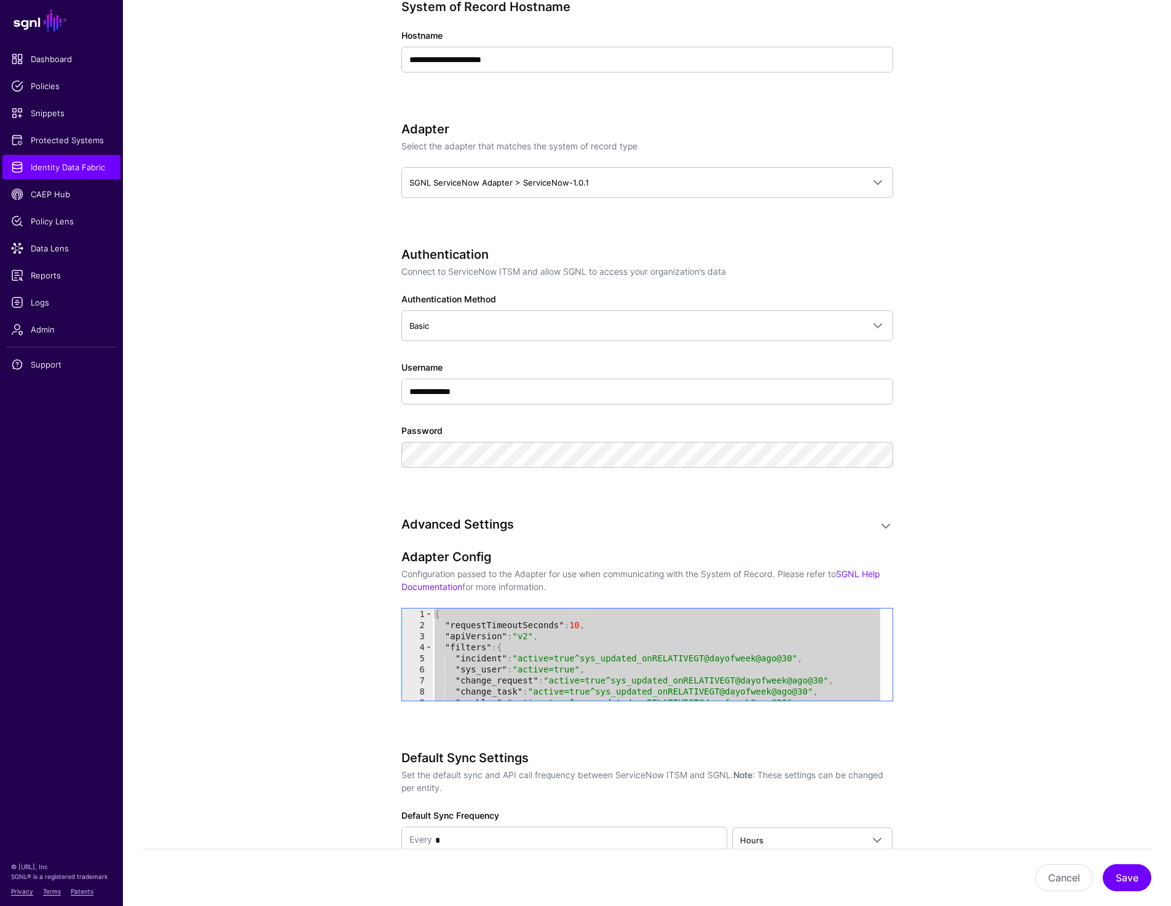
click at [995, 469] on app-datasources-details-form "**********" at bounding box center [647, 480] width 1048 height 1868
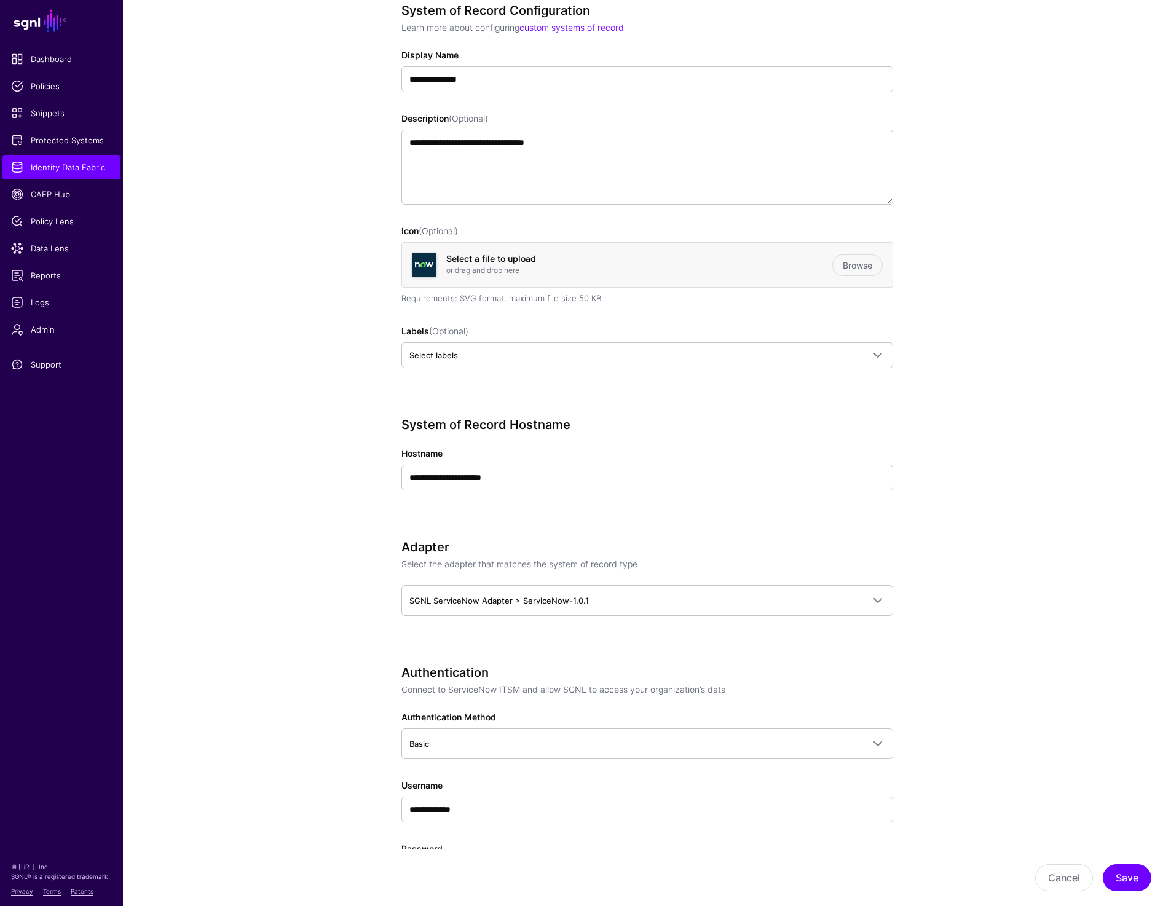
scroll to position [0, 0]
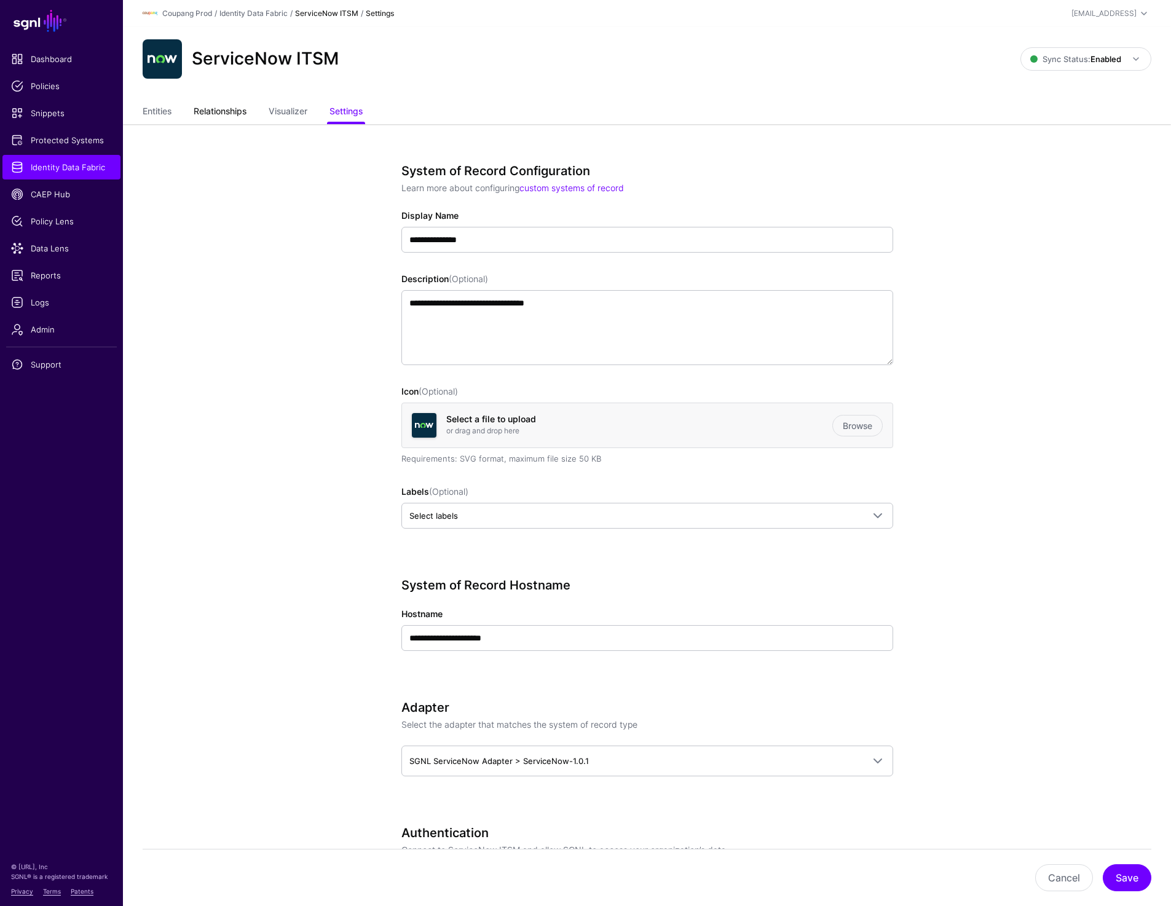
click at [205, 113] on link "Relationships" at bounding box center [220, 112] width 53 height 23
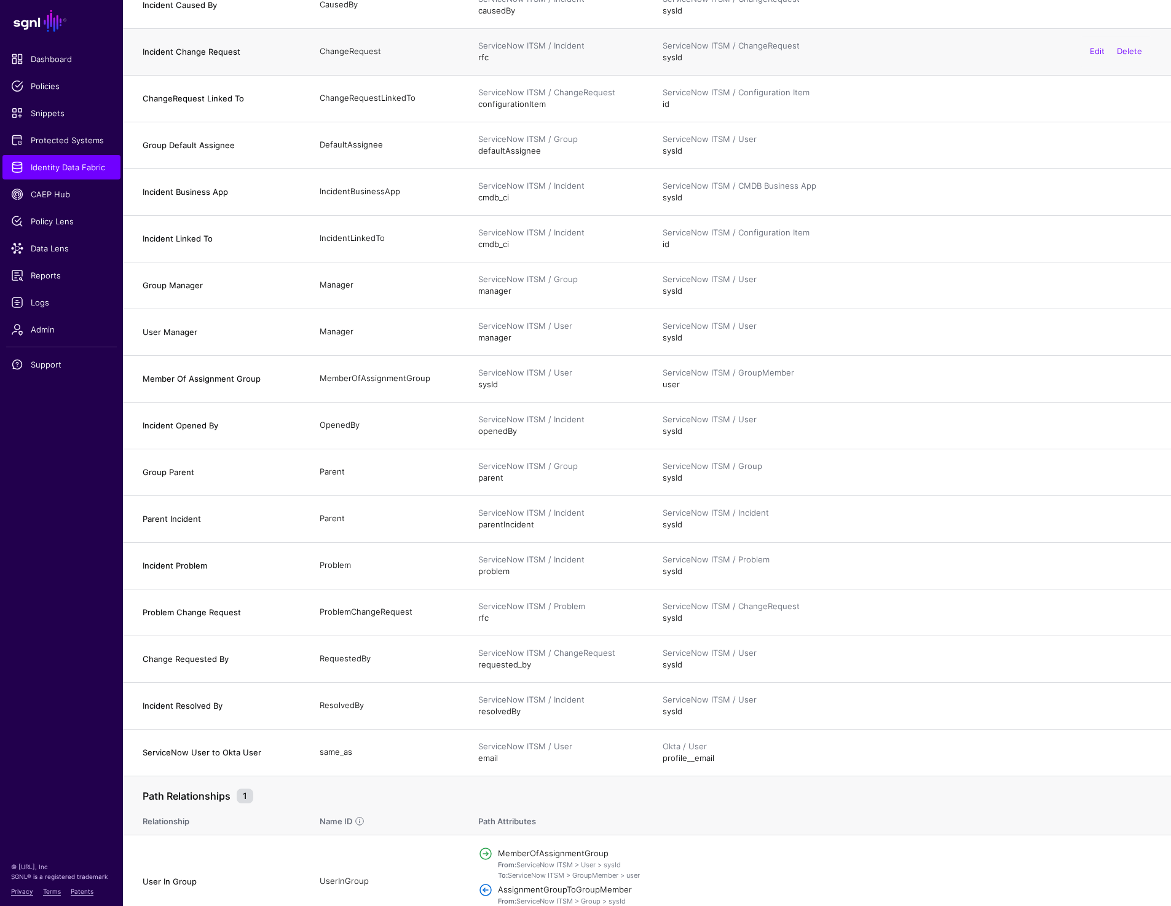
scroll to position [601, 0]
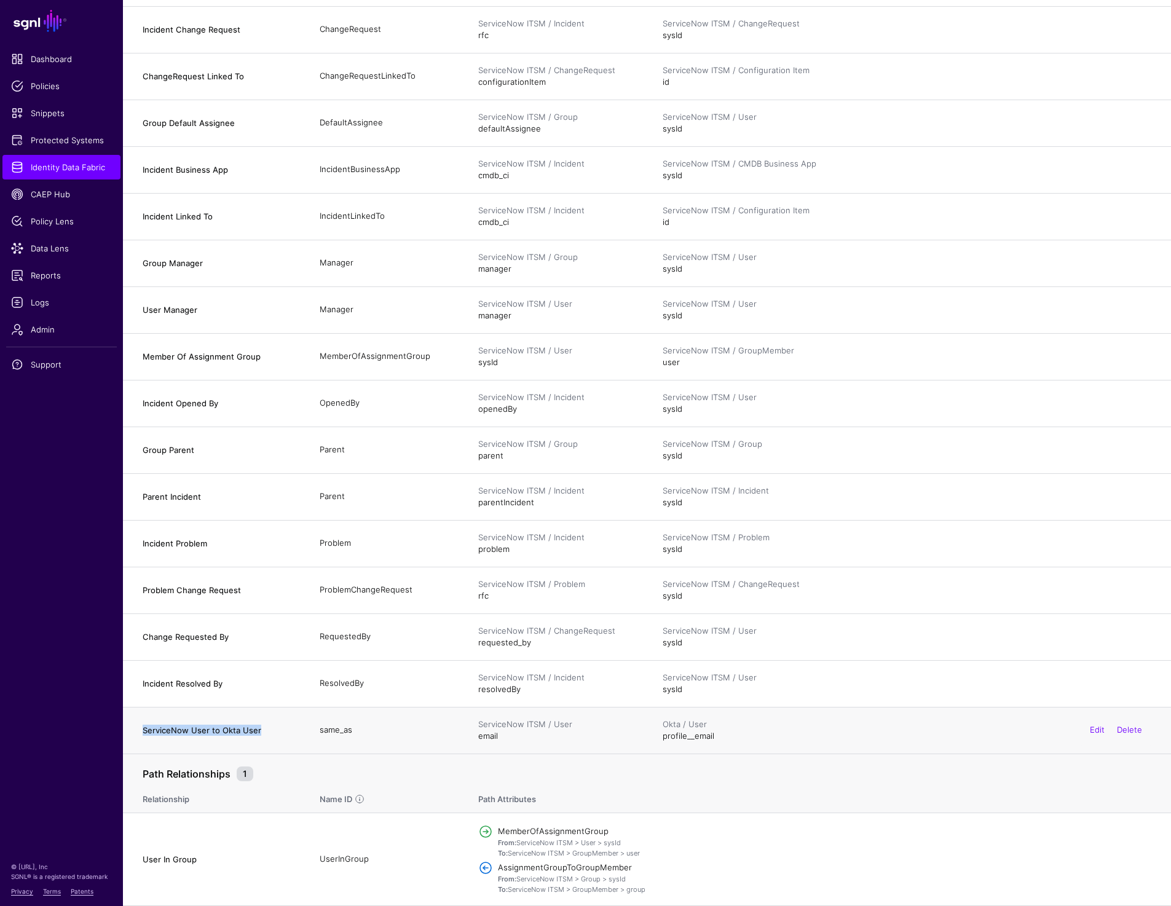
drag, startPoint x: 139, startPoint y: 725, endPoint x: 263, endPoint y: 725, distance: 124.2
click at [263, 725] on td "ServiceNow User to Okta User" at bounding box center [215, 730] width 184 height 47
copy h4 "ServiceNow User to Okta User"
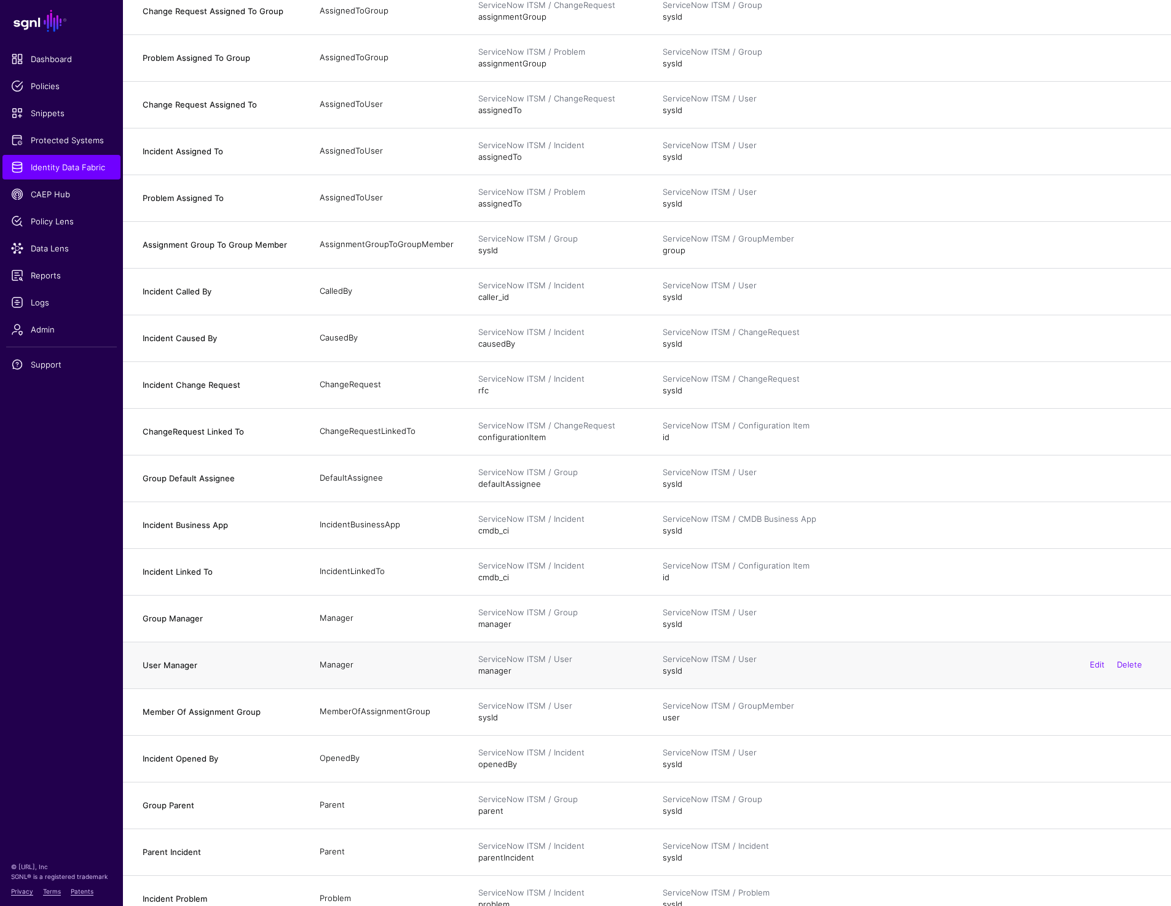
scroll to position [0, 0]
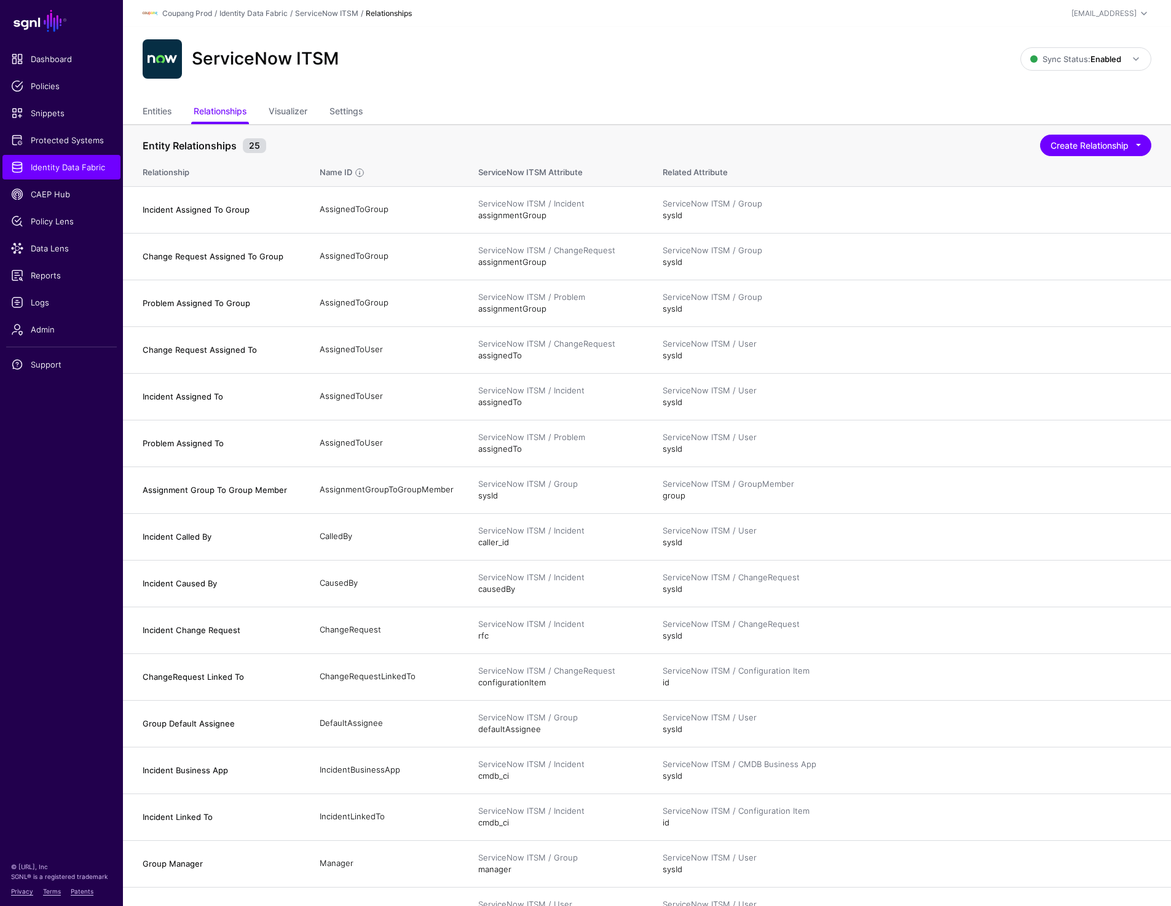
click at [925, 52] on div "ServiceNow ITSM" at bounding box center [582, 58] width 888 height 39
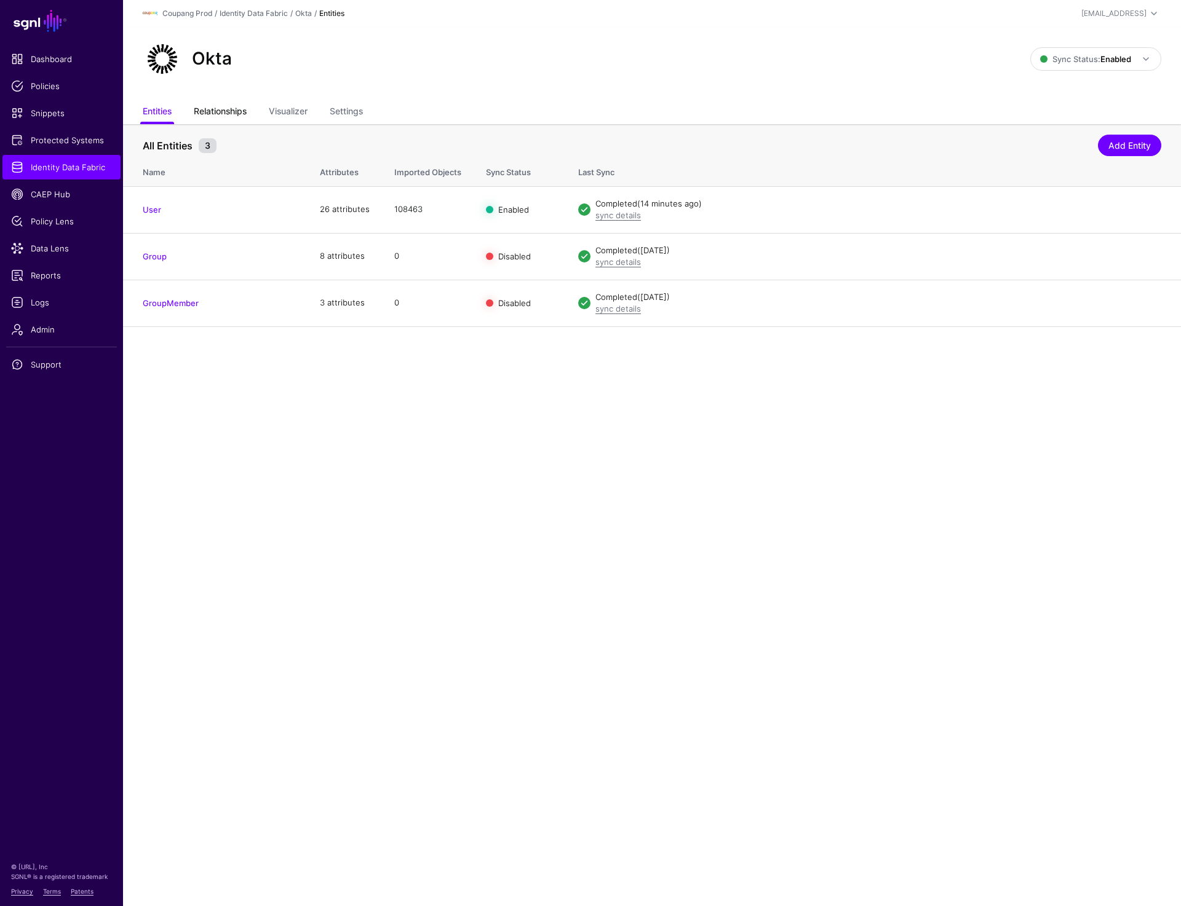
click at [228, 108] on link "Relationships" at bounding box center [220, 112] width 53 height 23
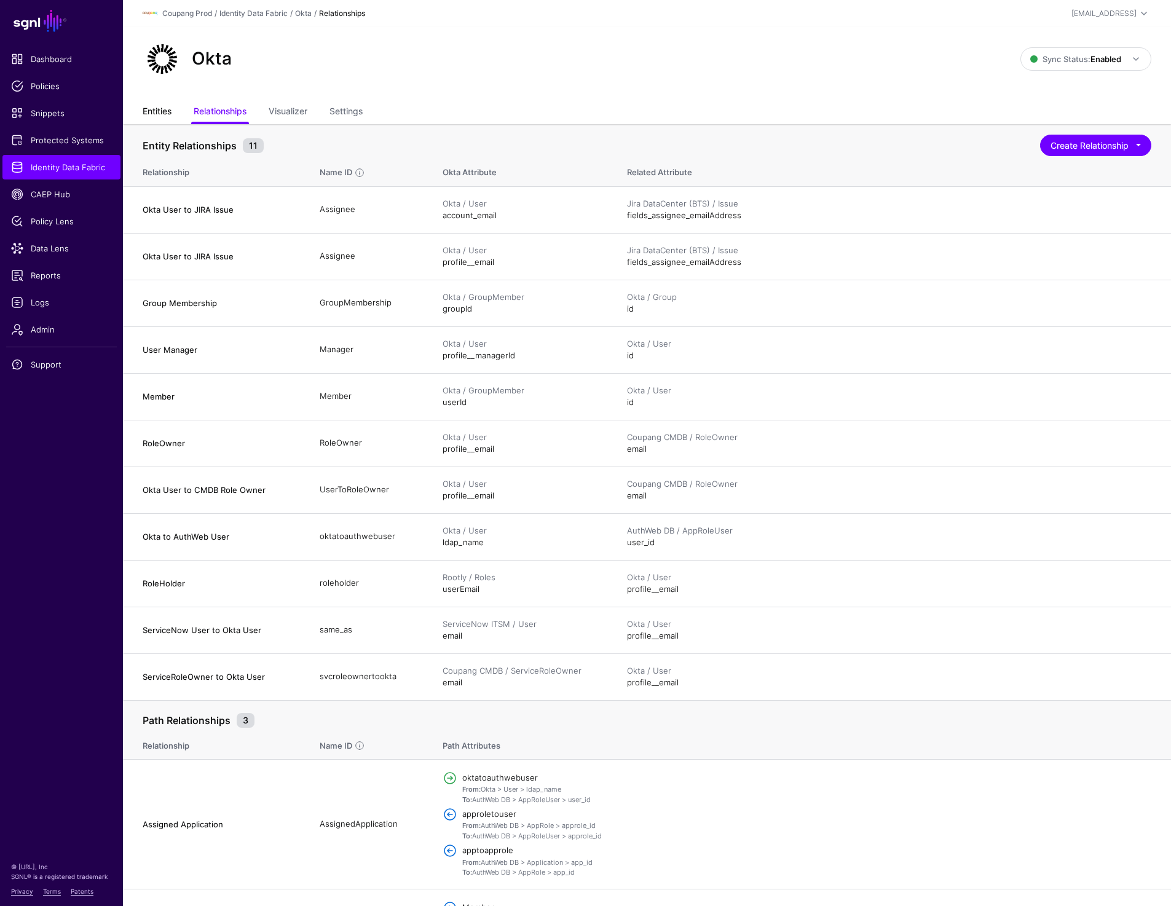
click at [151, 113] on link "Entities" at bounding box center [157, 112] width 29 height 23
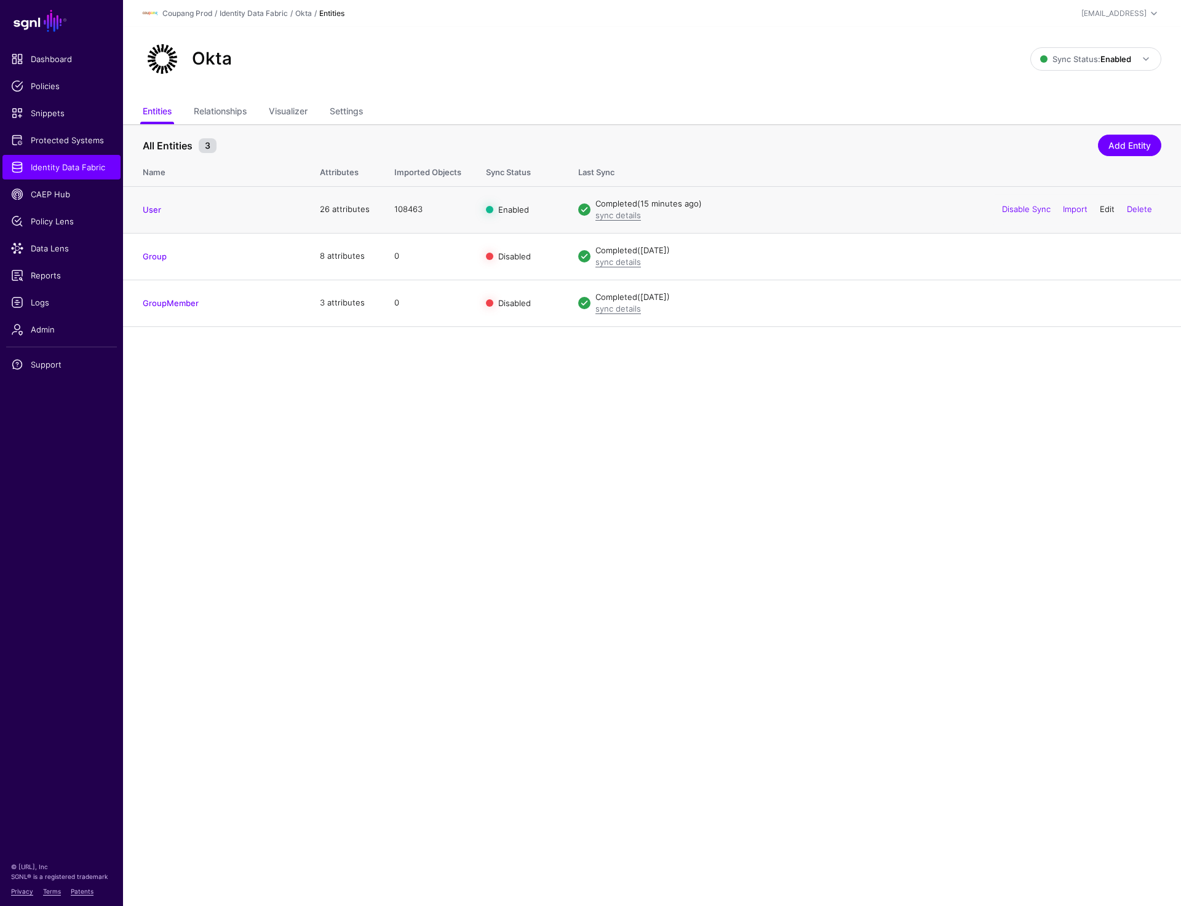
click at [1101, 212] on link "Edit" at bounding box center [1106, 209] width 15 height 10
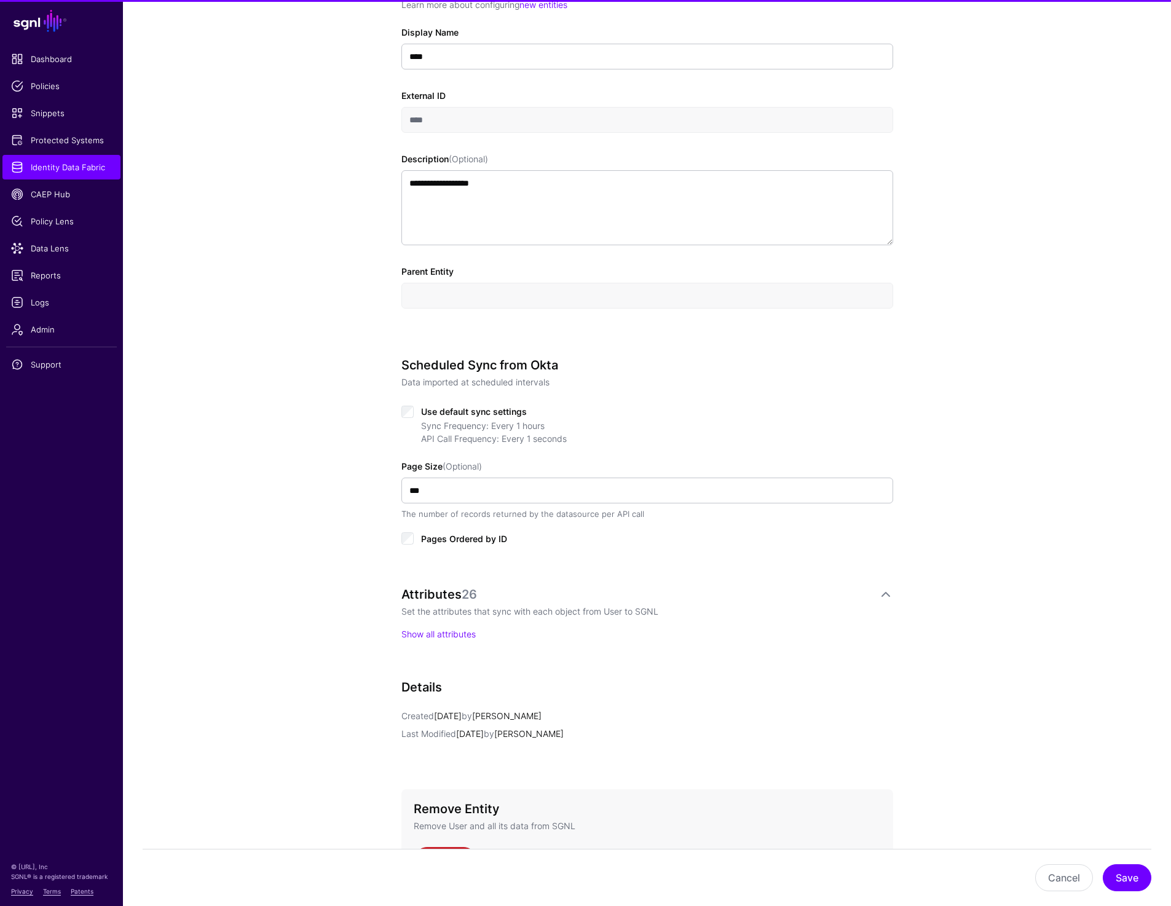
scroll to position [368, 0]
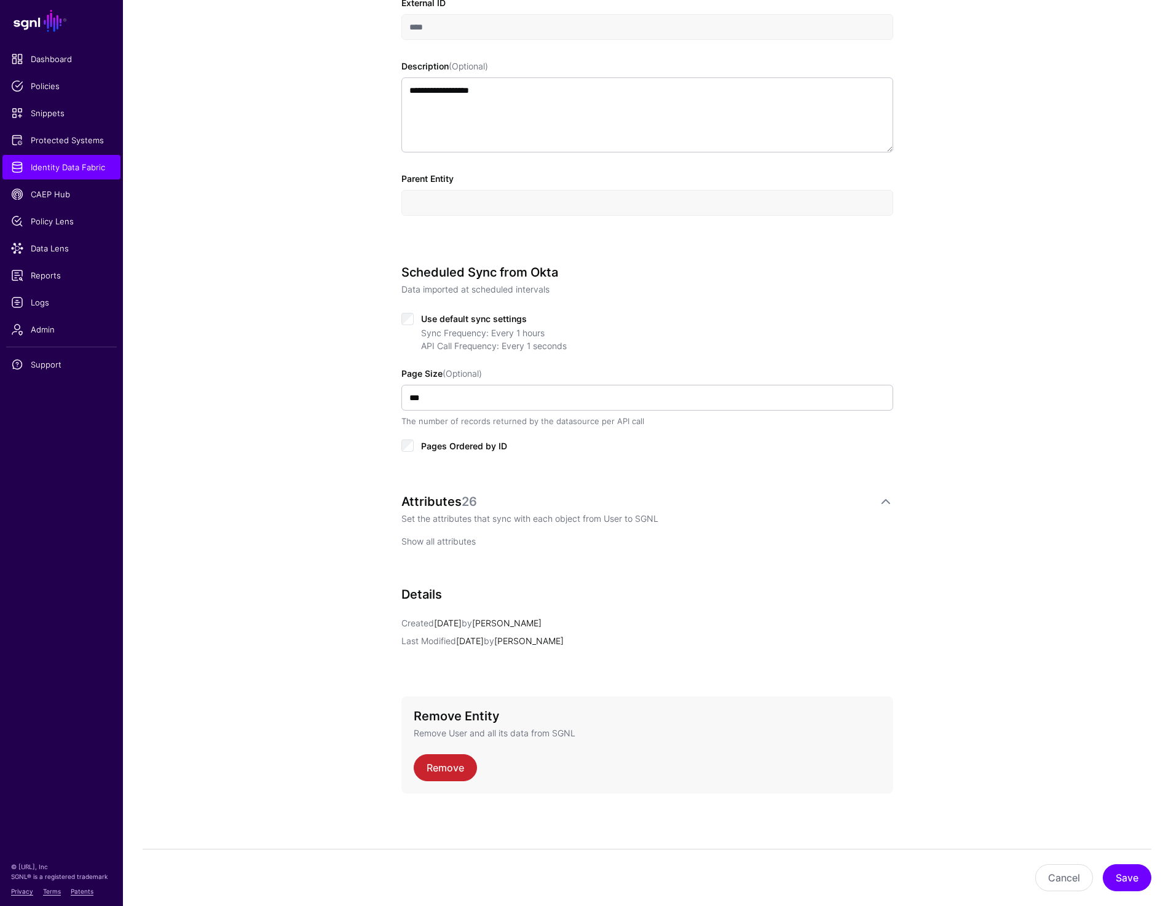
click at [446, 537] on link "Show all attributes" at bounding box center [439, 541] width 74 height 10
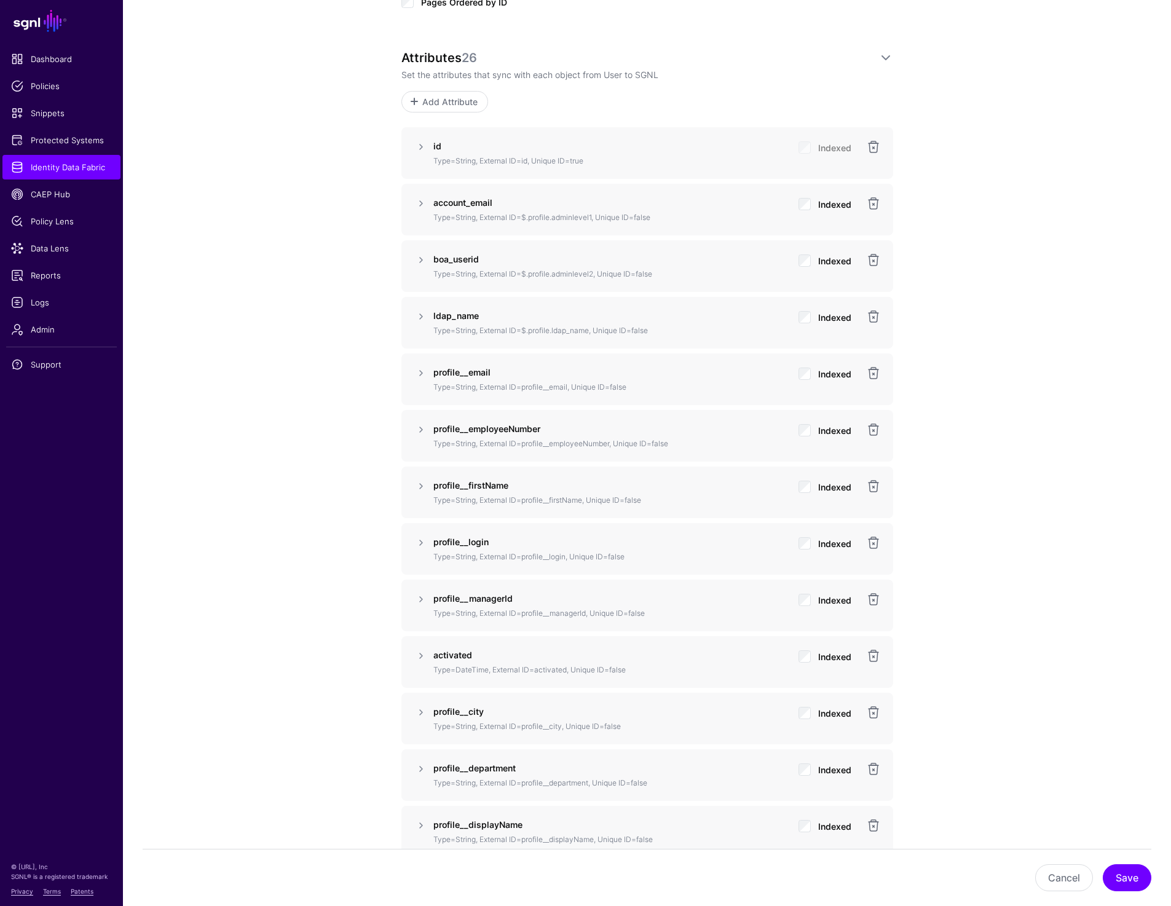
scroll to position [820, 0]
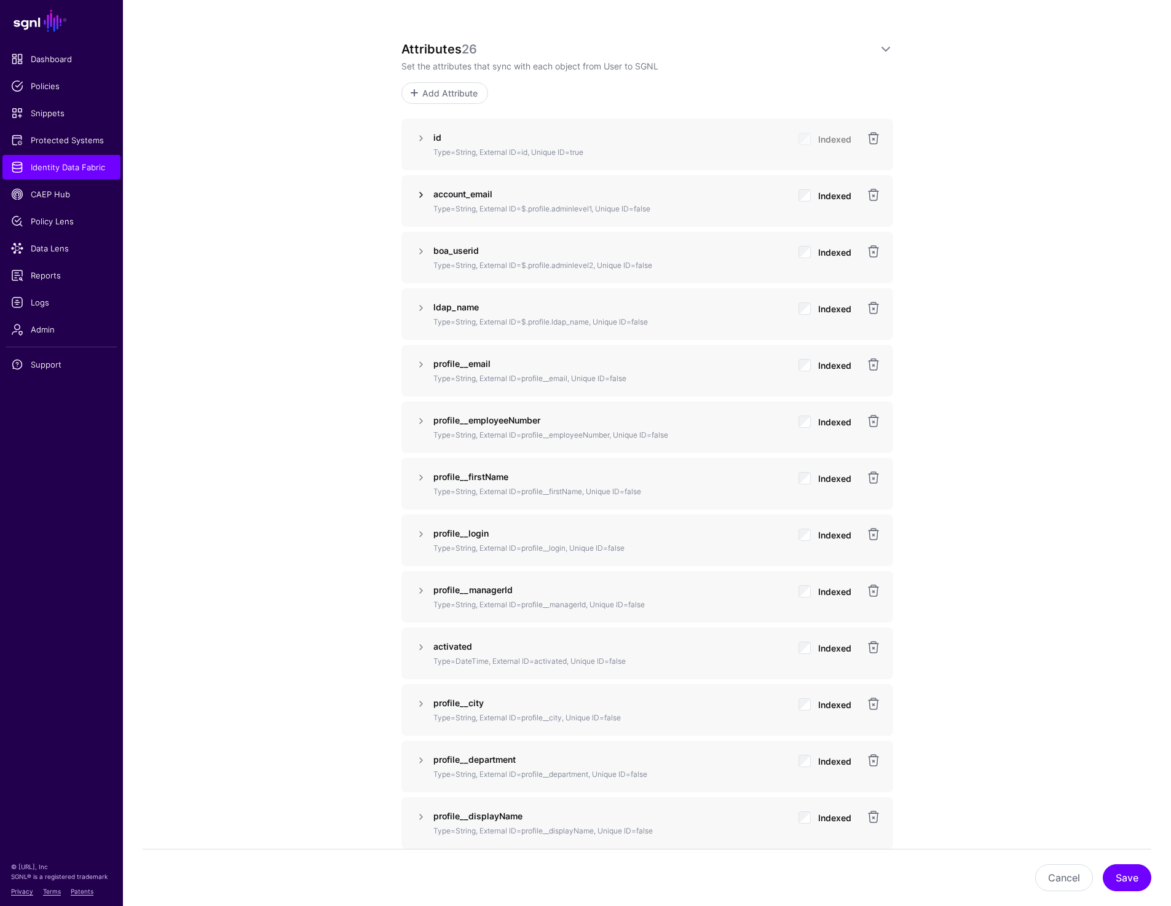
click at [416, 195] on link at bounding box center [421, 195] width 15 height 15
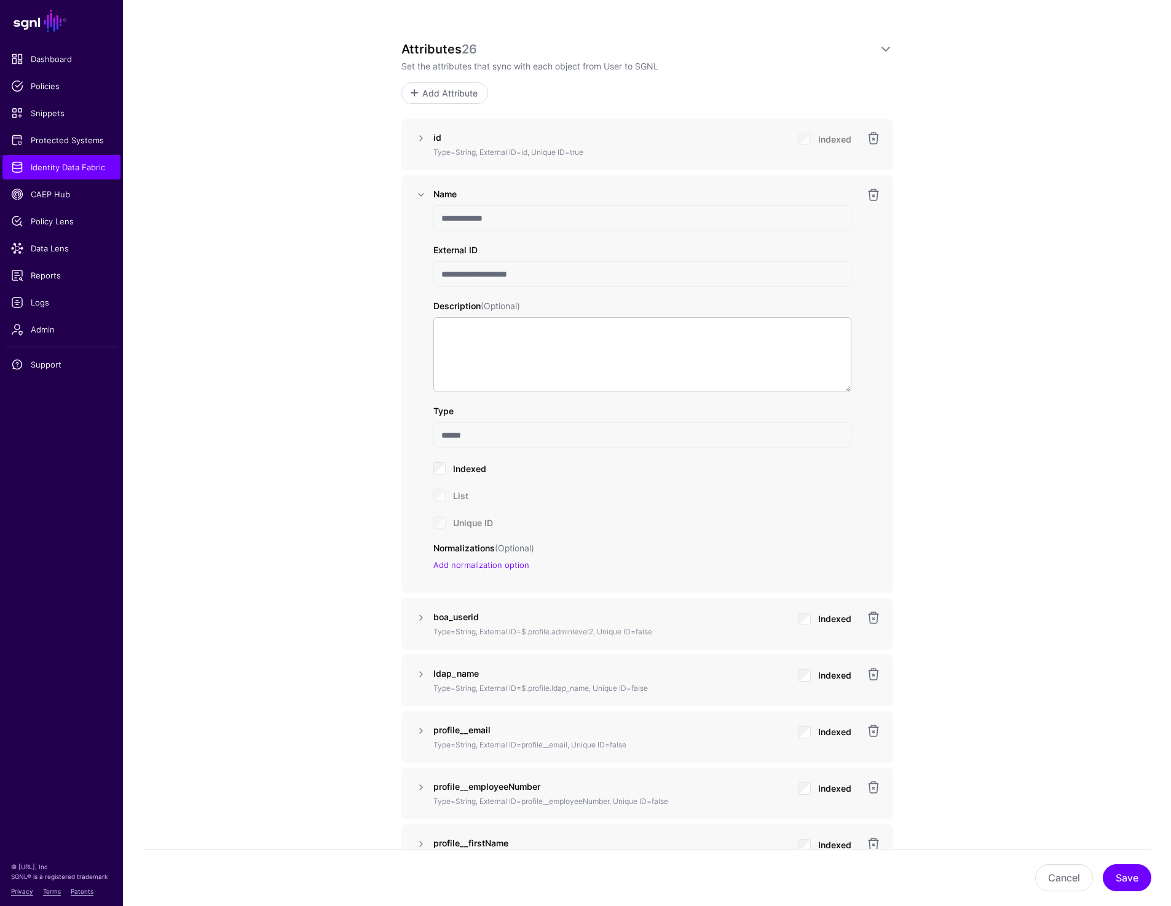
click at [502, 216] on input "**********" at bounding box center [643, 218] width 418 height 26
click at [489, 218] on input "**********" at bounding box center [643, 218] width 418 height 26
drag, startPoint x: 530, startPoint y: 277, endPoint x: 439, endPoint y: 273, distance: 91.1
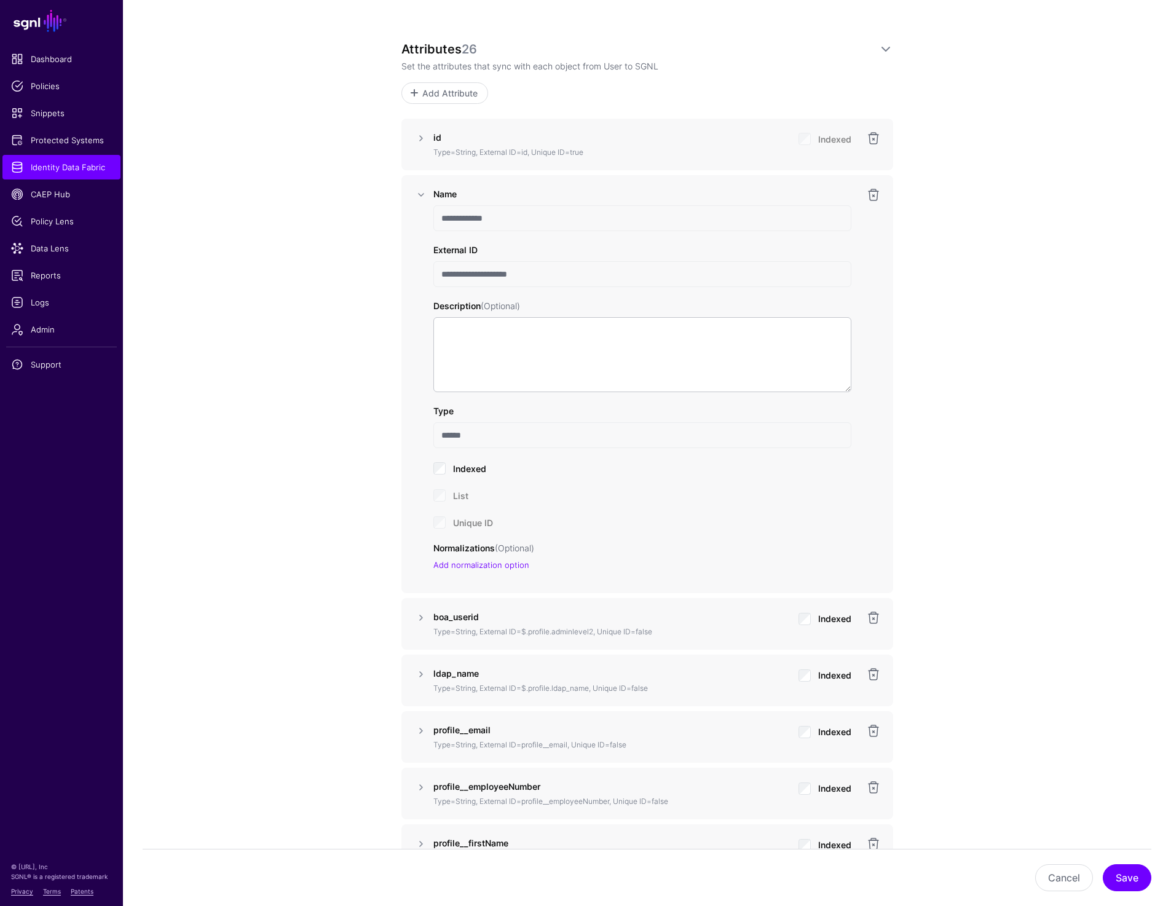
click at [439, 273] on input "**********" at bounding box center [643, 274] width 418 height 26
click at [419, 193] on link at bounding box center [421, 195] width 15 height 15
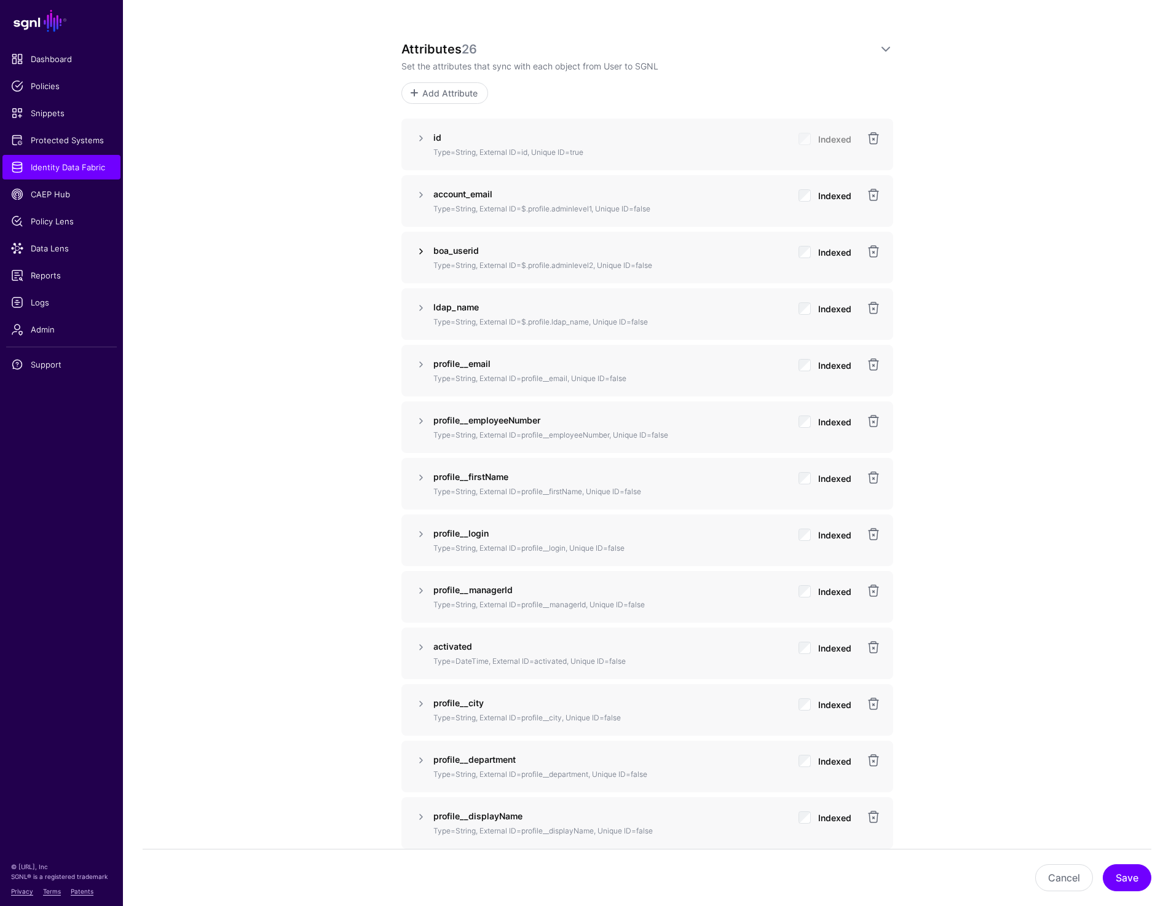
click at [418, 251] on link at bounding box center [421, 251] width 15 height 15
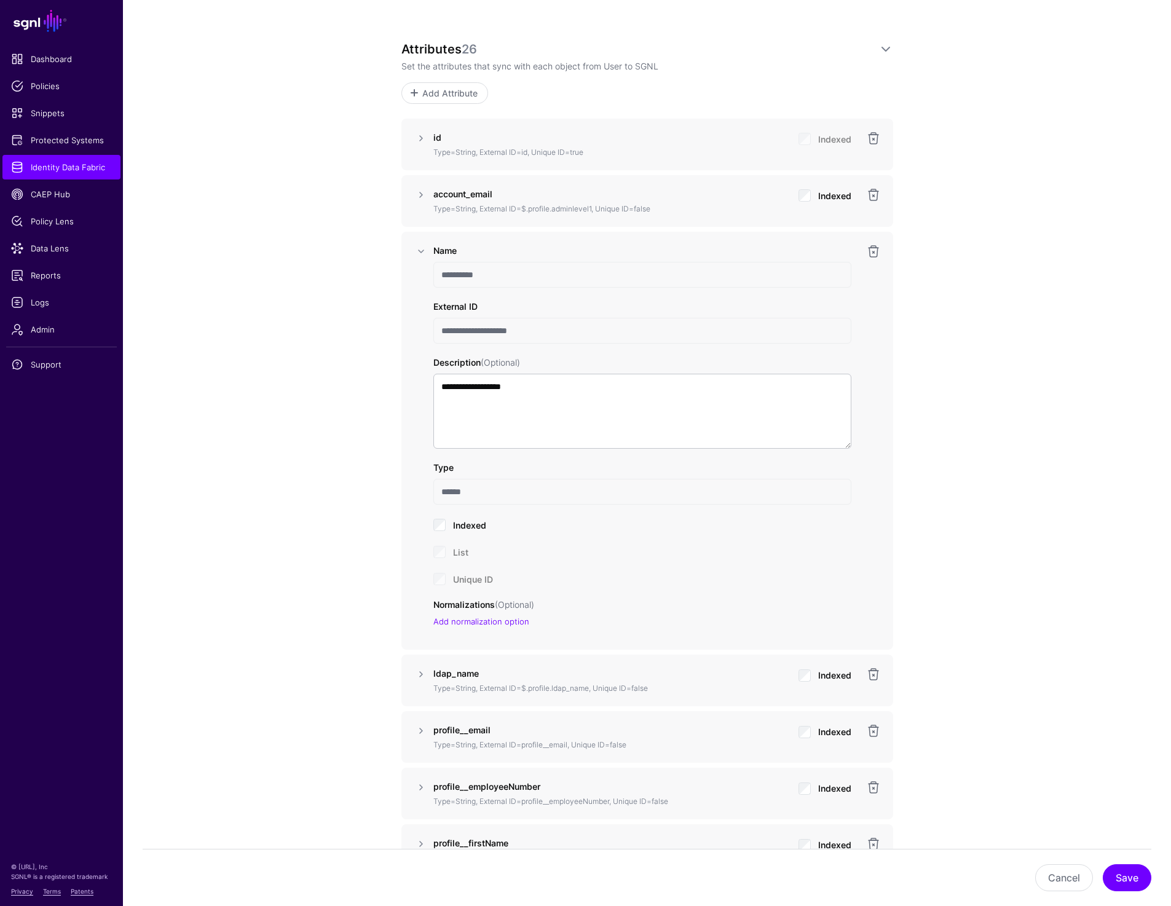
click at [462, 281] on input "**********" at bounding box center [643, 275] width 418 height 26
drag, startPoint x: 552, startPoint y: 329, endPoint x: 437, endPoint y: 328, distance: 115.0
click at [437, 328] on input "**********" at bounding box center [643, 331] width 418 height 26
drag, startPoint x: 437, startPoint y: 386, endPoint x: 609, endPoint y: 386, distance: 172.2
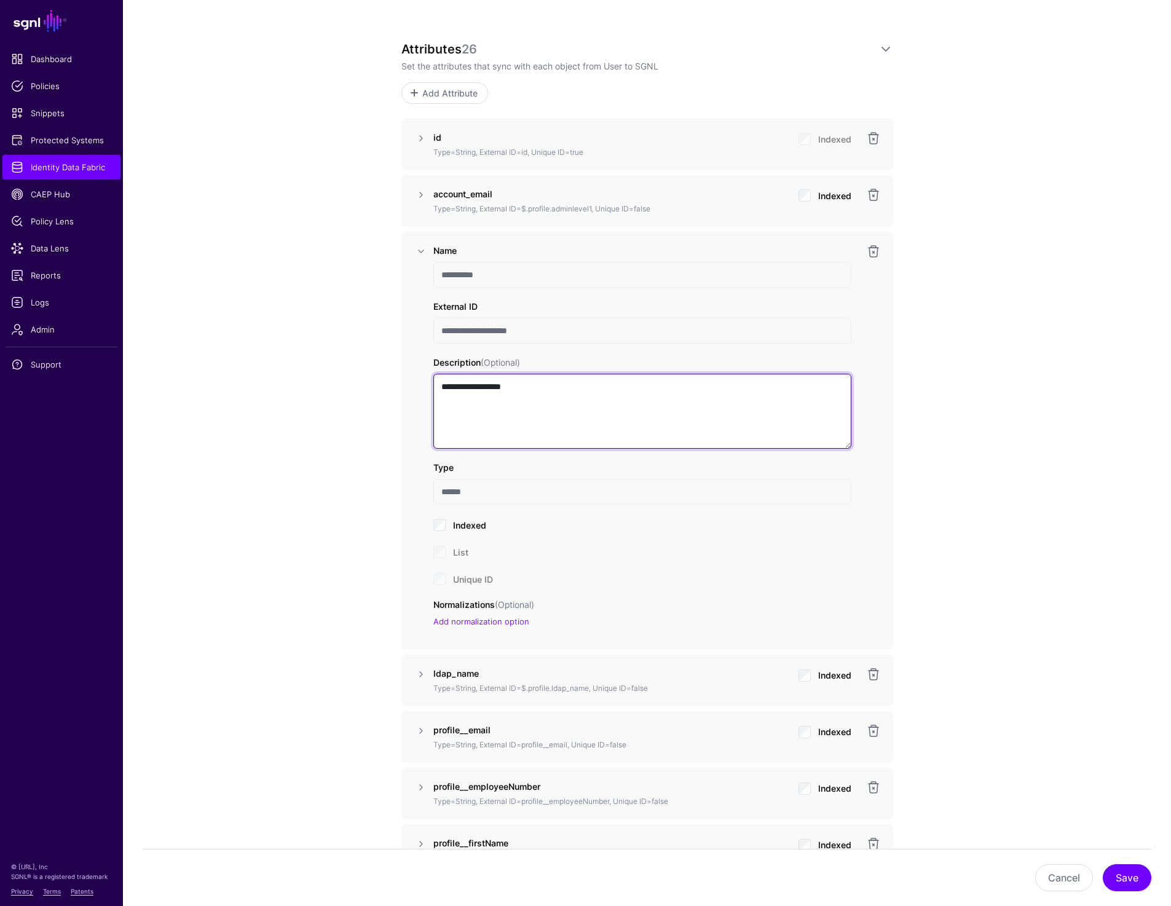
click at [609, 386] on textarea "**********" at bounding box center [643, 411] width 418 height 75
click at [421, 248] on link at bounding box center [421, 251] width 15 height 15
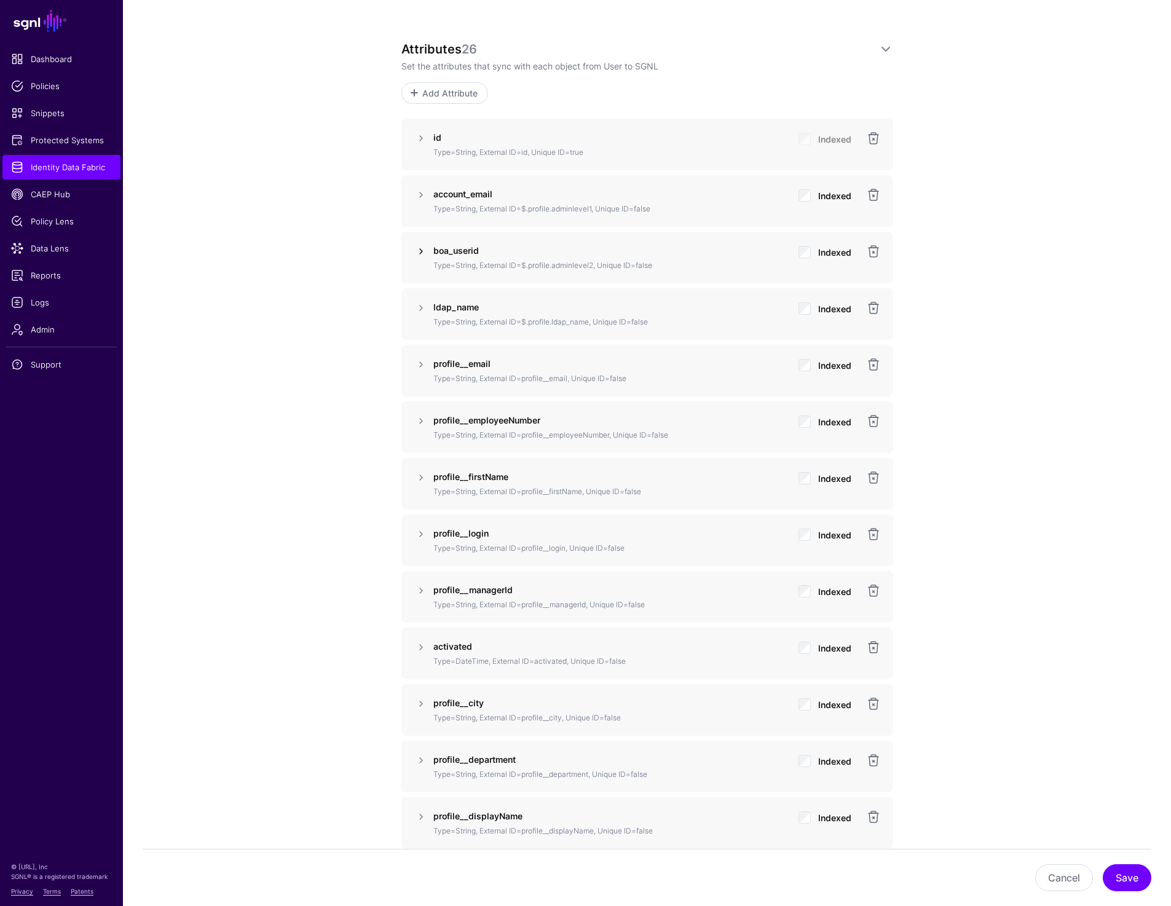
click at [421, 248] on link at bounding box center [421, 251] width 15 height 15
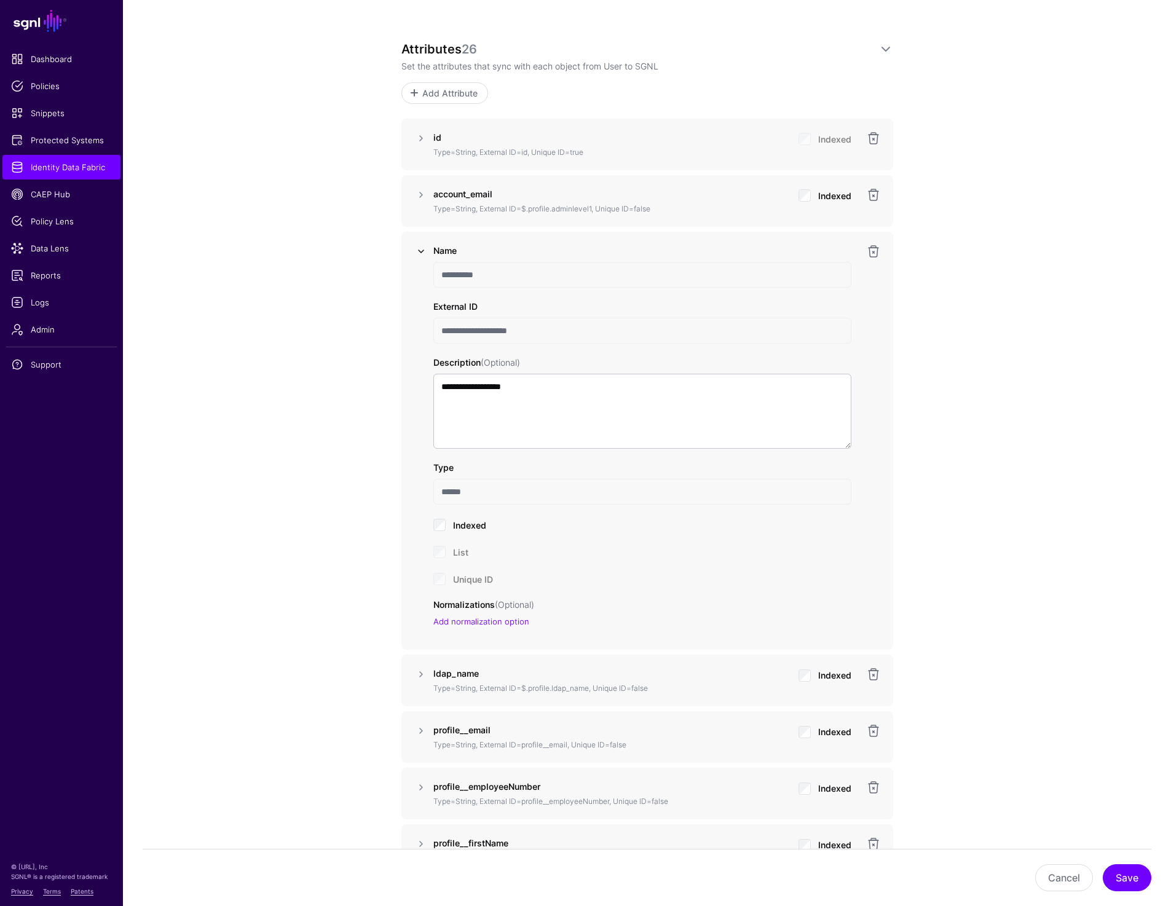
click at [419, 248] on link at bounding box center [421, 251] width 15 height 15
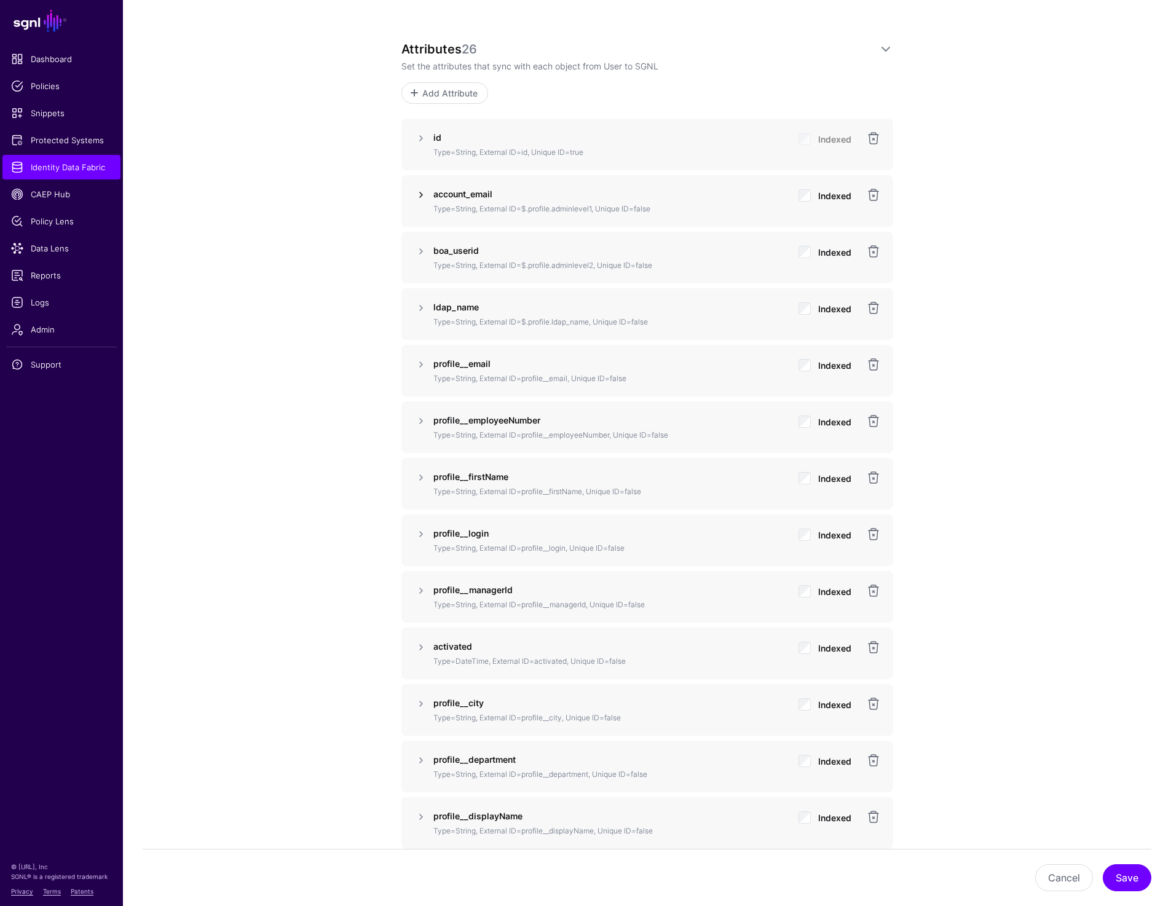
click at [421, 189] on link at bounding box center [421, 195] width 15 height 15
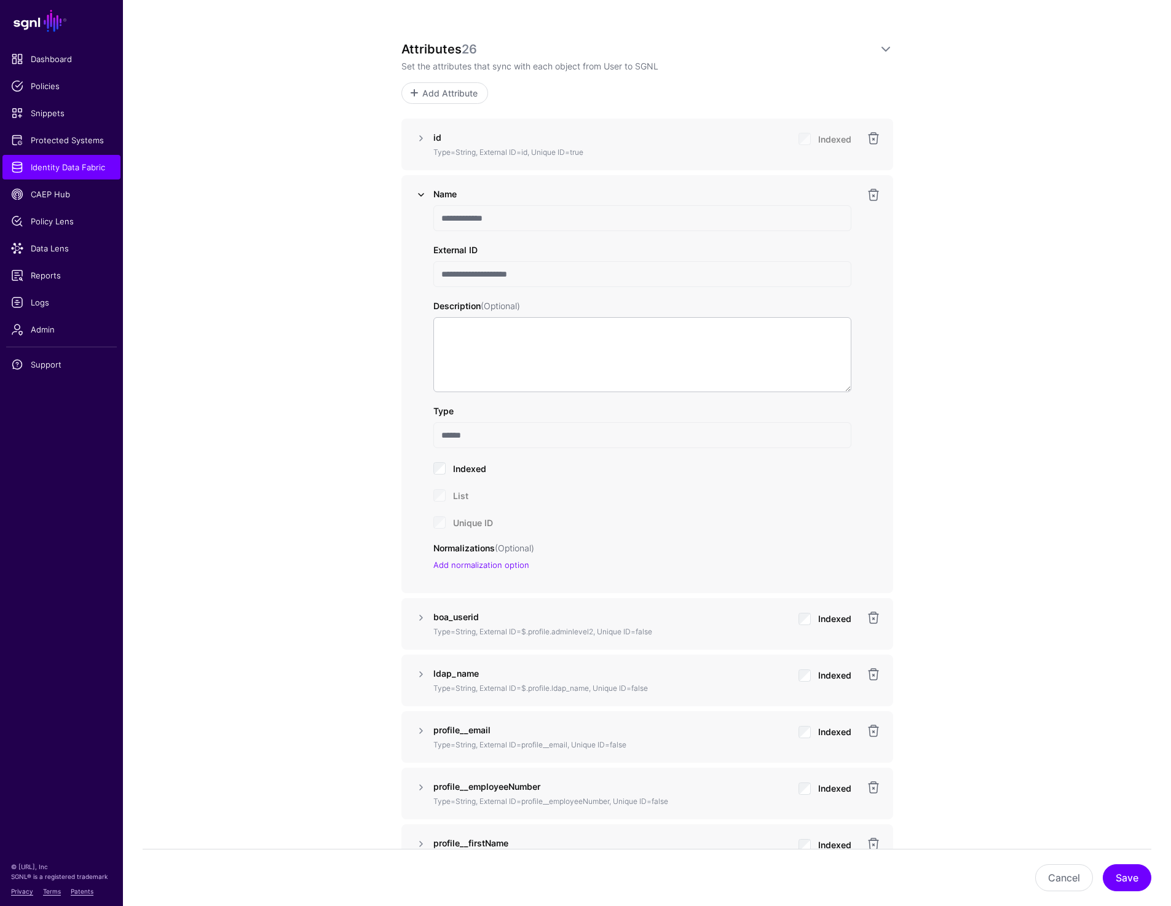
click at [418, 195] on link at bounding box center [421, 195] width 15 height 15
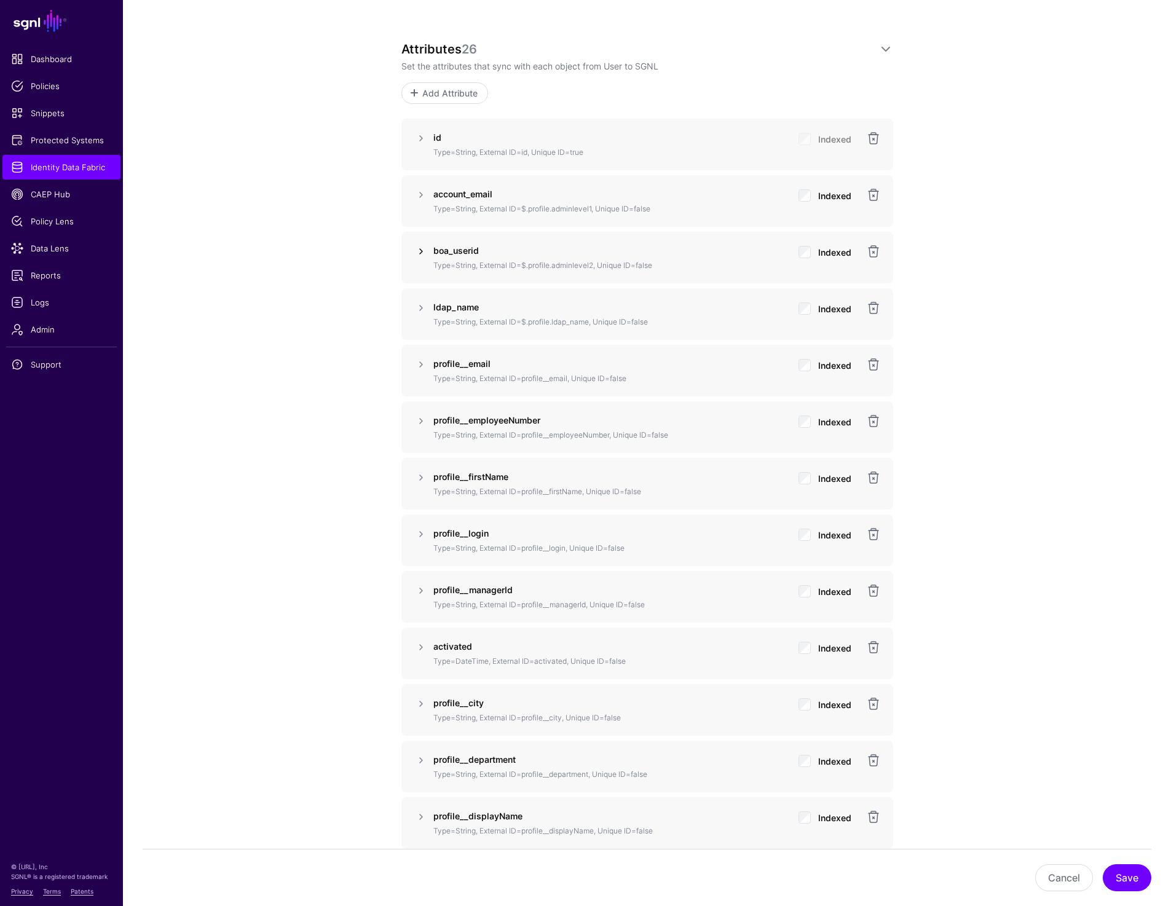
click at [418, 248] on link at bounding box center [421, 251] width 15 height 15
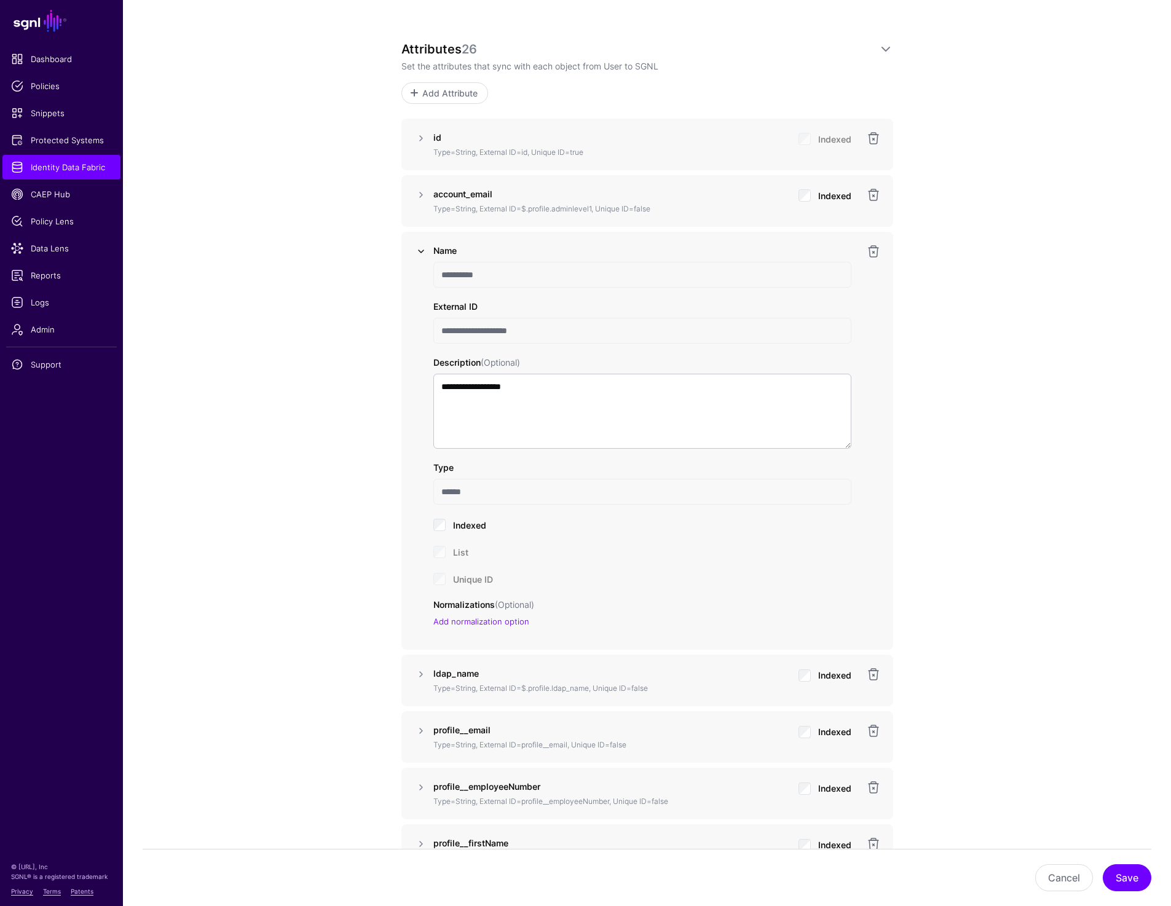
click at [418, 248] on link at bounding box center [421, 251] width 15 height 15
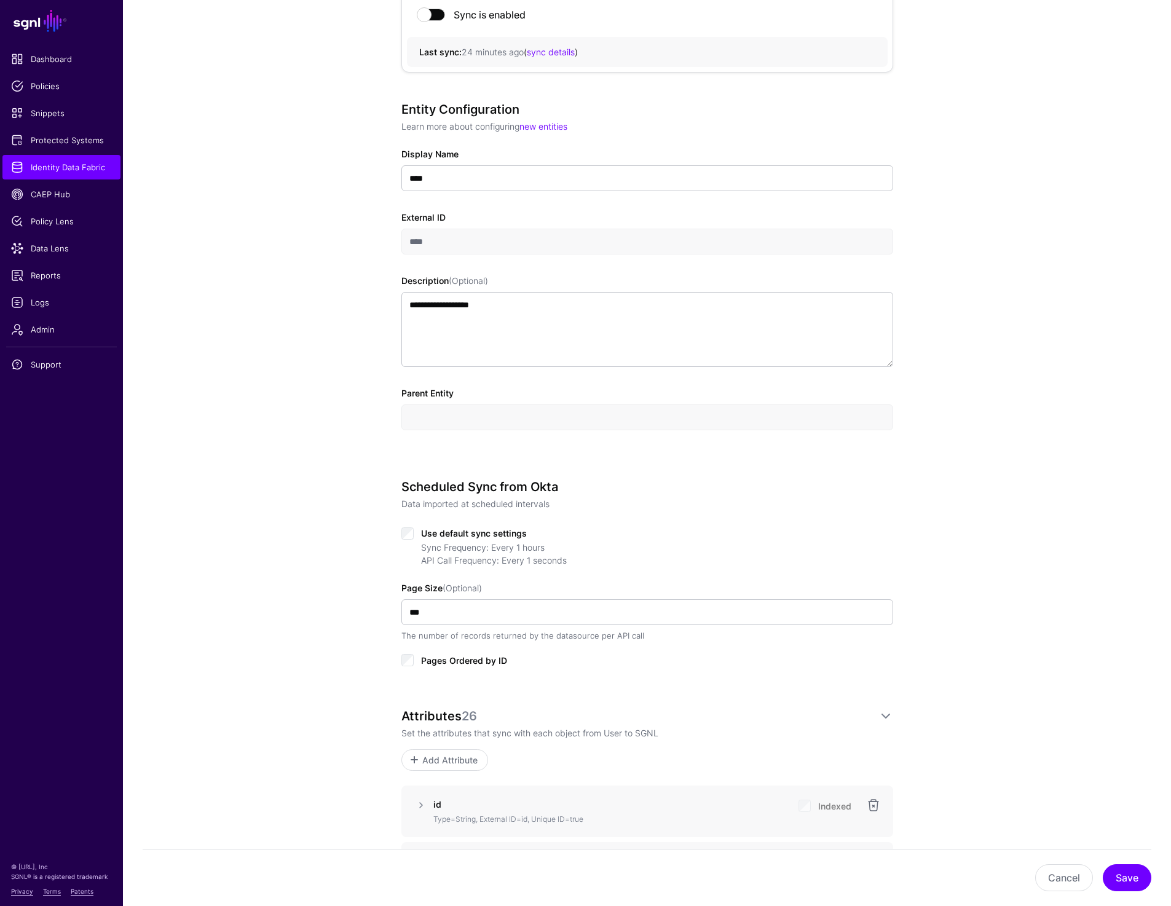
scroll to position [0, 0]
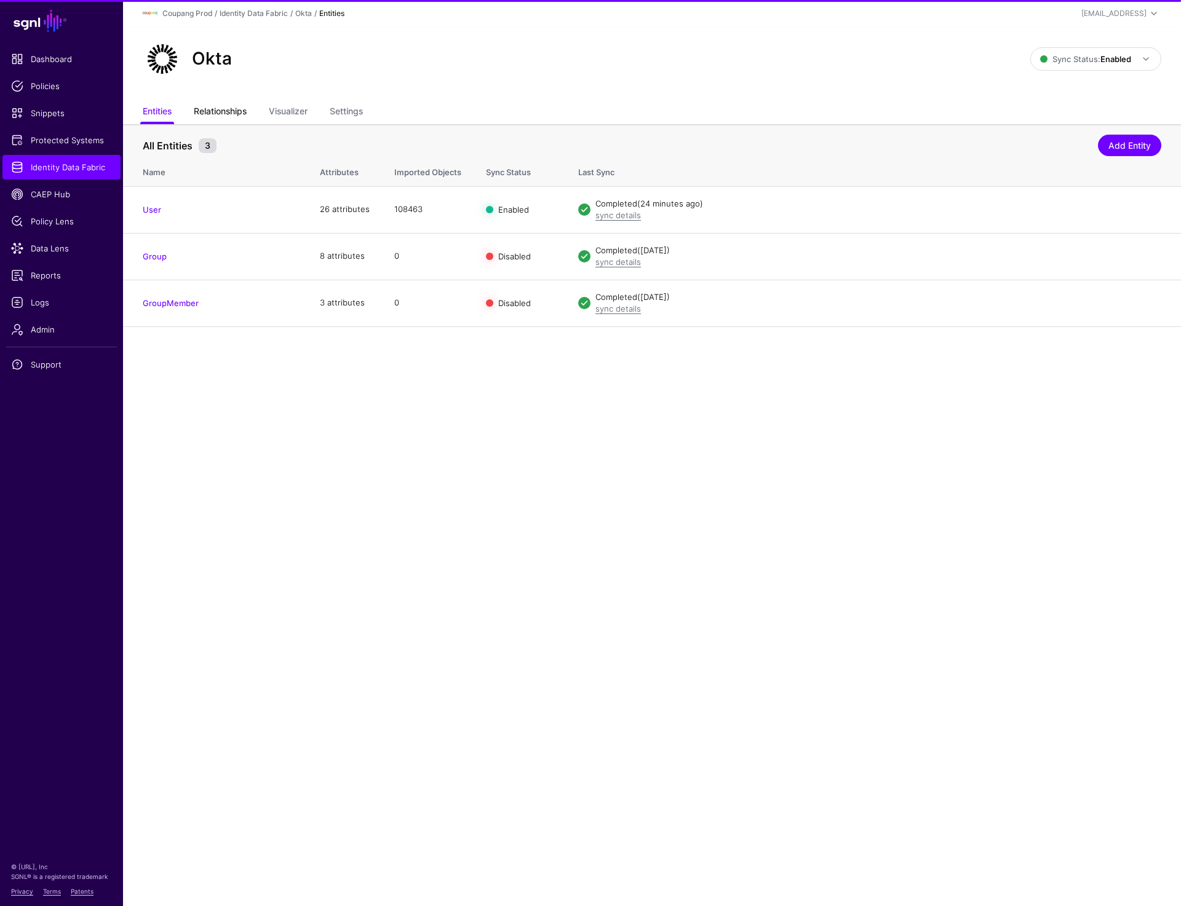
click at [231, 113] on link "Relationships" at bounding box center [220, 112] width 53 height 23
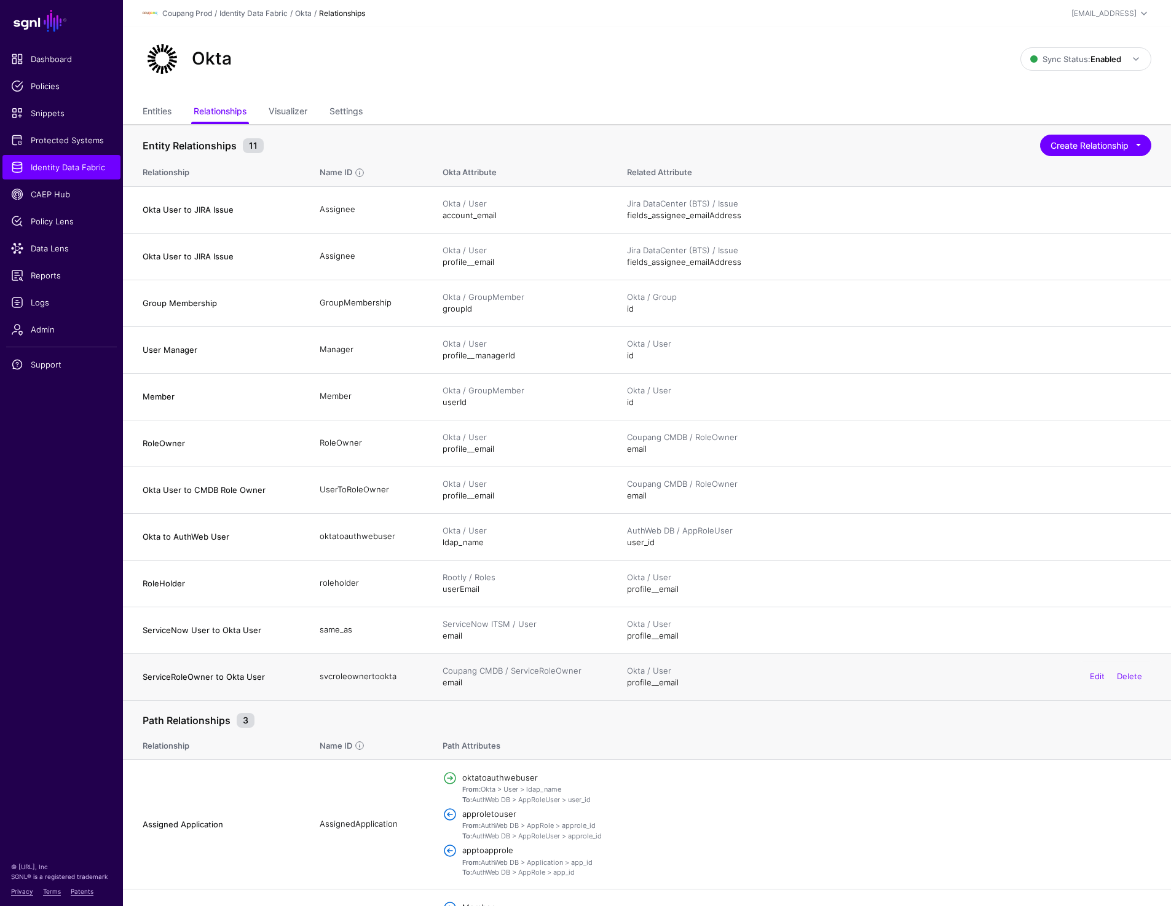
click at [826, 668] on div "Okta / User" at bounding box center [889, 671] width 525 height 12
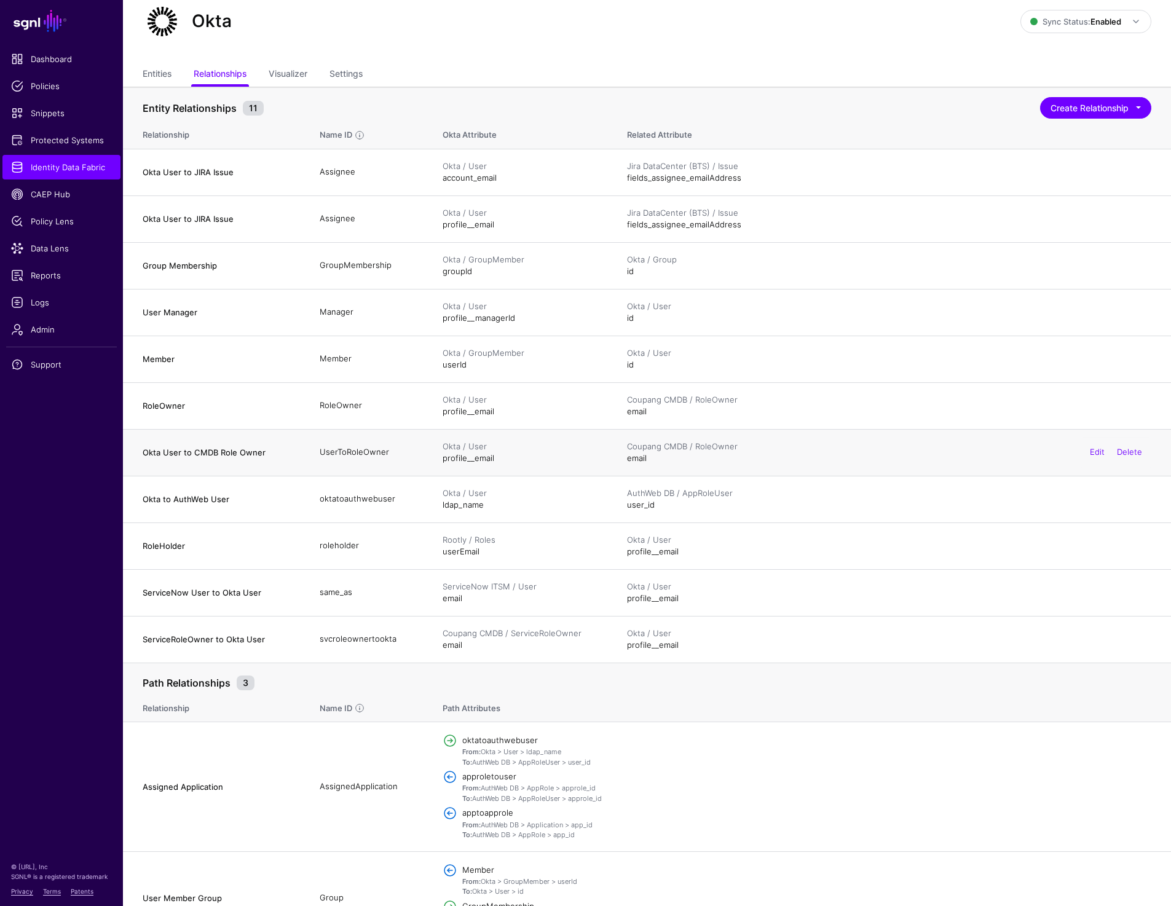
scroll to position [33, 0]
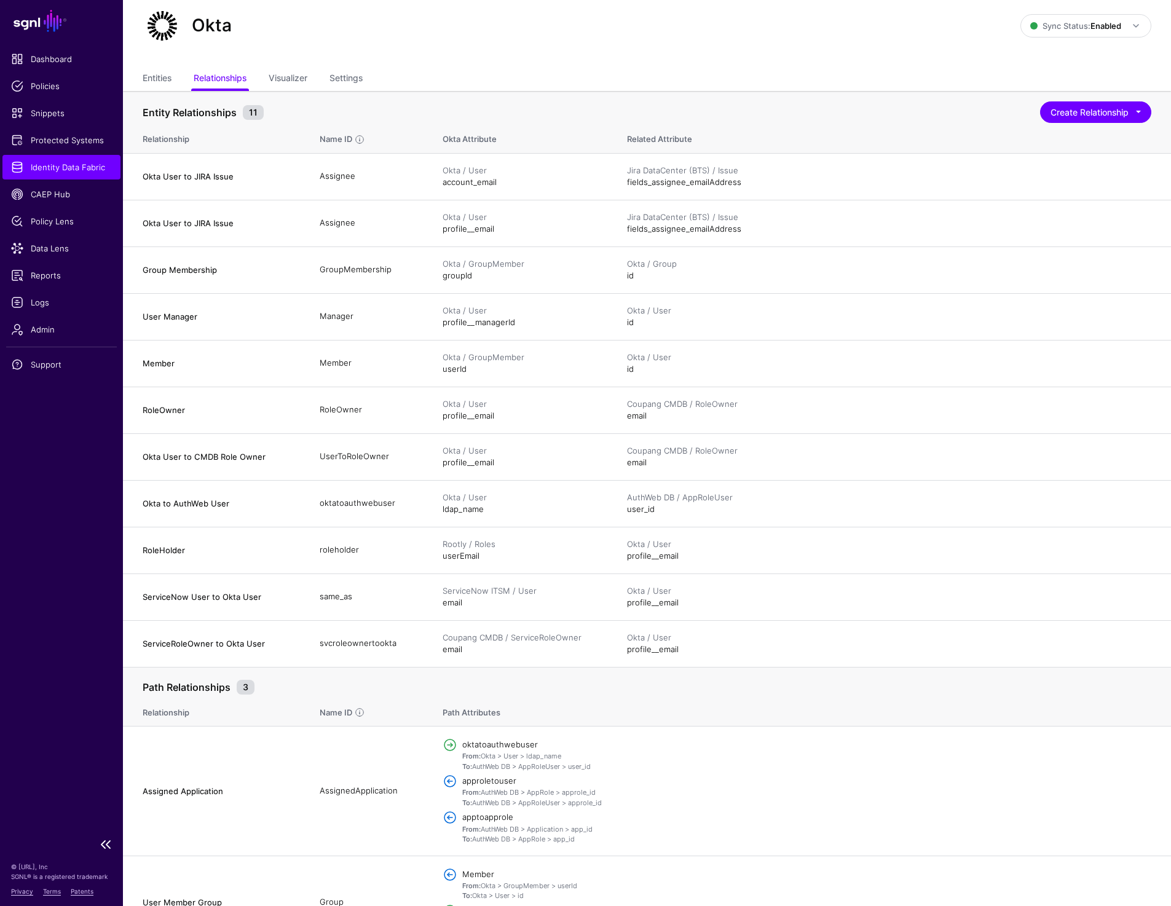
click at [65, 172] on span "Identity Data Fabric" at bounding box center [61, 167] width 101 height 12
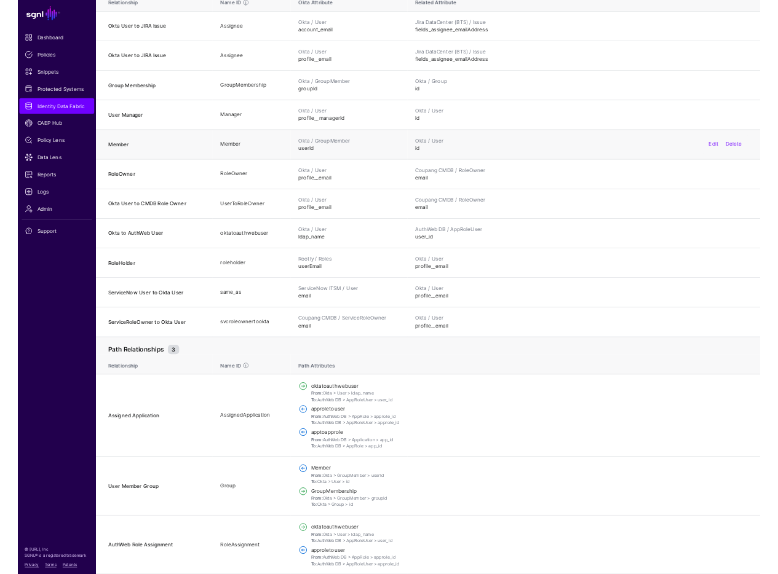
scroll to position [167, 0]
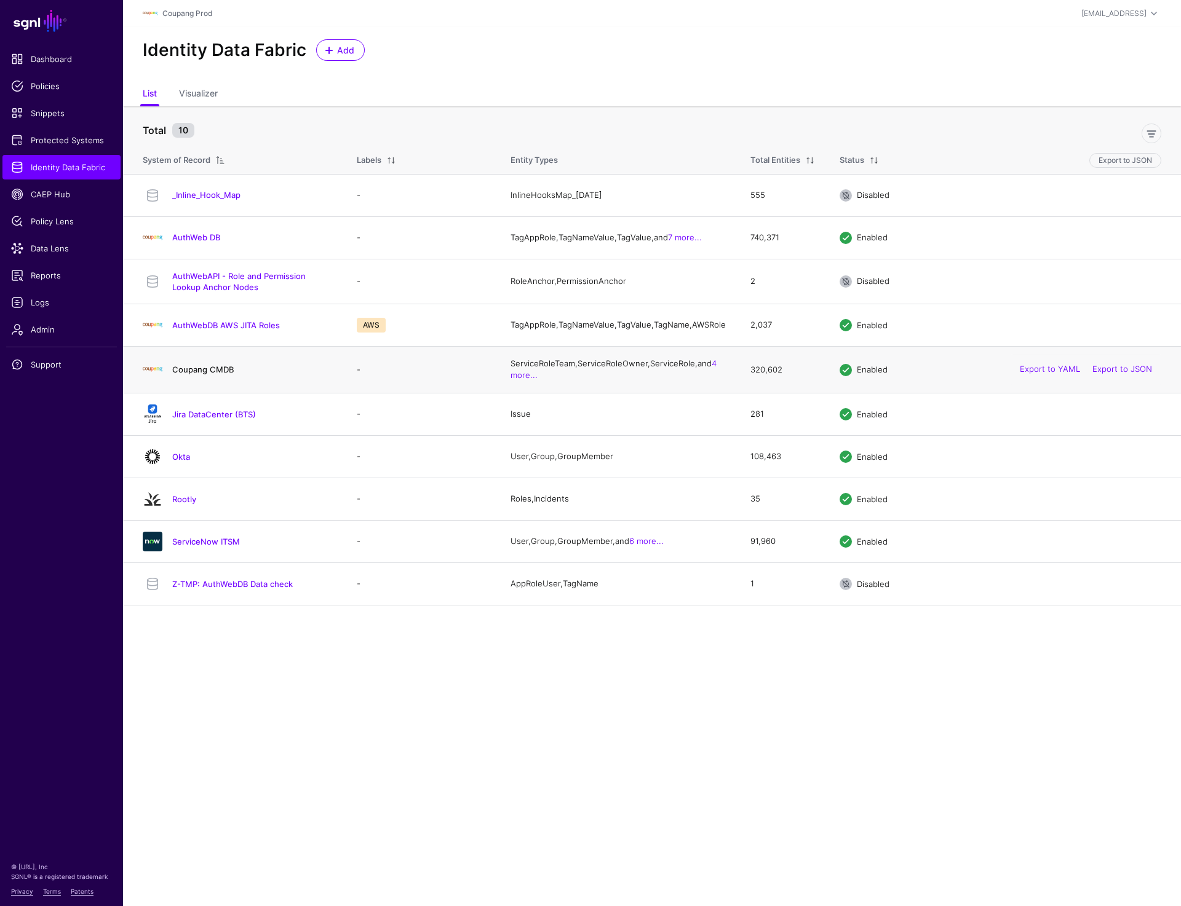
click at [197, 374] on link "Coupang CMDB" at bounding box center [202, 370] width 61 height 10
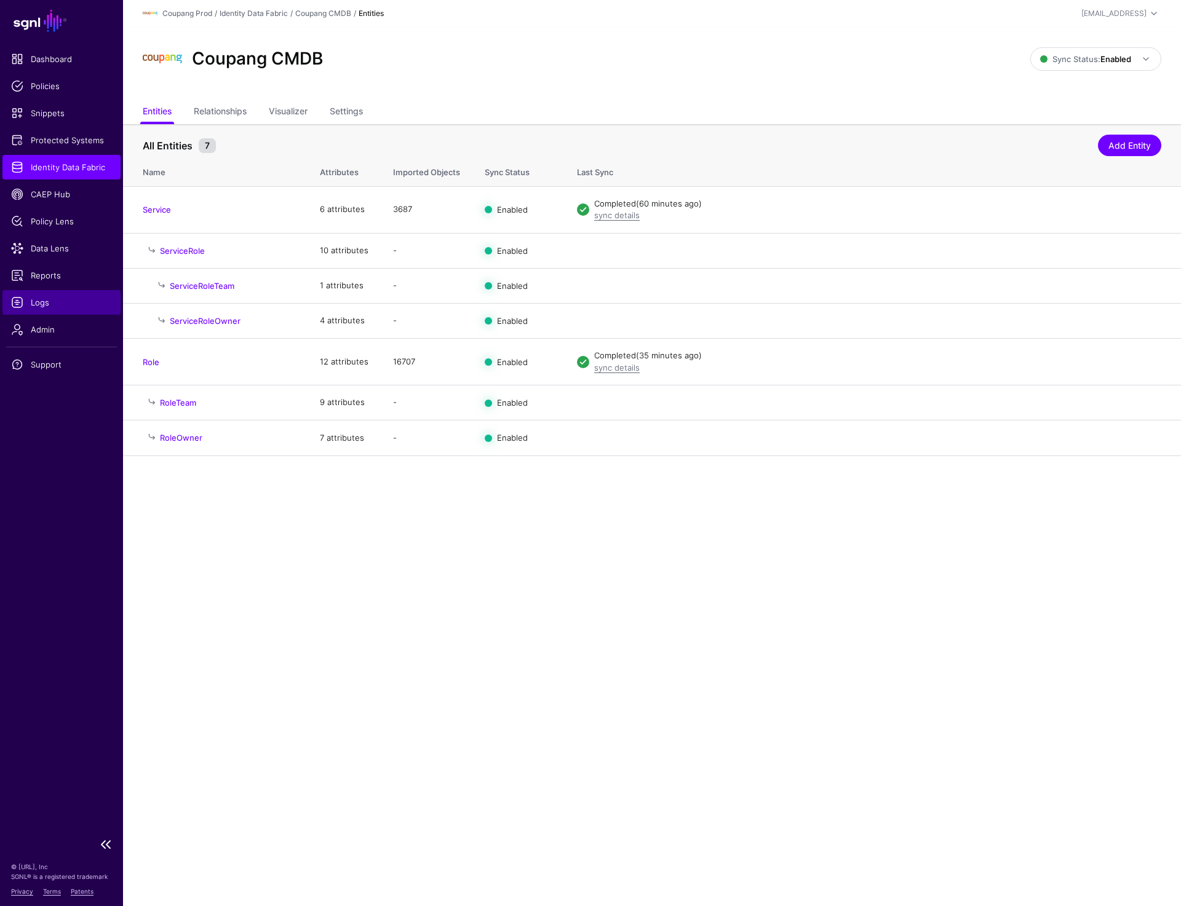
click at [37, 301] on span "Logs" at bounding box center [61, 302] width 101 height 12
click at [1104, 212] on link "Edit" at bounding box center [1106, 209] width 15 height 10
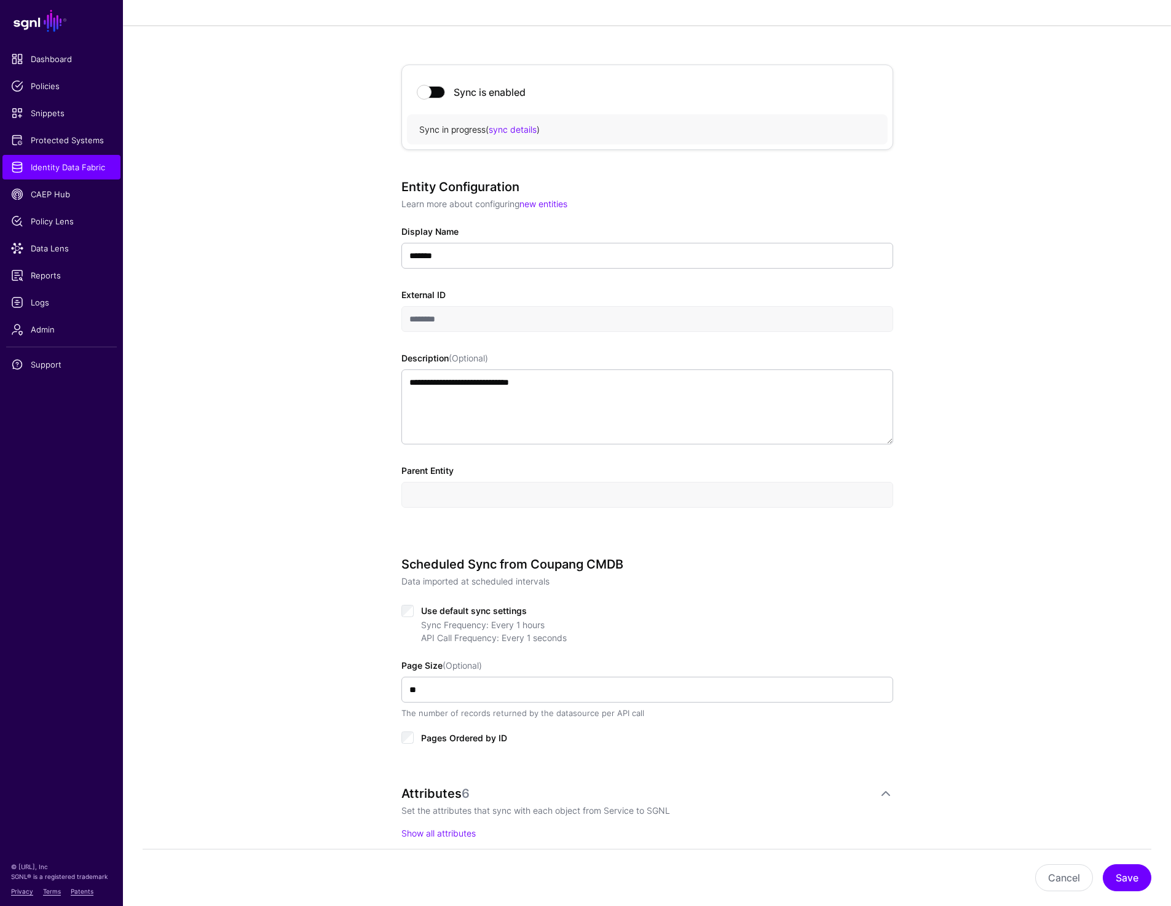
scroll to position [77, 0]
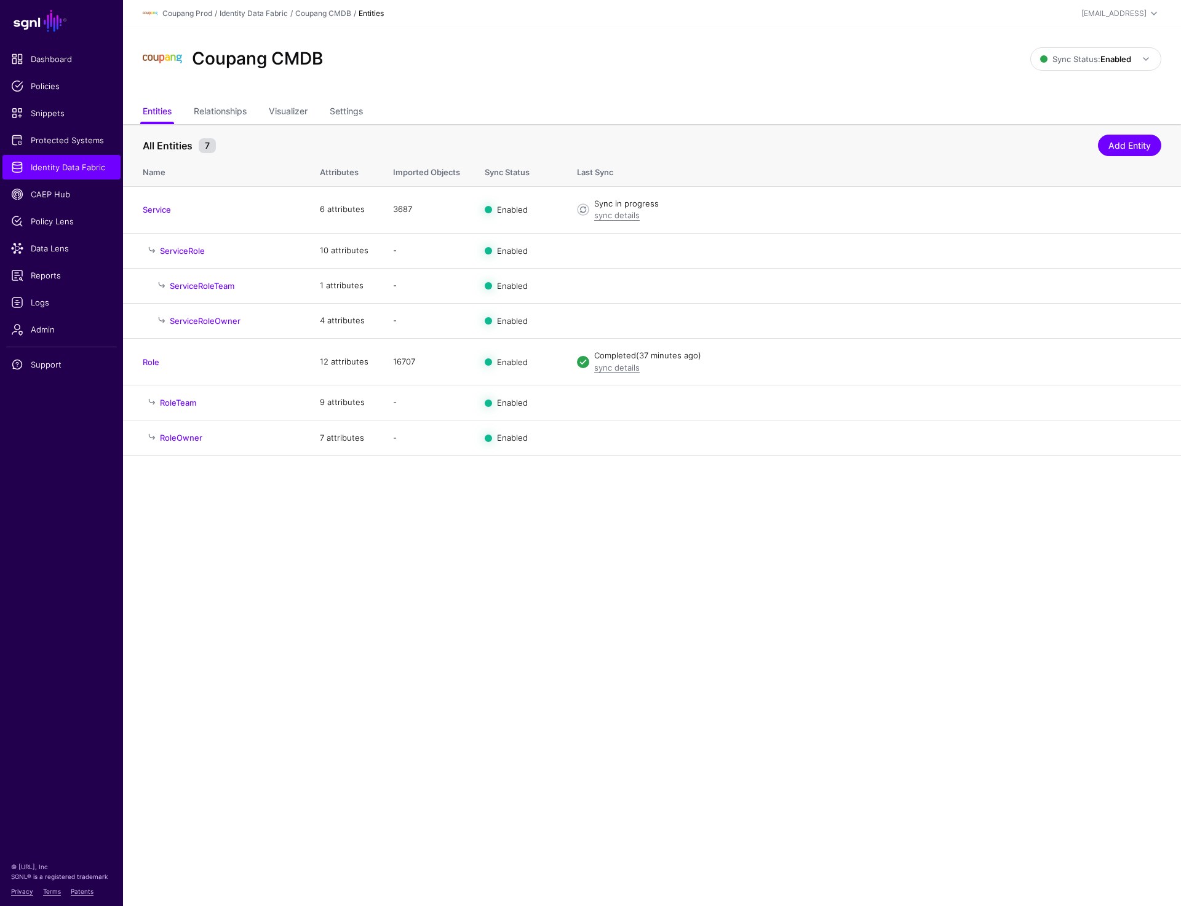
click at [697, 593] on main "SGNL Dashboard Policies Snippets Protected Systems Identity Data Fabric CAEP Hu…" at bounding box center [590, 453] width 1181 height 906
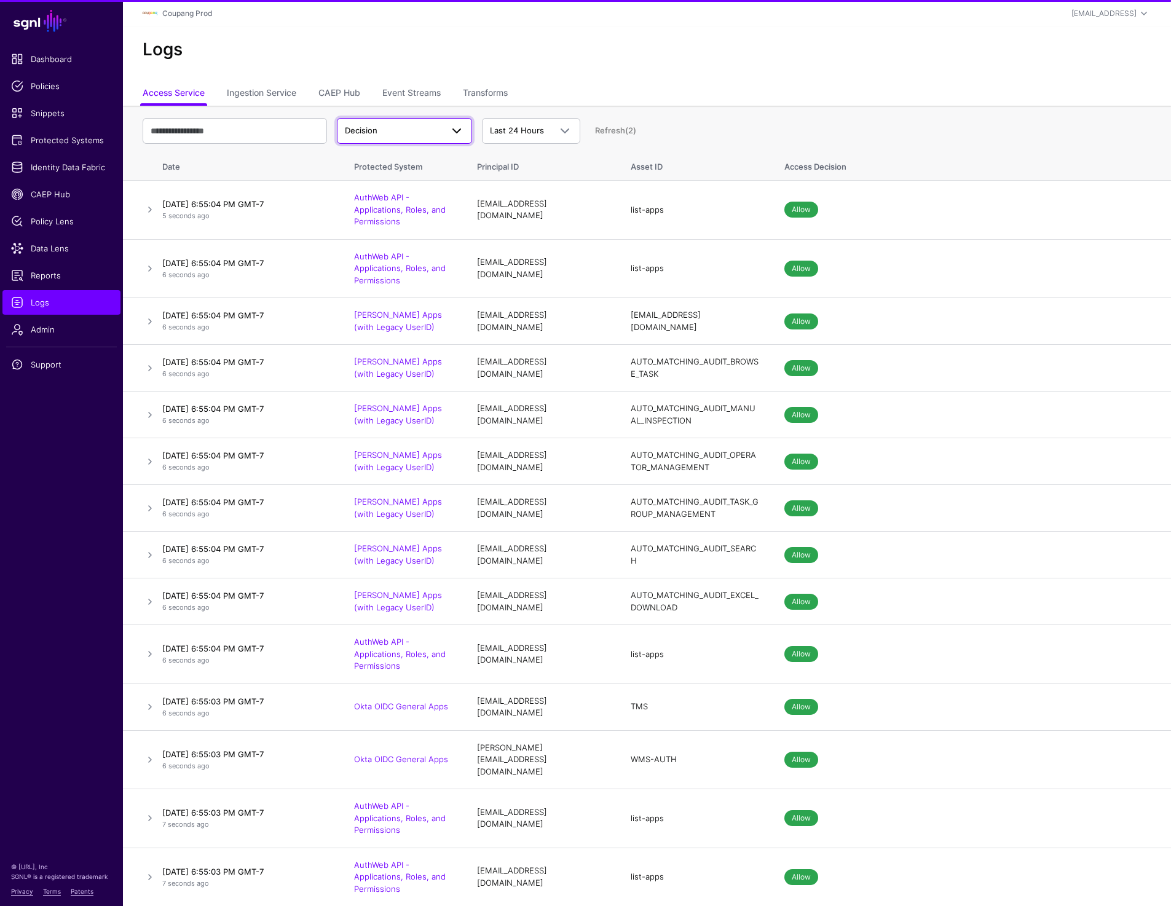
click at [379, 133] on span "Decision" at bounding box center [393, 131] width 97 height 12
click at [322, 101] on link "CAEP Hub" at bounding box center [340, 93] width 42 height 23
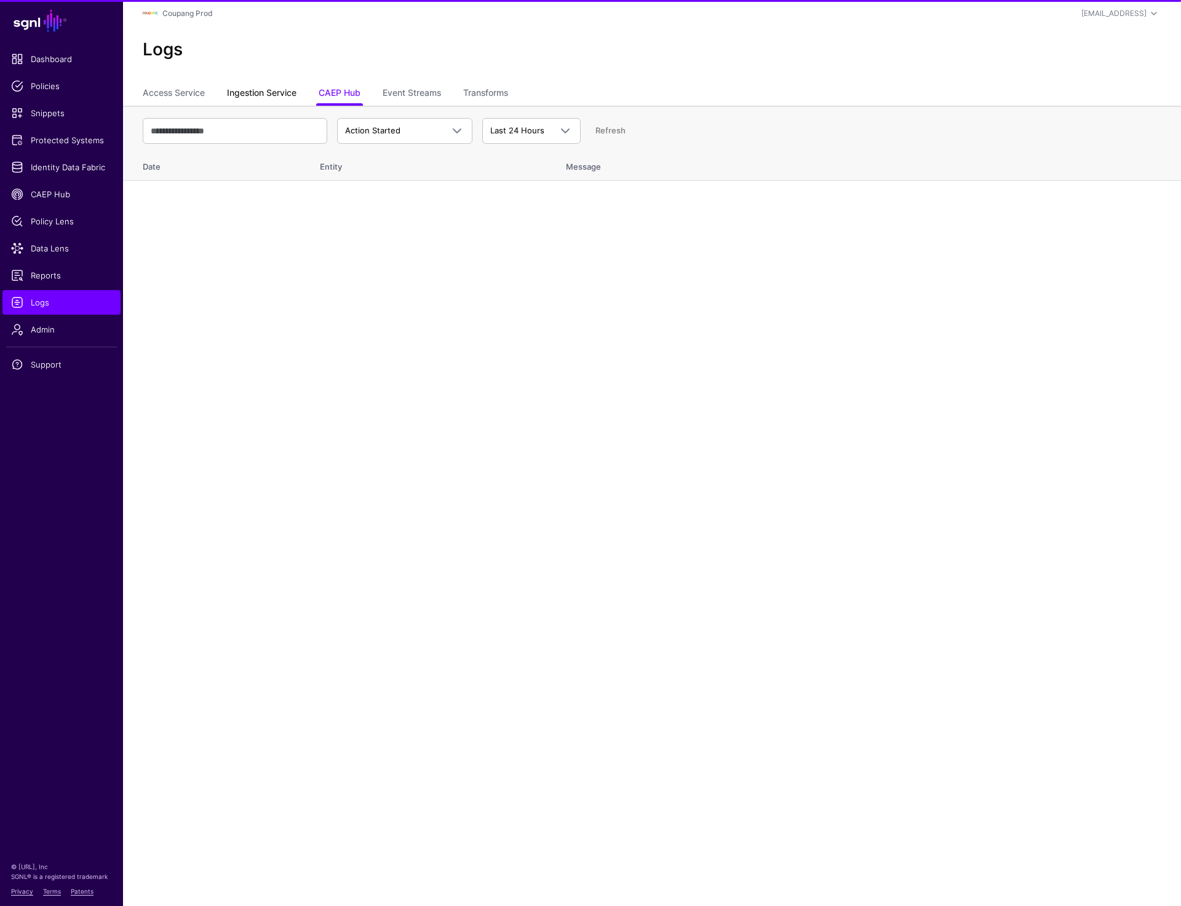
click at [280, 92] on link "Ingestion Service" at bounding box center [261, 93] width 69 height 23
click at [389, 129] on span "Ingestion Started" at bounding box center [378, 130] width 66 height 10
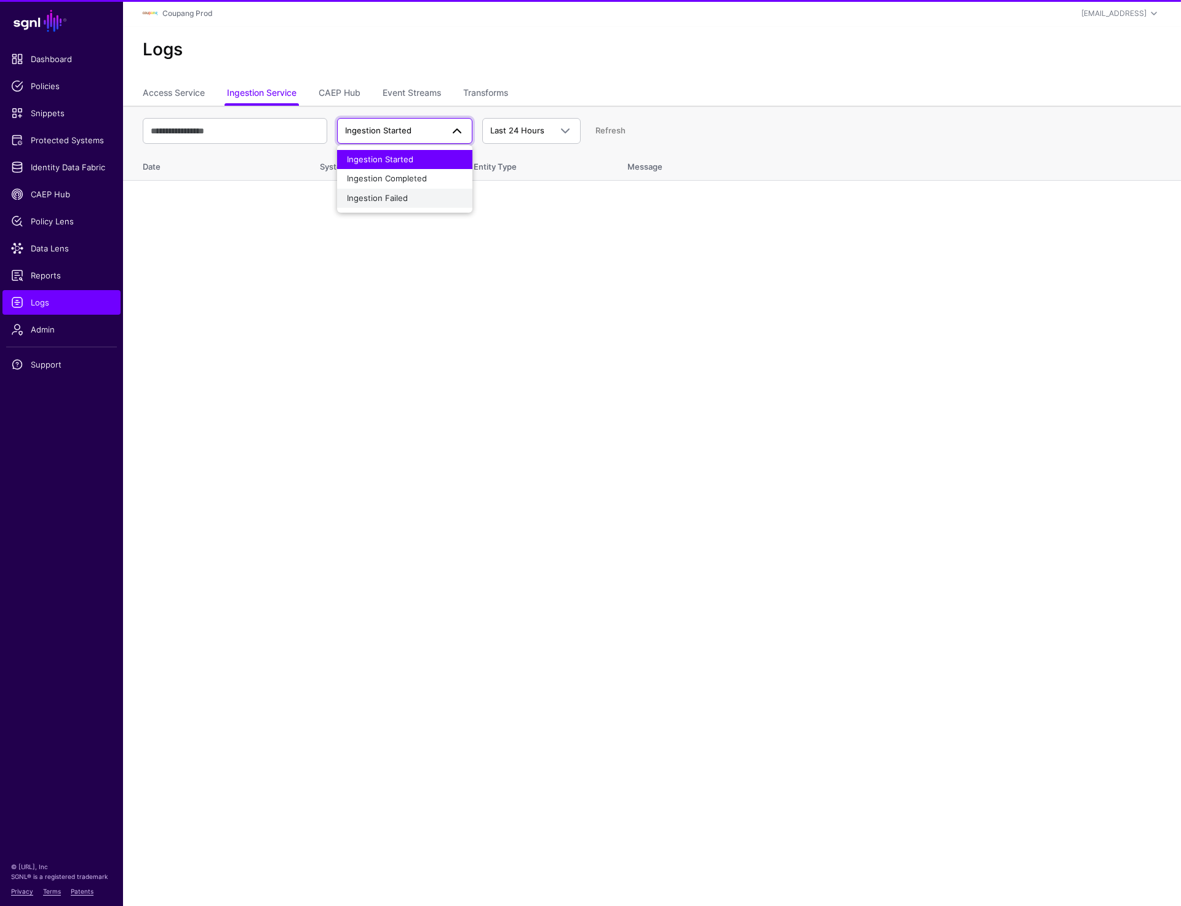
click at [384, 199] on span "Ingestion Failed" at bounding box center [377, 198] width 61 height 10
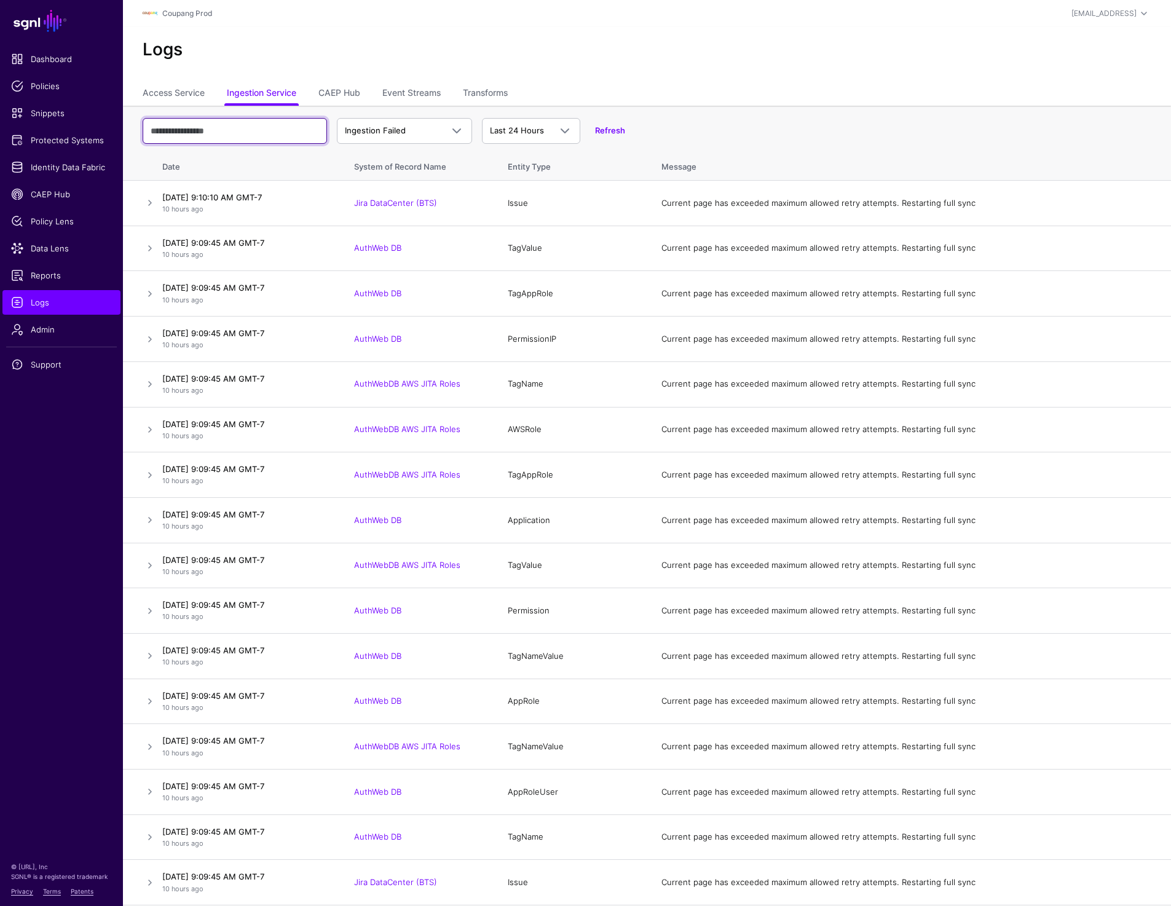
click at [192, 137] on input "text" at bounding box center [235, 131] width 184 height 26
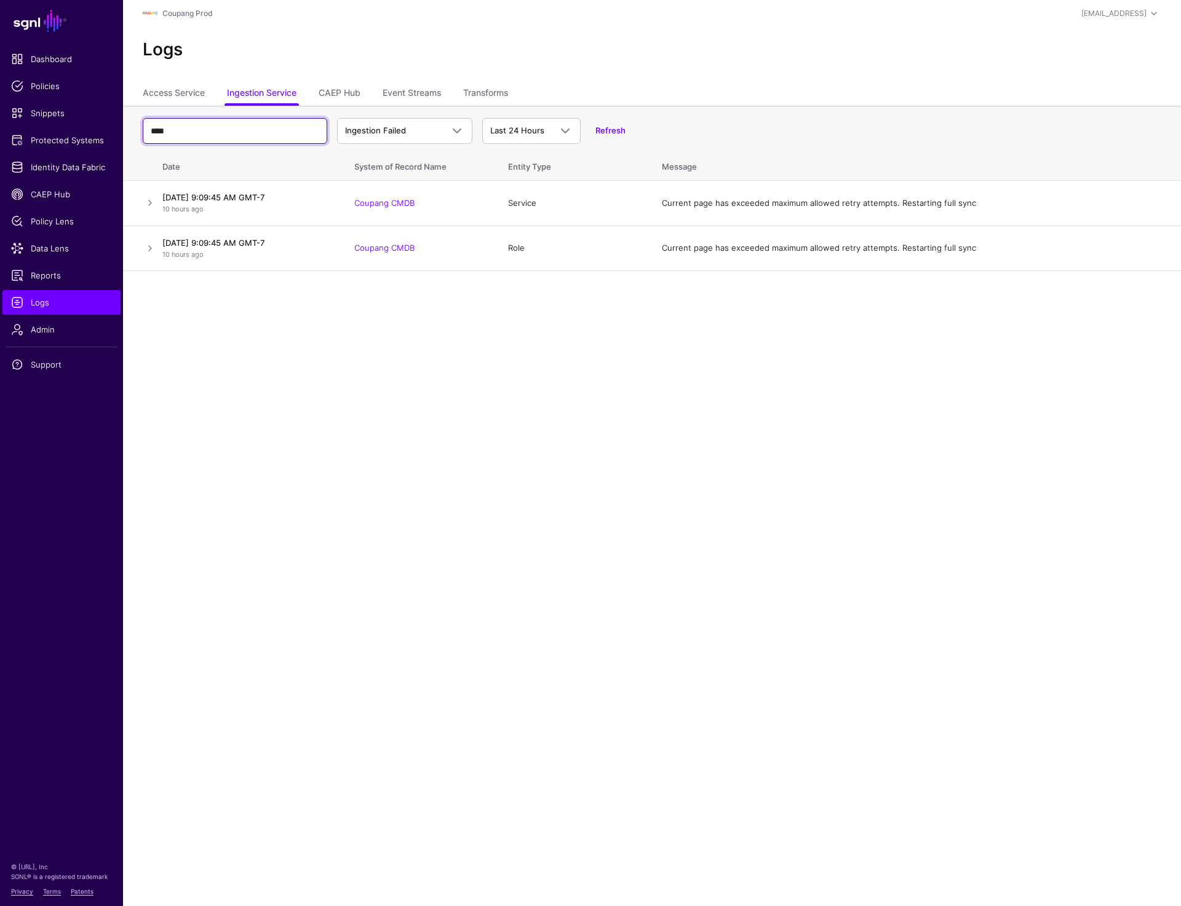
type input "****"
click at [66, 165] on span "Identity Data Fabric" at bounding box center [61, 167] width 101 height 12
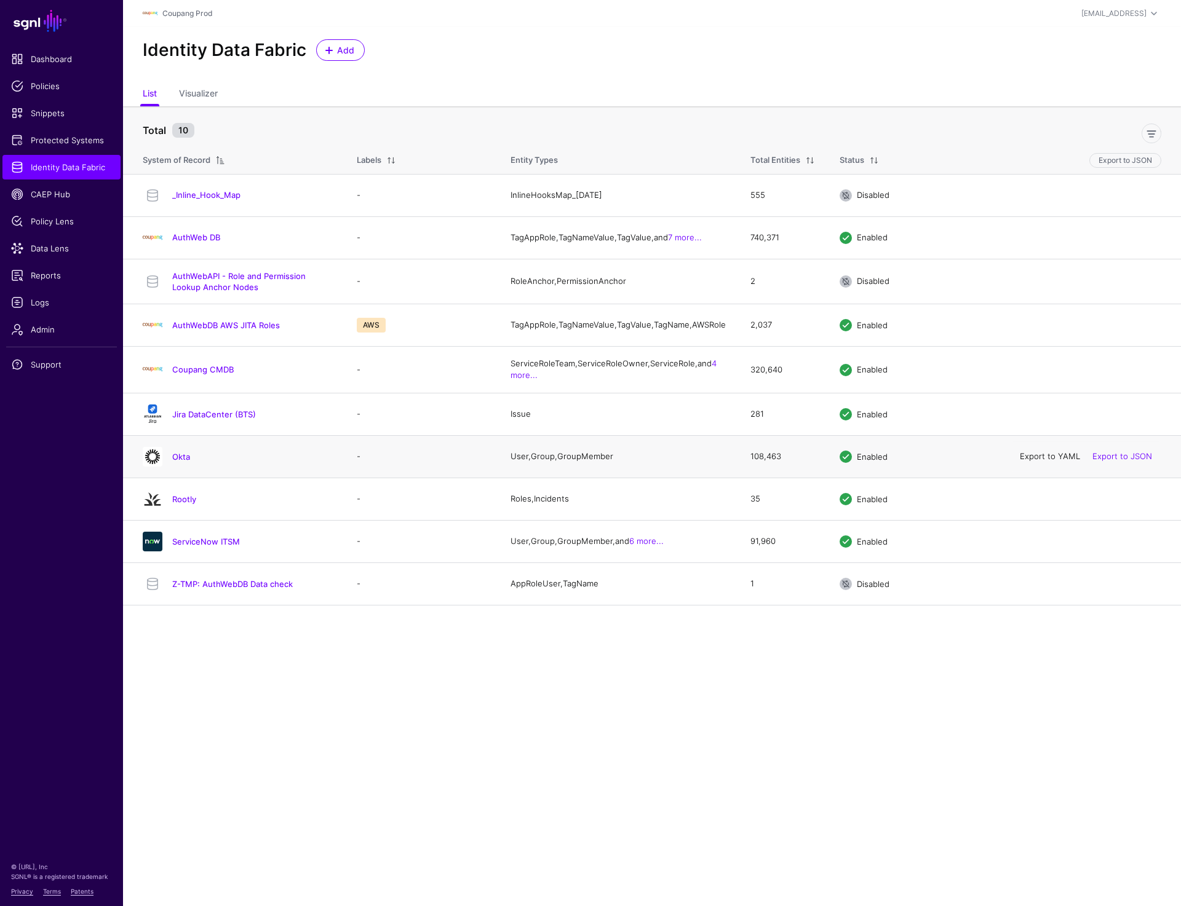
click at [1048, 461] on link "Export to YAML" at bounding box center [1050, 456] width 60 height 10
click at [1120, 461] on link "Export to JSON" at bounding box center [1122, 456] width 60 height 10
click at [982, 22] on header "Coupang Prod prashant+readonly@sgnl.ai Prashant Nadarajan (READ ONLY) prashant+…" at bounding box center [652, 13] width 1058 height 27
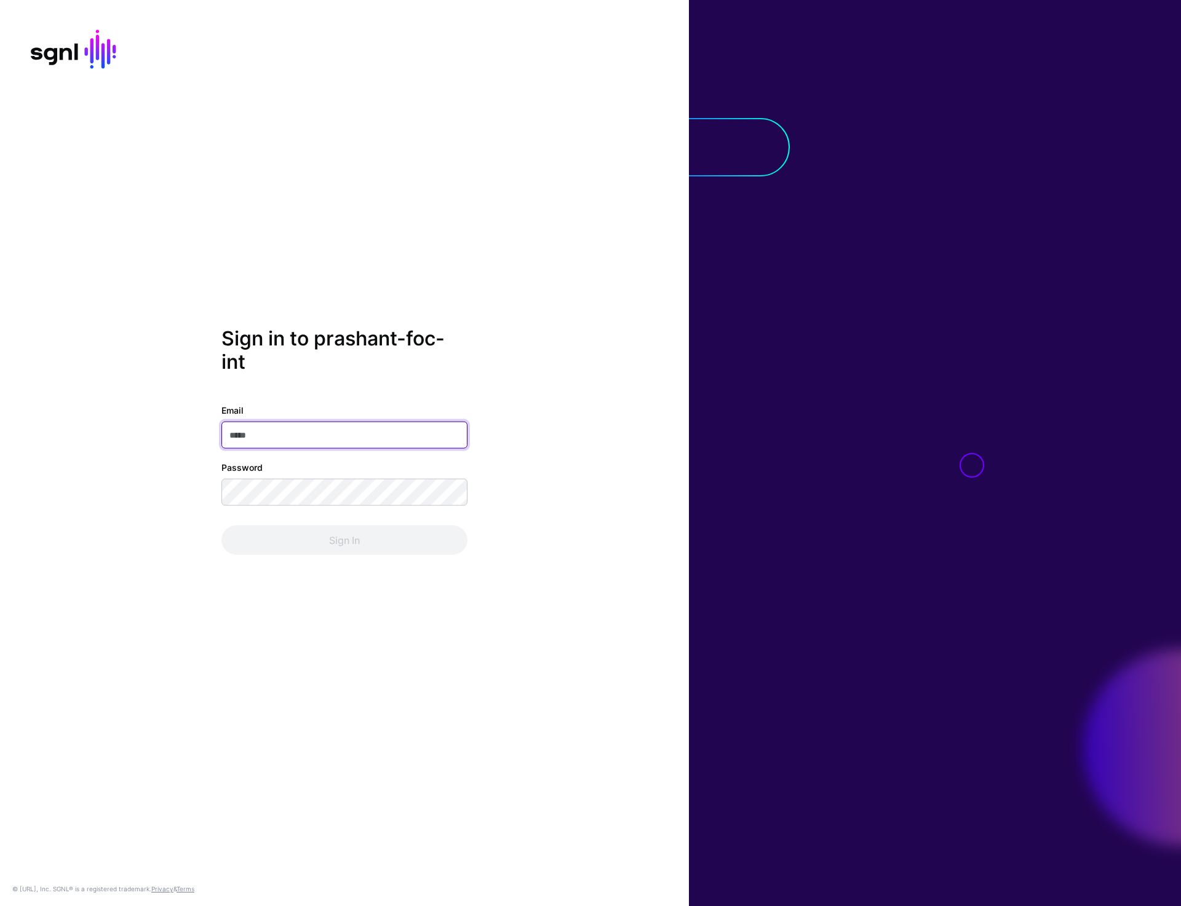
type input "**********"
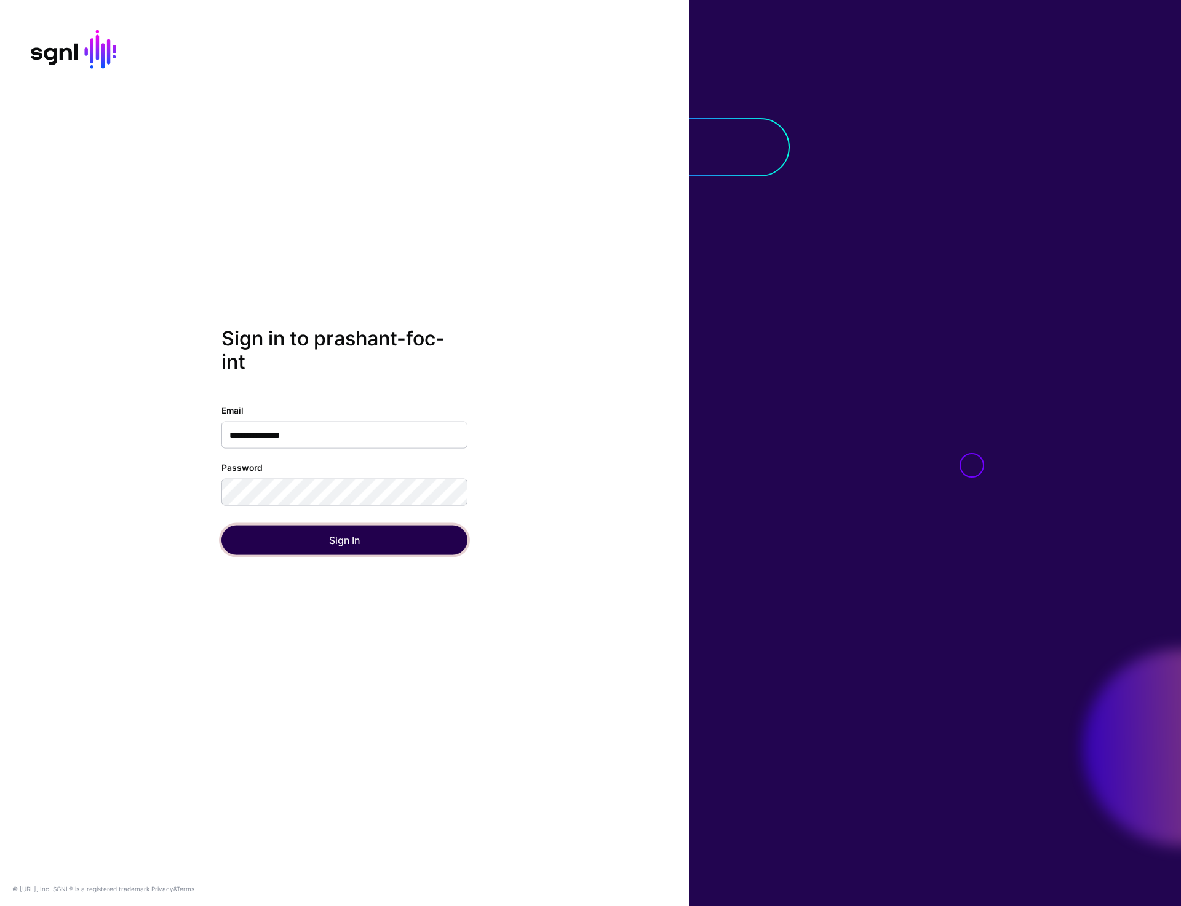
click at [346, 547] on button "Sign In" at bounding box center [344, 540] width 246 height 30
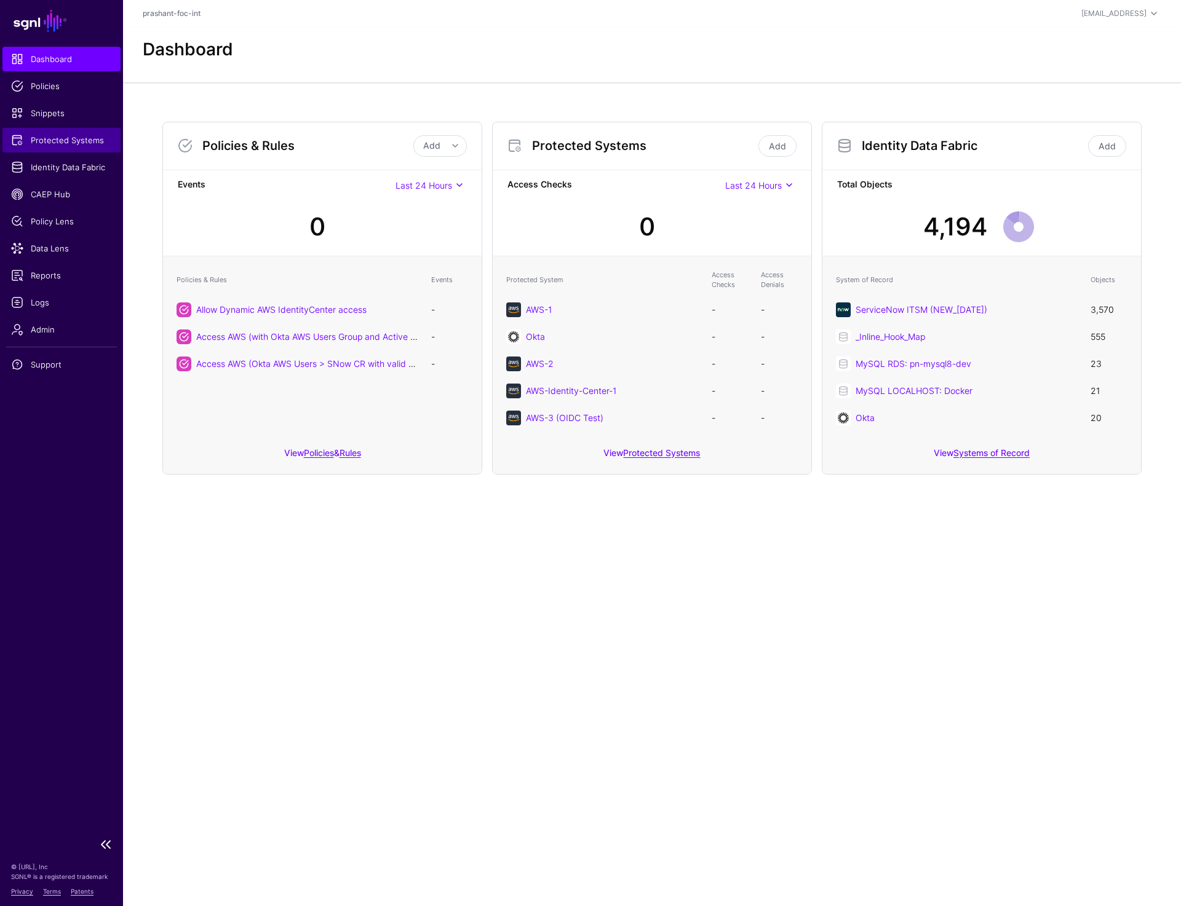
click at [82, 143] on span "Protected Systems" at bounding box center [61, 140] width 101 height 12
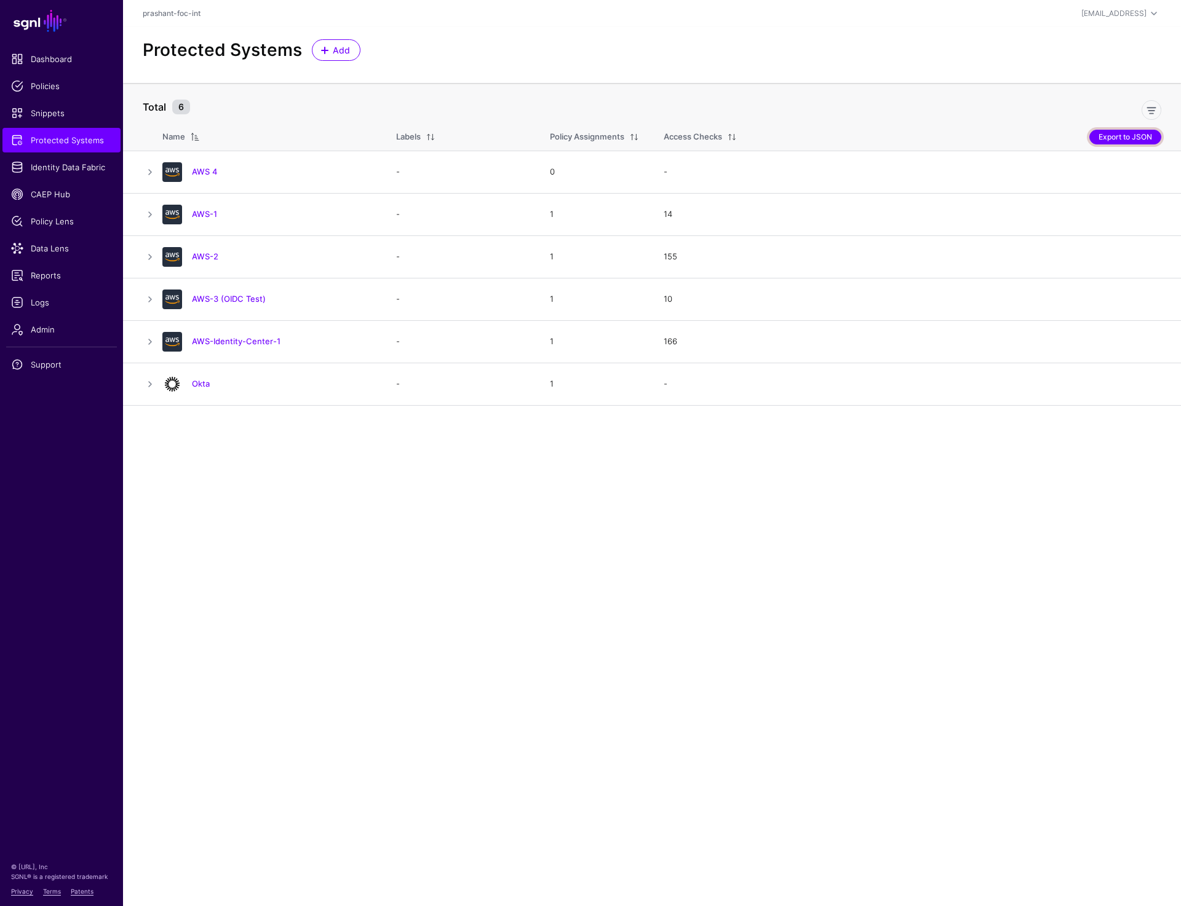
click at [1112, 137] on button "Export to JSON" at bounding box center [1125, 137] width 72 height 15
click at [480, 568] on main "SGNL Dashboard Policies Snippets Protected Systems Identity Data Fabric CAEP Hu…" at bounding box center [590, 453] width 1181 height 906
click at [479, 44] on div "Protected Systems Add" at bounding box center [652, 50] width 1028 height 22
click at [312, 58] on div "Add" at bounding box center [336, 50] width 58 height 22
click at [339, 52] on span "Add" at bounding box center [341, 50] width 20 height 13
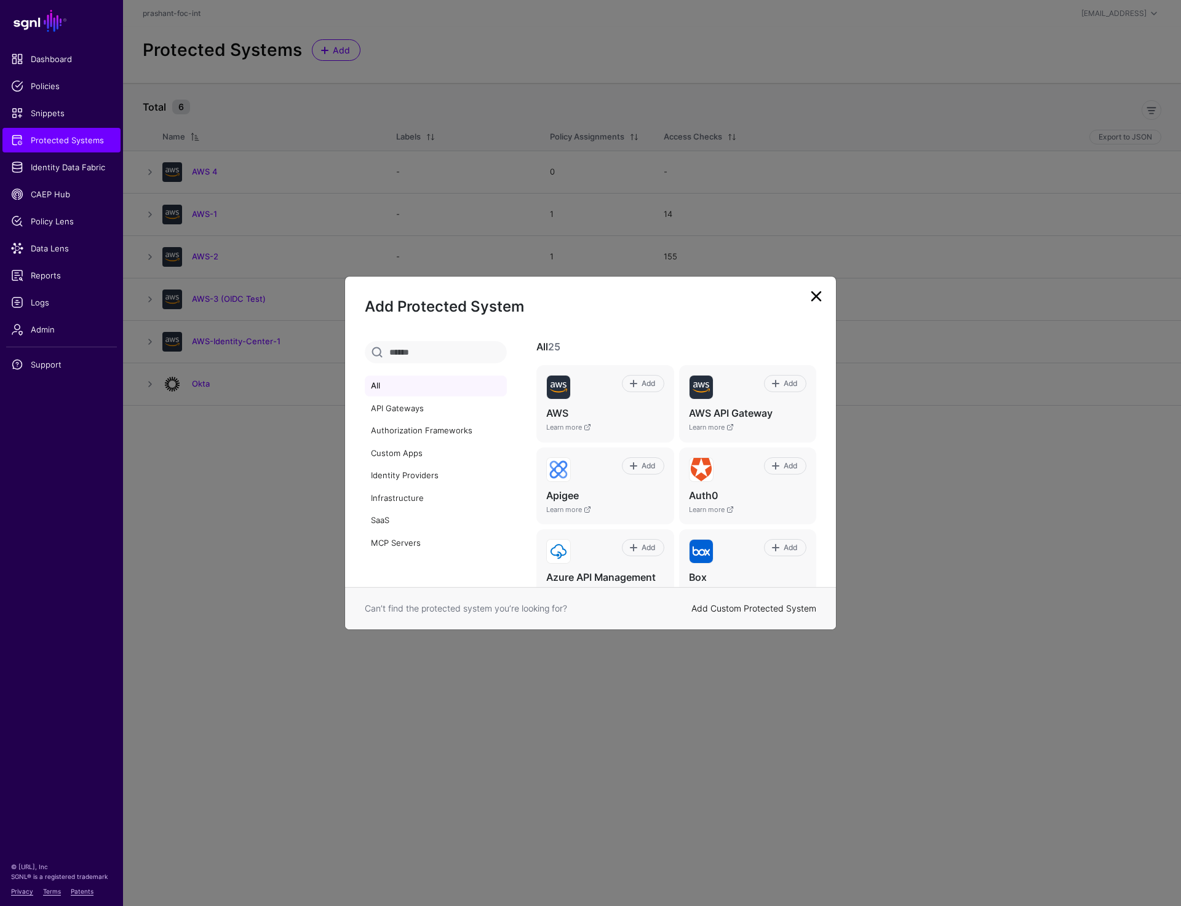
click at [756, 606] on link "Add Custom Protected System" at bounding box center [753, 608] width 125 height 10
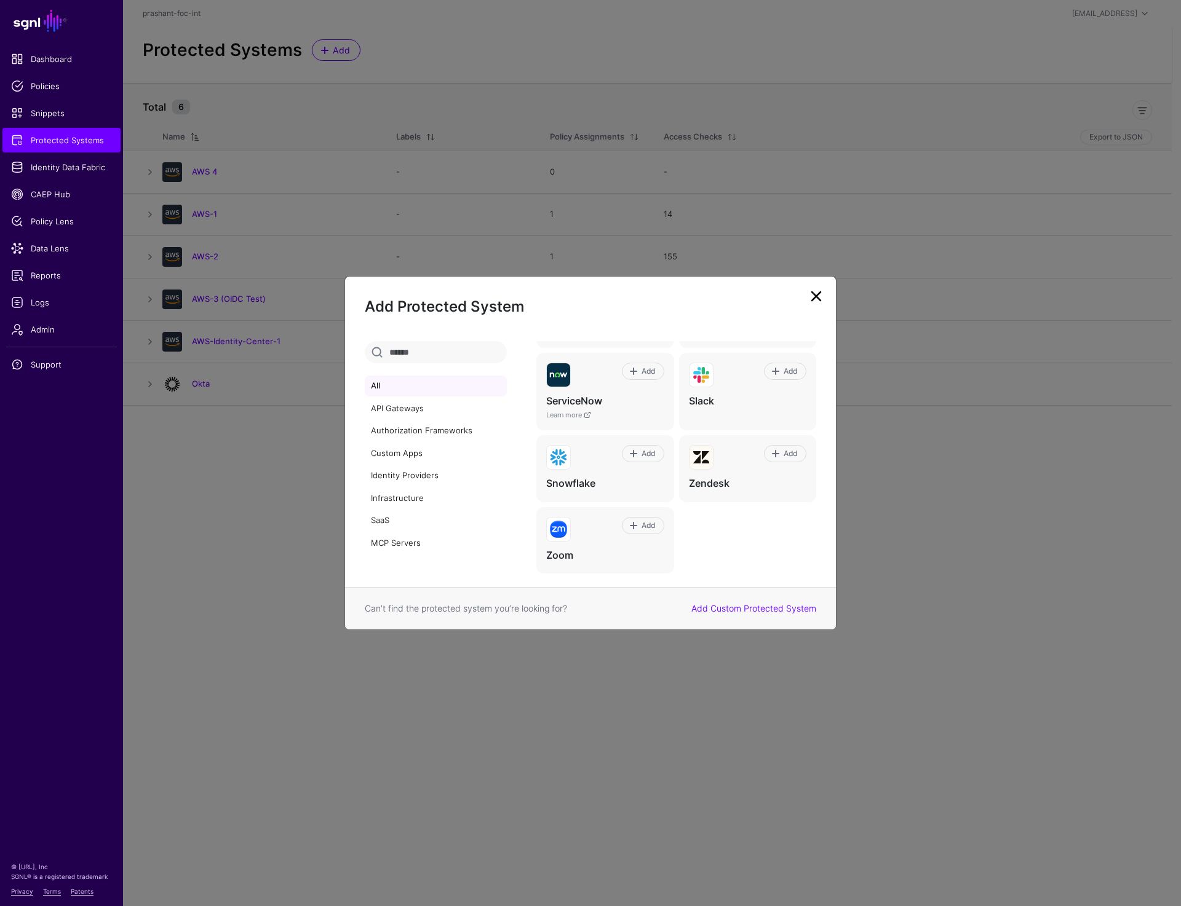
scroll to position [838, 0]
click at [814, 708] on ngb-modal-window "Add Protected System All API Gateways Authorization Frameworks Custom Apps Iden…" at bounding box center [590, 453] width 1181 height 906
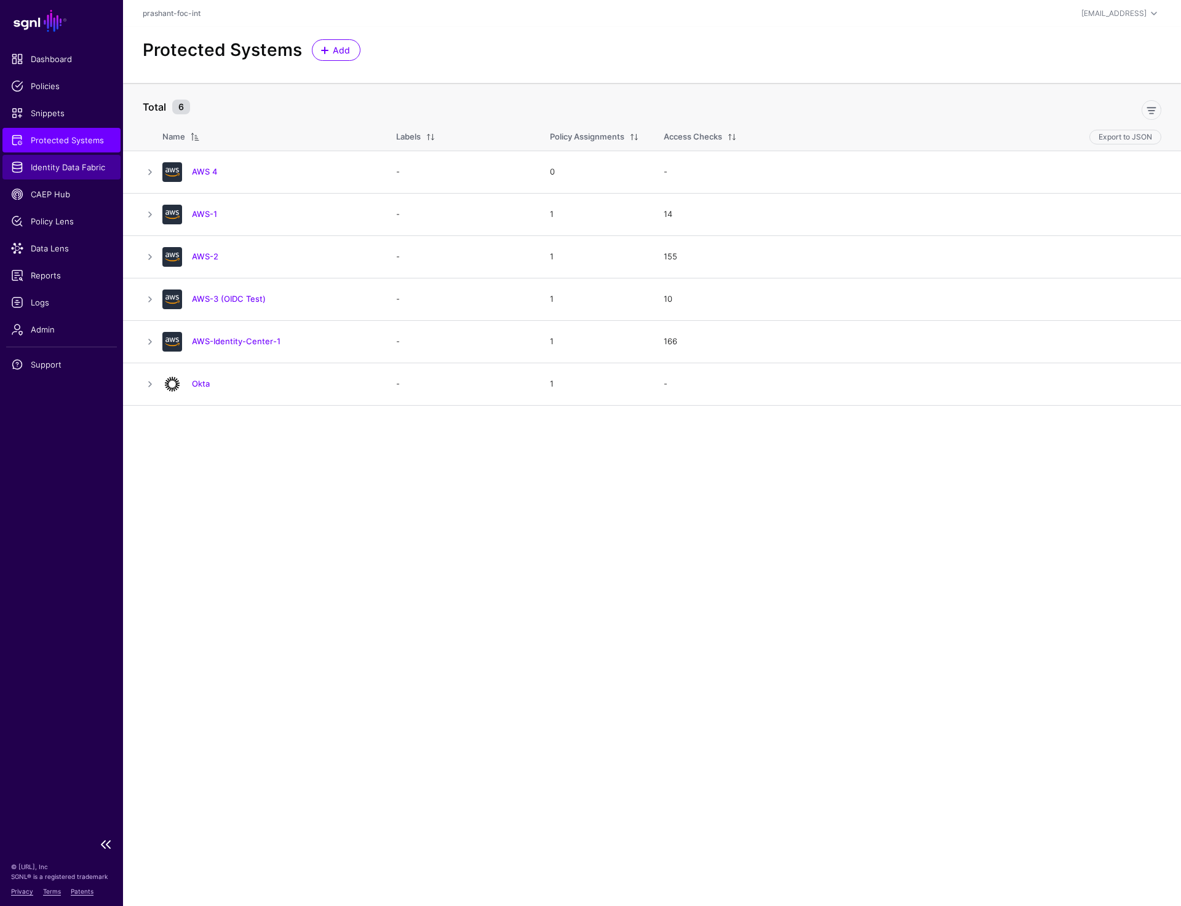
click at [86, 173] on link "Identity Data Fabric" at bounding box center [61, 167] width 118 height 25
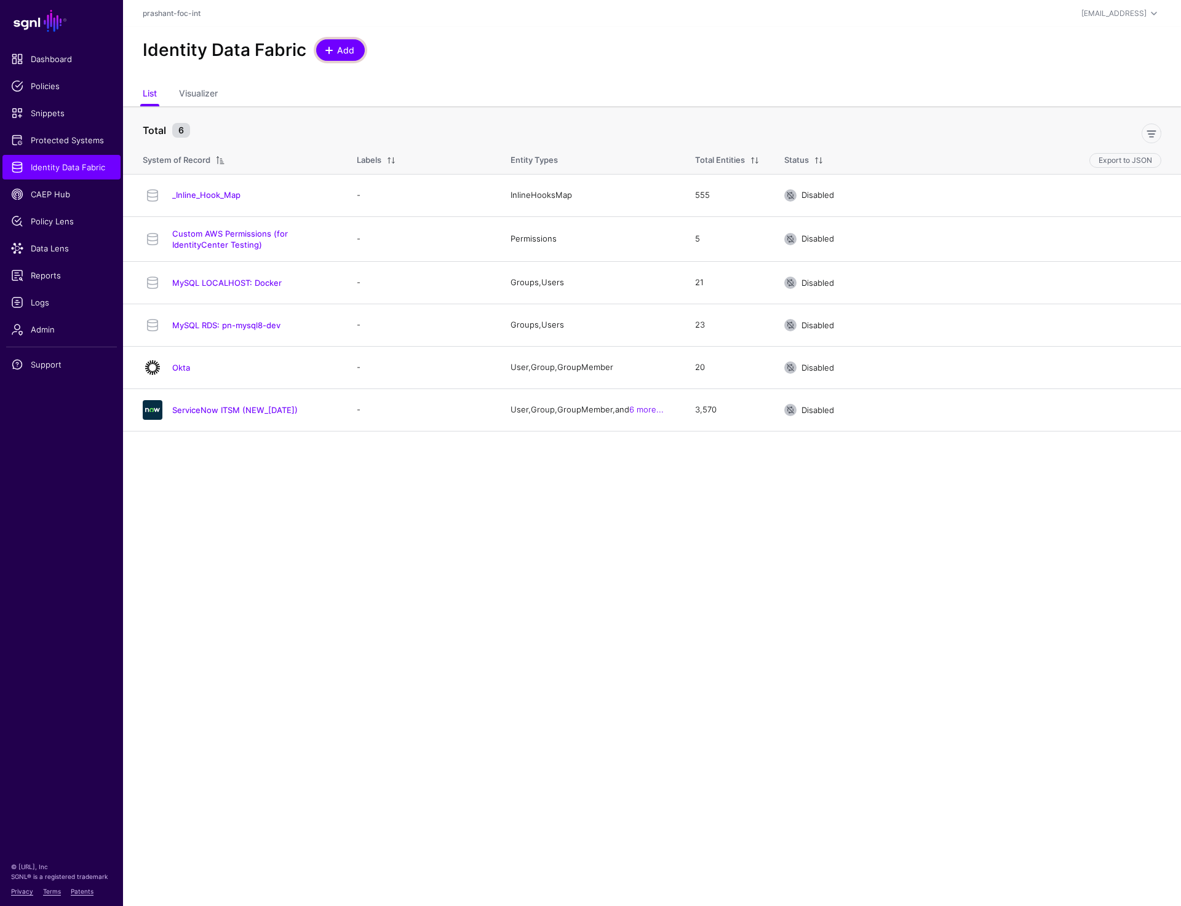
click at [333, 53] on span at bounding box center [330, 51] width 10 height 10
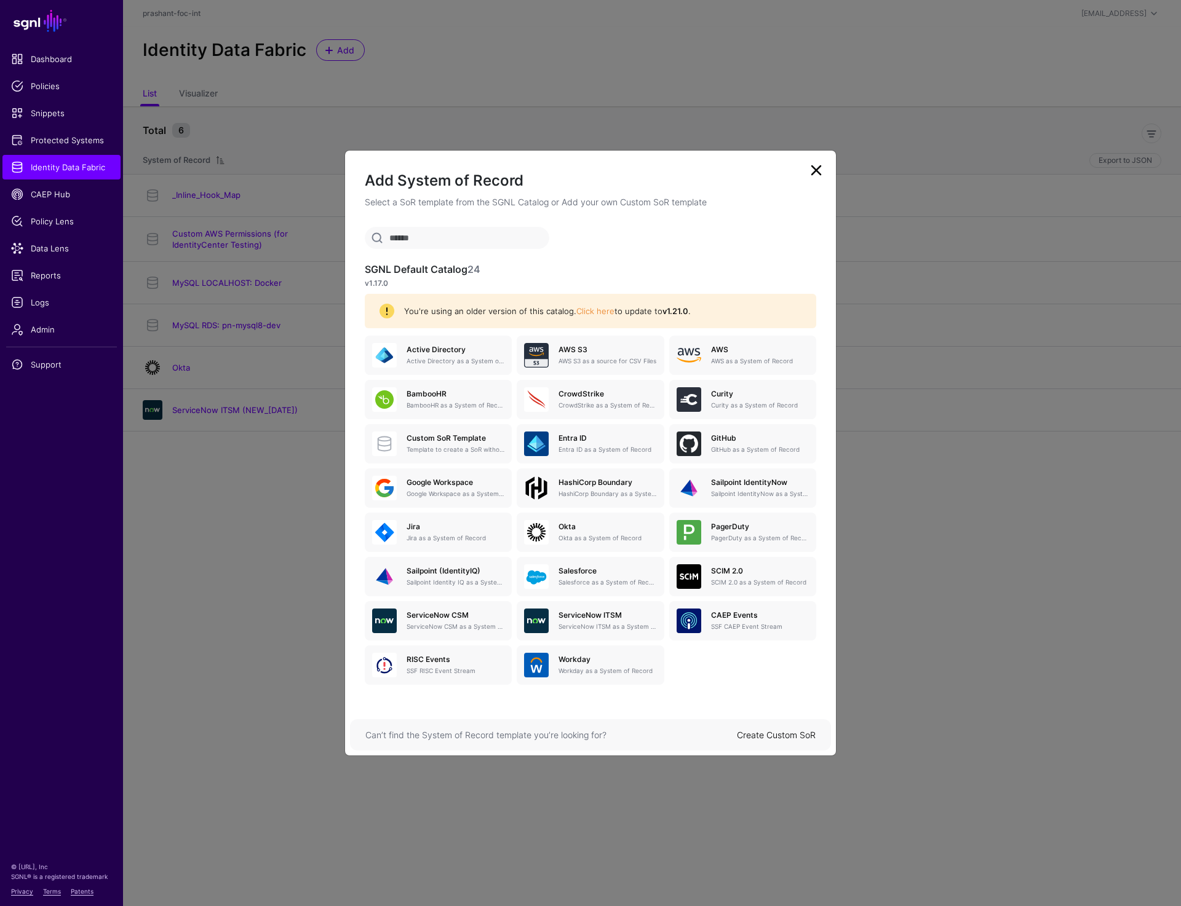
click at [769, 736] on link "Create Custom SoR" at bounding box center [776, 735] width 79 height 10
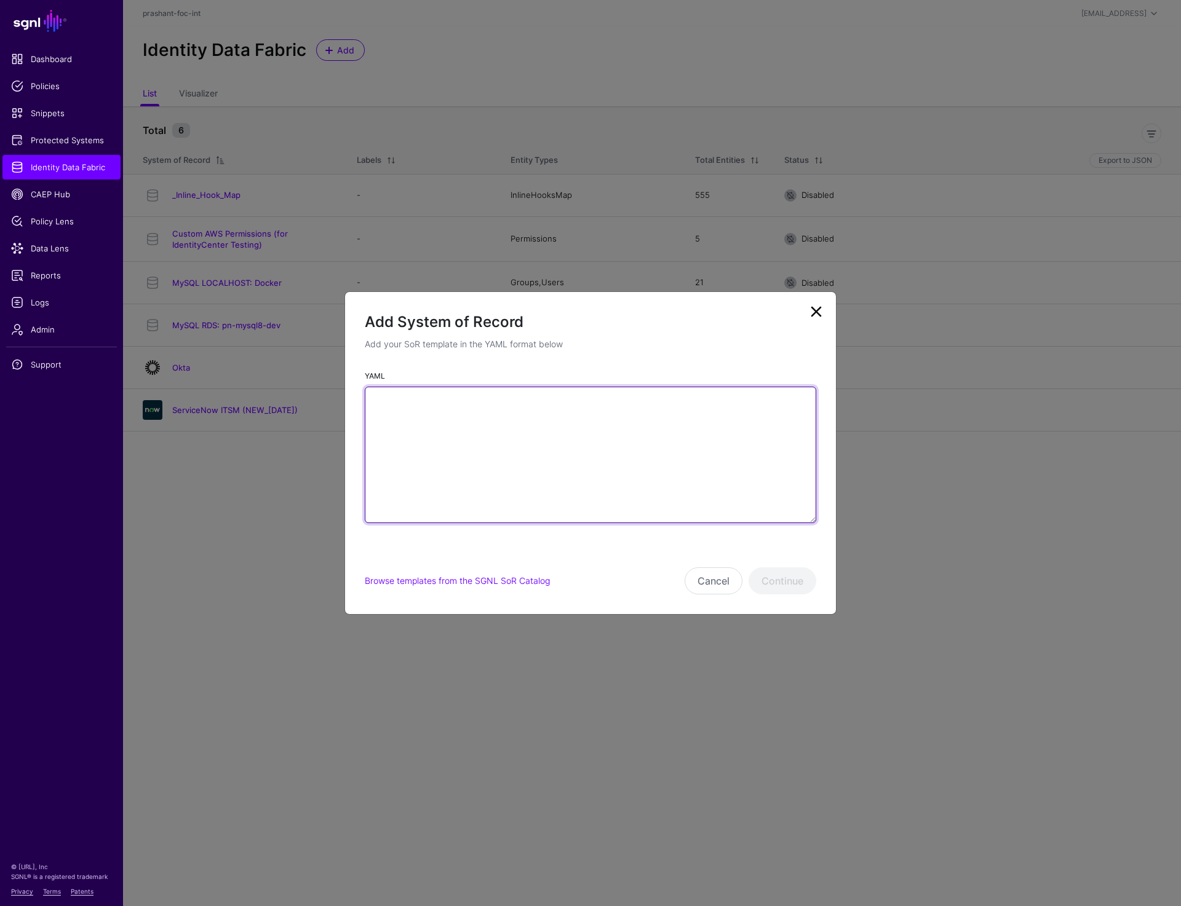
click at [511, 478] on textarea "YAML" at bounding box center [590, 455] width 451 height 137
click at [545, 411] on textarea "YAML" at bounding box center [590, 455] width 451 height 137
paste textarea "**********"
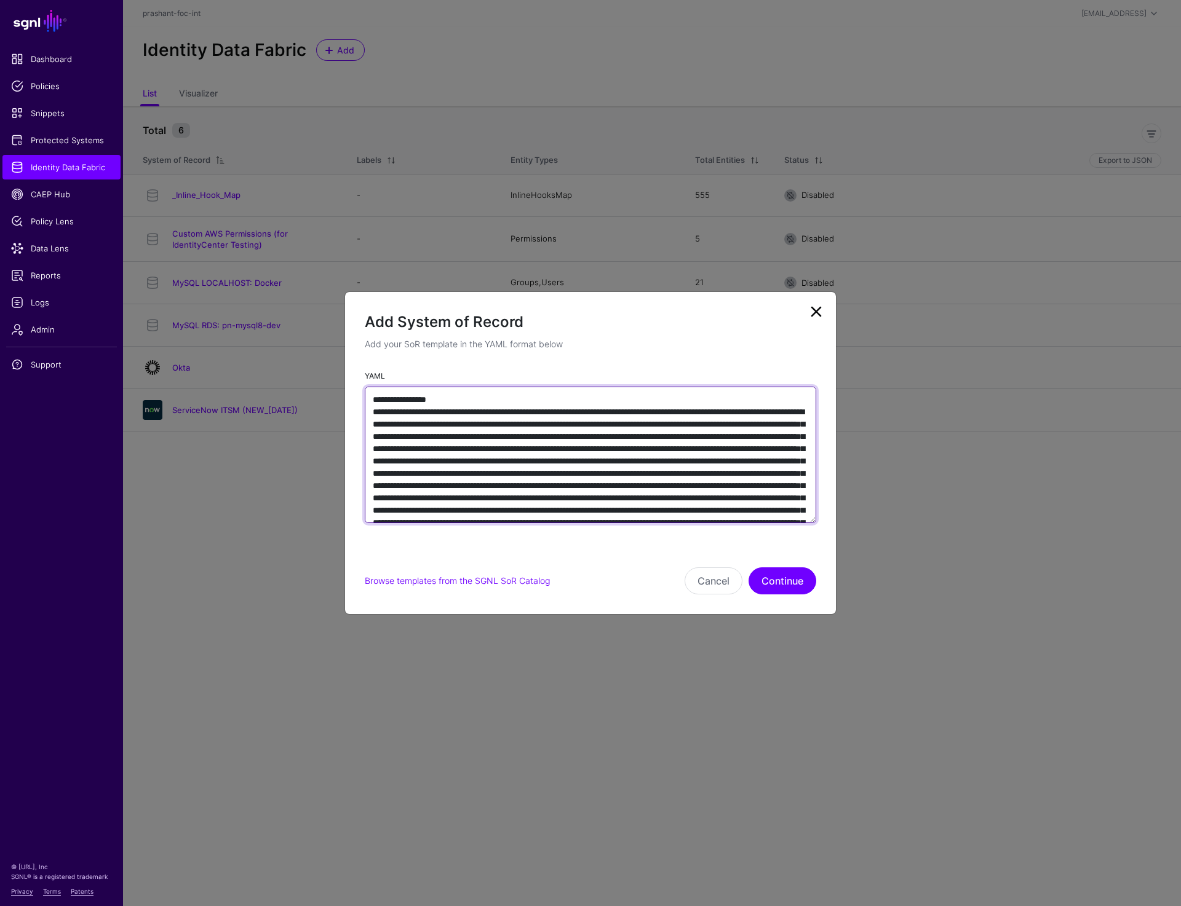
click at [461, 402] on textarea "YAML" at bounding box center [590, 455] width 451 height 137
type textarea "**********"
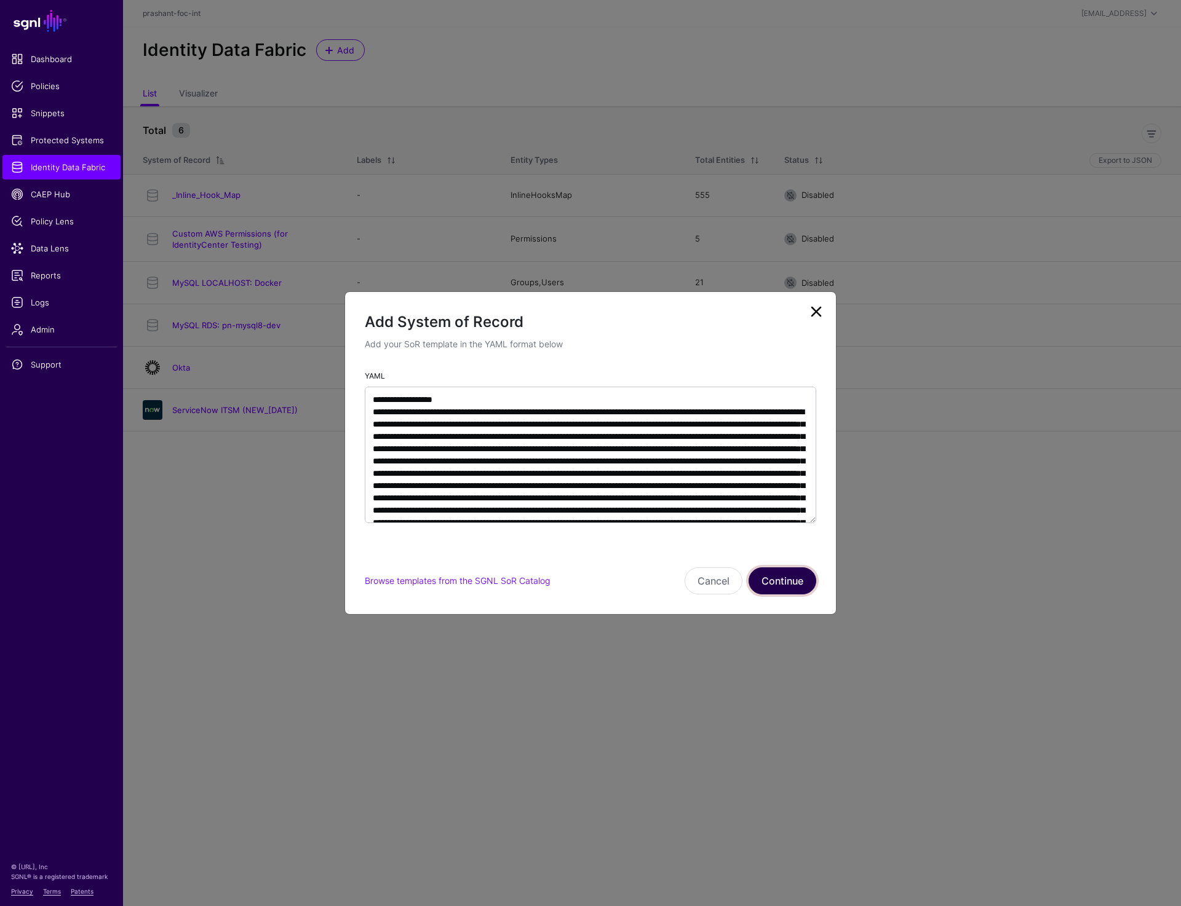
click at [792, 580] on button "Continue" at bounding box center [782, 581] width 68 height 27
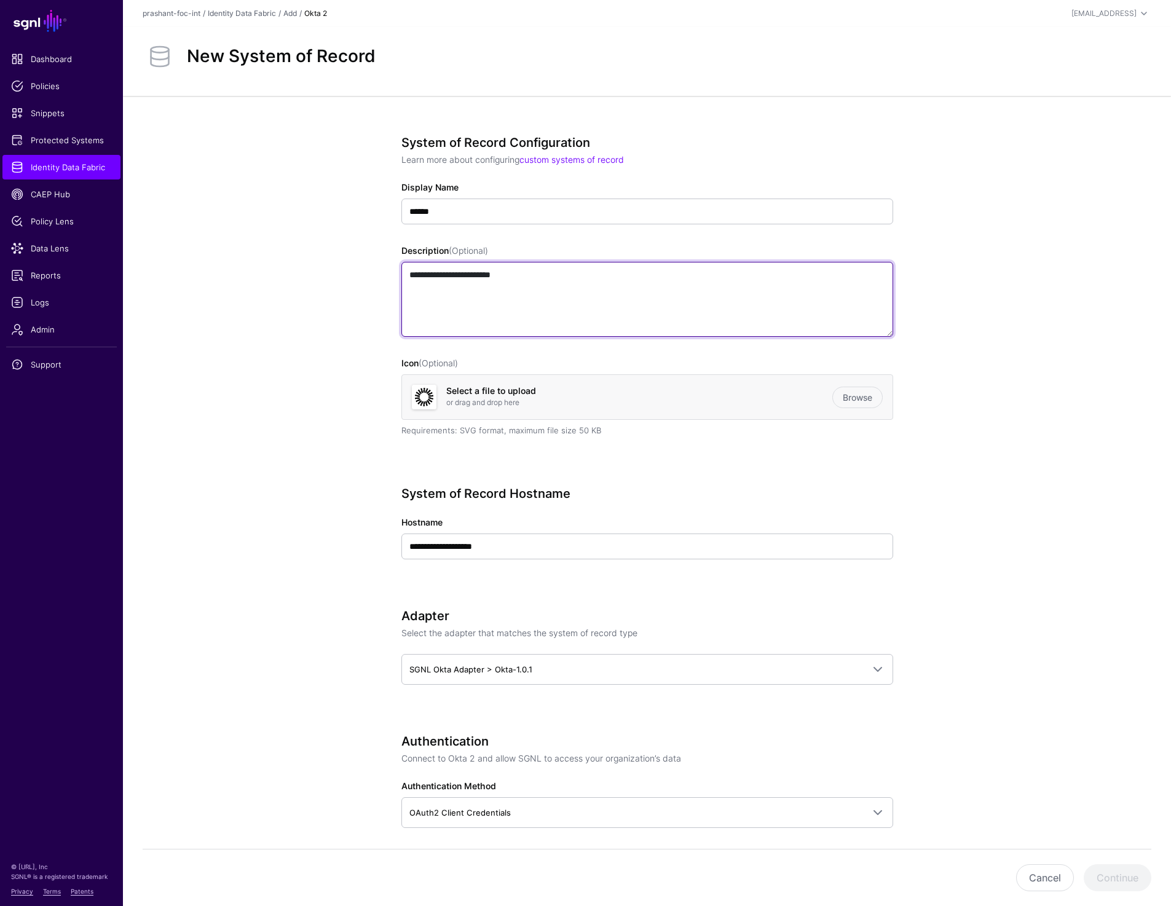
click at [520, 303] on textarea "**********" at bounding box center [648, 299] width 492 height 75
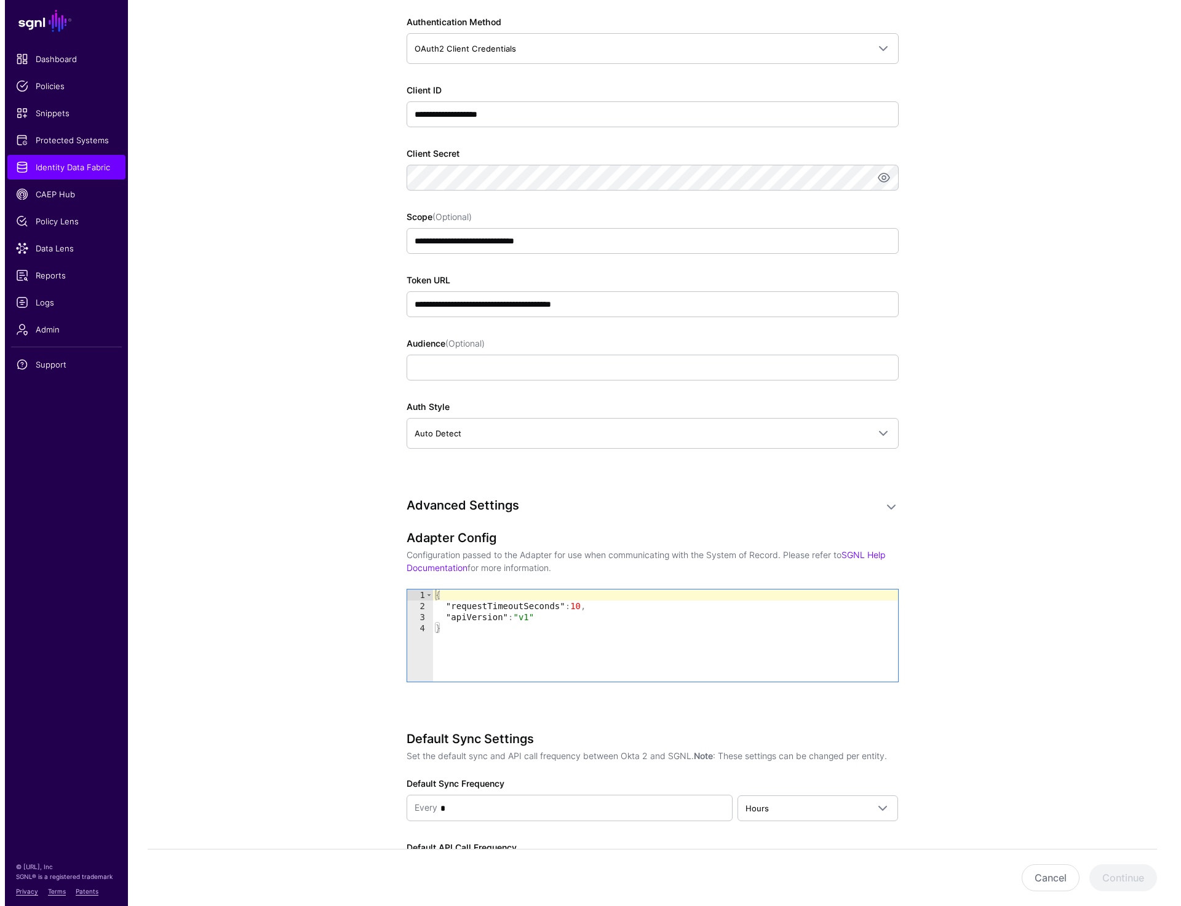
scroll to position [678, 0]
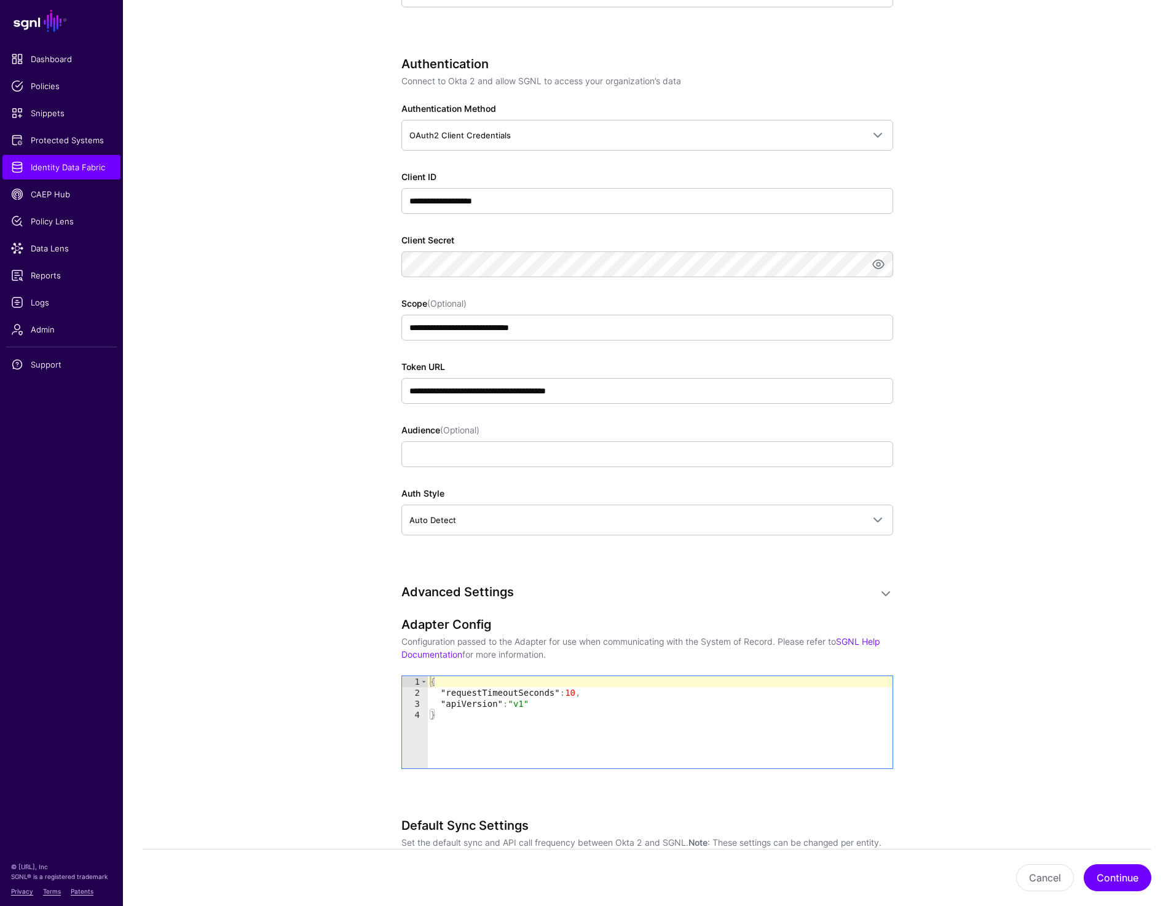
click at [1029, 343] on app-datasources-details-form "**********" at bounding box center [647, 313] width 1048 height 1791
click at [1140, 873] on button "Continue" at bounding box center [1118, 878] width 68 height 27
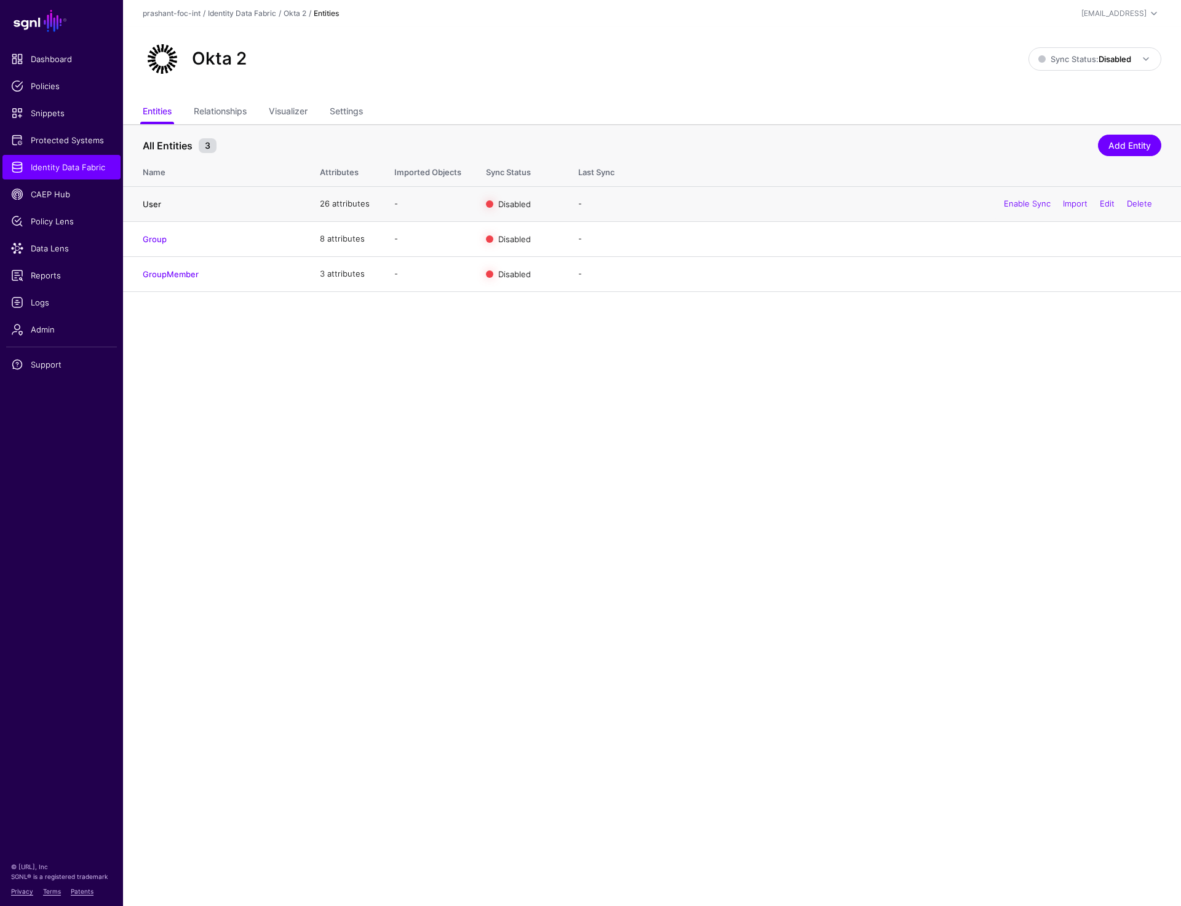
click at [150, 202] on link "User" at bounding box center [152, 204] width 18 height 10
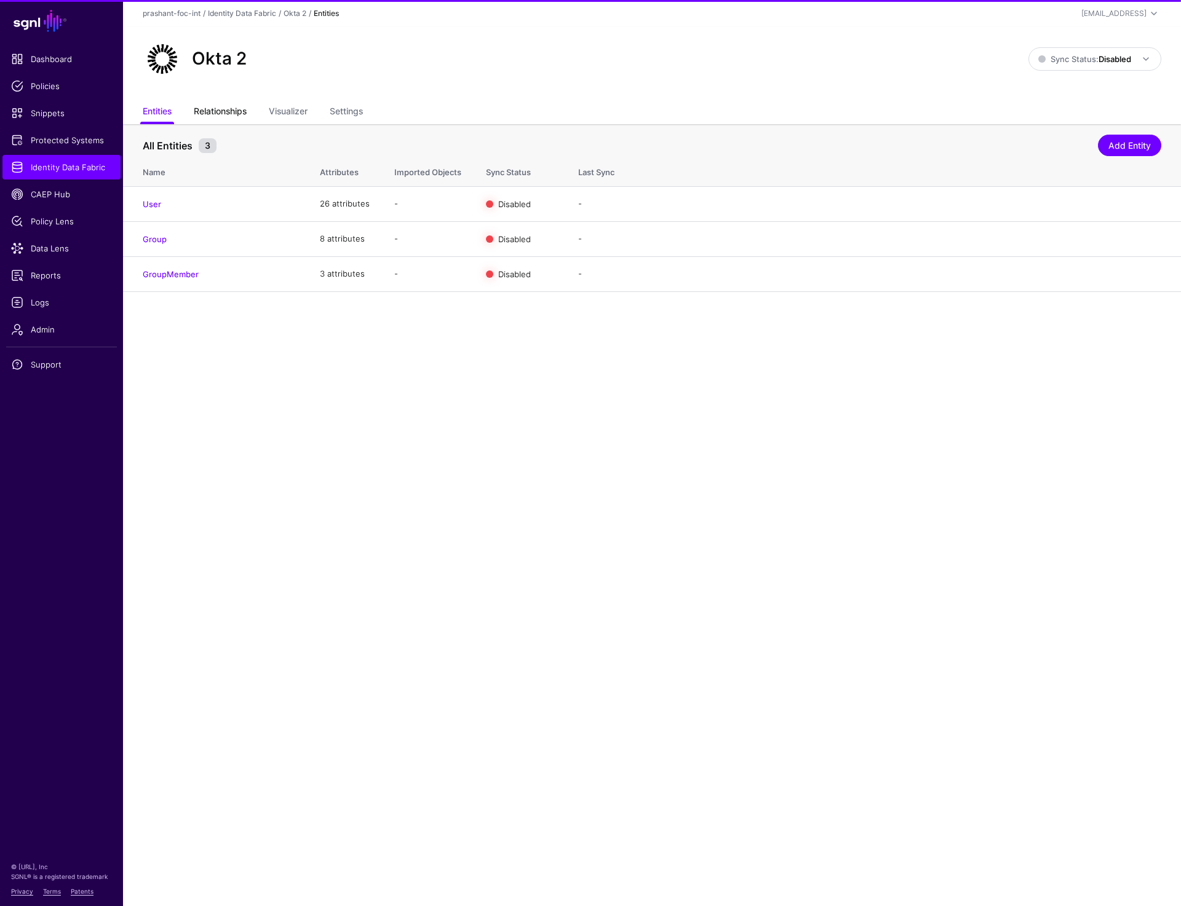
click at [219, 115] on link "Relationships" at bounding box center [220, 112] width 53 height 23
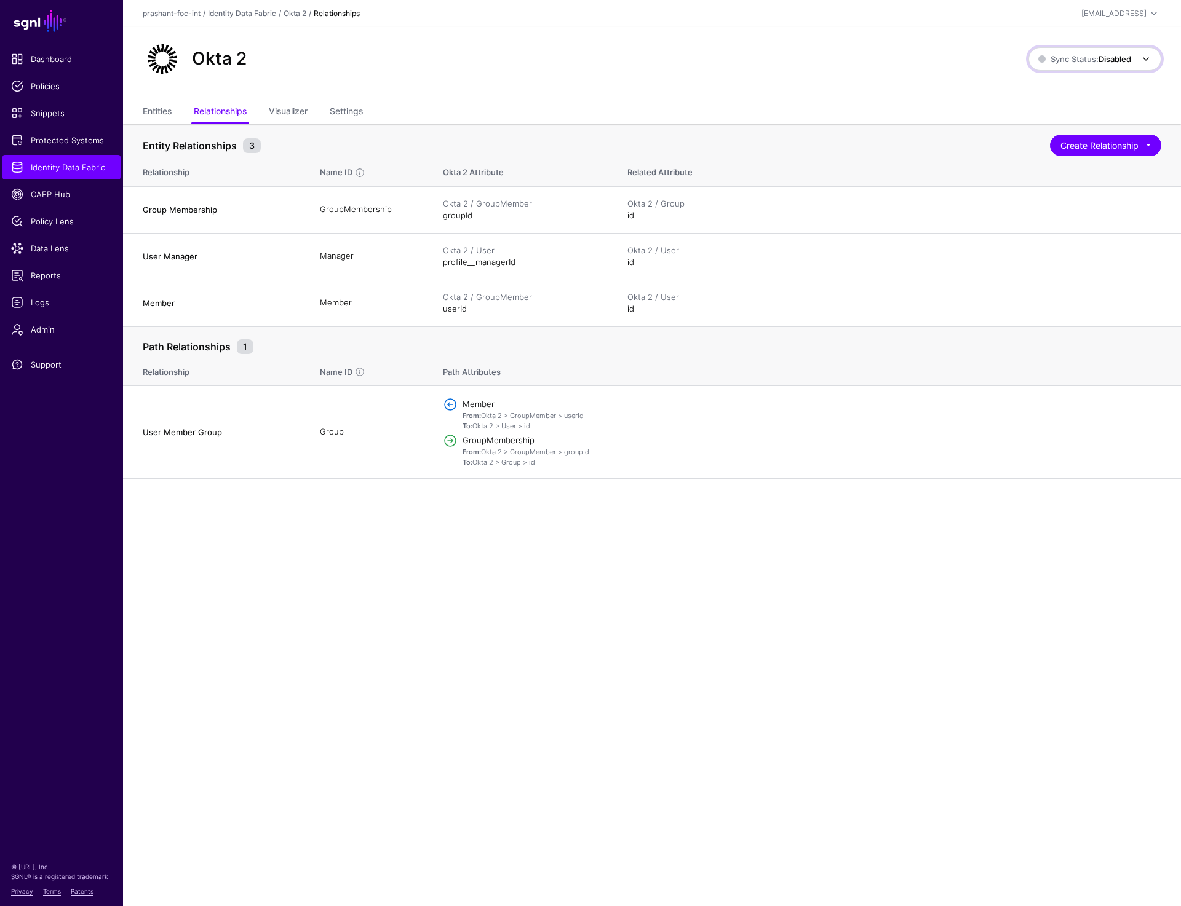
click at [1085, 59] on span "Sync Status: Disabled" at bounding box center [1084, 59] width 93 height 10
click at [643, 116] on ul "Entities Relationships Visualizer Settings" at bounding box center [652, 112] width 1018 height 23
click at [362, 106] on link "Settings" at bounding box center [346, 112] width 33 height 23
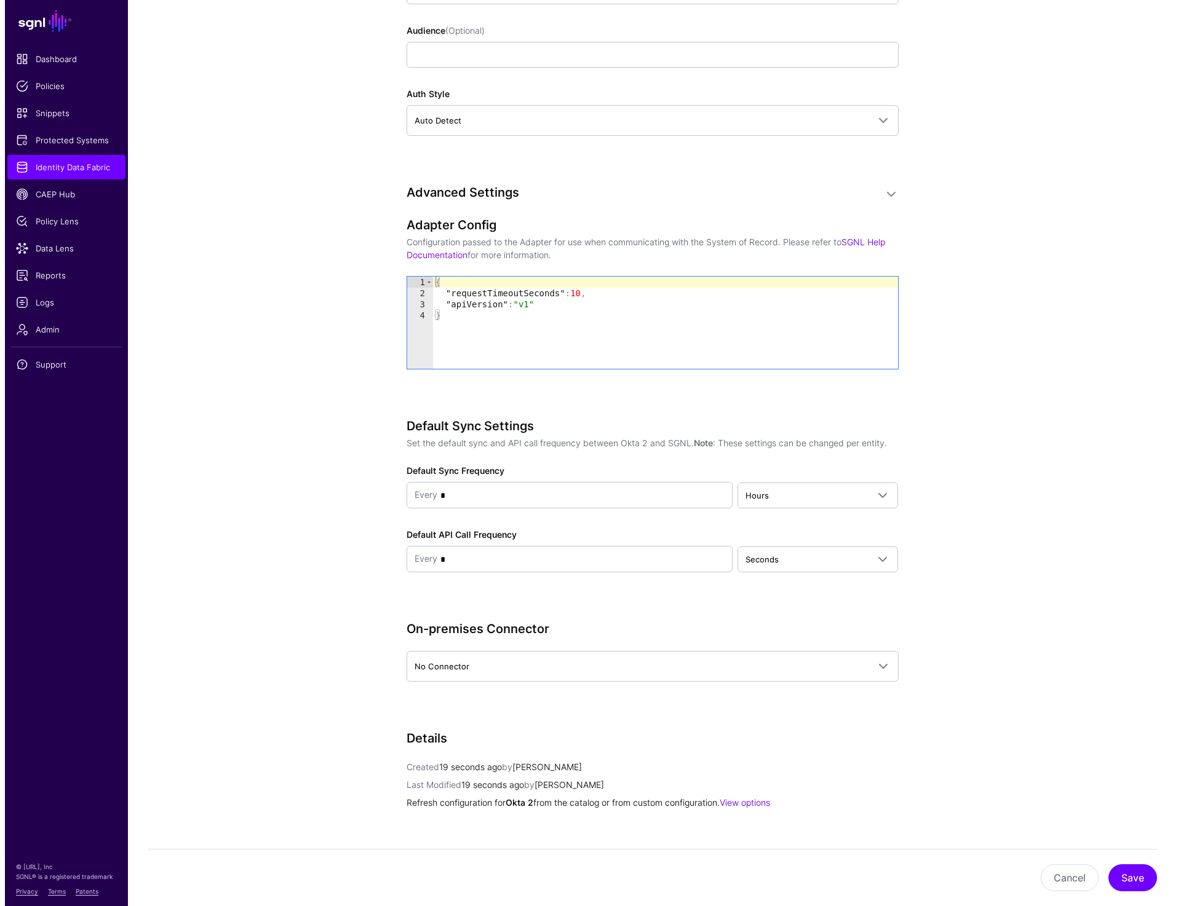
scroll to position [1266, 0]
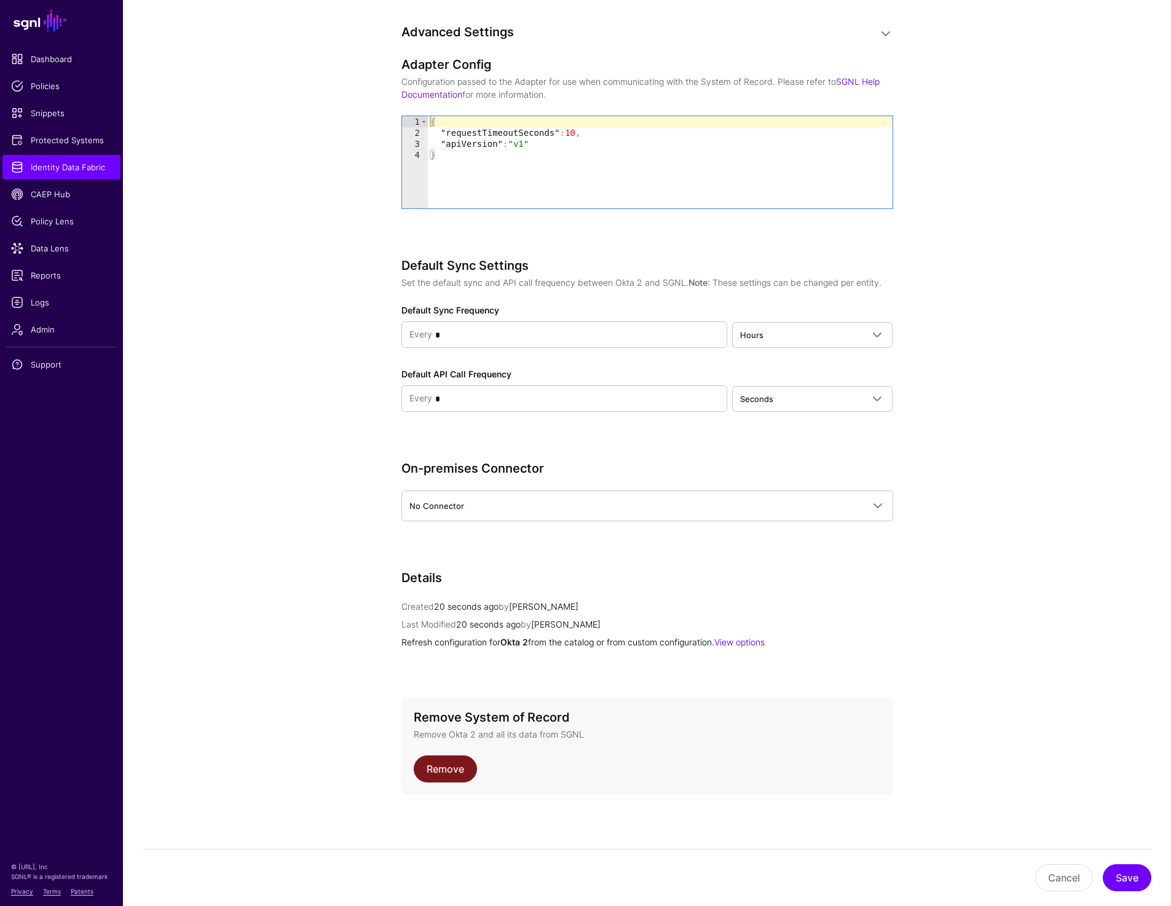
click at [445, 773] on link "Remove" at bounding box center [445, 769] width 63 height 27
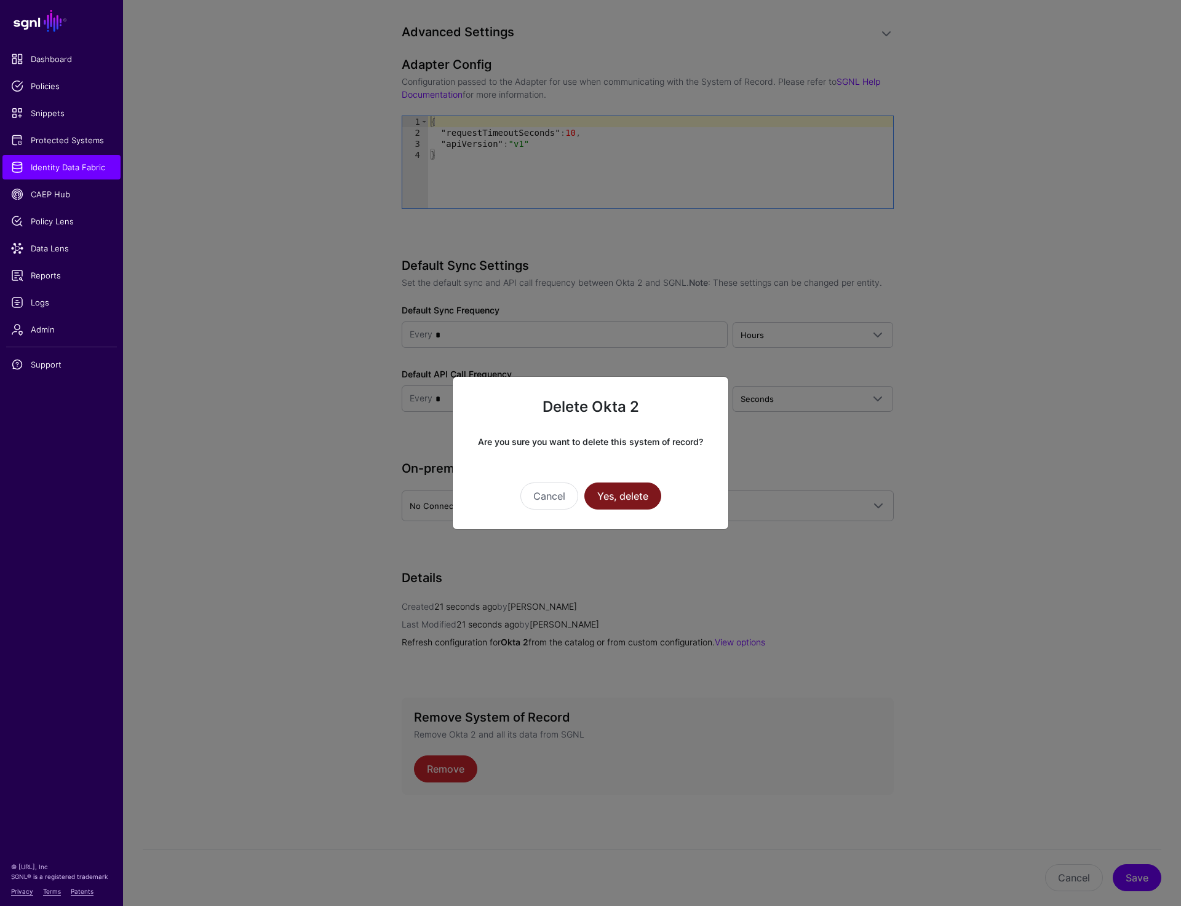
click at [633, 493] on button "Yes, delete" at bounding box center [622, 496] width 77 height 27
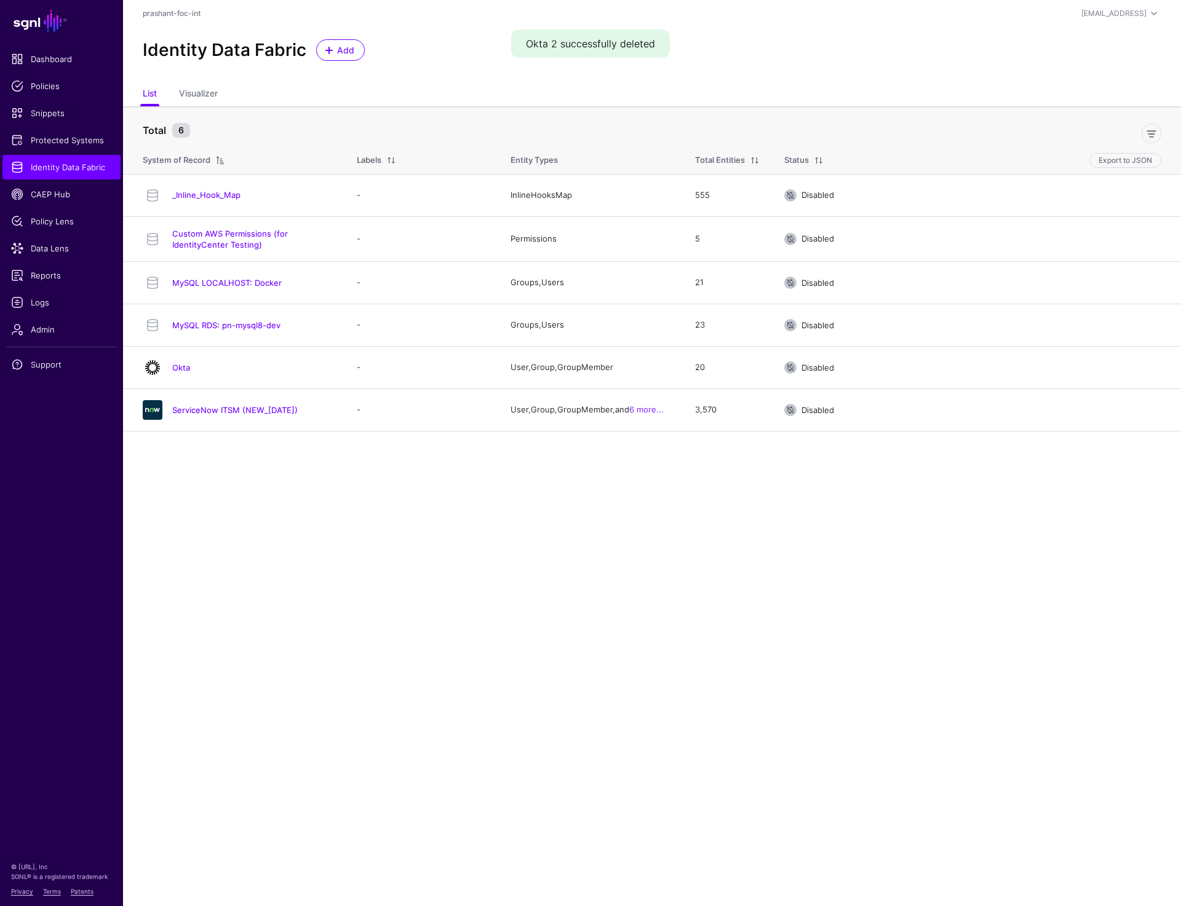
click at [436, 732] on main "SGNL Dashboard Policies Snippets Protected Systems Identity Data Fabric CAEP Hu…" at bounding box center [590, 453] width 1181 height 906
click at [686, 76] on div "Identity Data Fabric Add" at bounding box center [652, 55] width 1058 height 56
click at [405, 774] on main "SGNL Dashboard Policies Snippets Protected Systems Identity Data Fabric CAEP Hu…" at bounding box center [590, 453] width 1181 height 906
